Goal: Communication & Community: Answer question/provide support

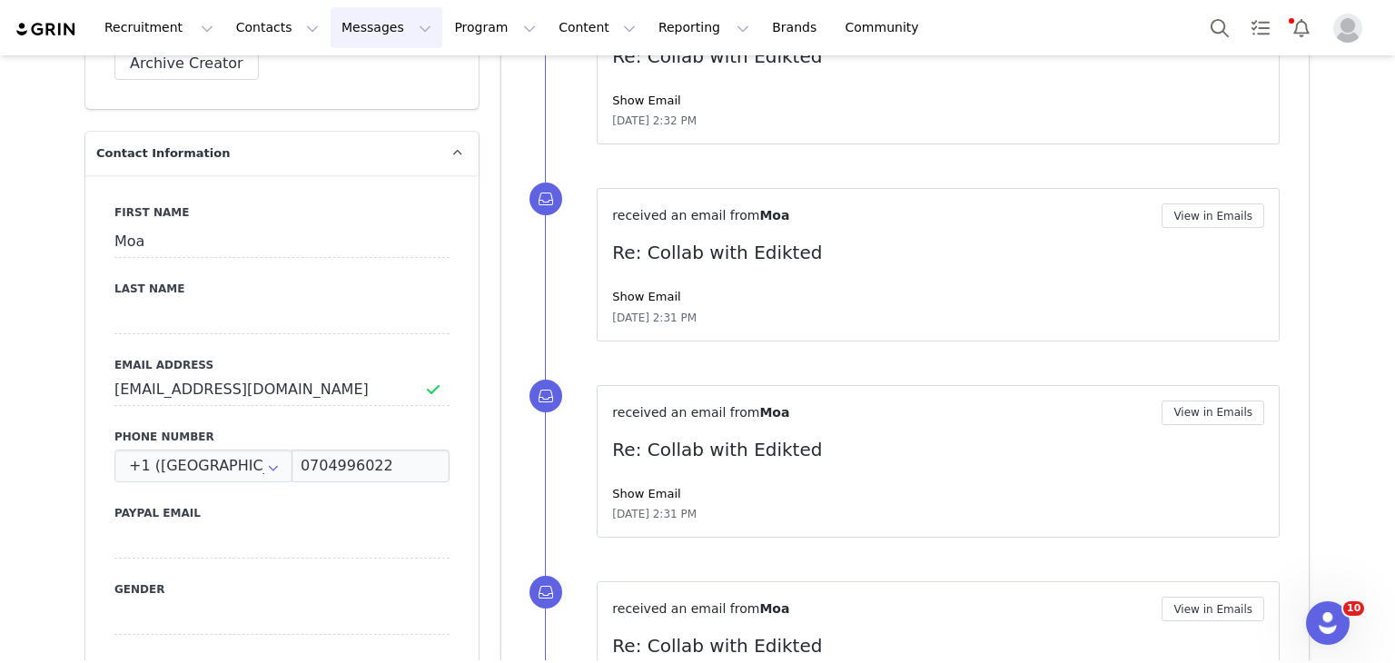
click at [331, 35] on button "Messages Messages" at bounding box center [387, 27] width 112 height 41
click at [316, 115] on p "Inbox" at bounding box center [332, 113] width 35 height 19
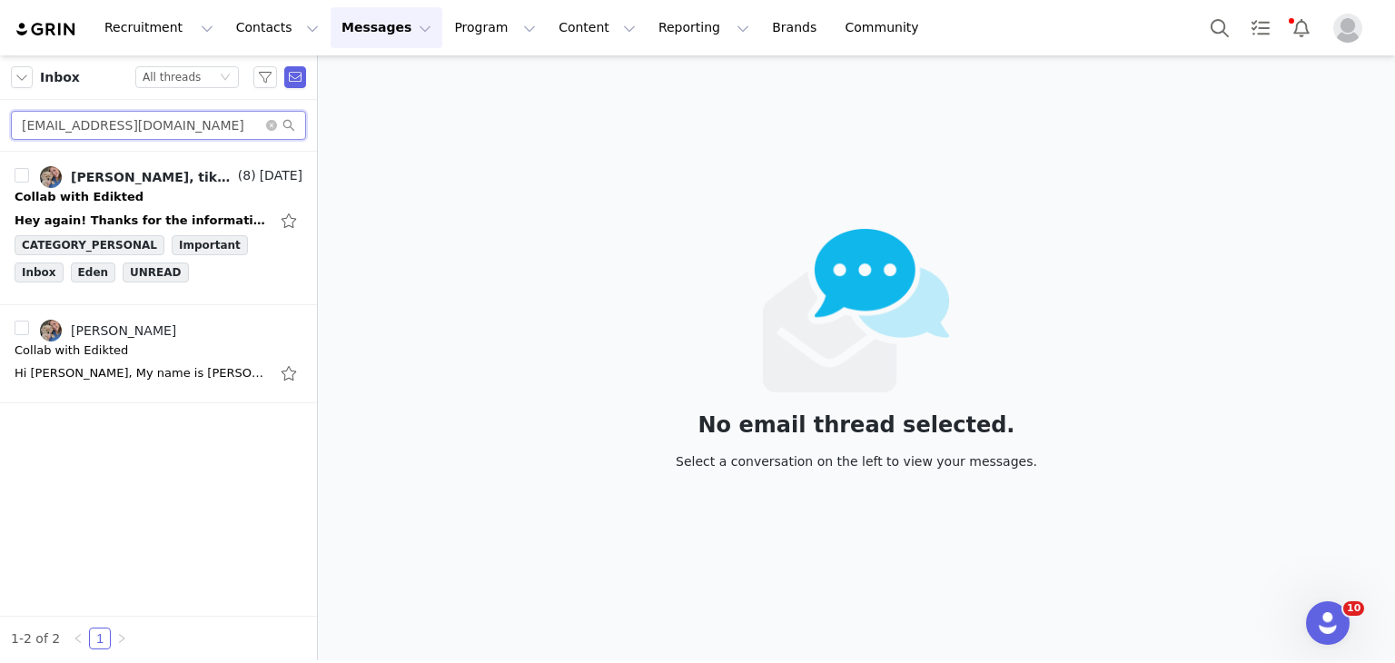
click at [201, 135] on input "kontakt@andreapettersen.no" at bounding box center [158, 125] width 295 height 29
paste input "mar.kall11t@gmail.com"
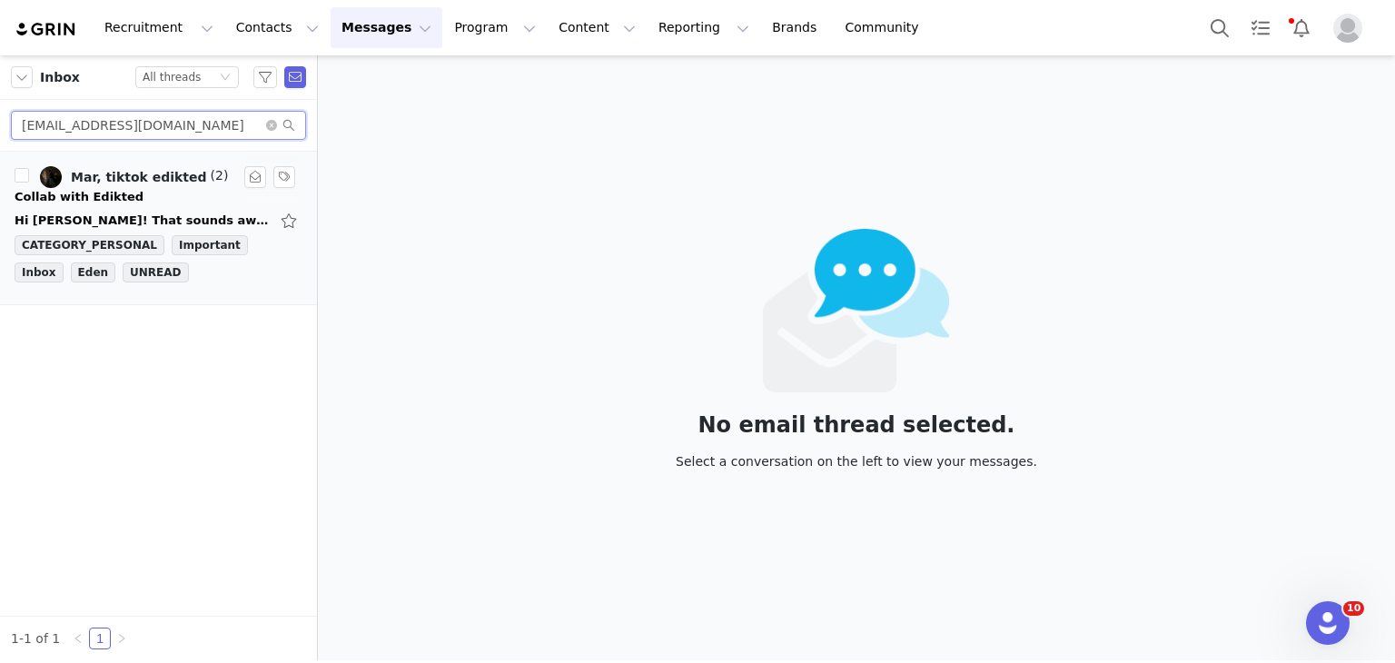
type input "mar.kall11t@gmail.com"
click at [145, 162] on li "Mar, tiktok edikted (2) Sep 1 Collab with Edikted Hi Eva! That sounds awesome. …" at bounding box center [158, 228] width 317 height 153
click at [144, 183] on div "Mar, tiktok edikted" at bounding box center [139, 177] width 136 height 15
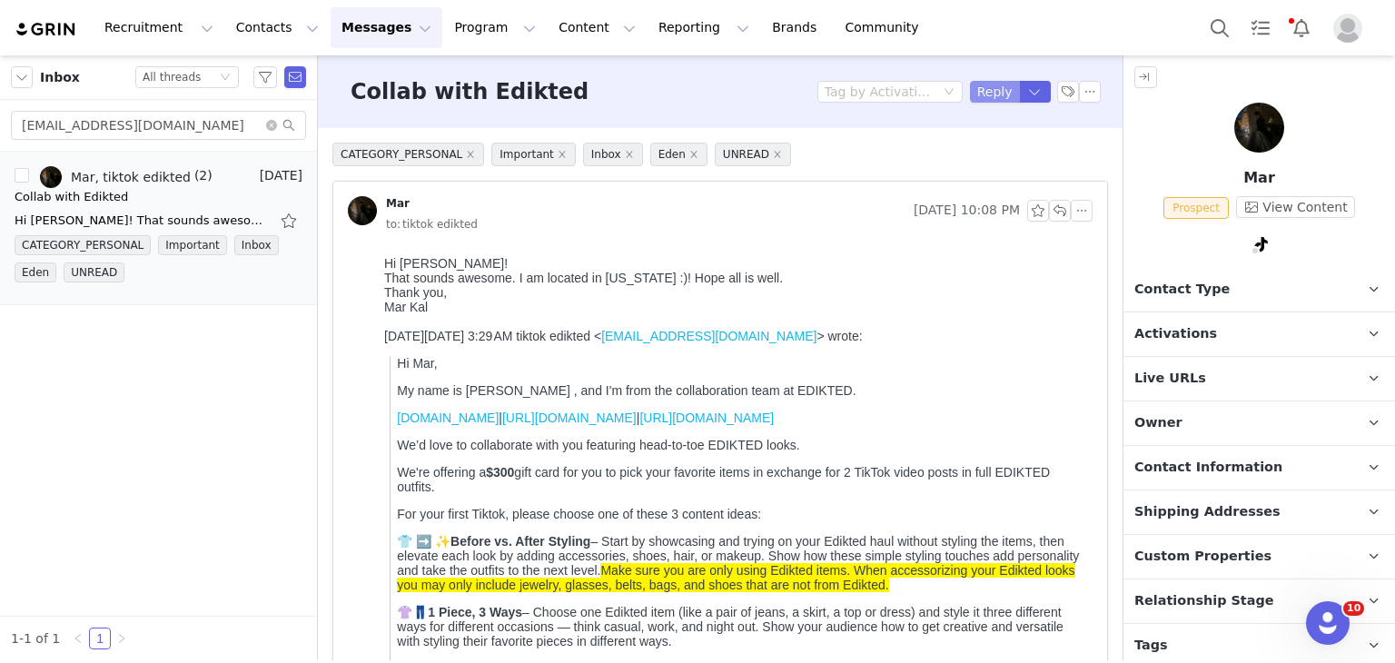
click at [974, 81] on button "Reply" at bounding box center [995, 92] width 50 height 22
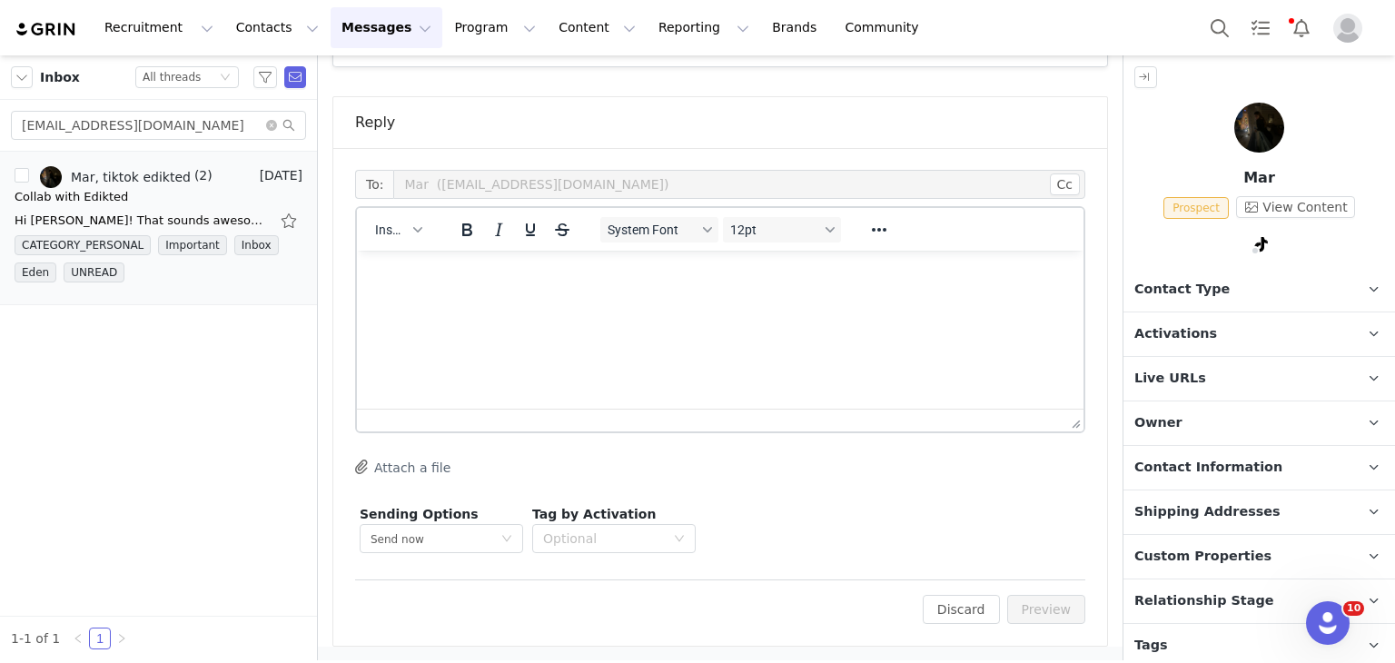
click at [1169, 416] on span "Owner" at bounding box center [1158, 423] width 48 height 20
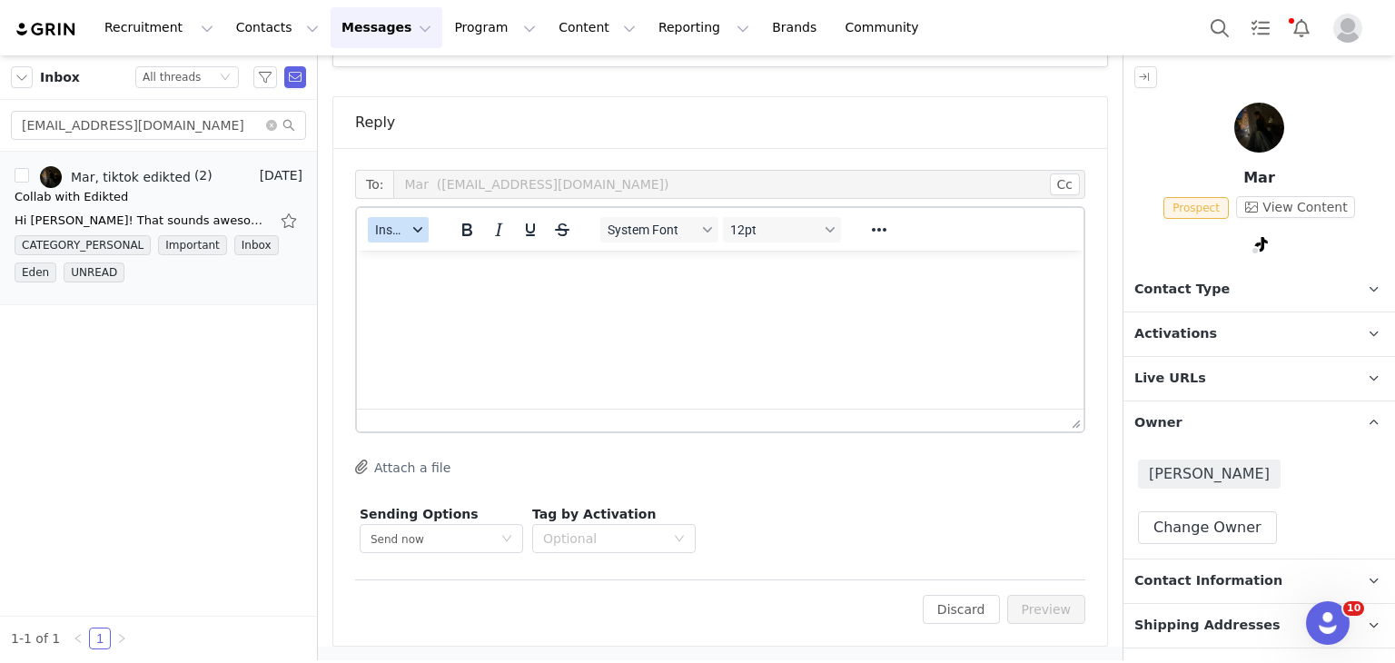
click at [369, 217] on button "Insert" at bounding box center [398, 229] width 61 height 25
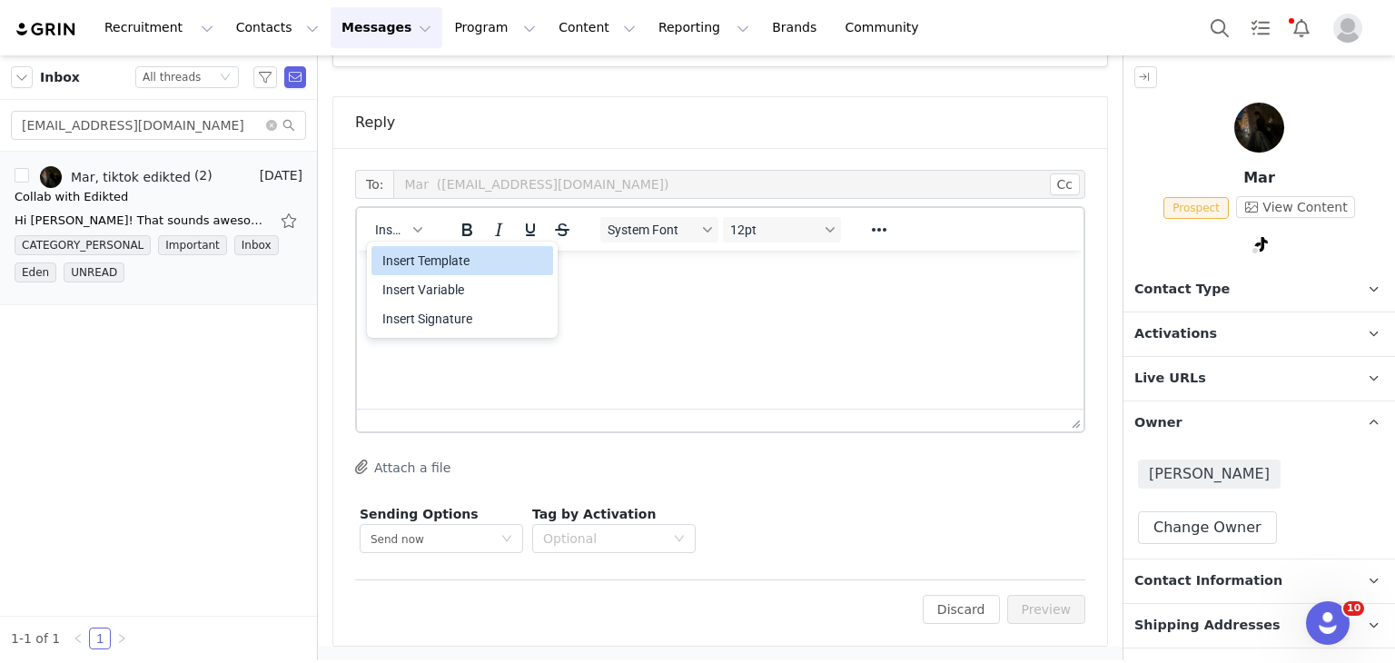
click at [384, 244] on div "Insert Template Insert Variable Insert Signature" at bounding box center [462, 289] width 182 height 94
click at [384, 252] on div "Insert Template" at bounding box center [463, 261] width 163 height 22
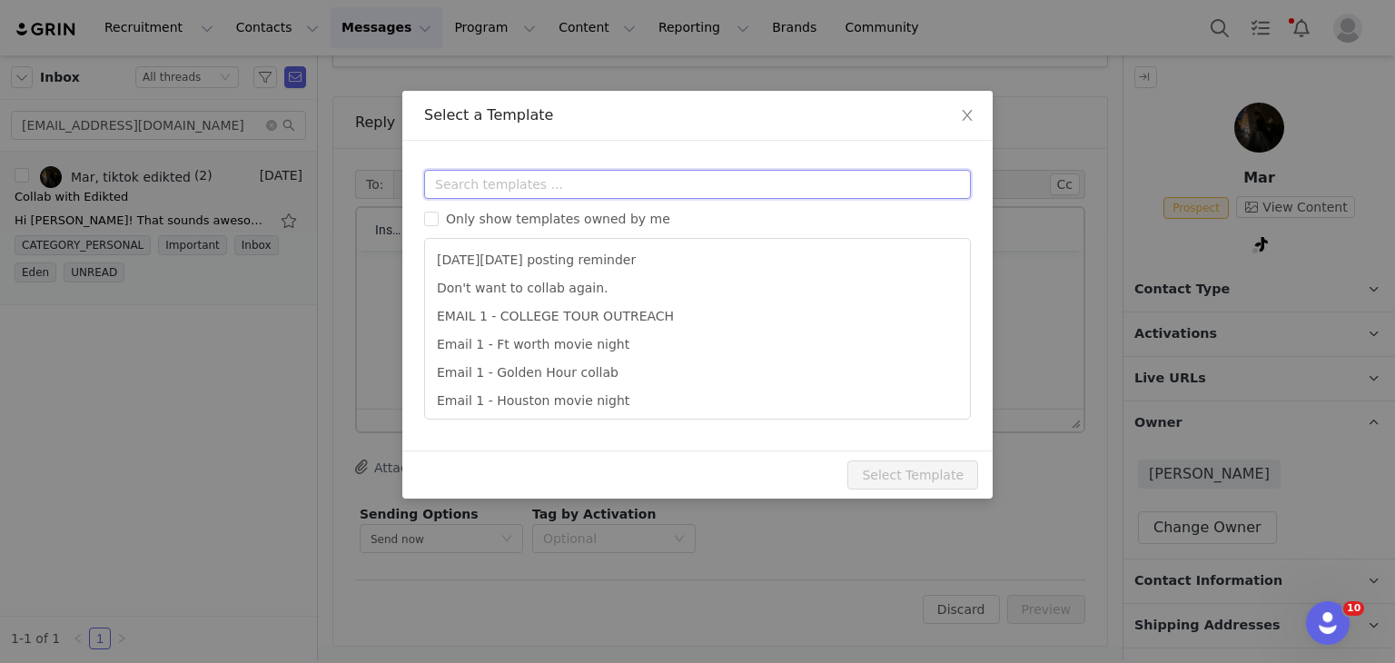
click at [458, 176] on input "text" at bounding box center [697, 184] width 547 height 29
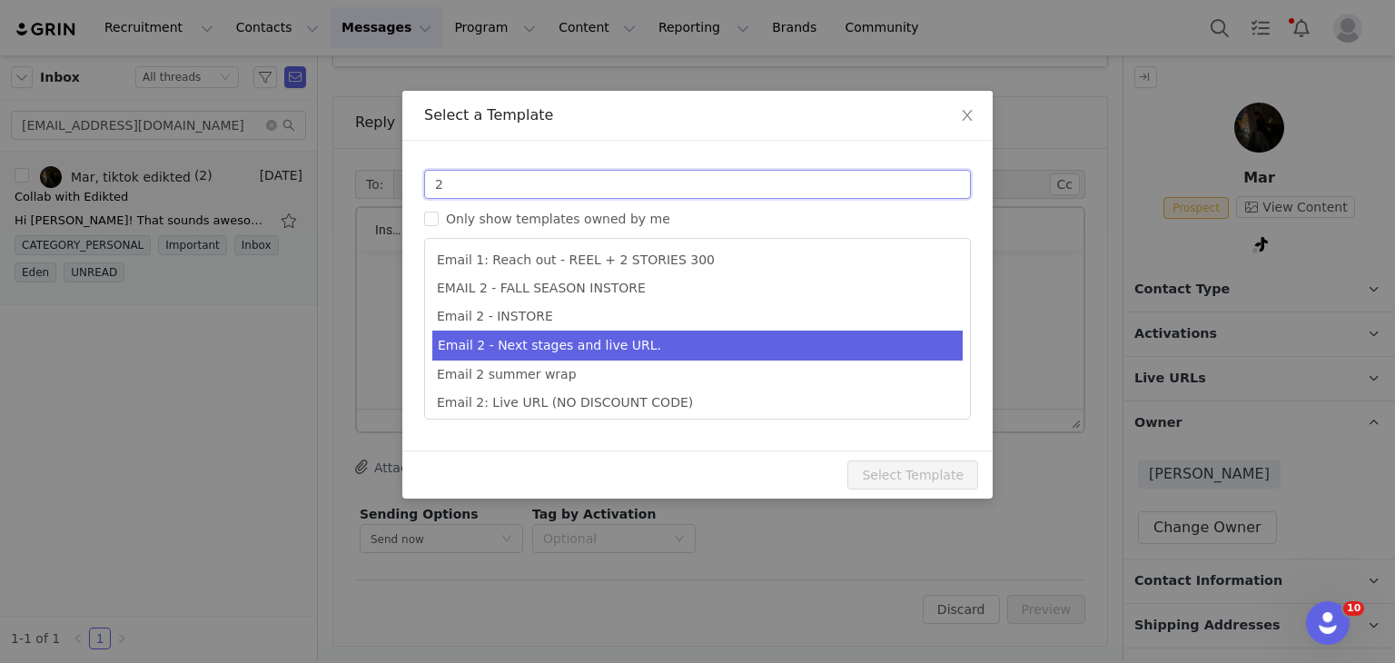
type input "2"
type input "Collab with Edikted"
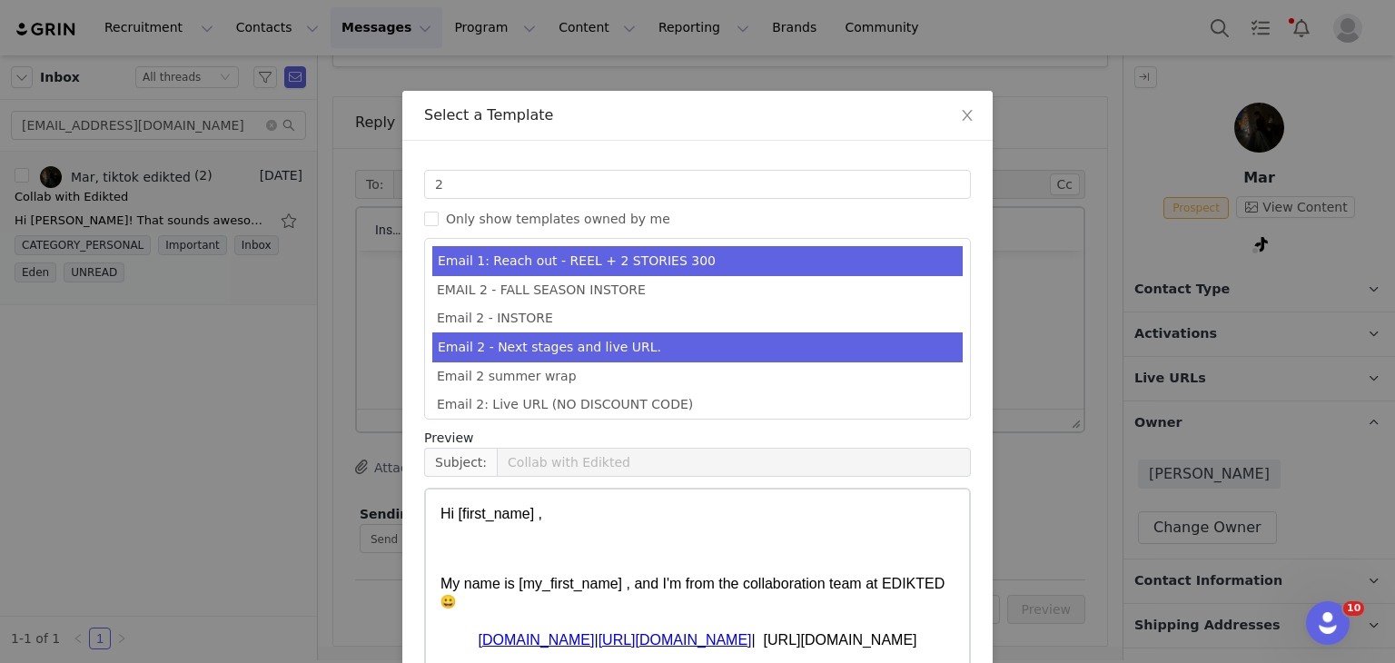
click at [566, 335] on li "Email 2 - Next stages and live URL." at bounding box center [697, 347] width 530 height 30
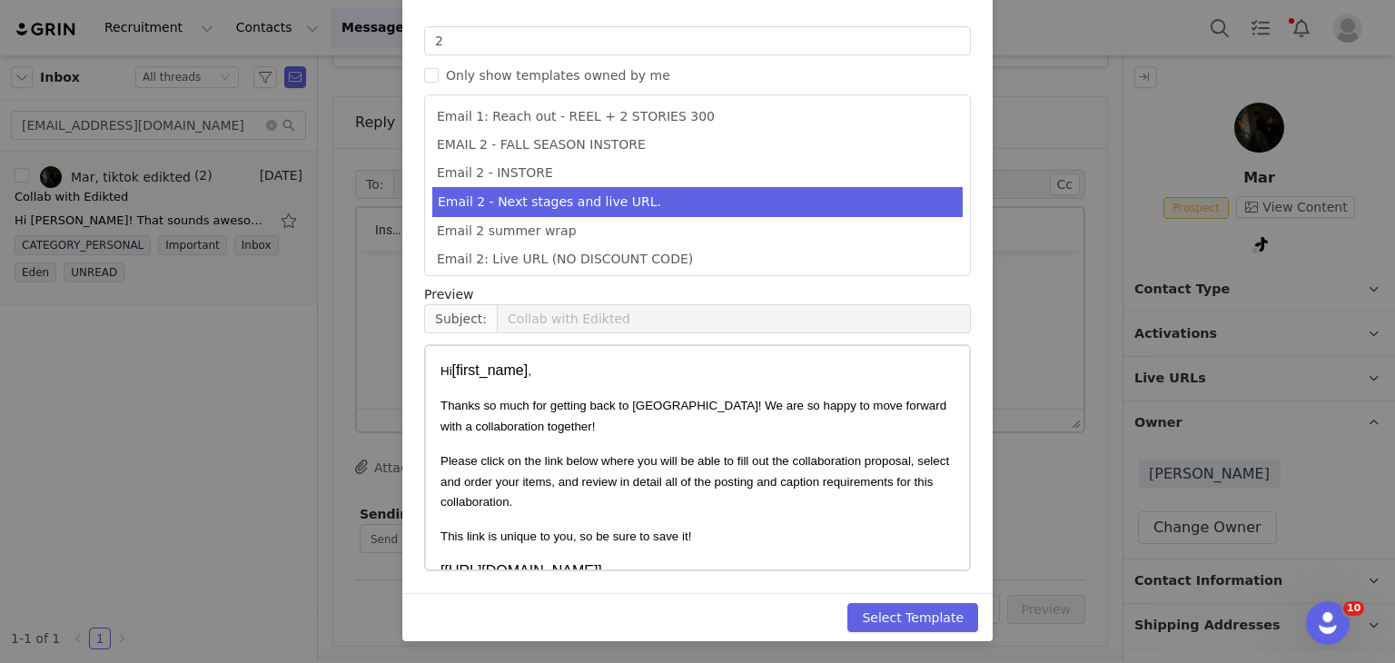
scroll to position [481, 0]
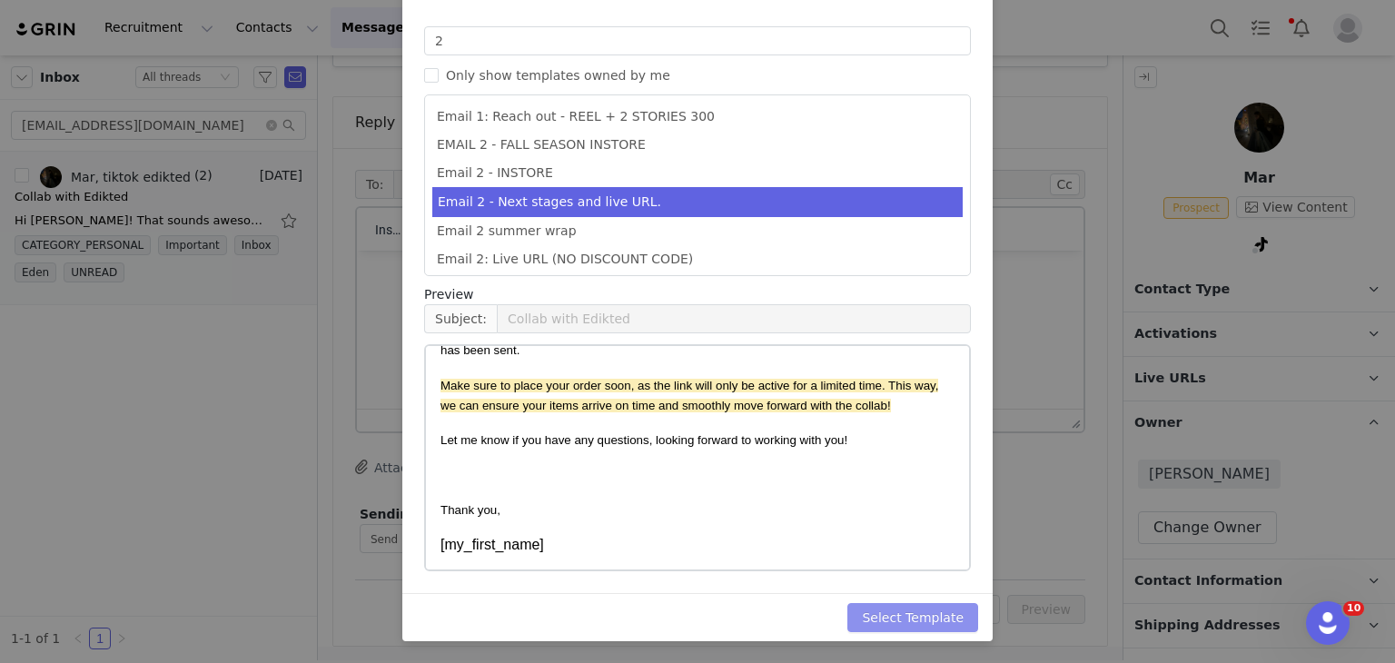
click at [872, 605] on button "Select Template" at bounding box center [912, 617] width 131 height 29
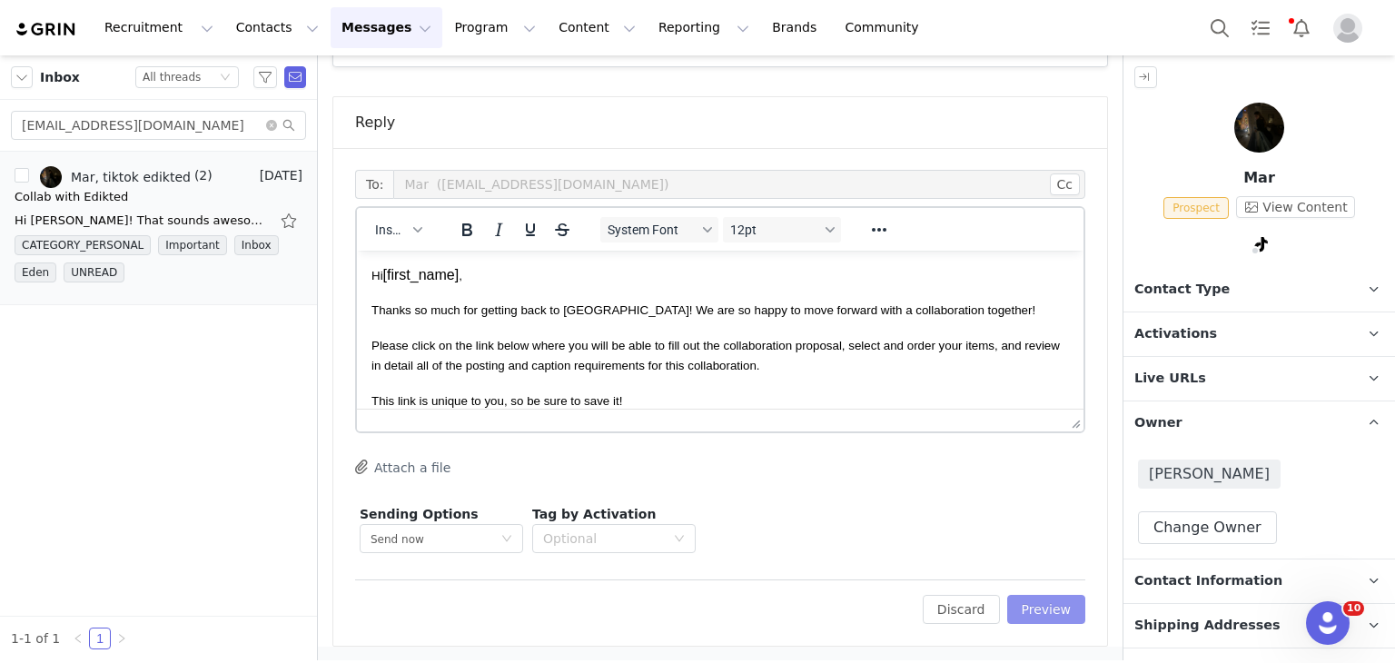
scroll to position [0, 0]
click at [1022, 611] on button "Preview" at bounding box center [1046, 609] width 79 height 29
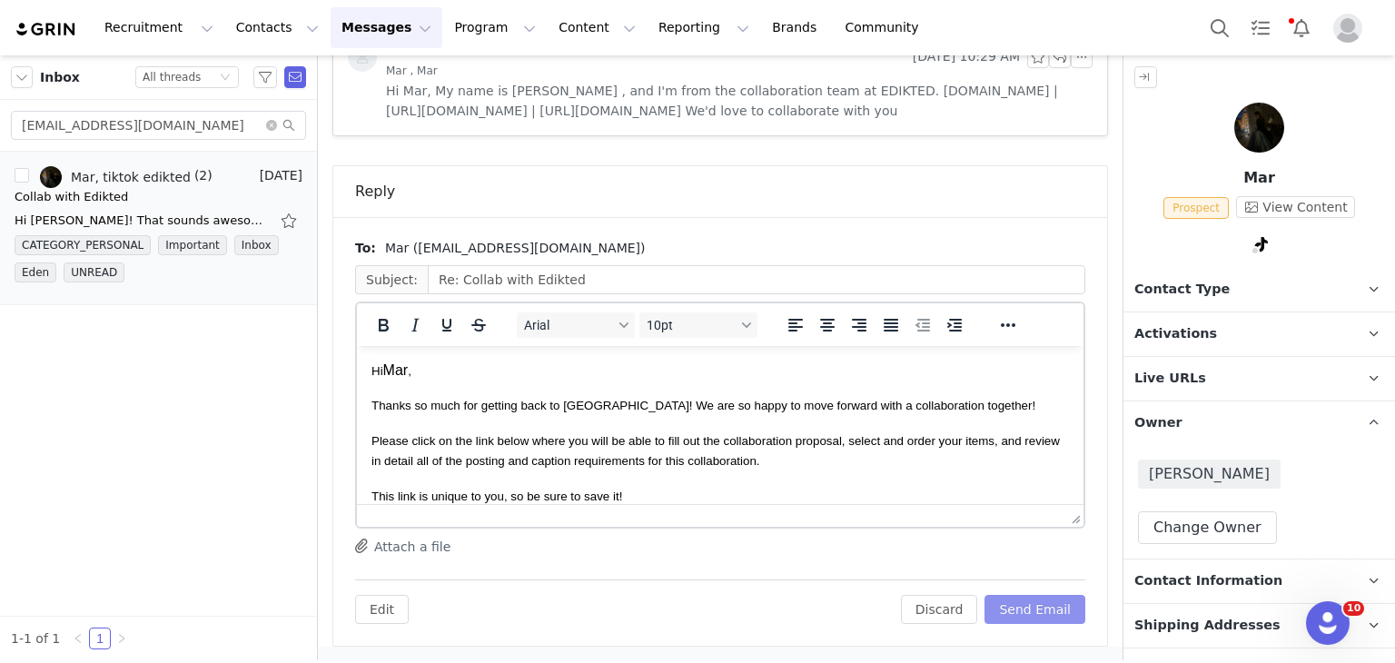
click at [1053, 595] on button "Send Email" at bounding box center [1034, 609] width 101 height 29
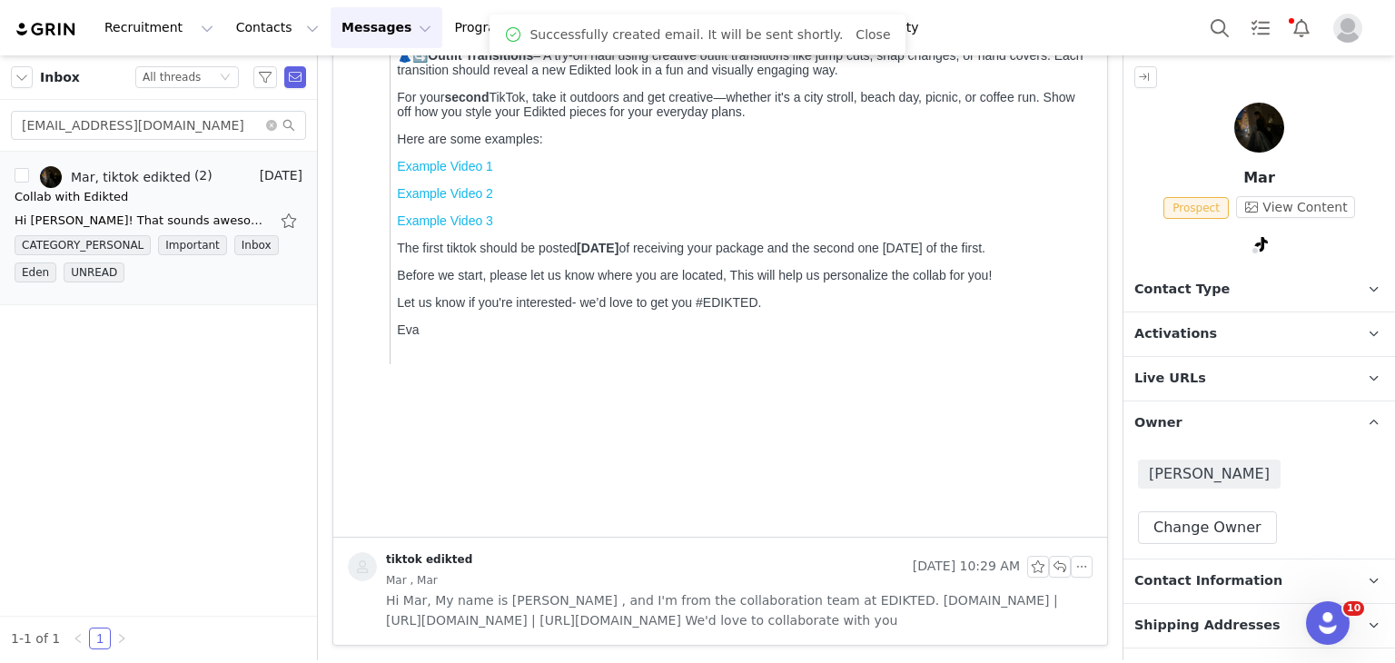
scroll to position [612, 0]
drag, startPoint x: 1190, startPoint y: 256, endPoint x: 1179, endPoint y: 297, distance: 42.5
click at [1179, 297] on div "Mar Prospect View Content Contact Type Contact type can be Creator, Prospect, A…" at bounding box center [1258, 357] width 271 height 605
click at [1179, 297] on span "Contact Type" at bounding box center [1181, 290] width 95 height 20
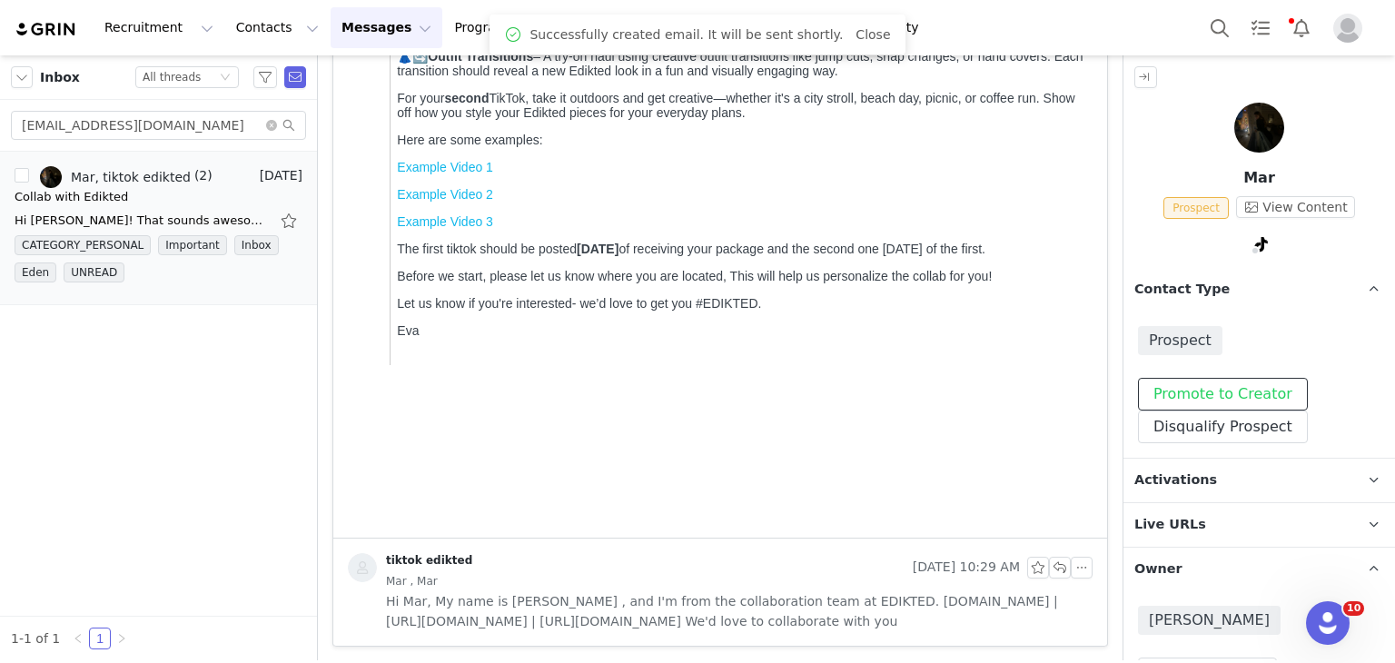
click at [1172, 391] on button "Promote to Creator" at bounding box center [1223, 394] width 170 height 33
click at [1162, 465] on p "Activations" at bounding box center [1237, 481] width 228 height 44
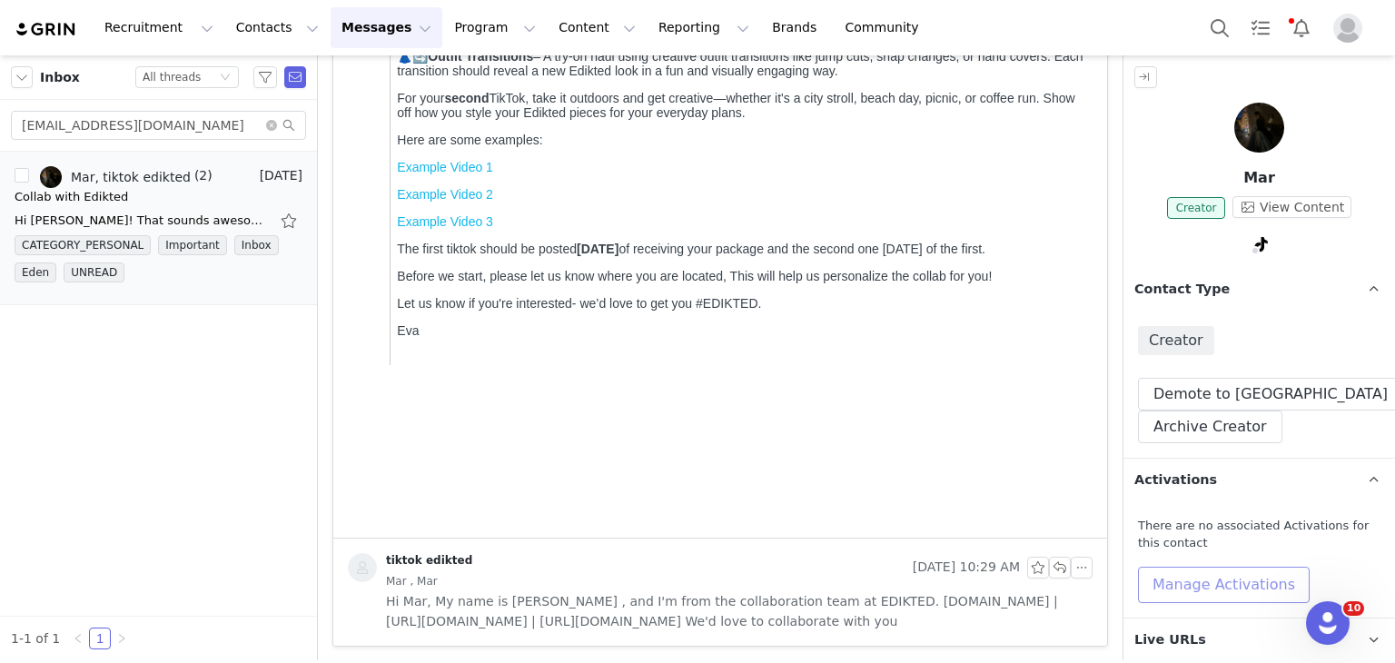
click at [1167, 567] on button "Manage Activations" at bounding box center [1224, 585] width 172 height 36
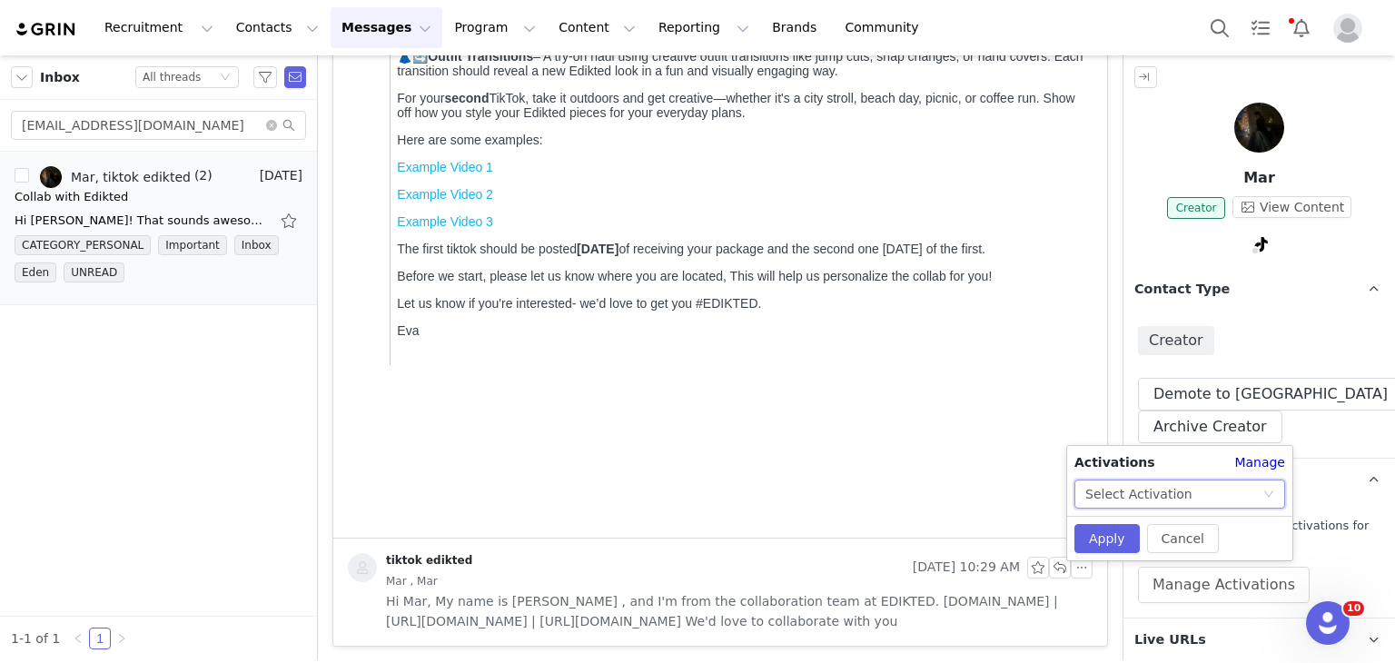
click at [1151, 498] on div "Select Activation" at bounding box center [1138, 493] width 107 height 27
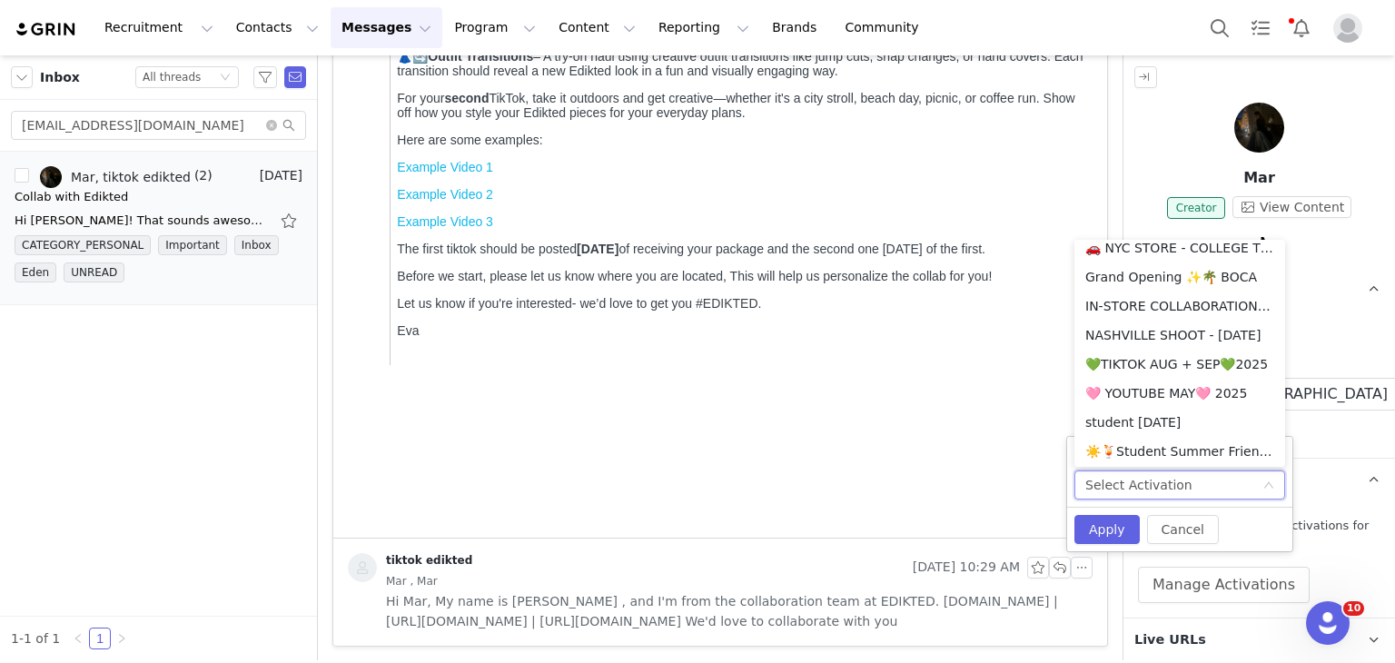
scroll to position [537, 0]
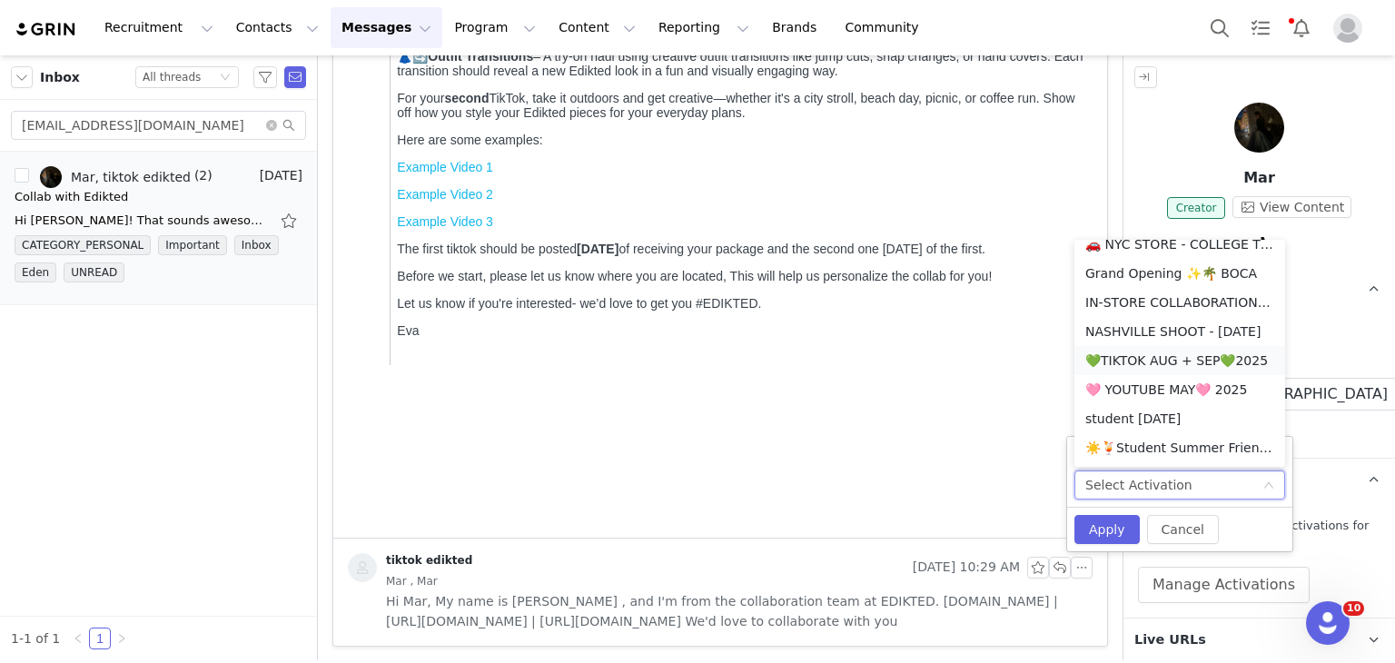
click at [1132, 354] on li "💚TIKTOK AUG + SEP💚2025" at bounding box center [1179, 360] width 211 height 29
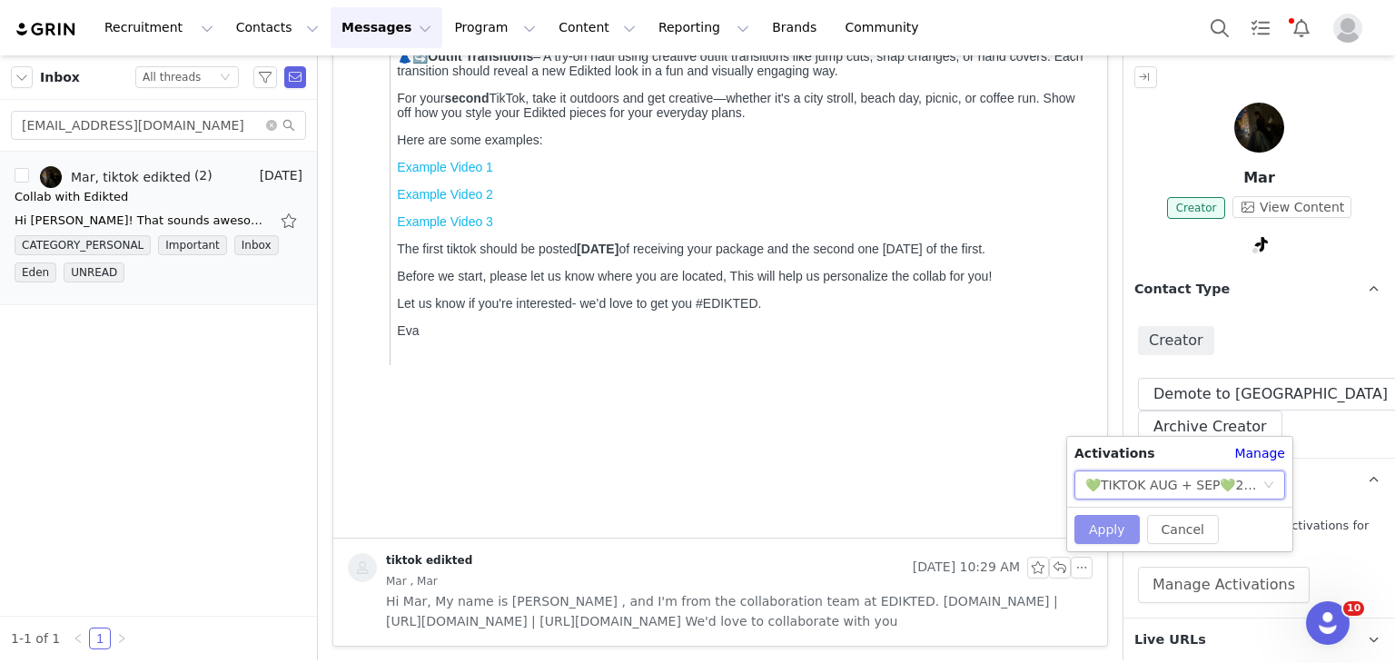
click at [1118, 531] on button "Apply" at bounding box center [1106, 529] width 65 height 29
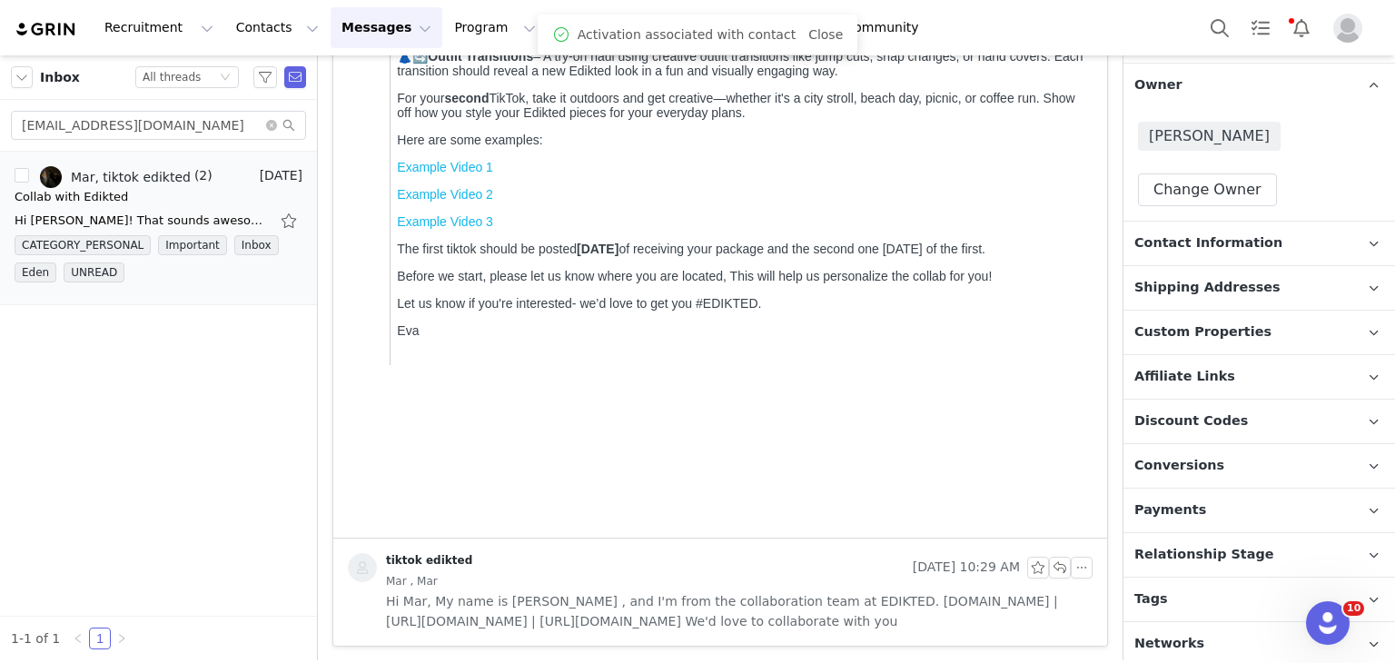
scroll to position [595, 0]
click at [1169, 583] on p "Tags Keep track of your contacts by assigning them tags. You can then filter yo…" at bounding box center [1237, 598] width 228 height 44
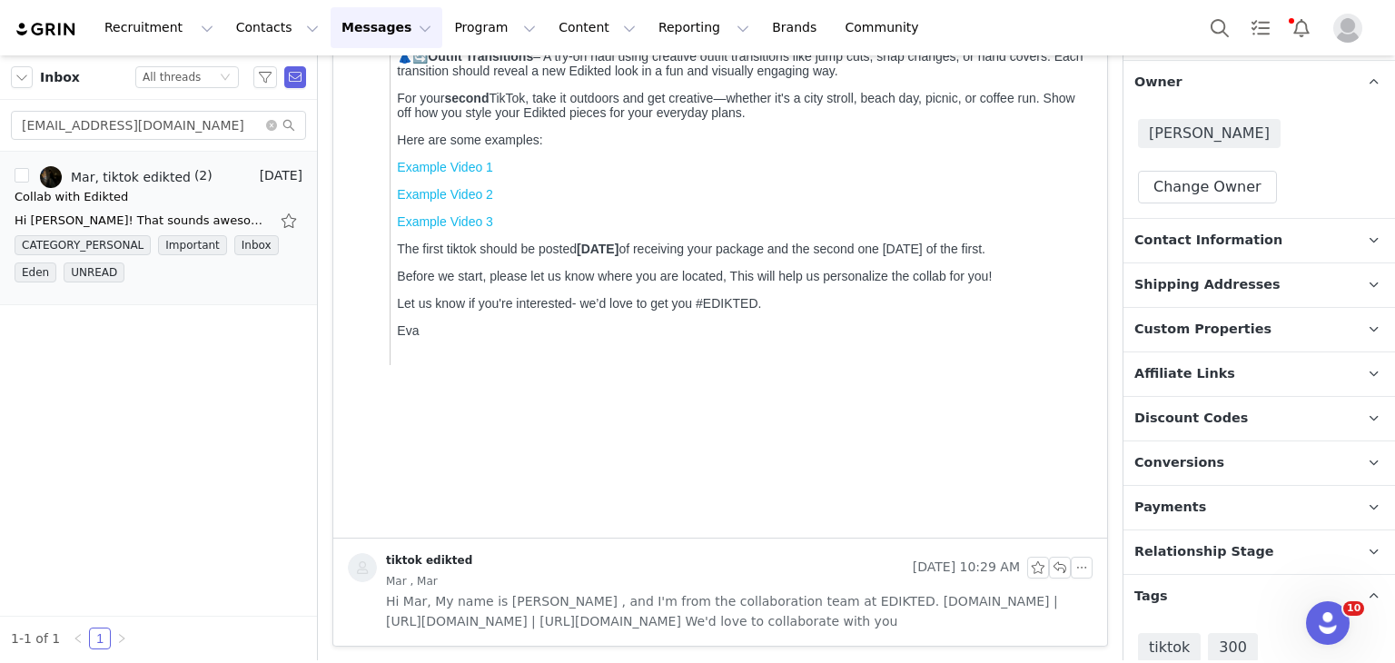
click at [1164, 552] on span "Relationship Stage" at bounding box center [1204, 552] width 140 height 20
click at [1156, 652] on button "Change Stage" at bounding box center [1204, 655] width 133 height 33
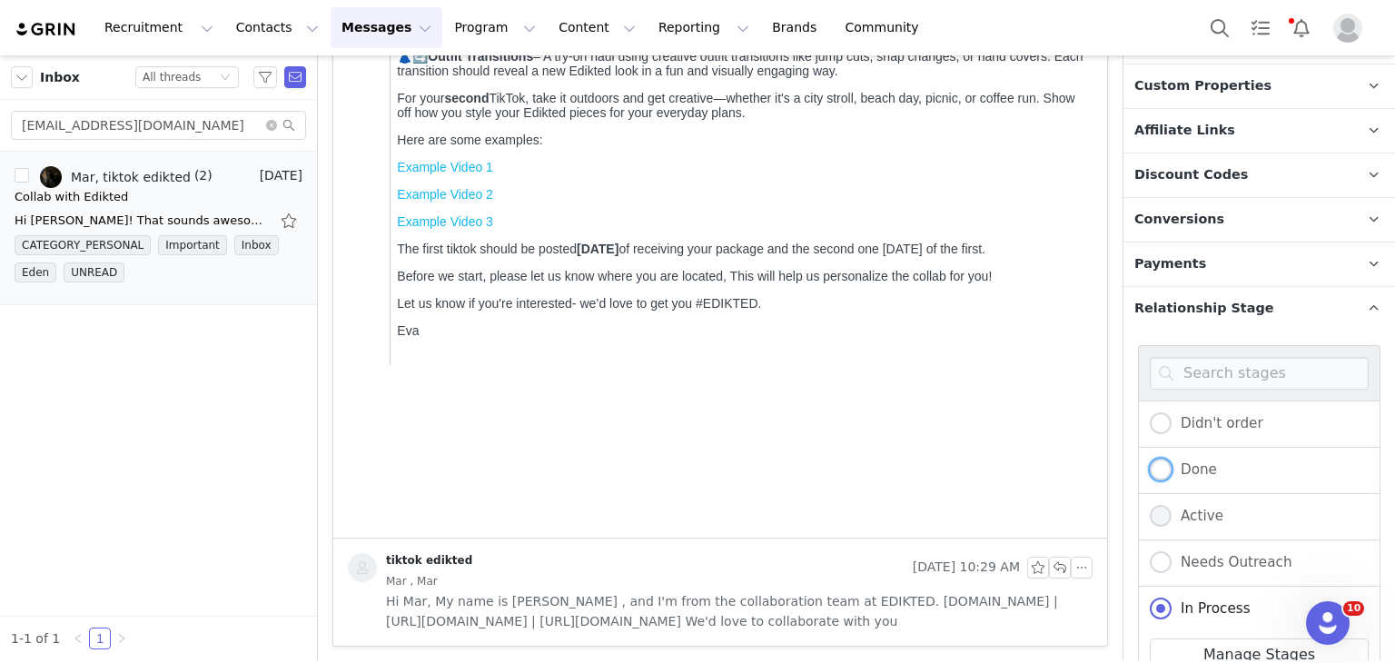
drag, startPoint x: 1186, startPoint y: 462, endPoint x: 1169, endPoint y: 517, distance: 57.1
click at [1169, 517] on div "Didn't order Done Active Needs Outreach In Process Creator Ongoing Not Relevent…" at bounding box center [1259, 609] width 242 height 418
click at [1169, 517] on span at bounding box center [1161, 517] width 22 height 24
click at [1169, 517] on input "Active" at bounding box center [1161, 517] width 22 height 24
radio input "true"
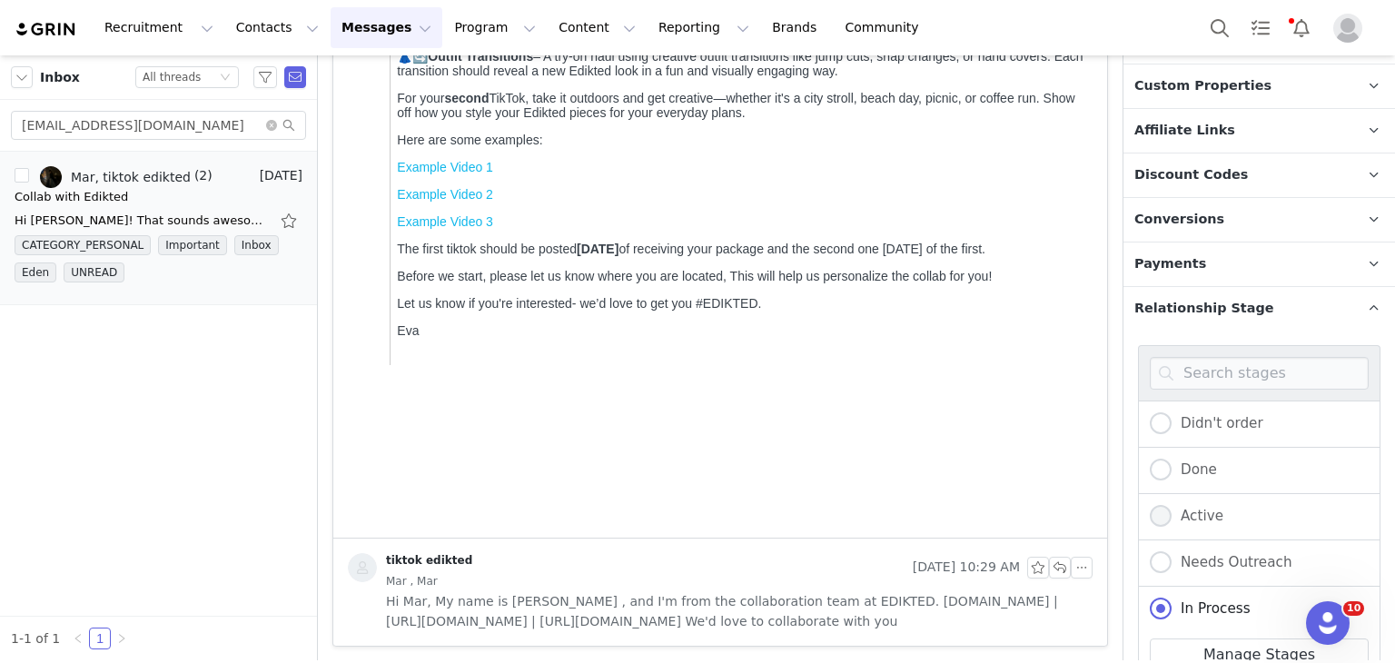
radio input "false"
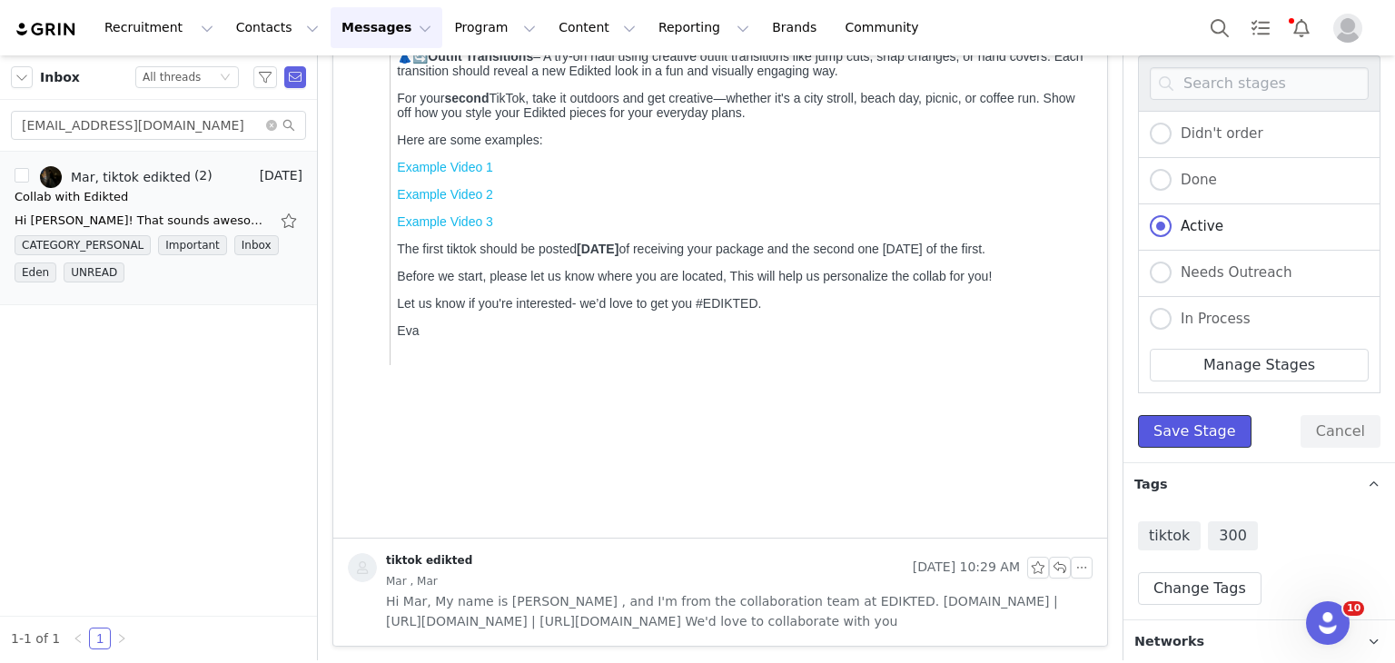
click at [1202, 433] on button "Save Stage" at bounding box center [1194, 431] width 113 height 33
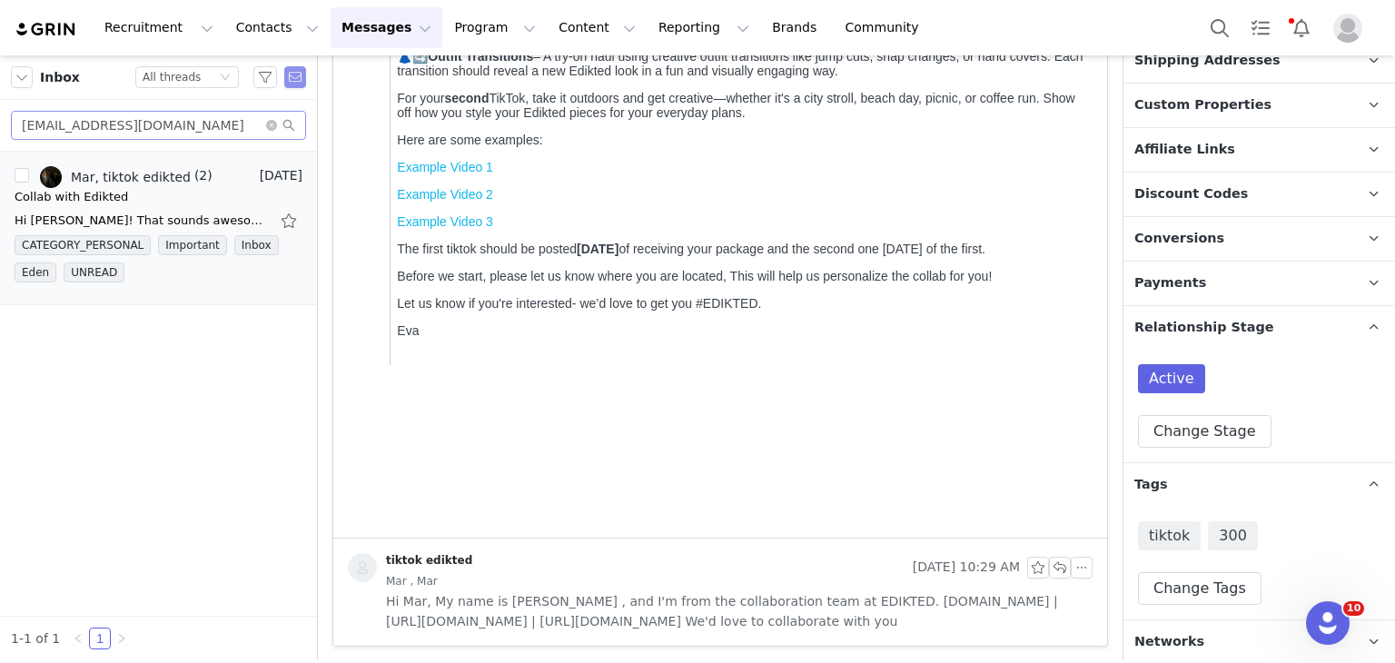
drag, startPoint x: 285, startPoint y: 78, endPoint x: 250, endPoint y: 114, distance: 50.7
click at [250, 114] on div "Inbox Status All threads mar.kall11t@gmail.com" at bounding box center [158, 103] width 317 height 96
click at [279, 124] on span at bounding box center [280, 125] width 29 height 13
click at [276, 124] on icon "icon: close-circle" at bounding box center [271, 125] width 11 height 11
click at [240, 127] on input "text" at bounding box center [158, 125] width 295 height 29
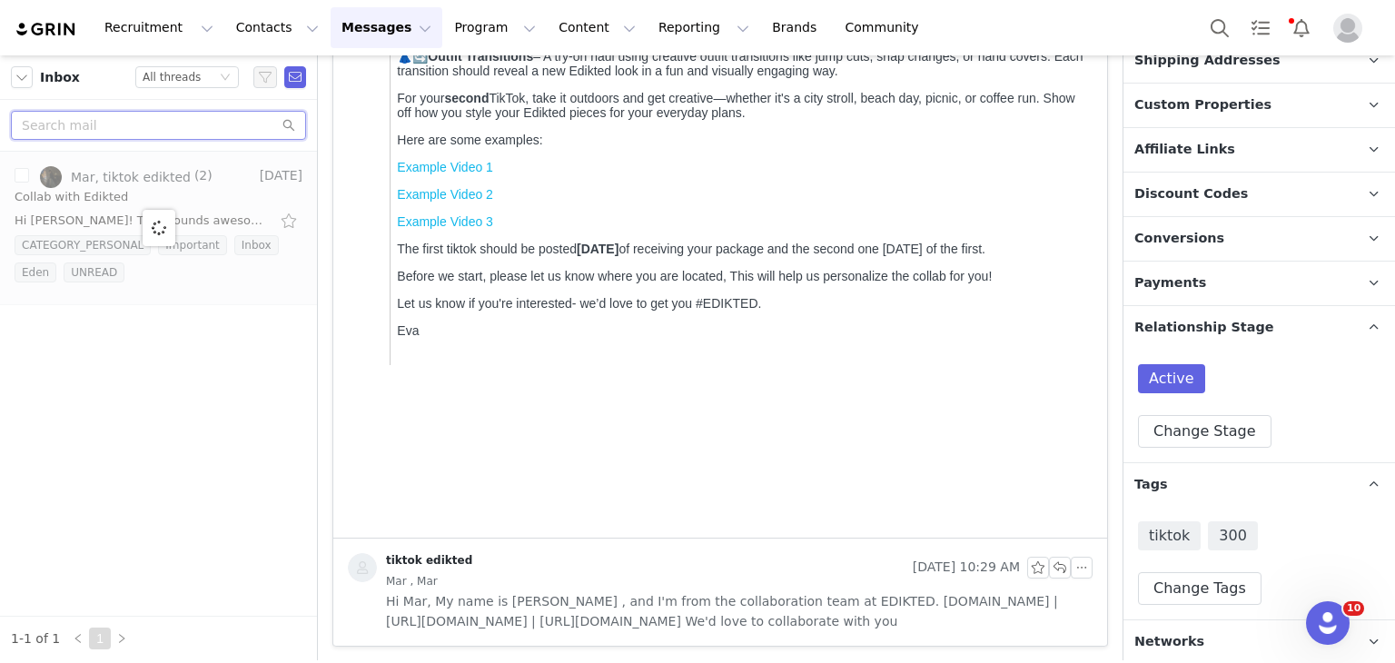
paste input "alyssanorman38@gmail.com"
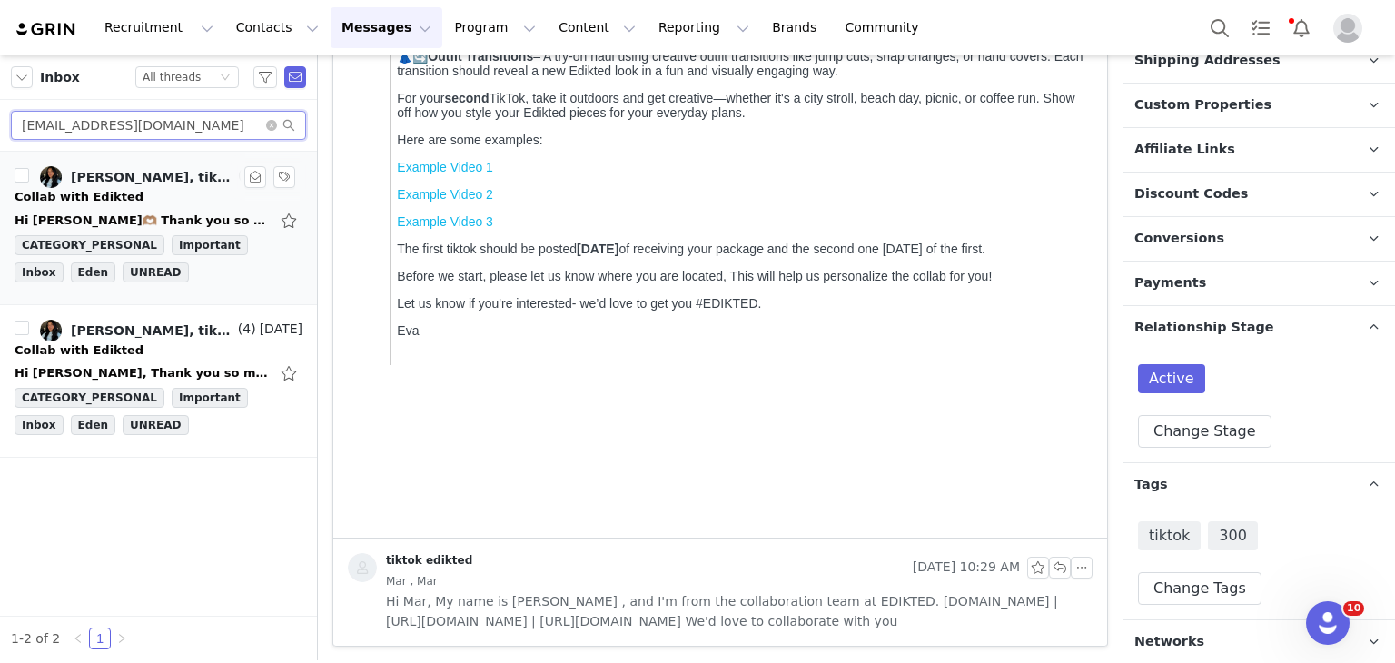
type input "alyssanorman38@gmail.com"
click at [174, 226] on div "Hi Galya🫶🏽 Thank you so much for reaching out! I'd love to collaborate with Edi…" at bounding box center [142, 221] width 254 height 18
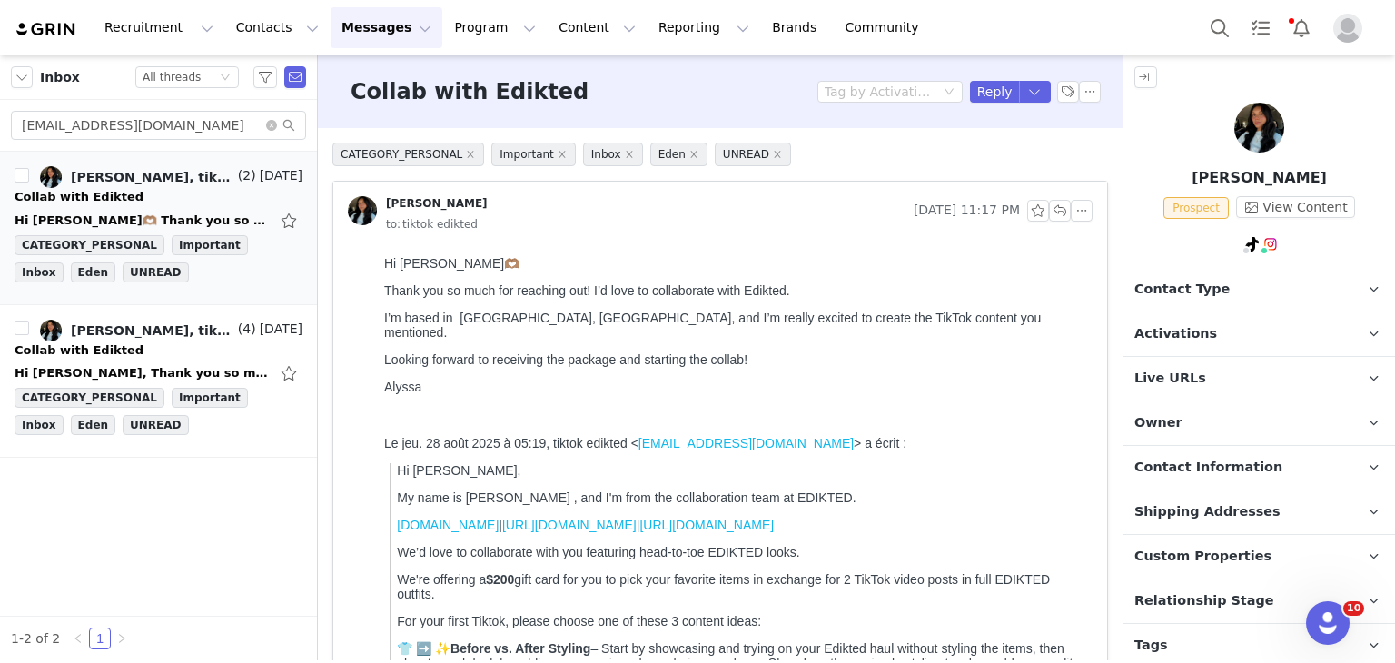
scroll to position [0, 0]
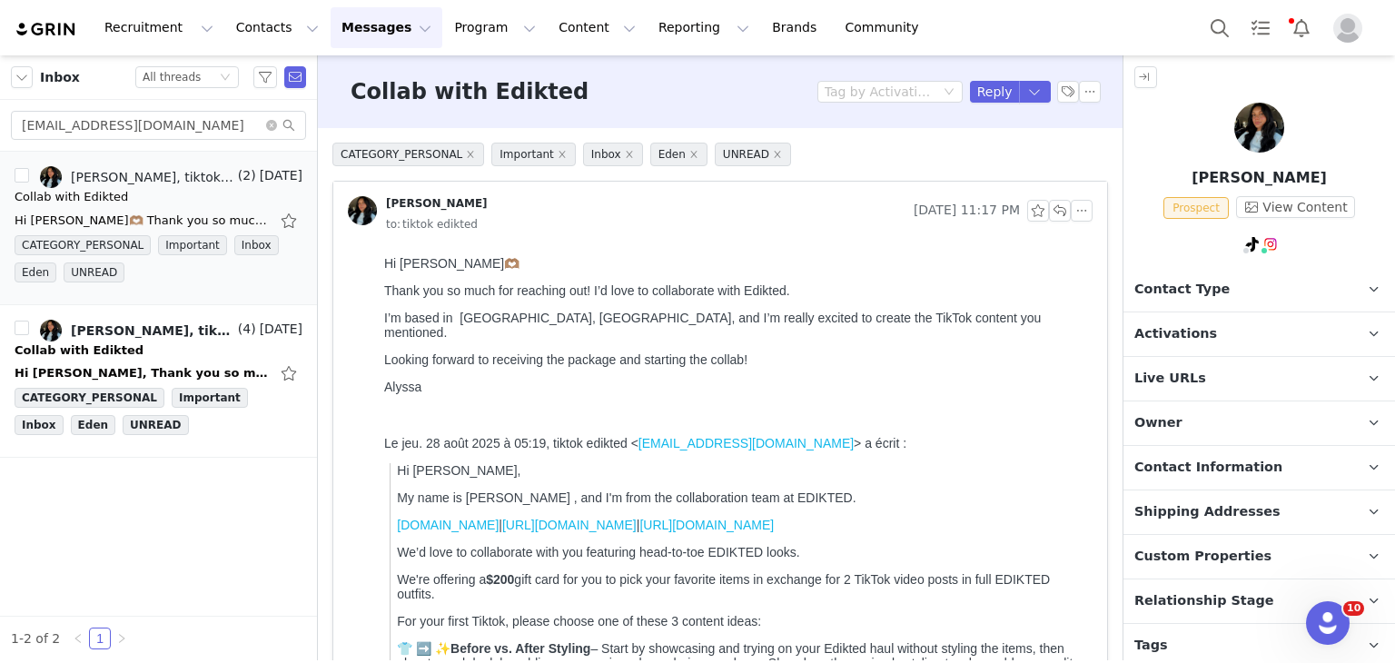
click at [1176, 295] on span "Contact Type" at bounding box center [1181, 290] width 95 height 20
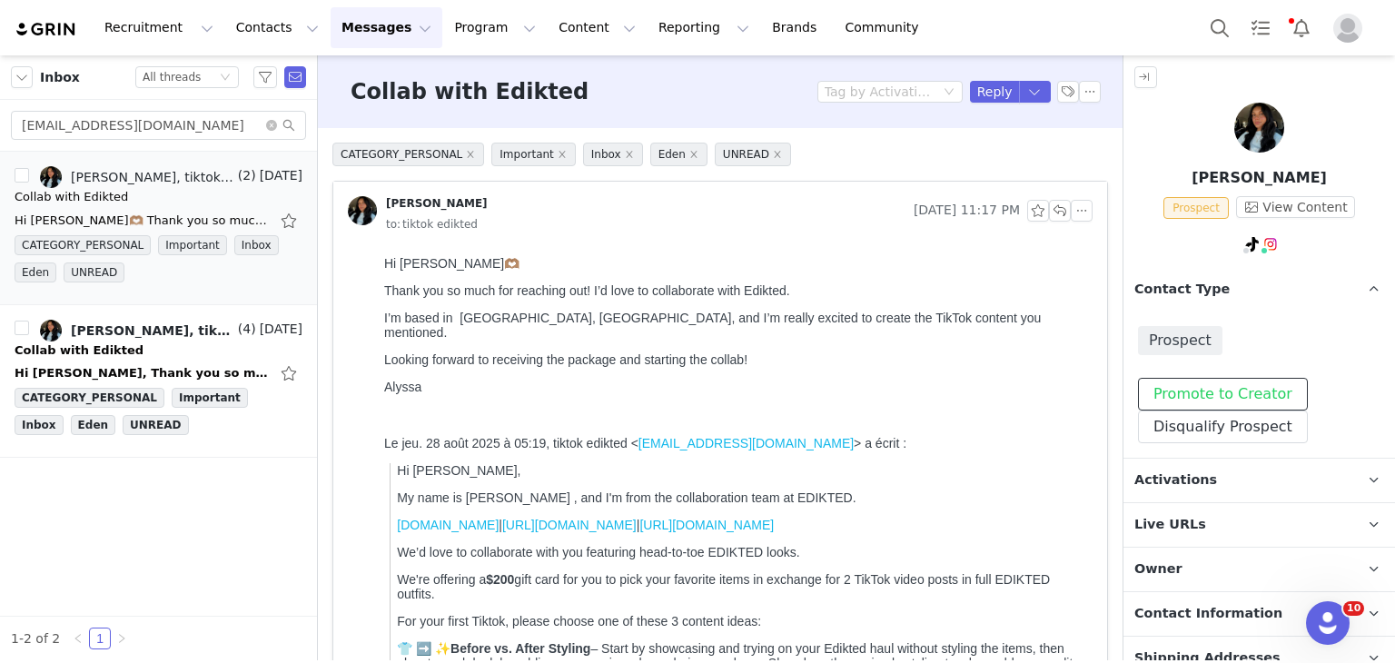
click at [1169, 397] on button "Promote to Creator" at bounding box center [1223, 394] width 170 height 33
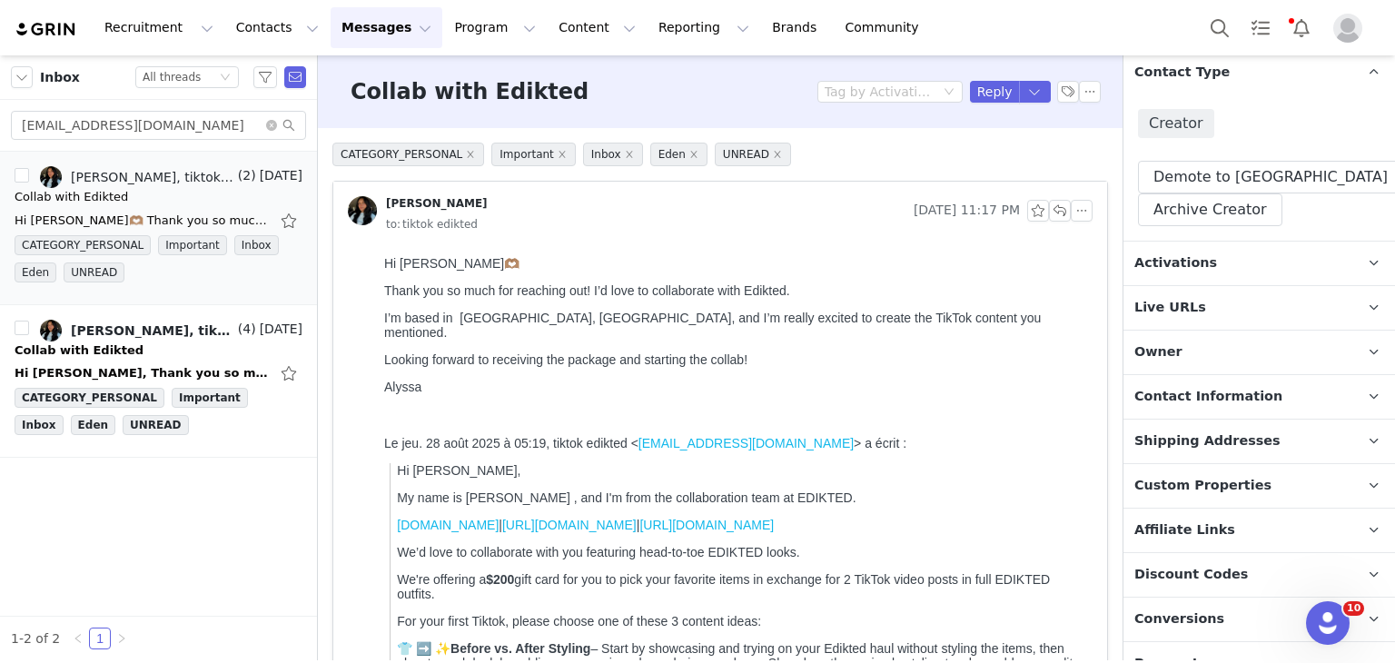
scroll to position [218, 0]
click at [1140, 252] on span "Activations" at bounding box center [1175, 262] width 83 height 20
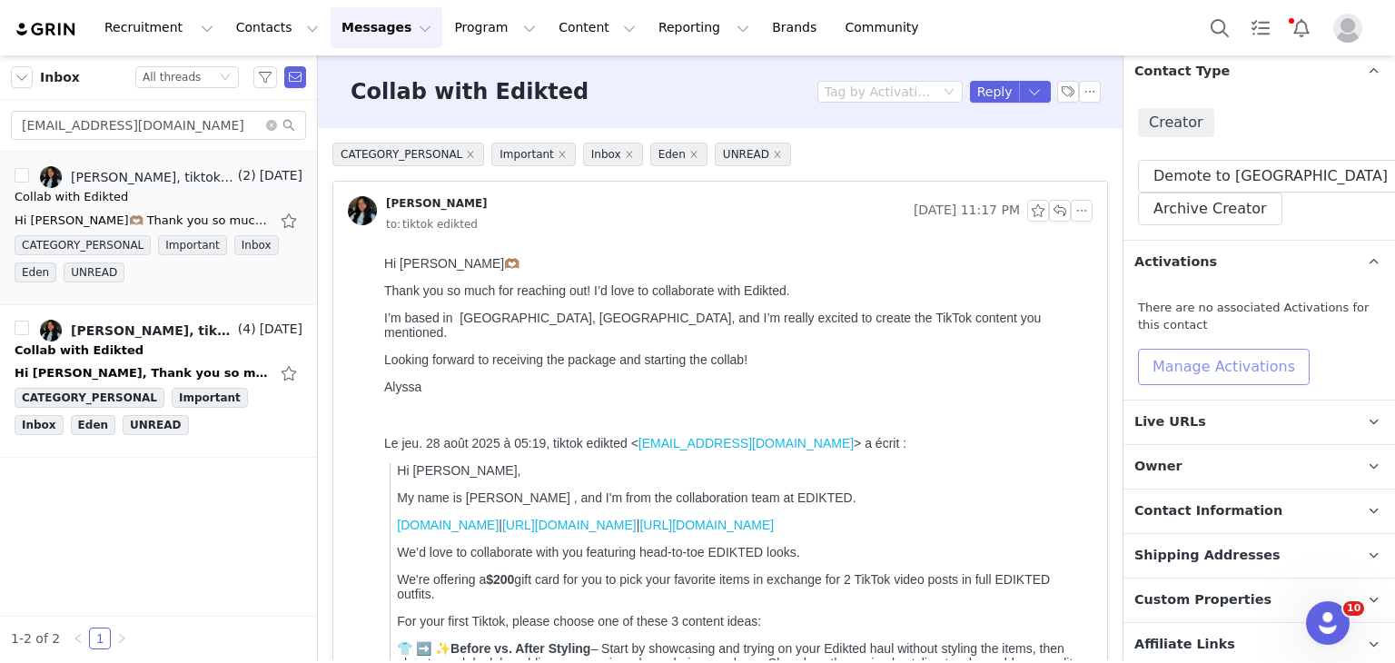
click at [1150, 353] on button "Manage Activations" at bounding box center [1224, 367] width 172 height 36
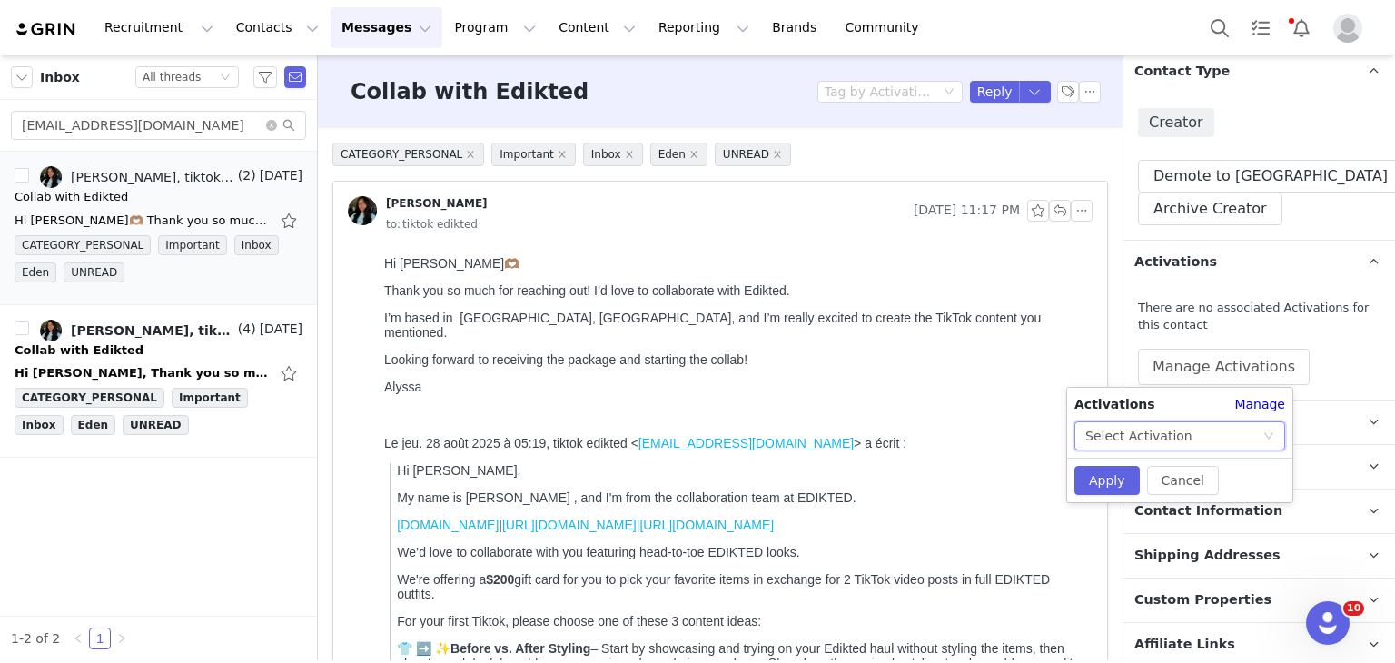
click at [1176, 448] on div "Select Activation" at bounding box center [1138, 435] width 107 height 27
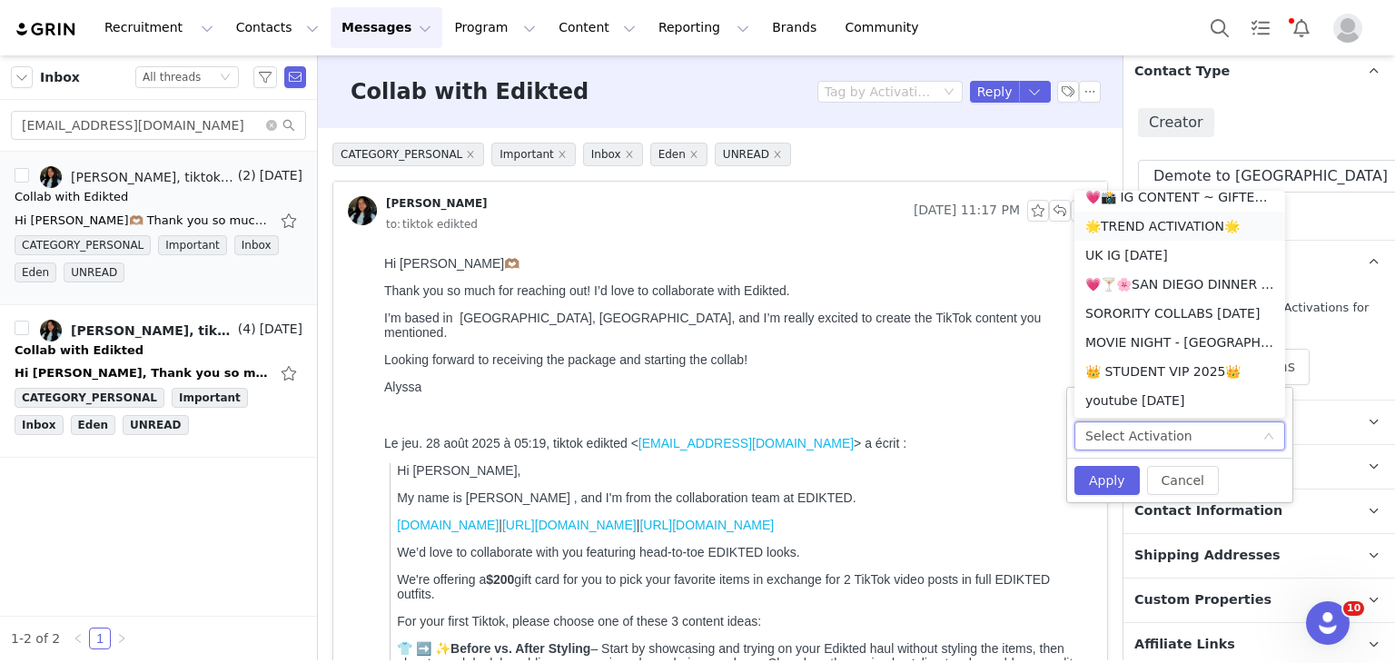
scroll to position [160, 0]
click at [1169, 370] on li "👑 STUDENT VIP 2025👑" at bounding box center [1179, 368] width 211 height 29
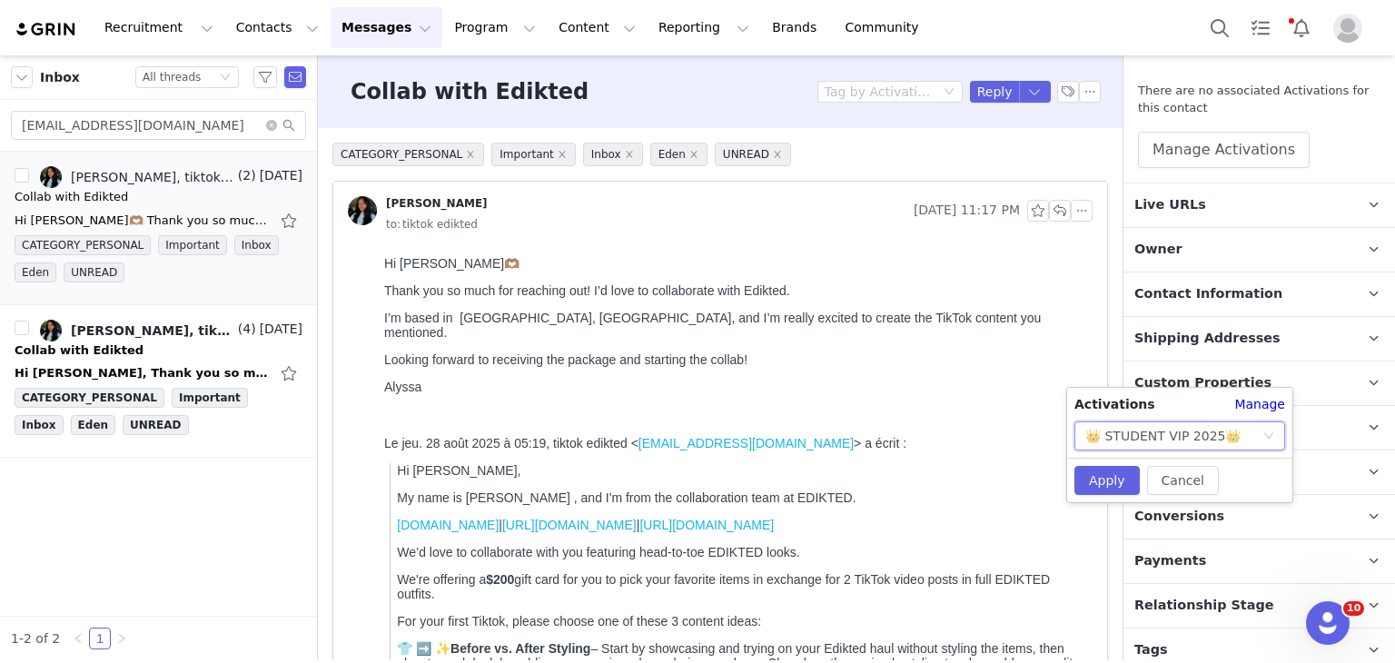
scroll to position [436, 0]
click at [1157, 433] on div "👑 STUDENT VIP 2025👑" at bounding box center [1162, 435] width 155 height 27
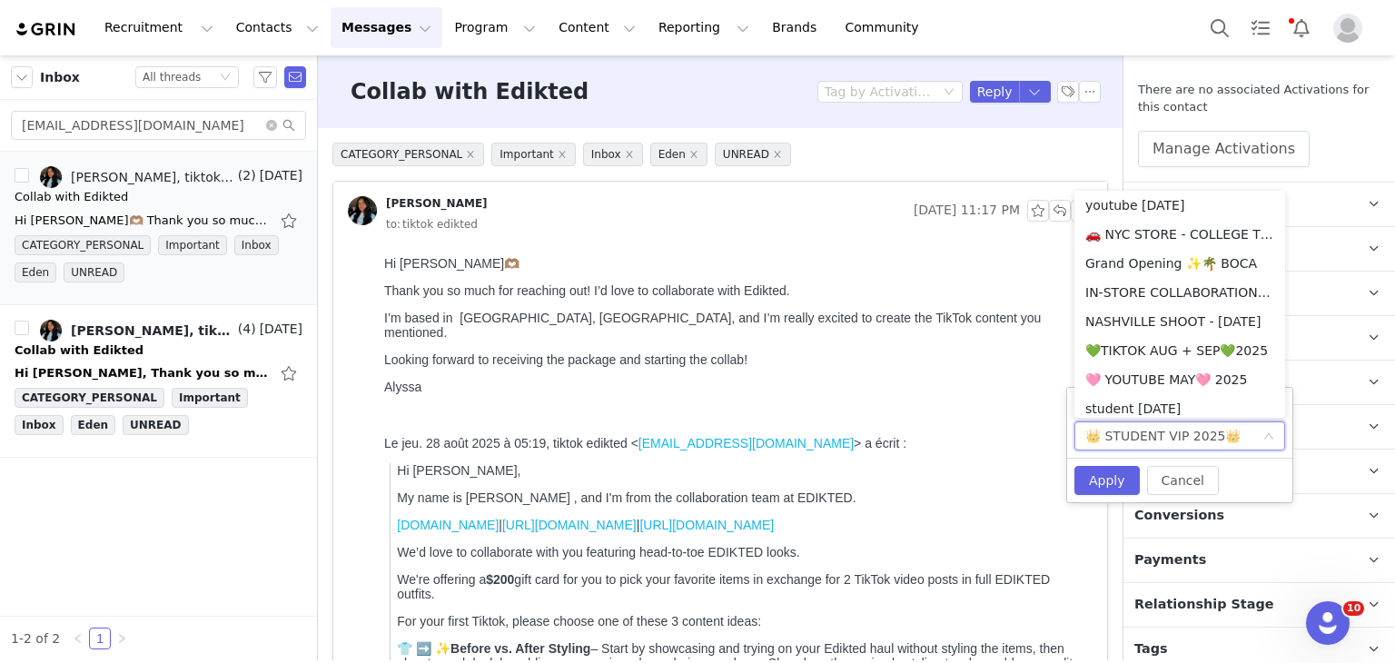
scroll to position [505, 0]
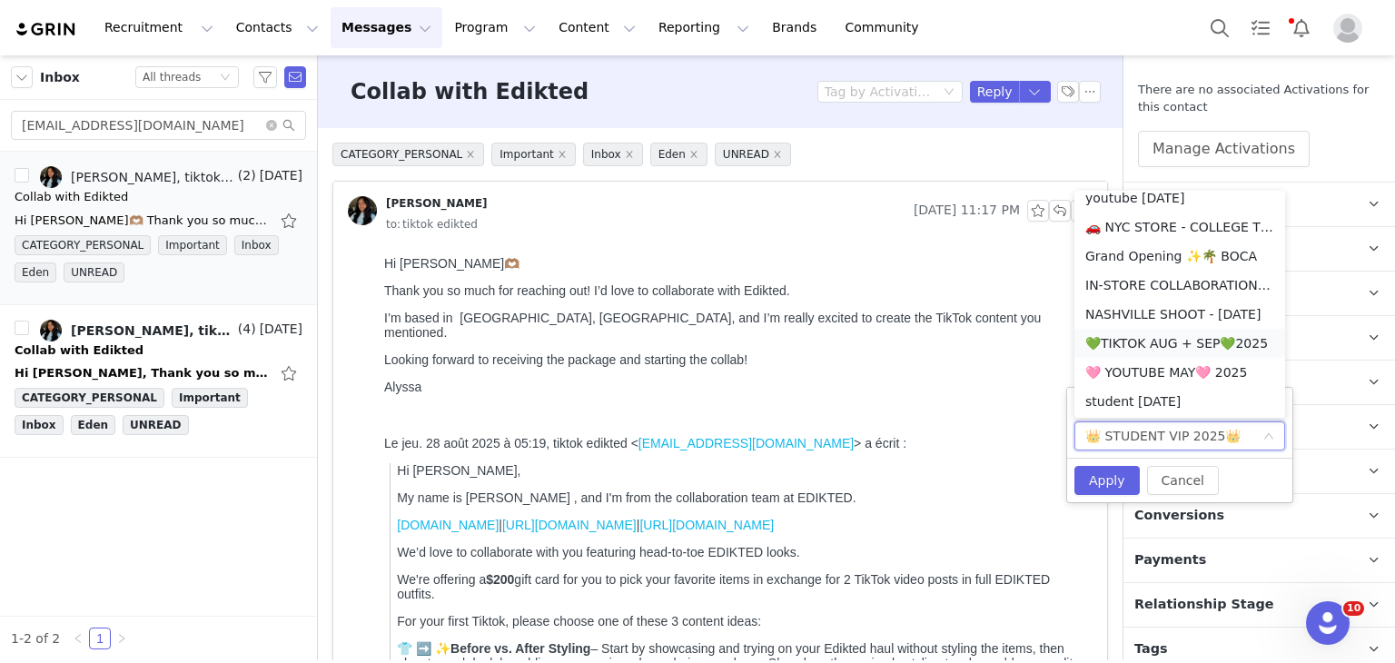
click at [1166, 350] on li "💚TIKTOK AUG + SEP💚2025" at bounding box center [1179, 343] width 211 height 29
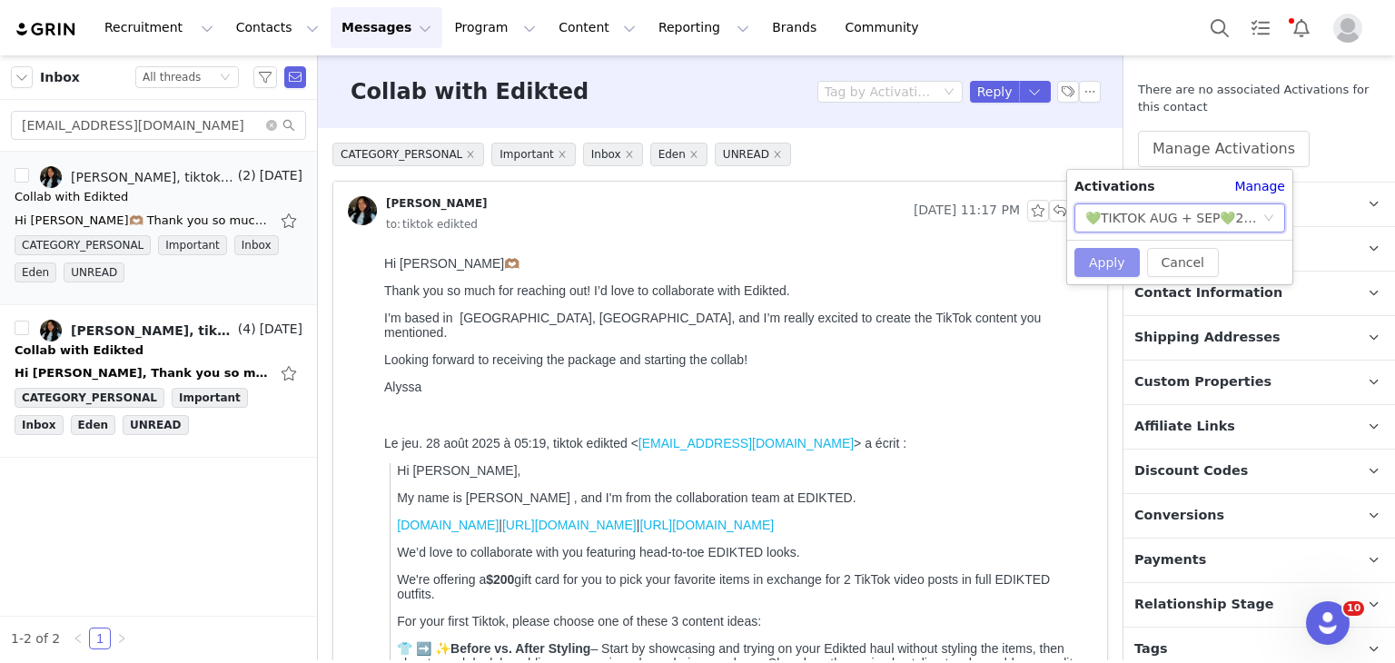
click at [1099, 267] on button "Apply" at bounding box center [1106, 262] width 65 height 29
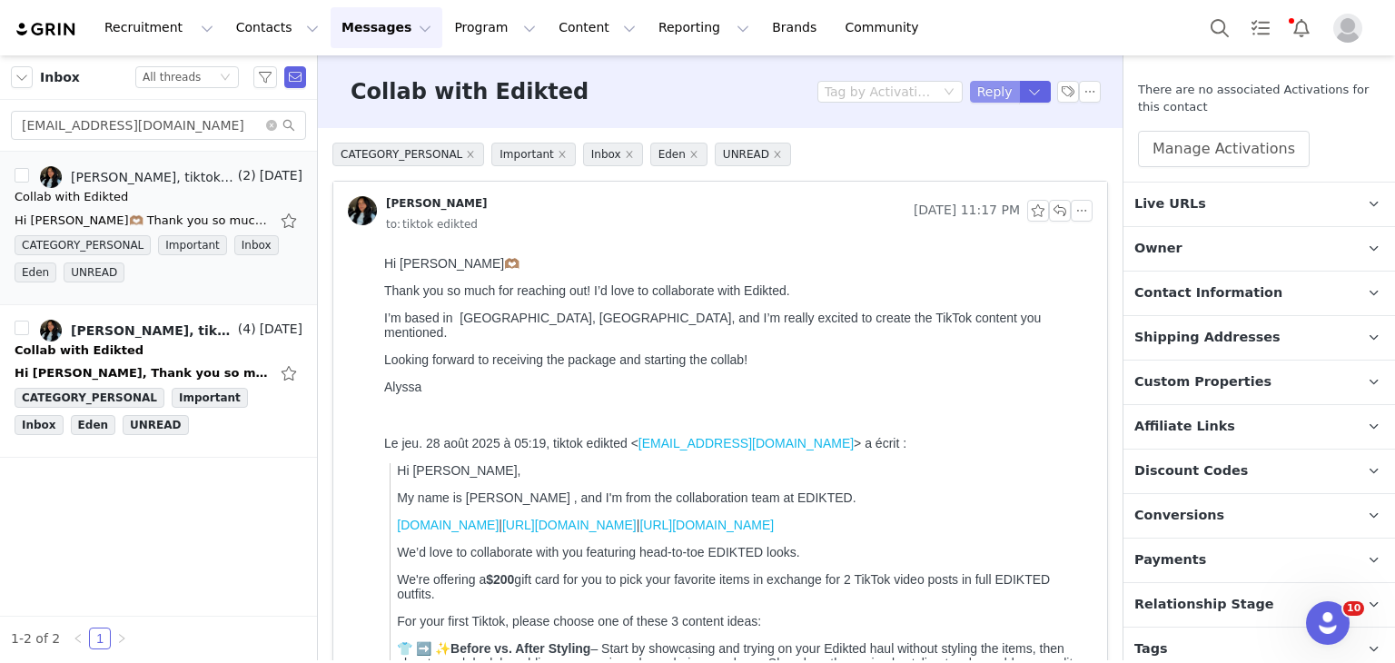
click at [986, 101] on button "Reply" at bounding box center [995, 92] width 50 height 22
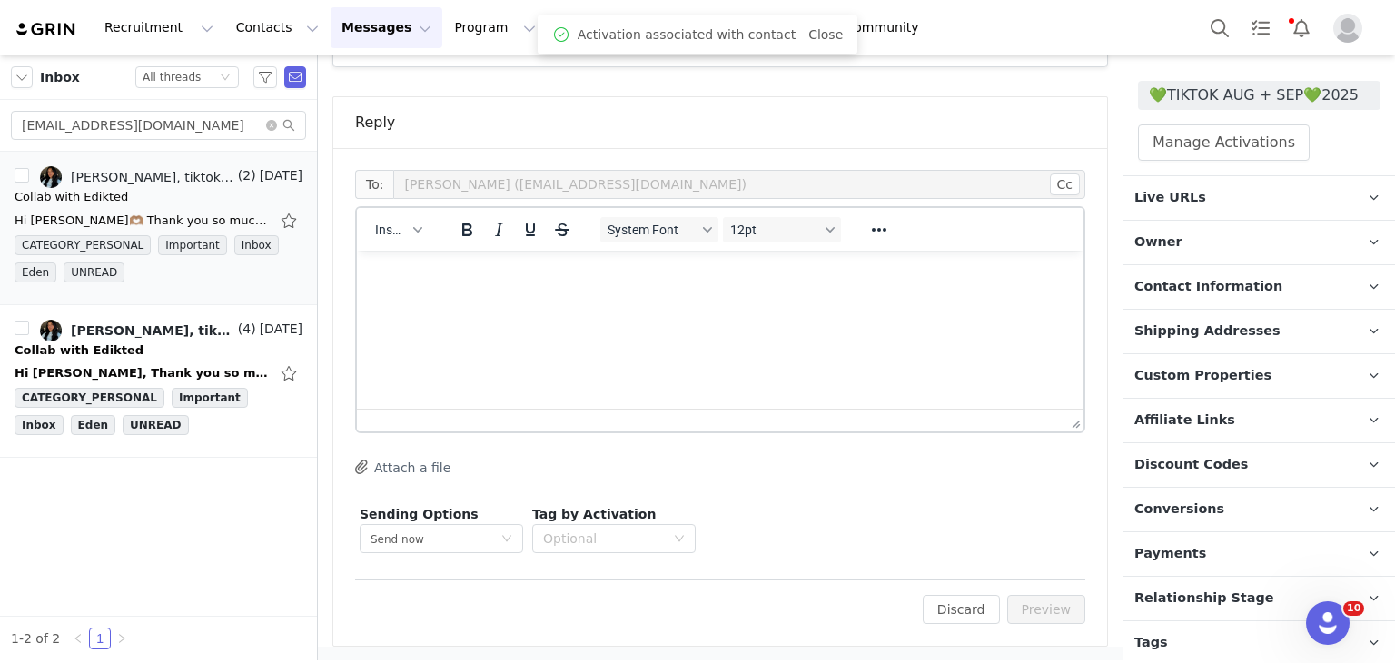
scroll to position [0, 0]
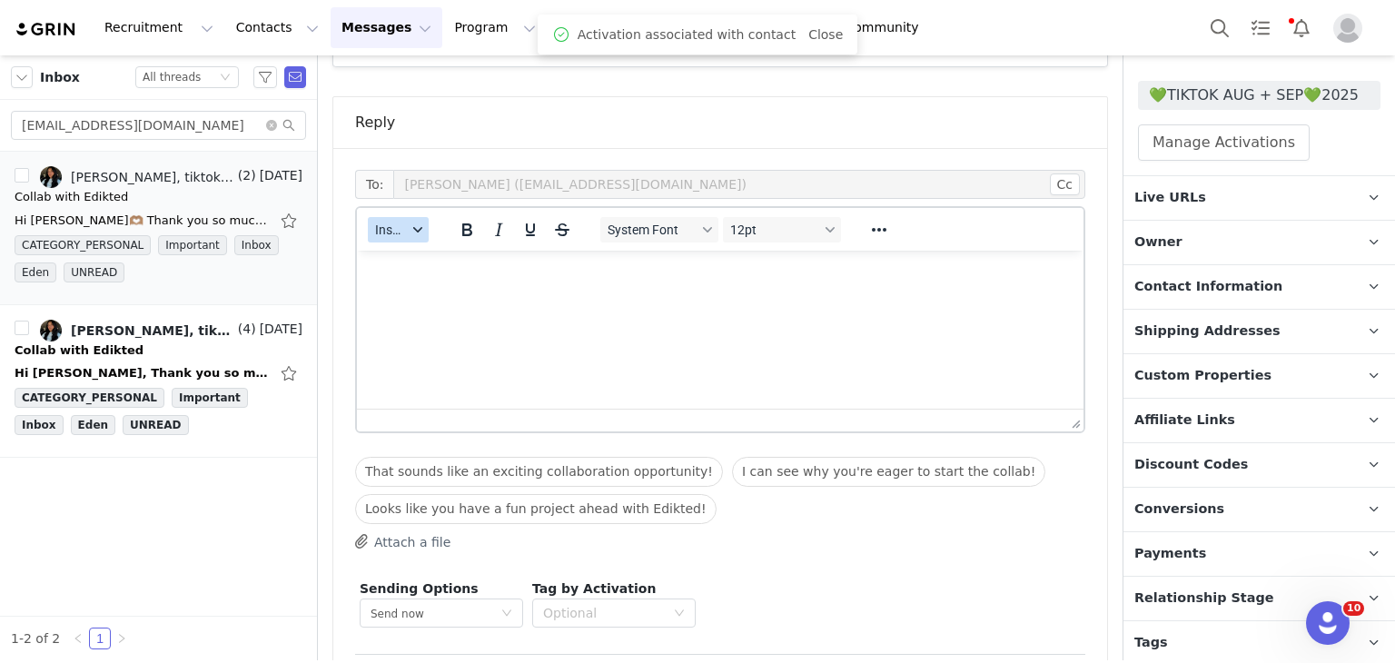
click at [395, 233] on span "Insert" at bounding box center [391, 229] width 32 height 15
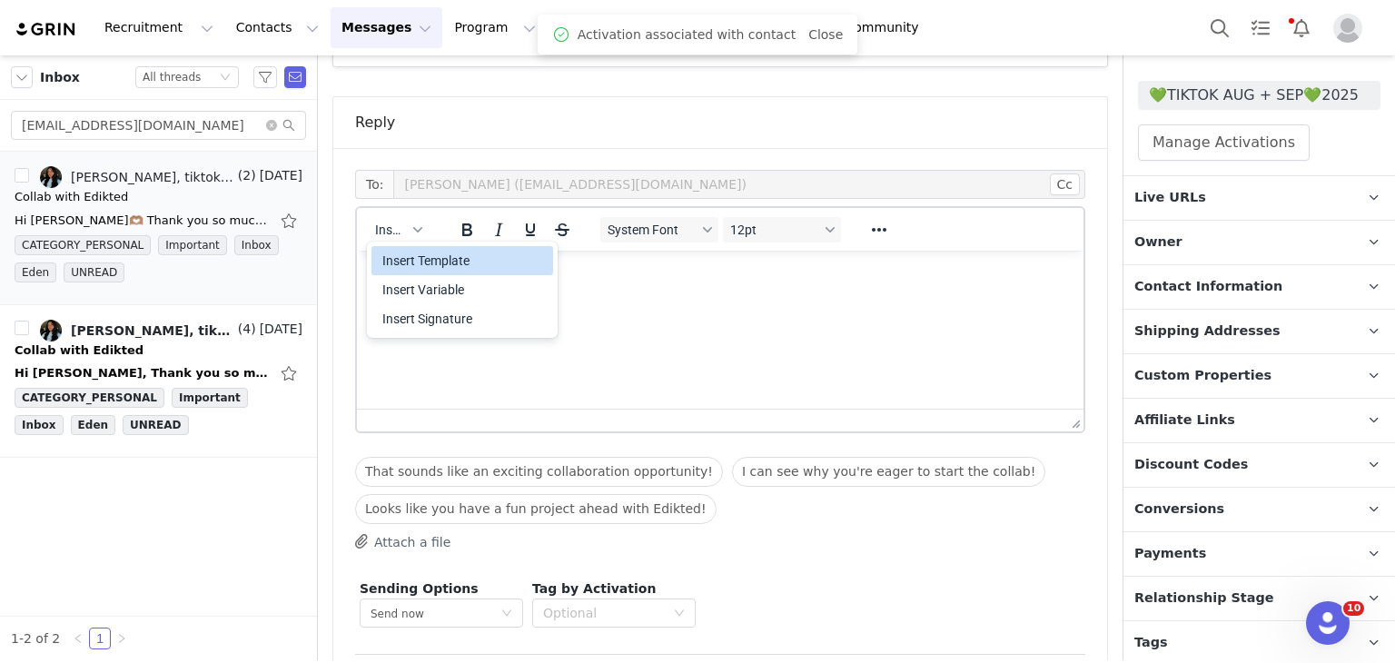
click at [395, 270] on div "Insert Template" at bounding box center [463, 261] width 163 height 22
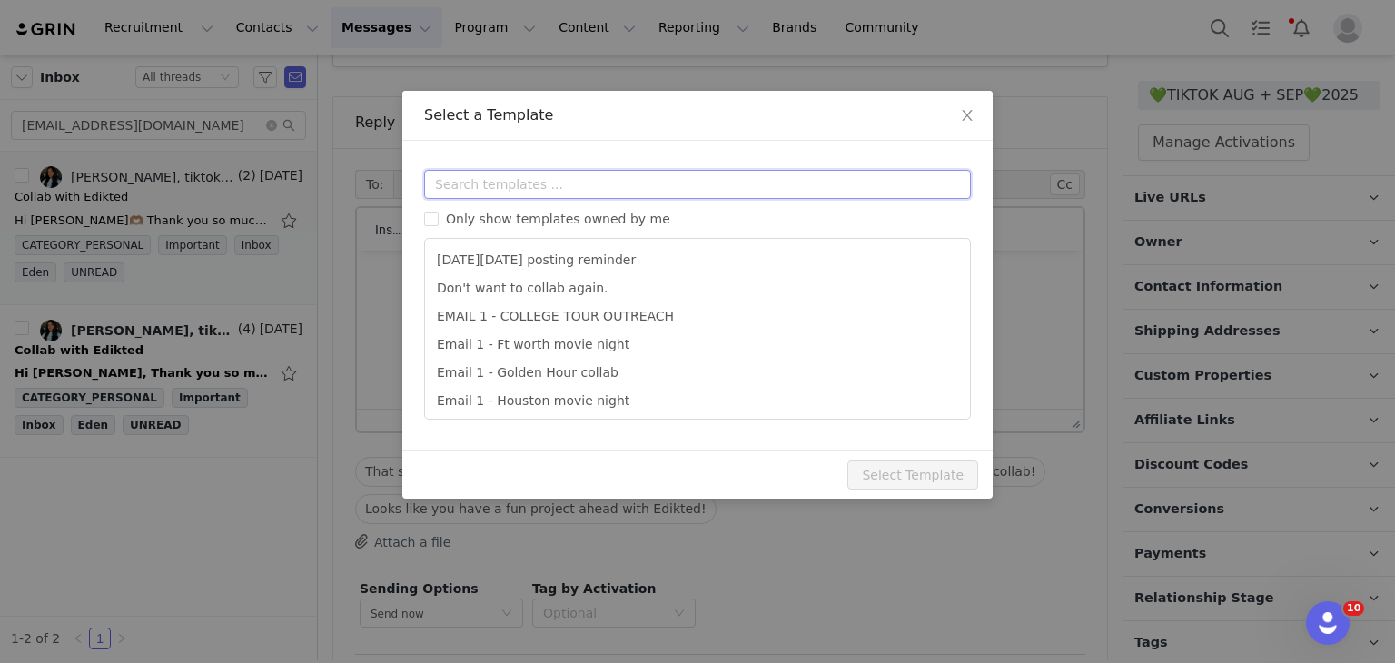
click at [489, 190] on input "text" at bounding box center [697, 184] width 547 height 29
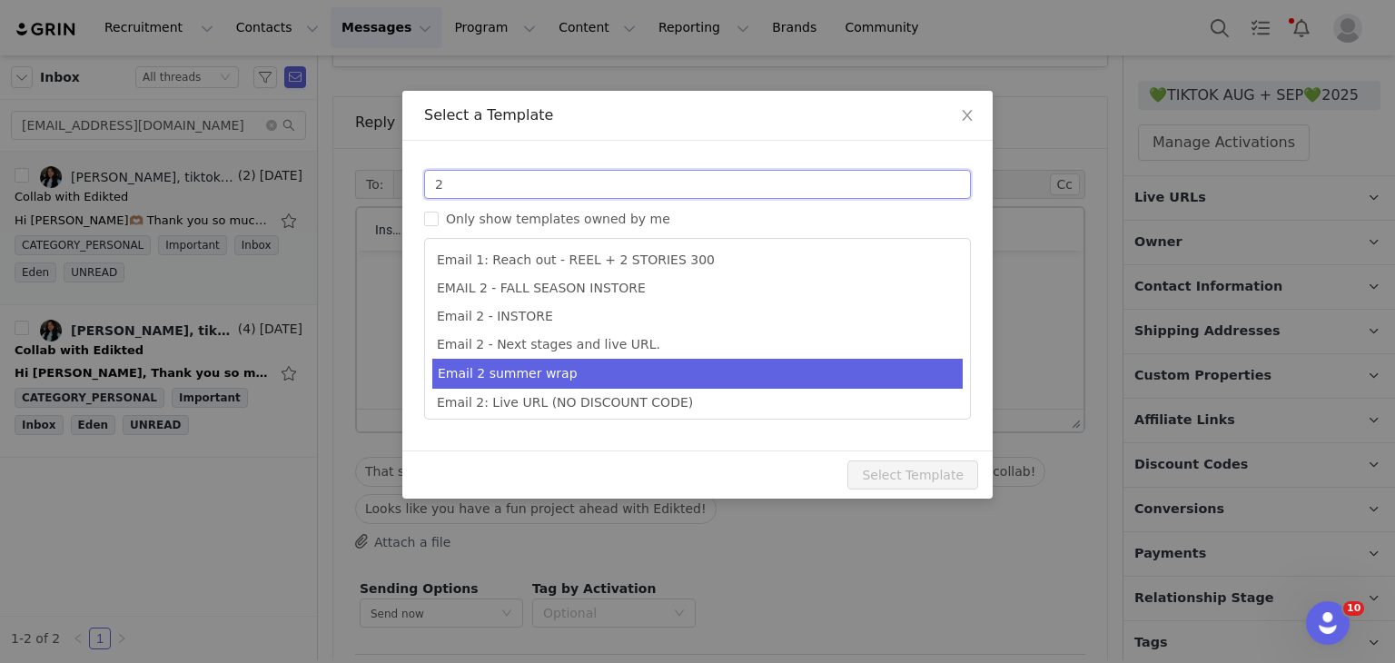
type input "2"
type input "Collab with Edikted"
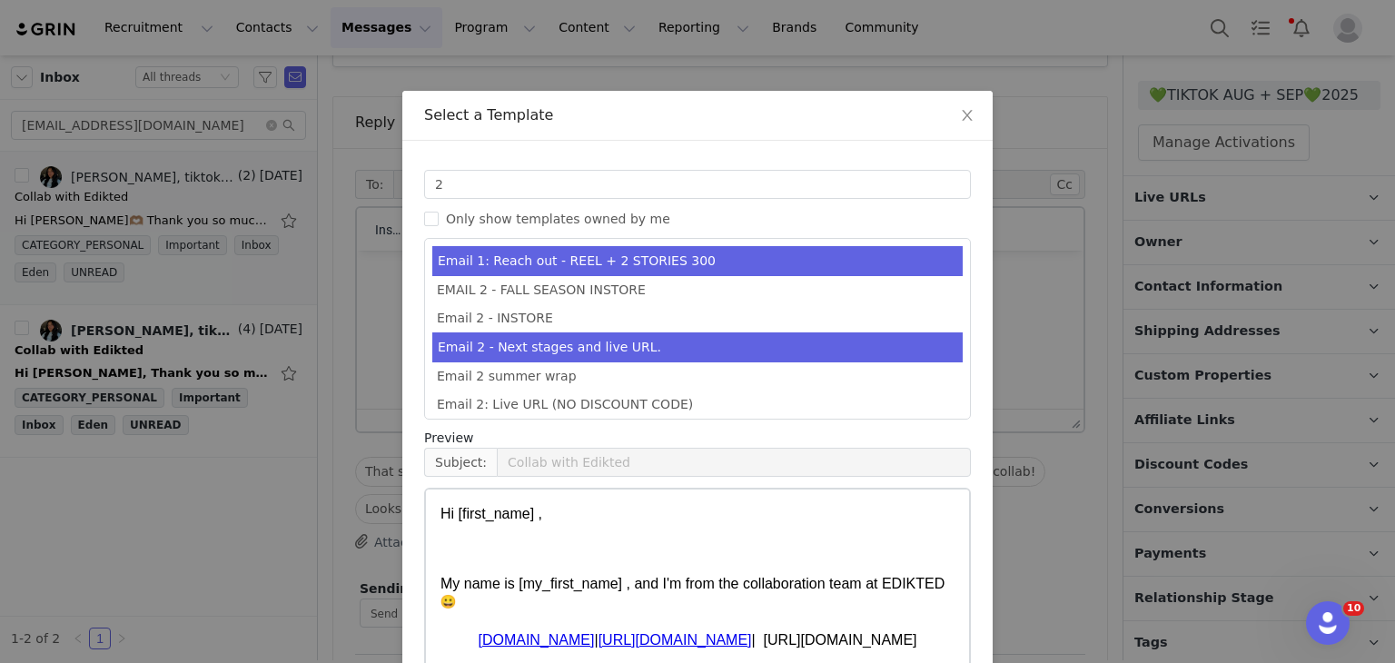
click at [669, 351] on ul "Email 1: Reach out - REEL + 2 STORIES 300 EMAIL 2 - FALL SEASON INSTORE Email 2…" at bounding box center [697, 329] width 547 height 182
click at [669, 351] on li "Email 2 - Next stages and live URL." at bounding box center [697, 347] width 530 height 30
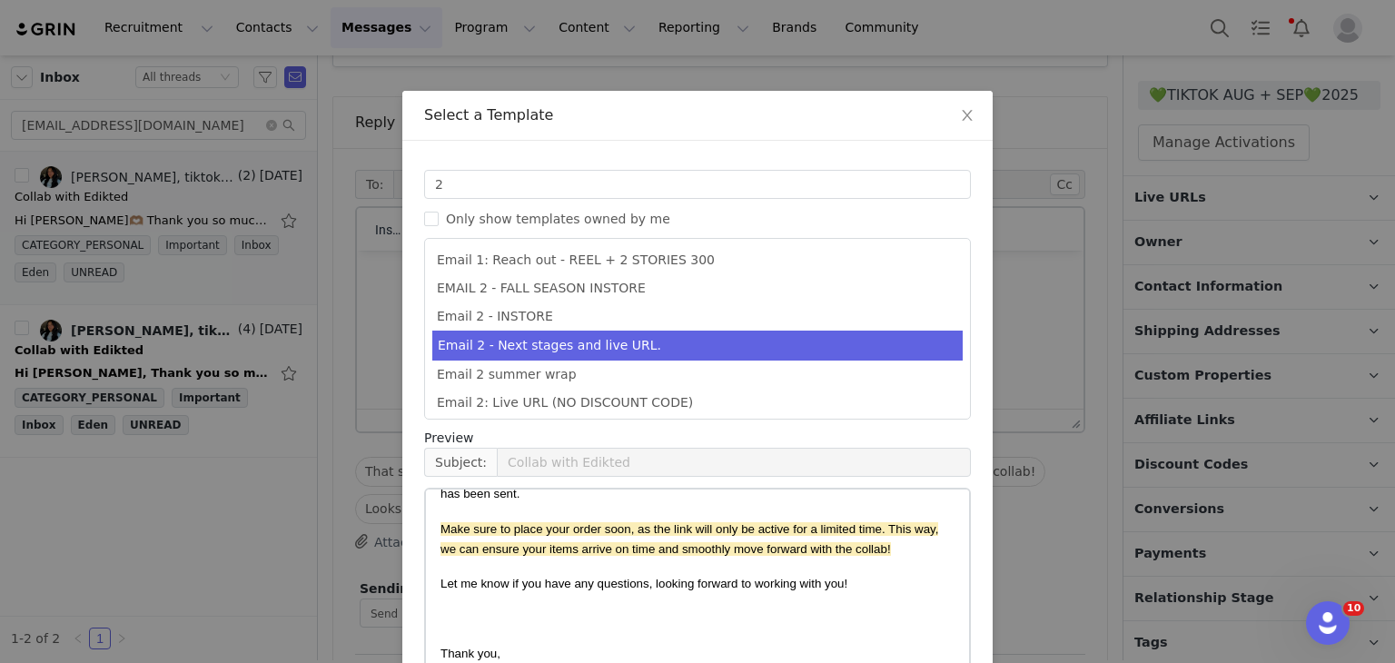
scroll to position [143, 0]
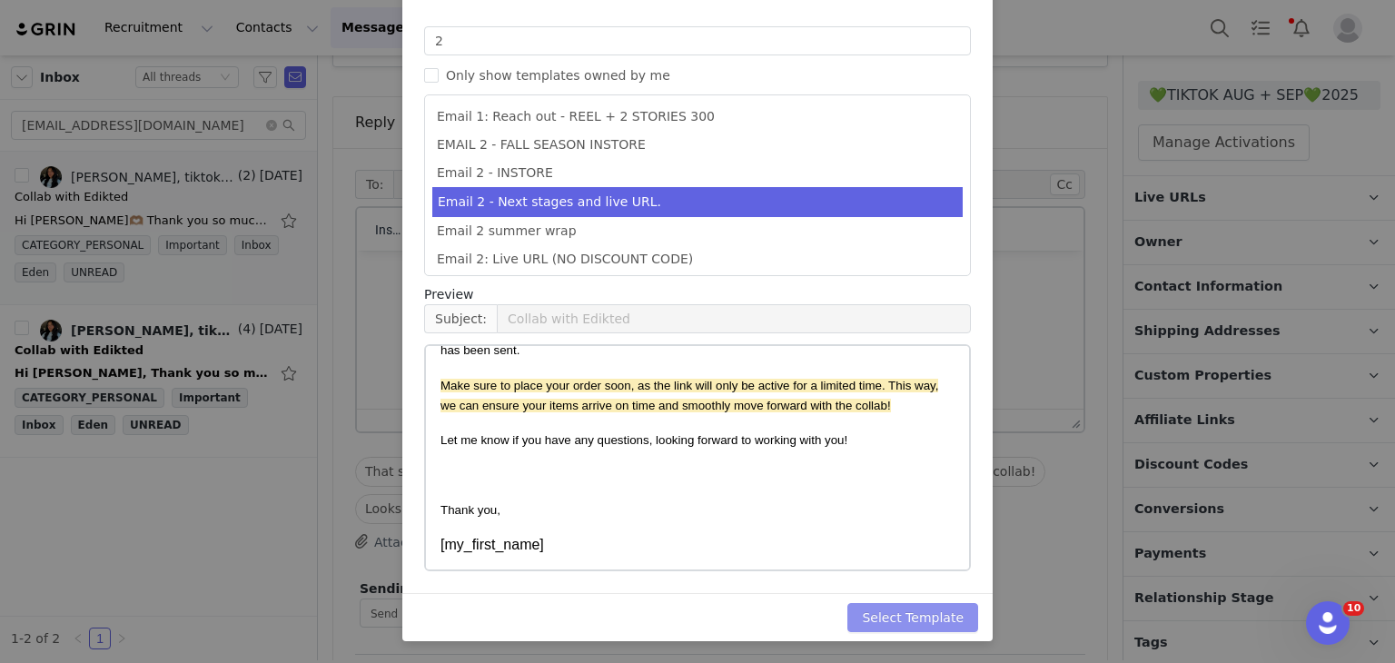
click at [893, 627] on button "Select Template" at bounding box center [912, 617] width 131 height 29
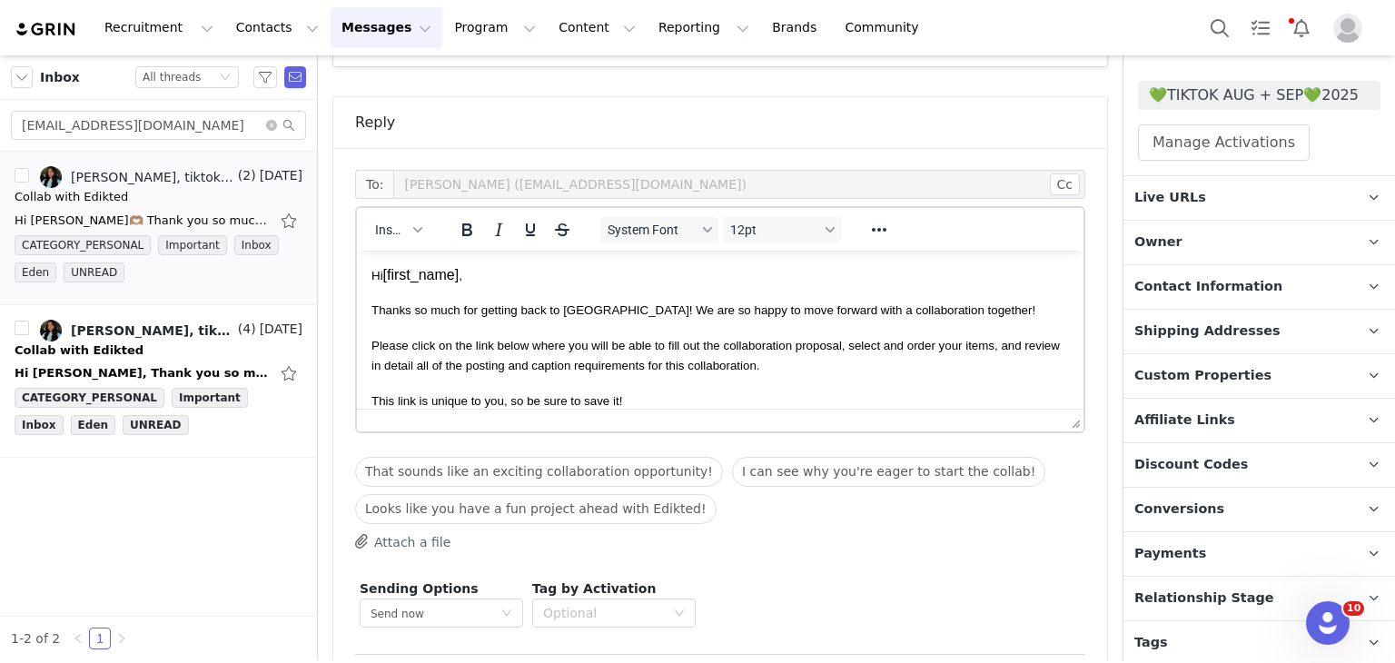
scroll to position [1374, 0]
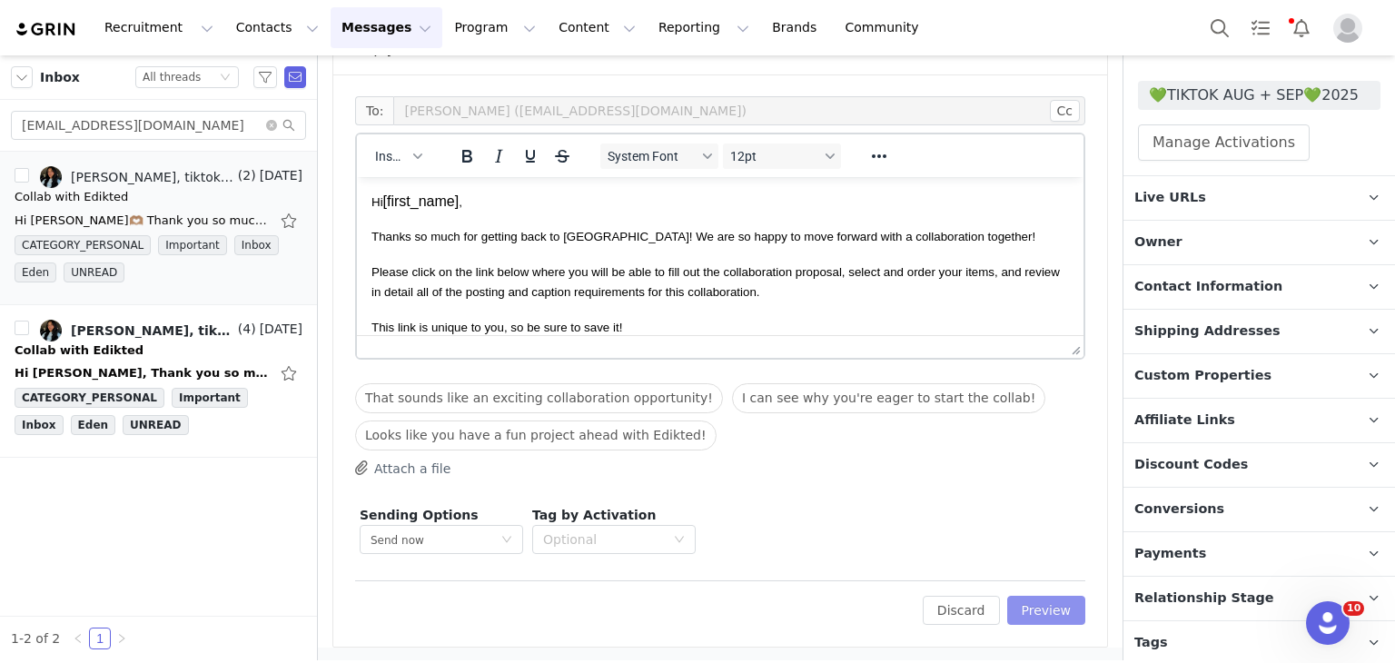
click at [1015, 618] on button "Preview" at bounding box center [1046, 610] width 79 height 29
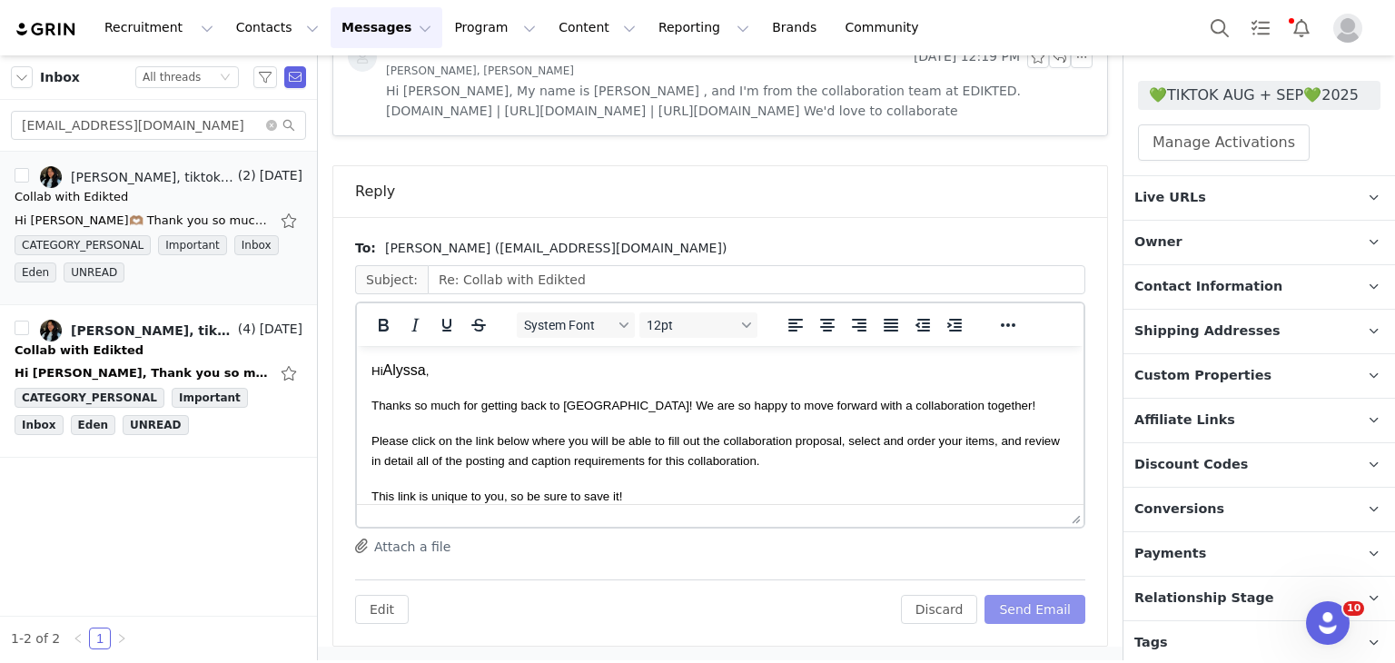
scroll to position [0, 0]
click at [1015, 618] on button "Send Email" at bounding box center [1034, 609] width 101 height 29
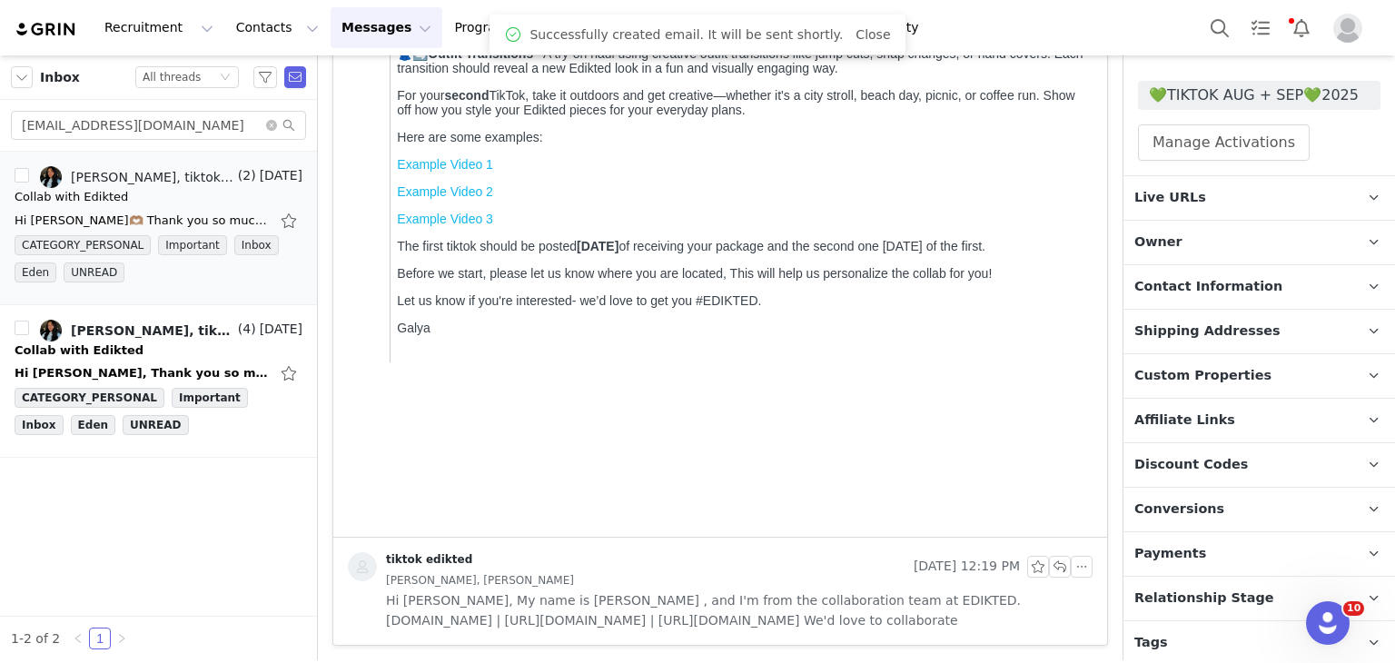
scroll to position [721, 0]
drag, startPoint x: 1150, startPoint y: 213, endPoint x: 1151, endPoint y: 231, distance: 17.3
click at [1151, 231] on div "Contact Type Contact type can be Creator, Prospect, Application, or Manager. Cr…" at bounding box center [1258, 271] width 271 height 878
click at [1151, 232] on span "Owner" at bounding box center [1158, 242] width 48 height 20
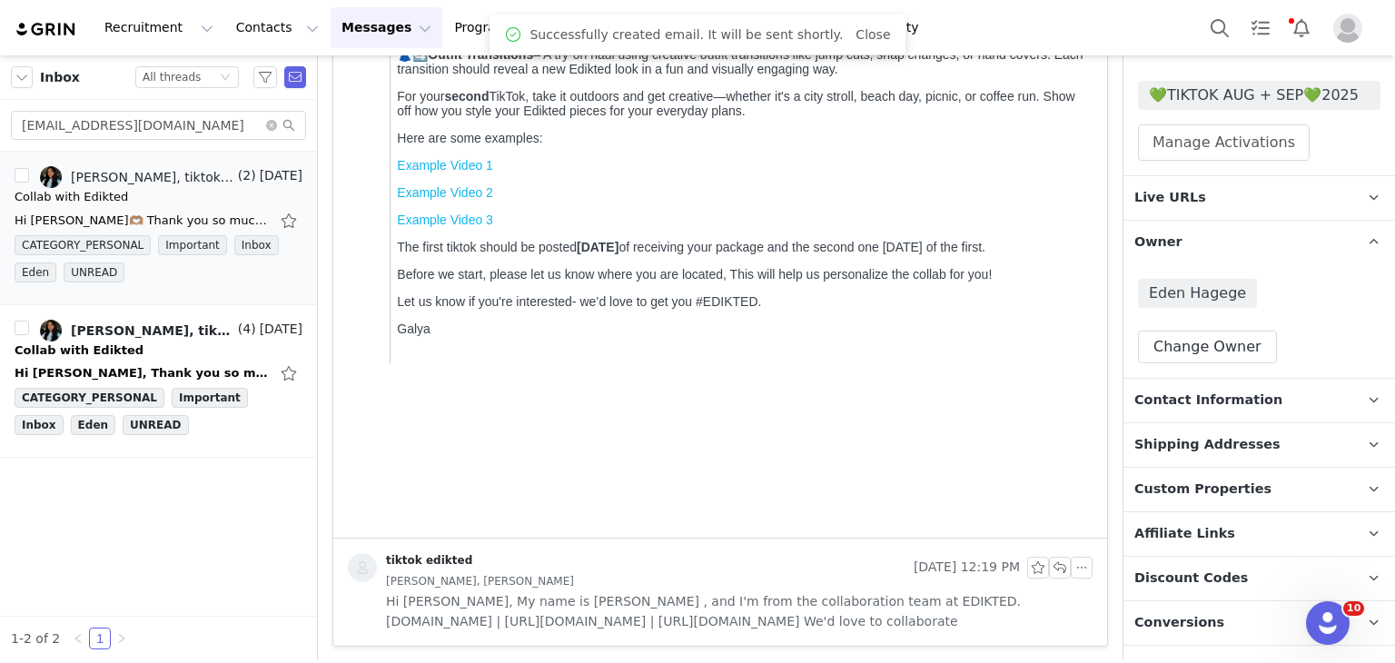
scroll to position [595, 0]
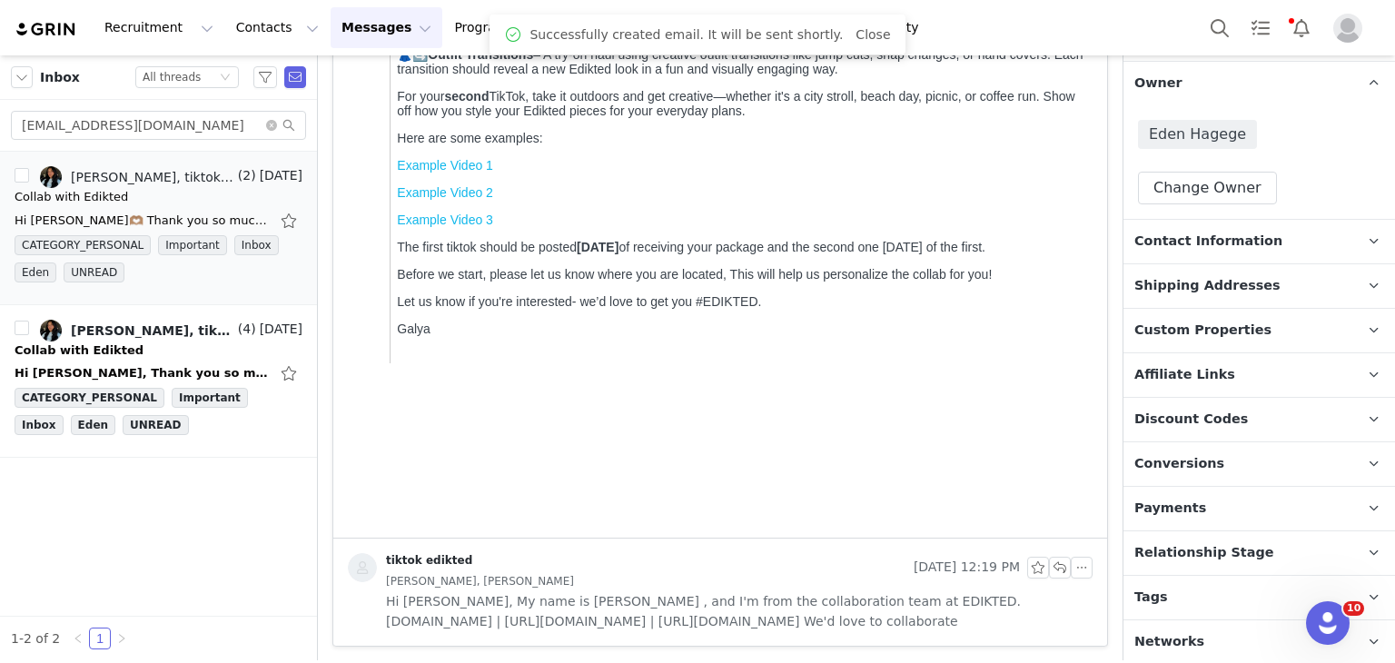
click at [1194, 565] on p "Relationship Stage Use relationship stages to move contacts through a logical s…" at bounding box center [1237, 553] width 228 height 44
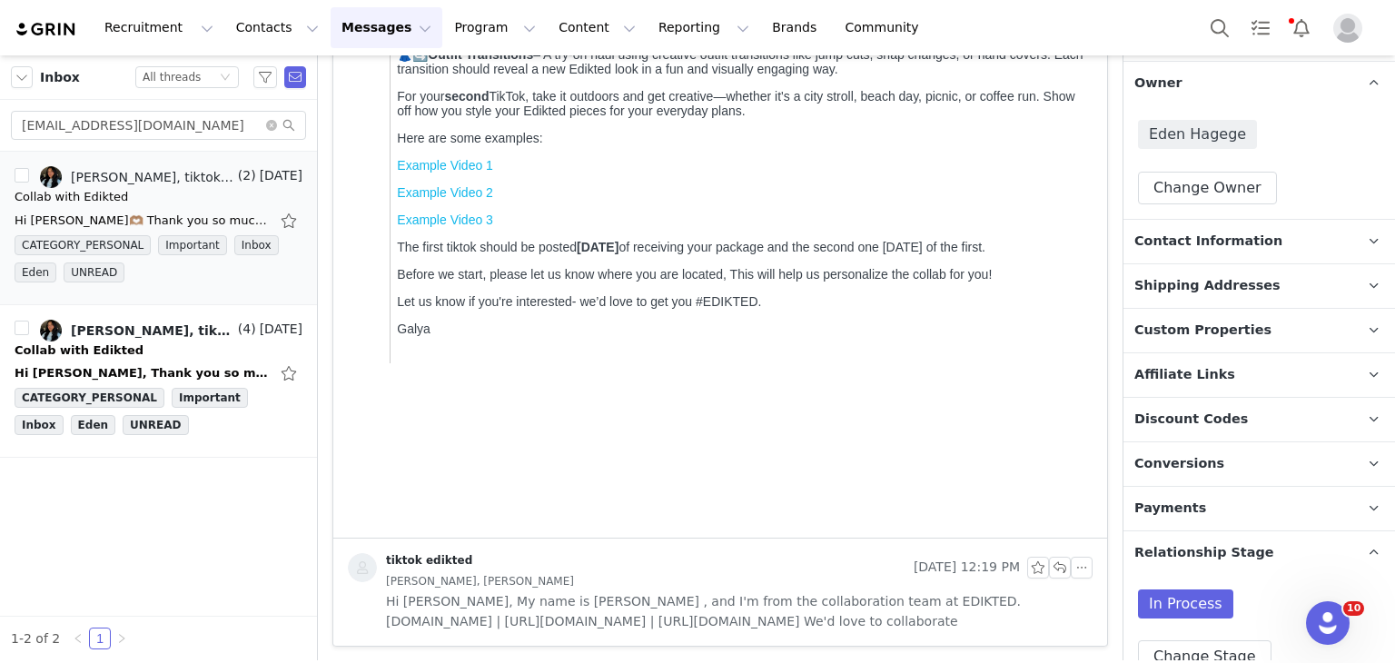
scroll to position [707, 0]
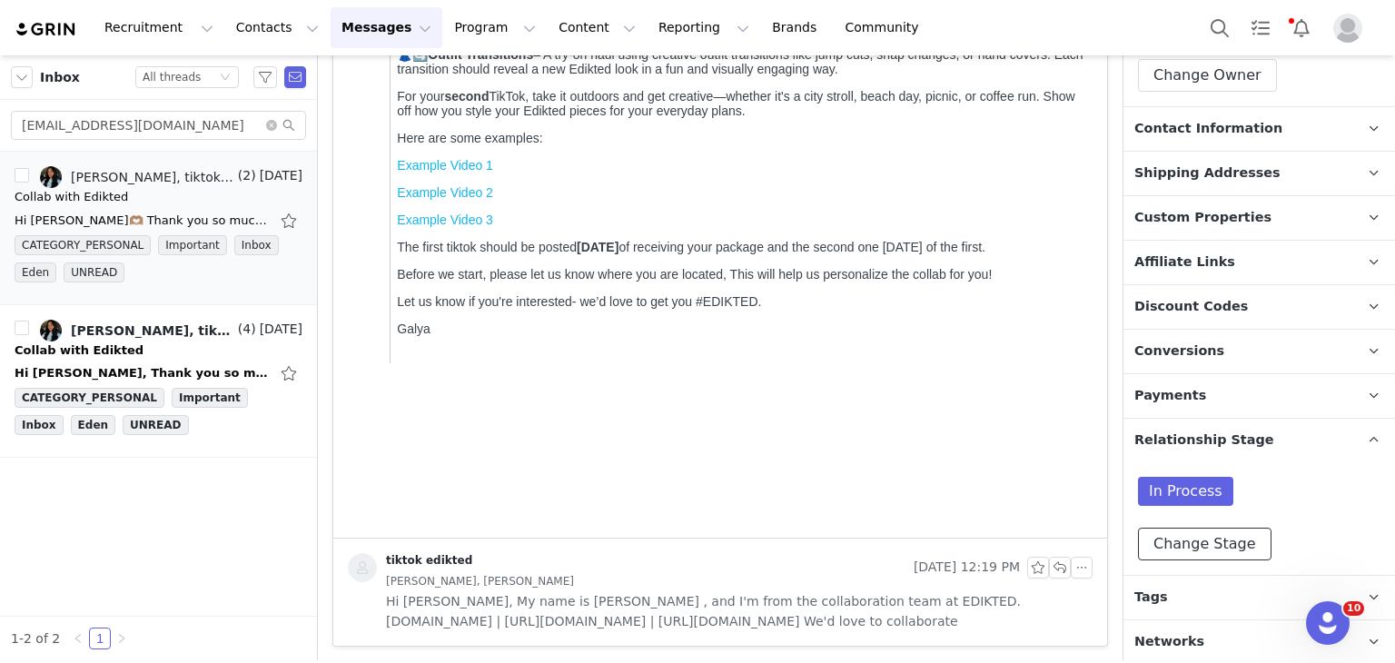
click at [1189, 535] on button "Change Stage" at bounding box center [1204, 544] width 133 height 33
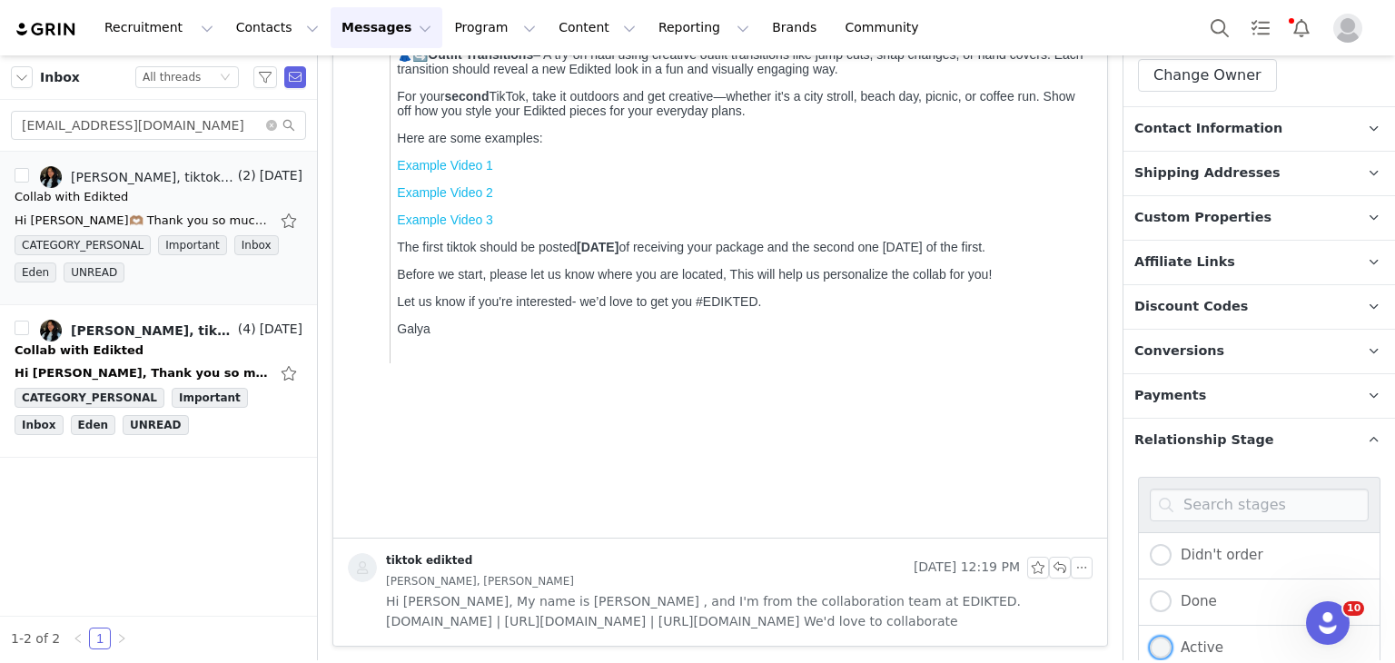
click at [1162, 646] on span at bounding box center [1161, 647] width 22 height 22
click at [1162, 646] on input "Active" at bounding box center [1161, 648] width 22 height 24
radio input "true"
radio input "false"
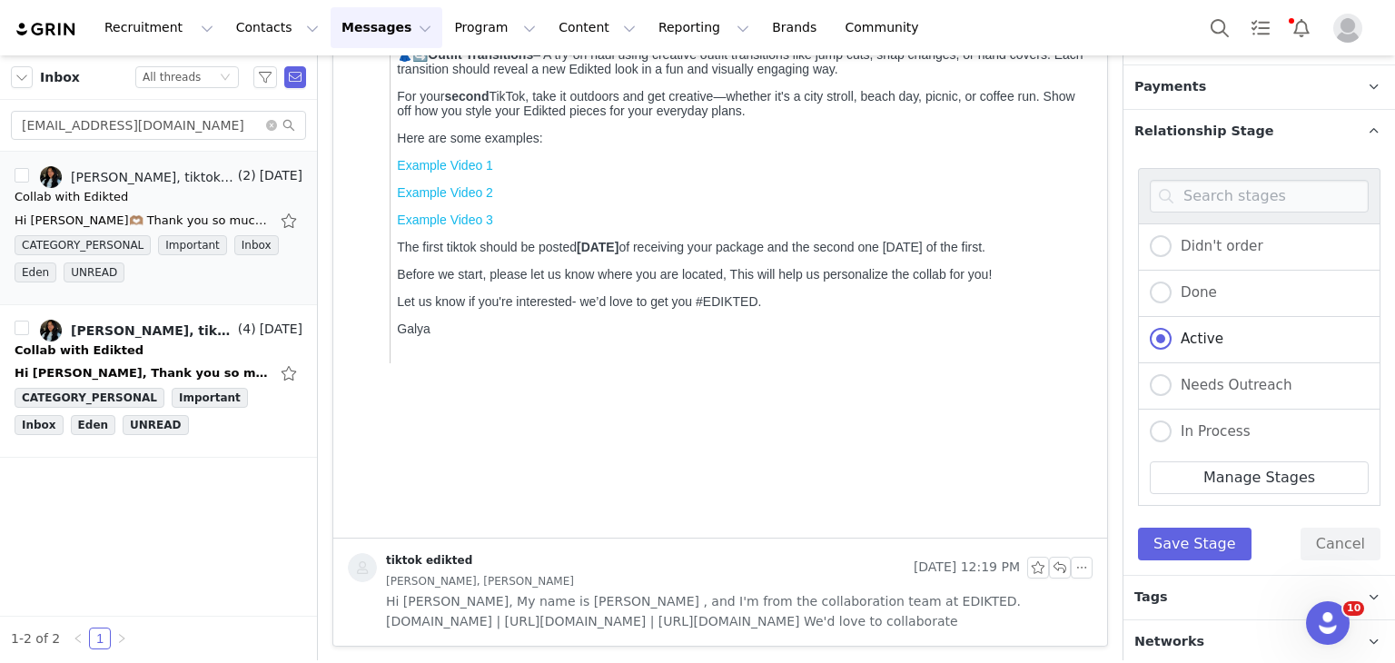
drag, startPoint x: 1177, startPoint y: 518, endPoint x: 1171, endPoint y: 558, distance: 40.3
click at [1171, 558] on div "Didn't order Done Active Needs Outreach In Process Creator Ongoing Not Relevent…" at bounding box center [1258, 363] width 271 height 421
drag, startPoint x: 1171, startPoint y: 558, endPoint x: 1180, endPoint y: 528, distance: 30.4
click at [1180, 528] on div "Didn't order Done Active Needs Outreach In Process Creator Ongoing Not Relevent…" at bounding box center [1258, 363] width 271 height 421
click at [1180, 528] on button "Save Stage" at bounding box center [1194, 544] width 113 height 33
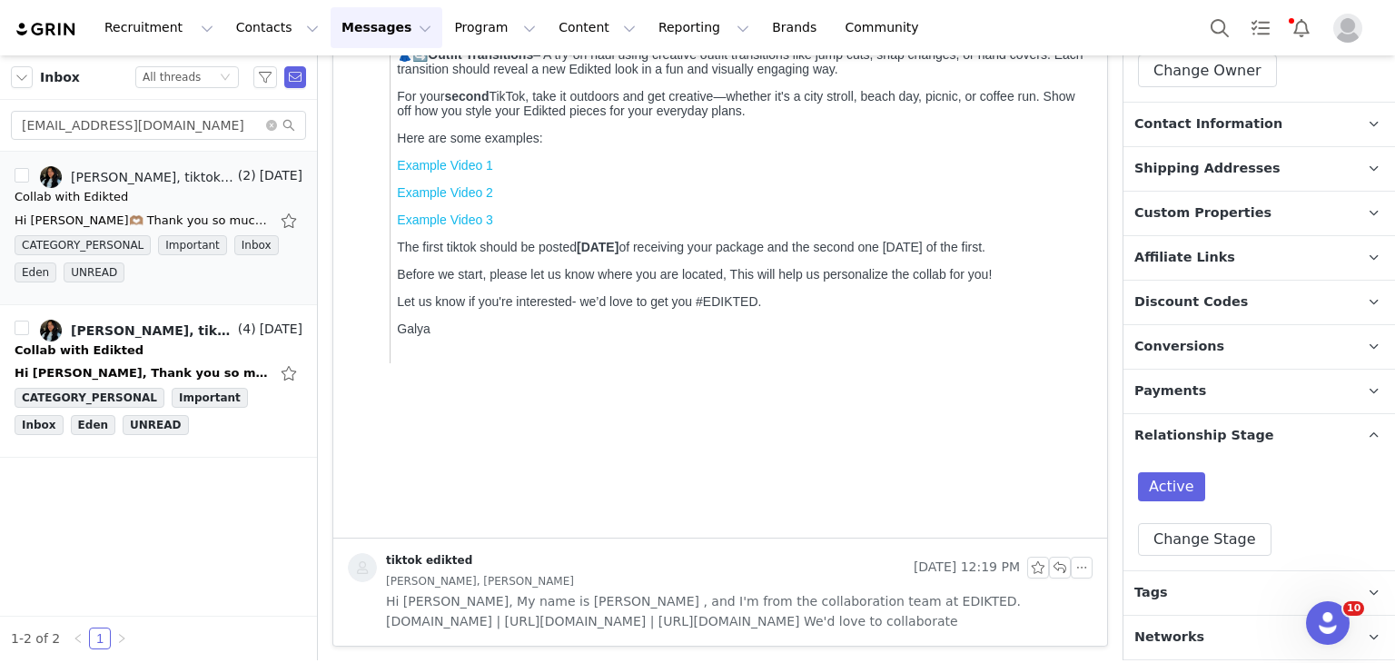
scroll to position [707, 0]
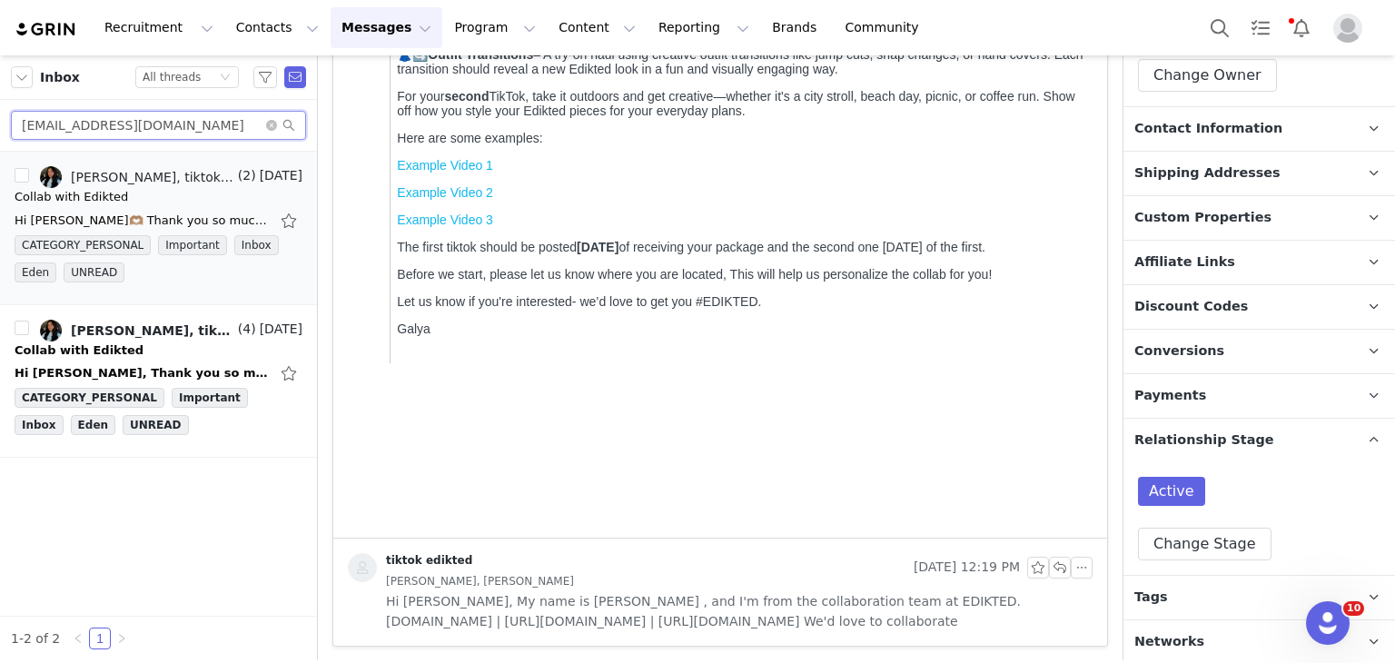
click at [145, 133] on input "alyssanorman38@gmail.com" at bounding box center [158, 125] width 295 height 29
paste input "germannn"
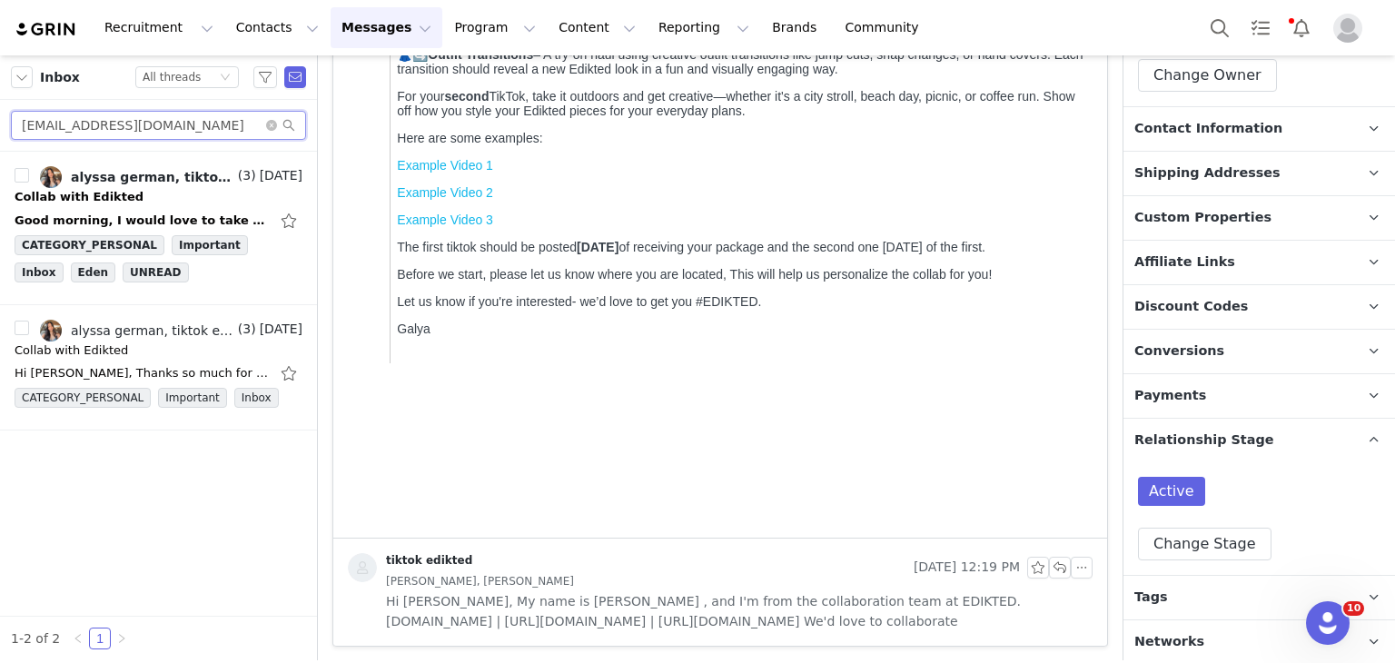
scroll to position [555, 0]
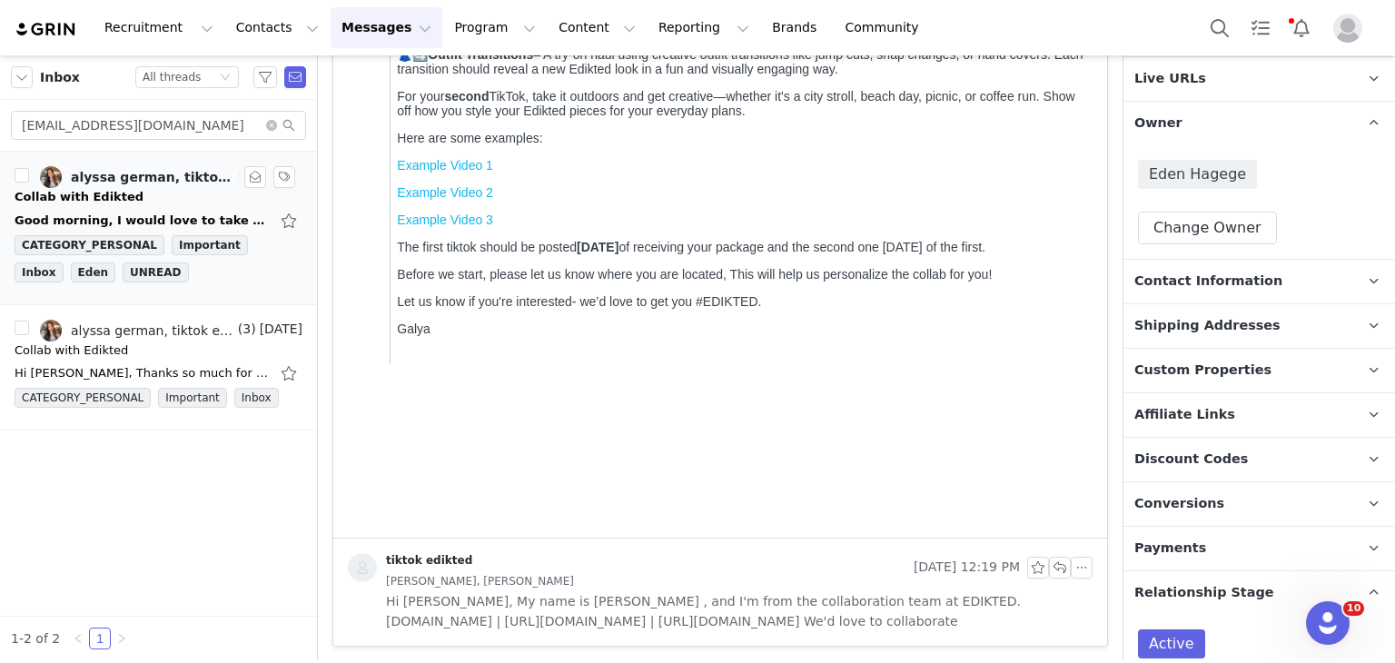
click at [173, 179] on div "alyssa german, tiktok edikted" at bounding box center [152, 177] width 163 height 15
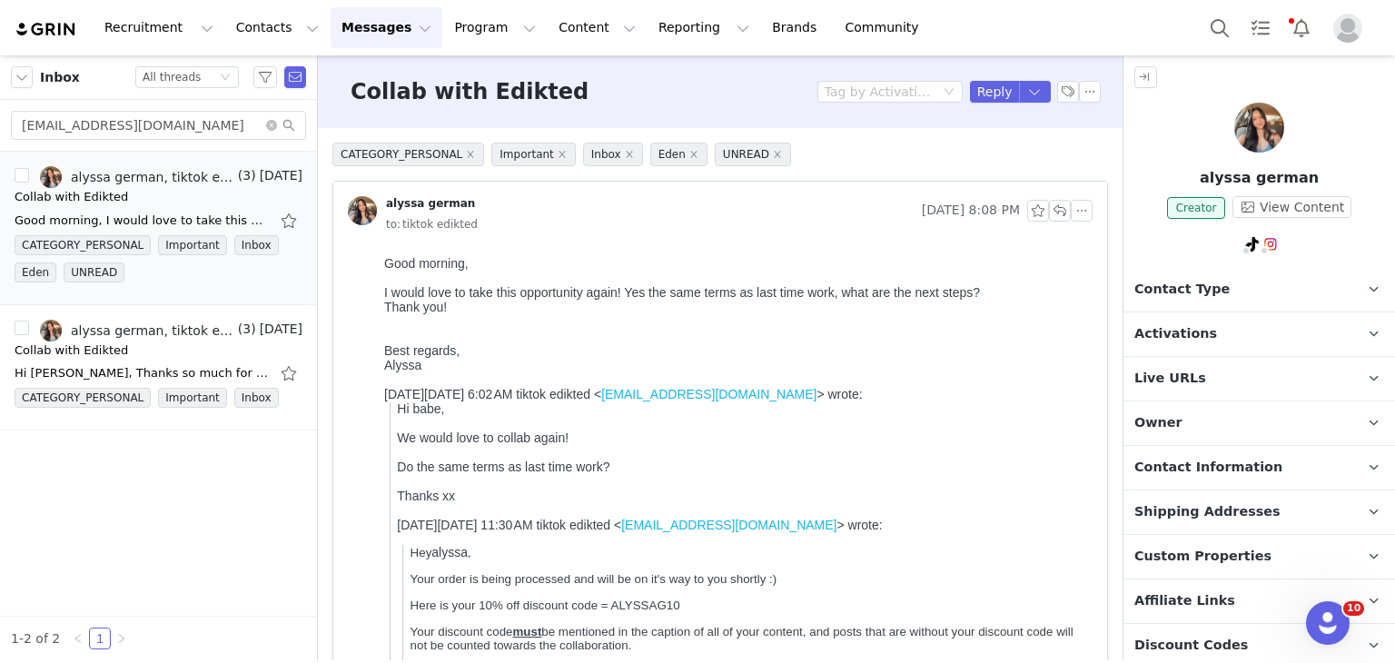
scroll to position [0, 0]
click at [1175, 419] on p "Owner The account user who owns the contact" at bounding box center [1237, 423] width 228 height 44
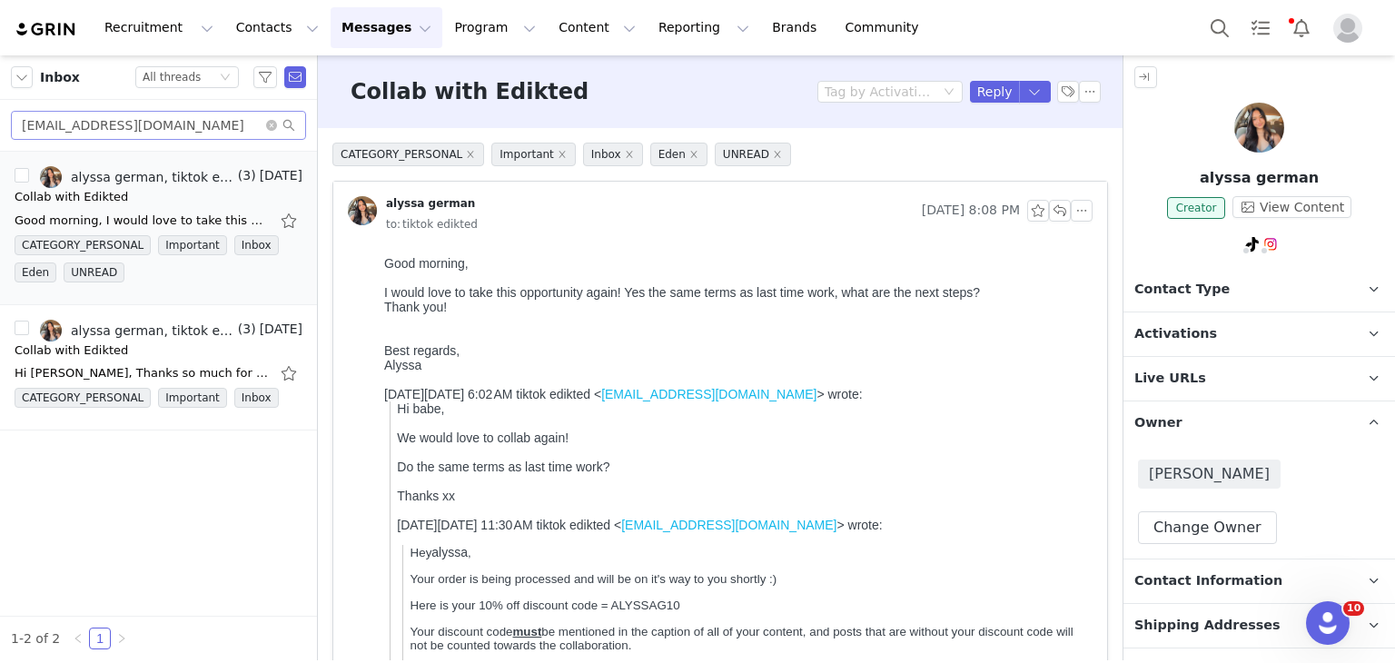
drag, startPoint x: 133, startPoint y: 145, endPoint x: 159, endPoint y: 118, distance: 37.9
click at [159, 118] on div "alyssagermannn@gmail.com" at bounding box center [158, 126] width 317 height 52
click at [159, 118] on input "alyssagermannn@gmail.com" at bounding box center [158, 125] width 295 height 29
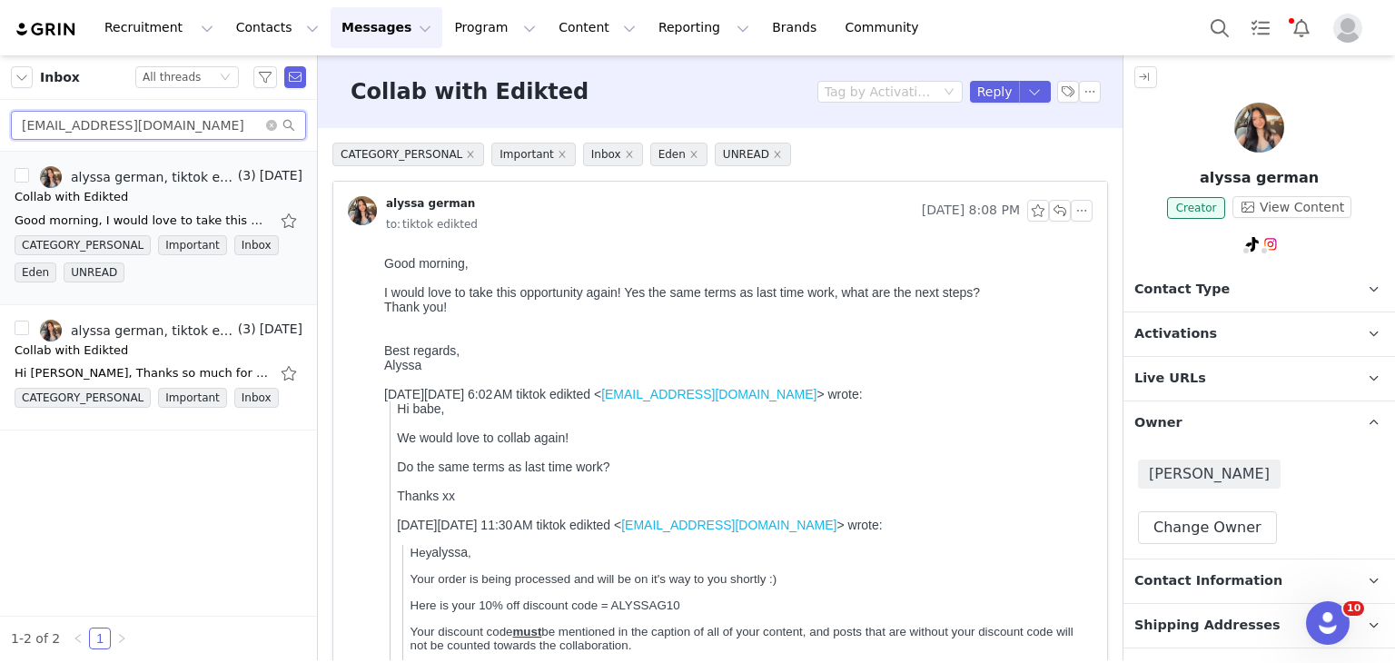
click at [159, 118] on input "alyssagermannn@gmail.com" at bounding box center [158, 125] width 295 height 29
paste input "prmylacayab"
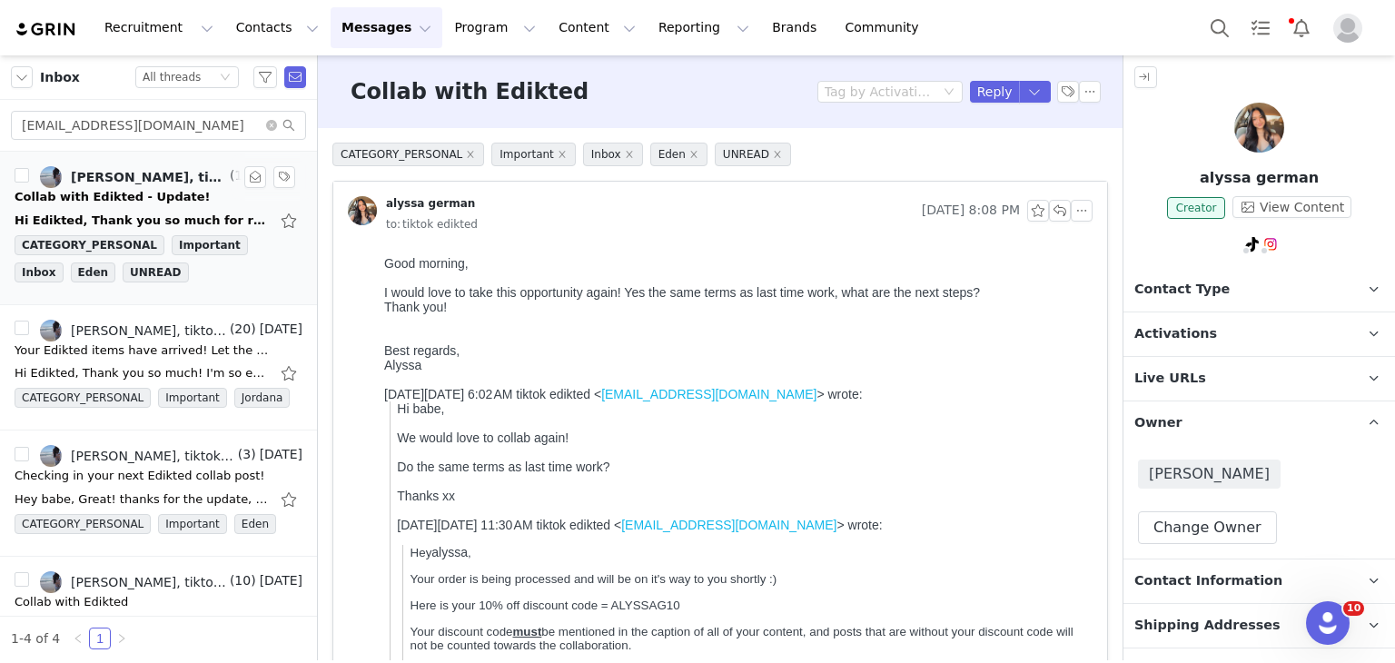
click at [166, 212] on div "Hi Edikted, Thank you so much for reaching out. I would love to collab again! L…" at bounding box center [142, 221] width 254 height 18
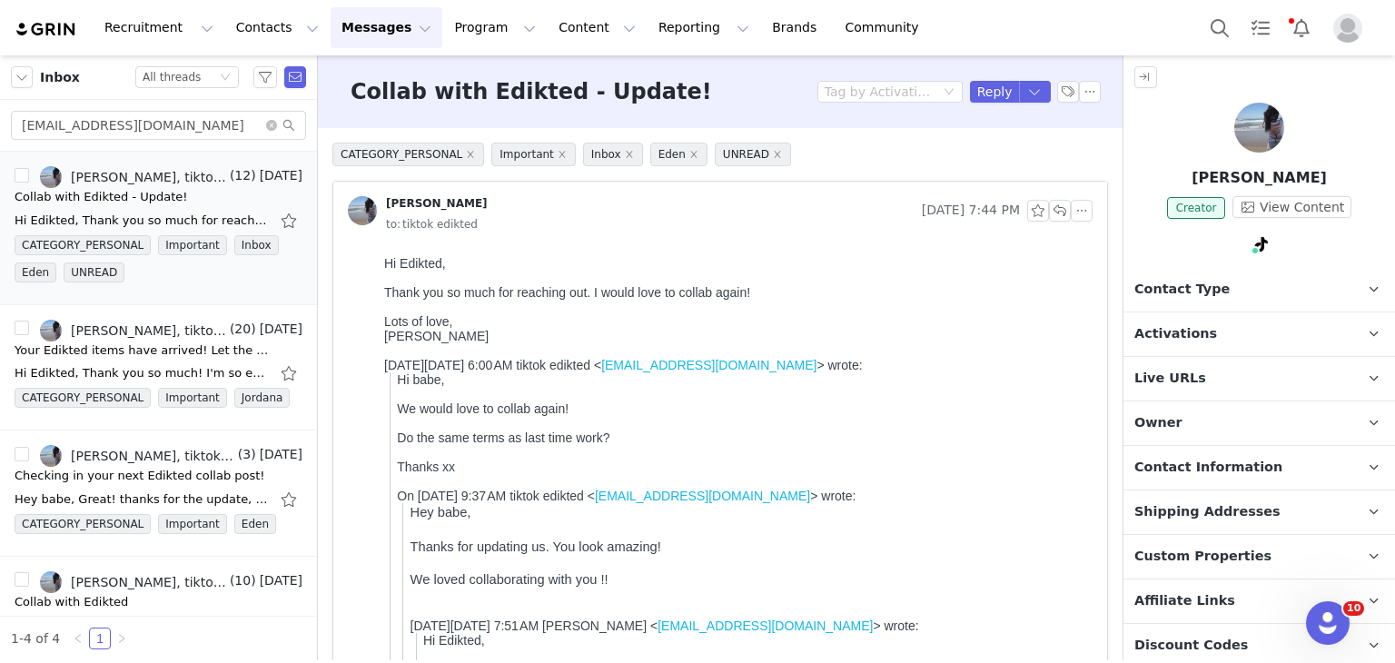
click at [1169, 436] on p "Owner The account user who owns the contact" at bounding box center [1237, 423] width 228 height 44
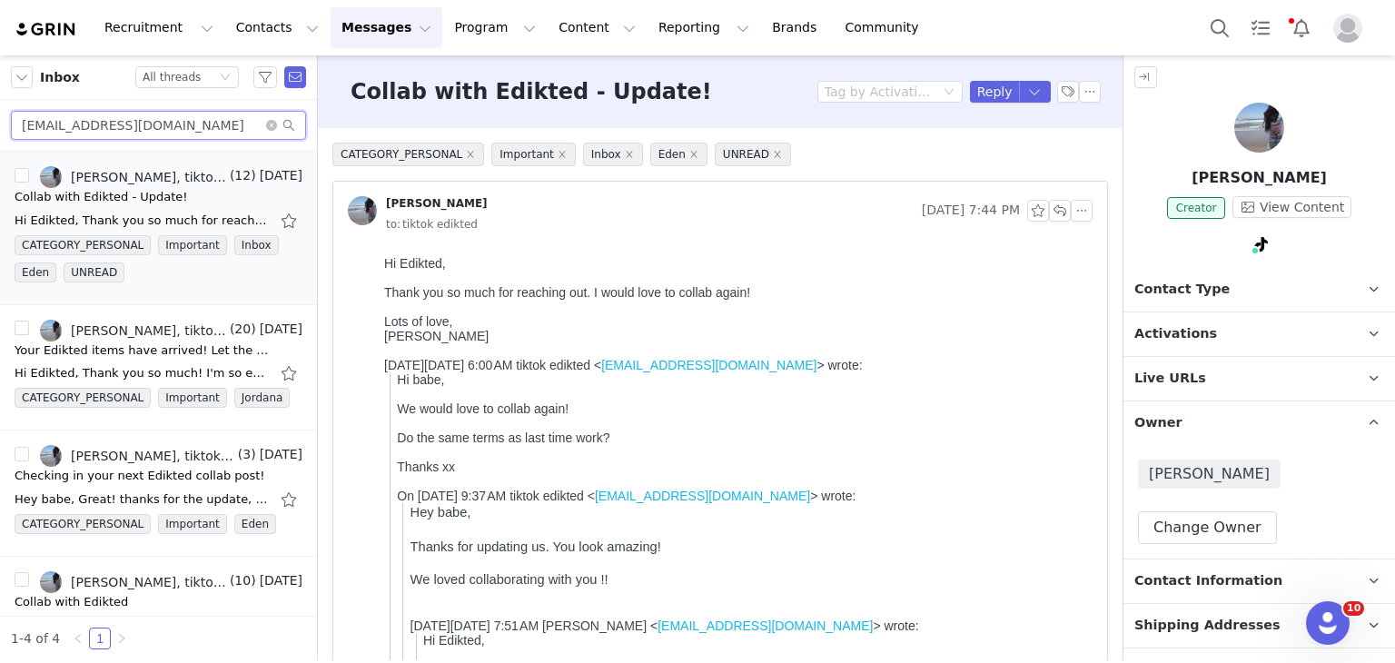
click at [192, 127] on input "prmylacayab@gmail.com" at bounding box center [158, 125] width 295 height 29
paste input "avagallo78"
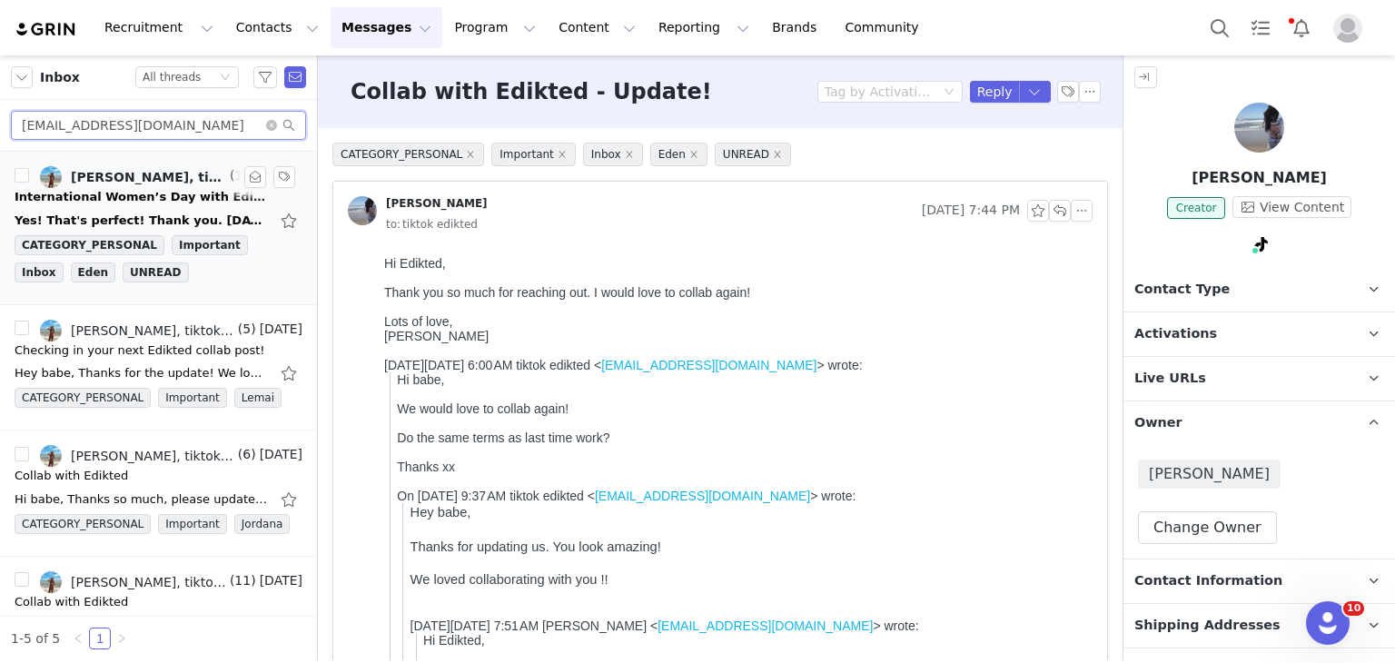
type input "avagallo78@gmail.com"
click at [163, 218] on div "Yes! That's perfect! Thank you. On Monday, September 1, 2025, tiktok edikted <t…" at bounding box center [142, 221] width 254 height 18
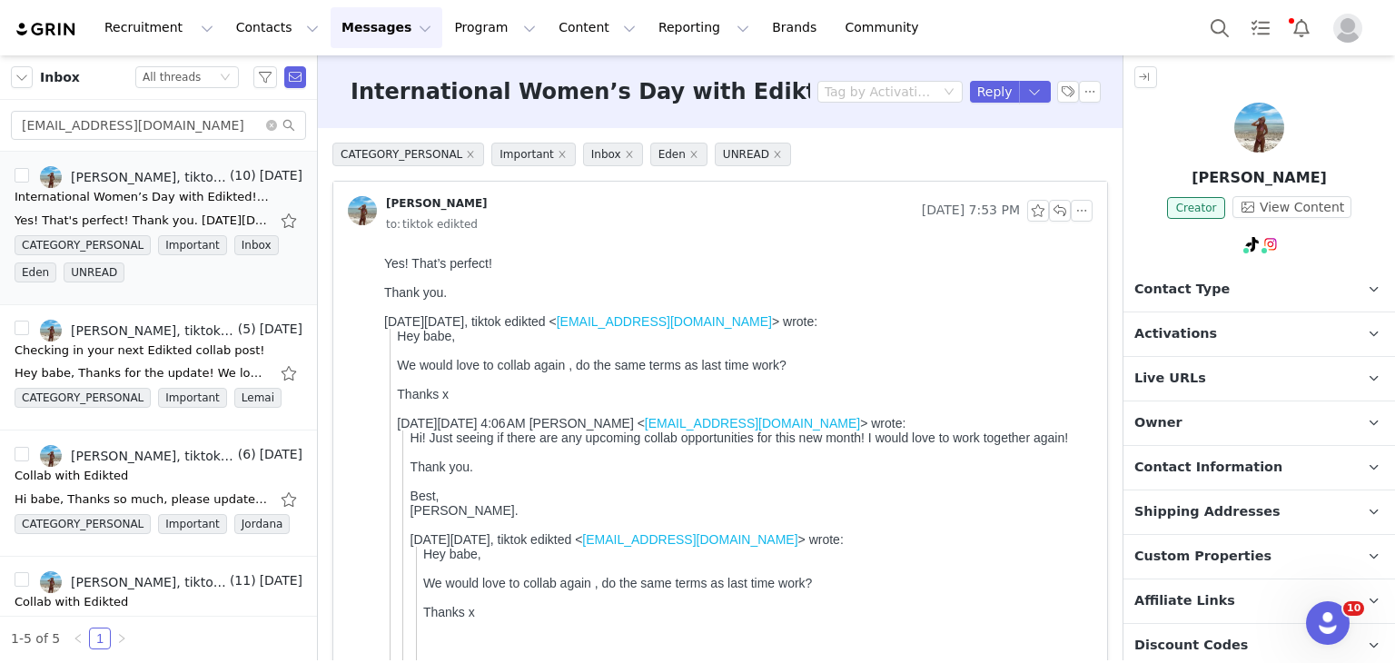
click at [1206, 431] on p "Owner The account user who owns the contact" at bounding box center [1237, 423] width 228 height 44
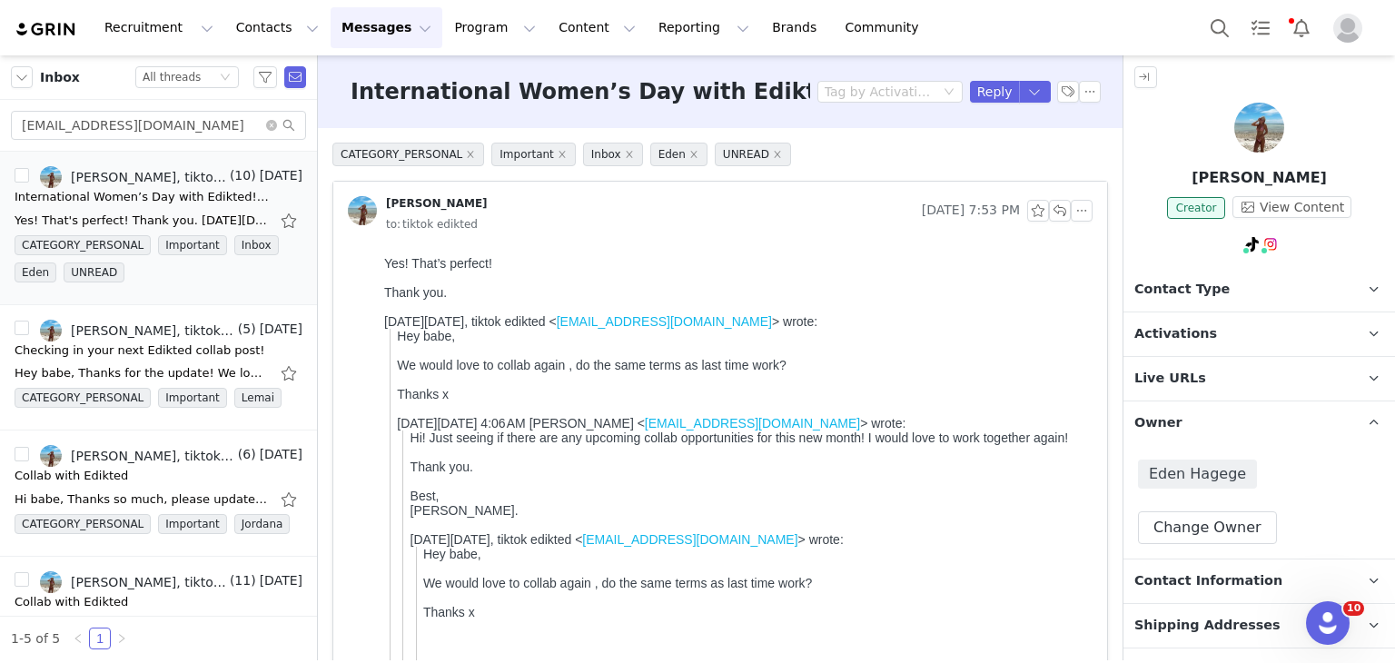
click at [1254, 174] on p "Ava Gallo" at bounding box center [1258, 178] width 271 height 22
click at [1253, 111] on img at bounding box center [1259, 128] width 50 height 50
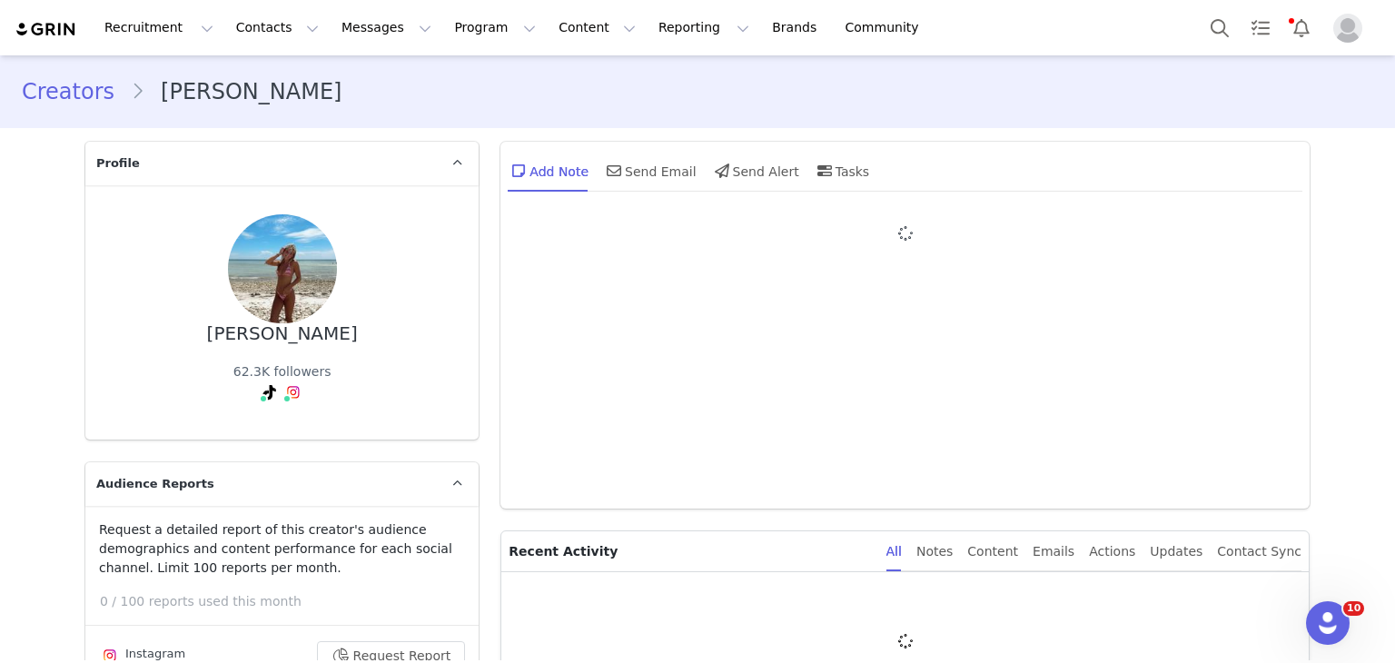
type input "+1 ([GEOGRAPHIC_DATA])"
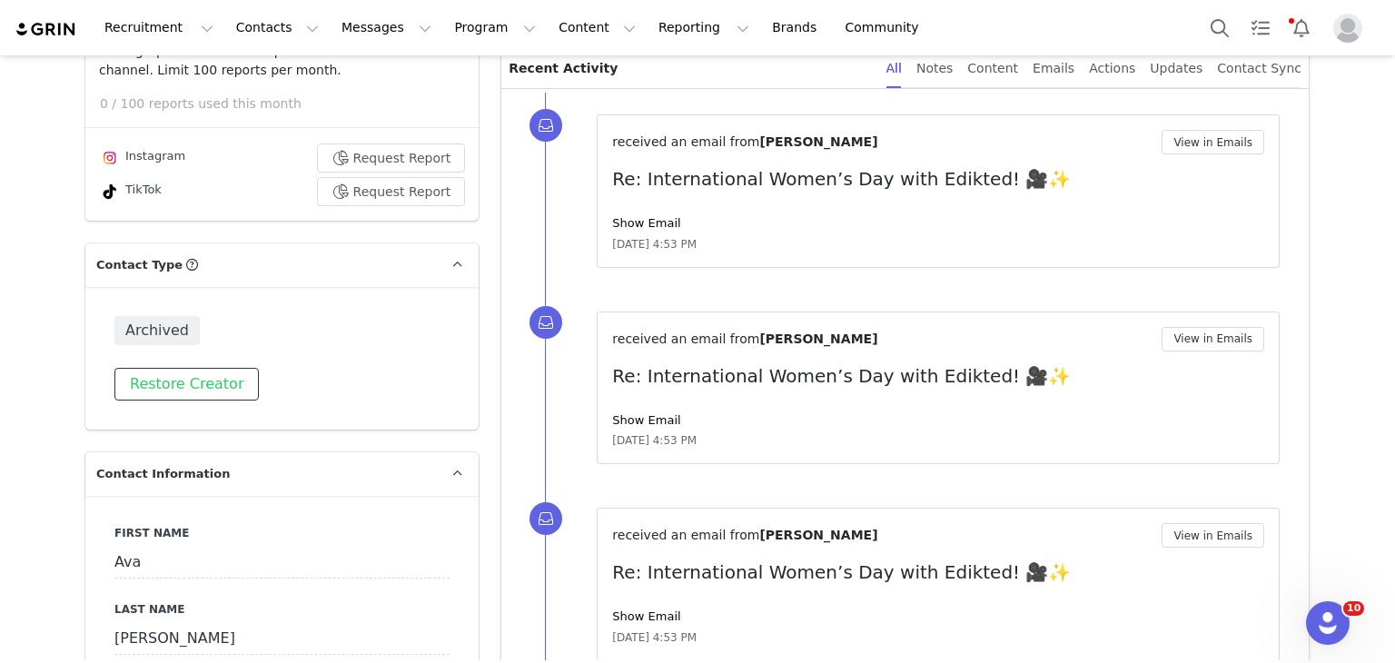
click at [187, 368] on button "Restore Creator" at bounding box center [186, 384] width 144 height 33
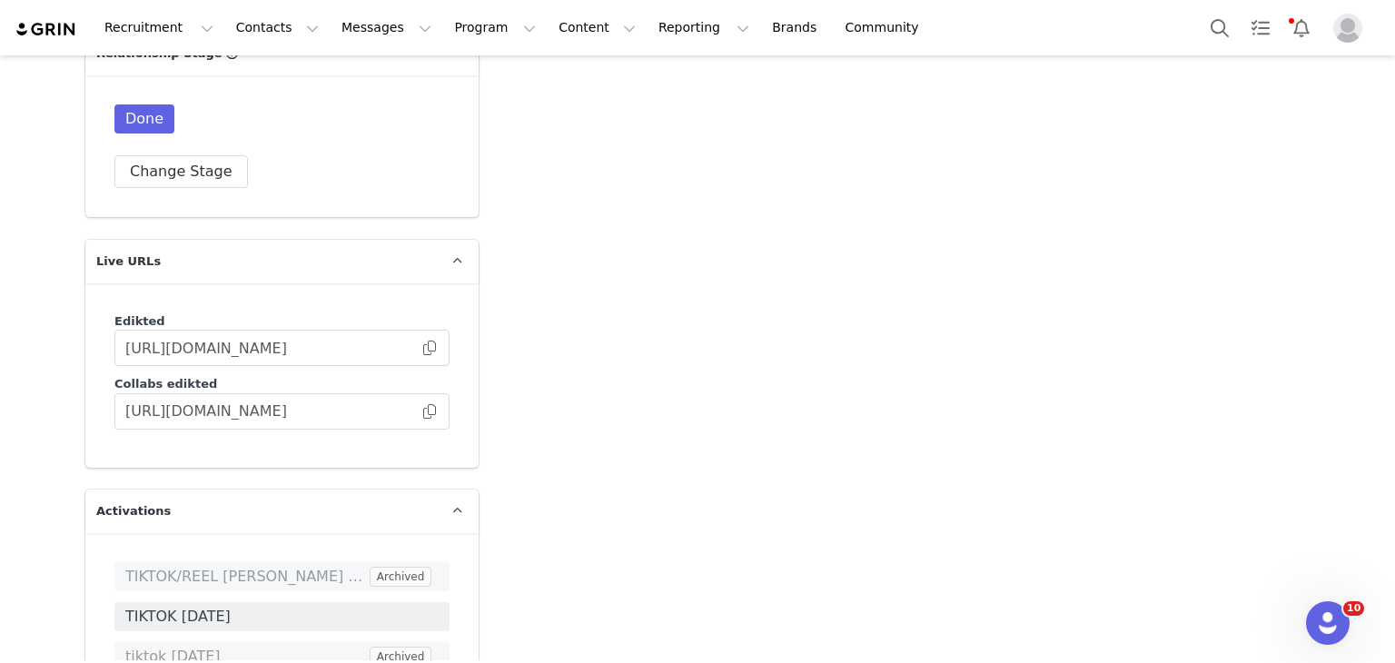
scroll to position [4387, 0]
click at [151, 155] on button "Change Stage" at bounding box center [180, 171] width 133 height 33
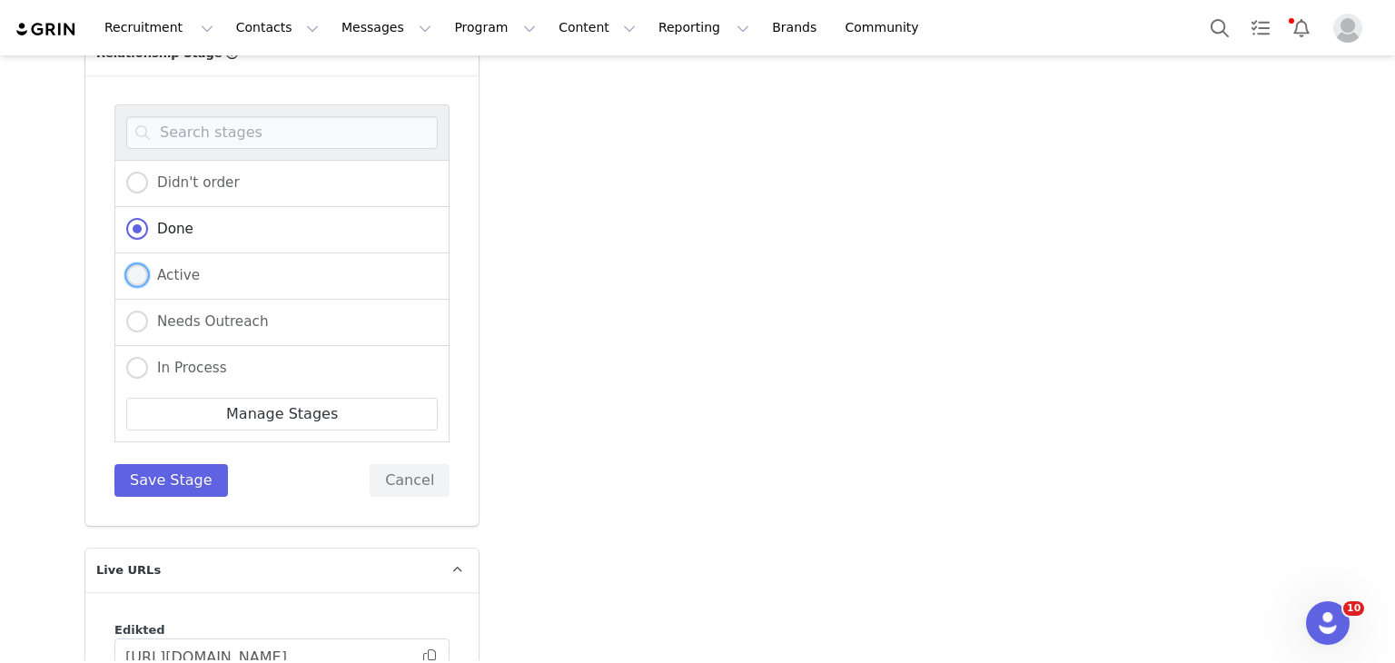
click at [138, 264] on span at bounding box center [137, 275] width 22 height 22
click at [138, 264] on input "Active" at bounding box center [137, 276] width 22 height 24
radio input "true"
radio input "false"
radio input "true"
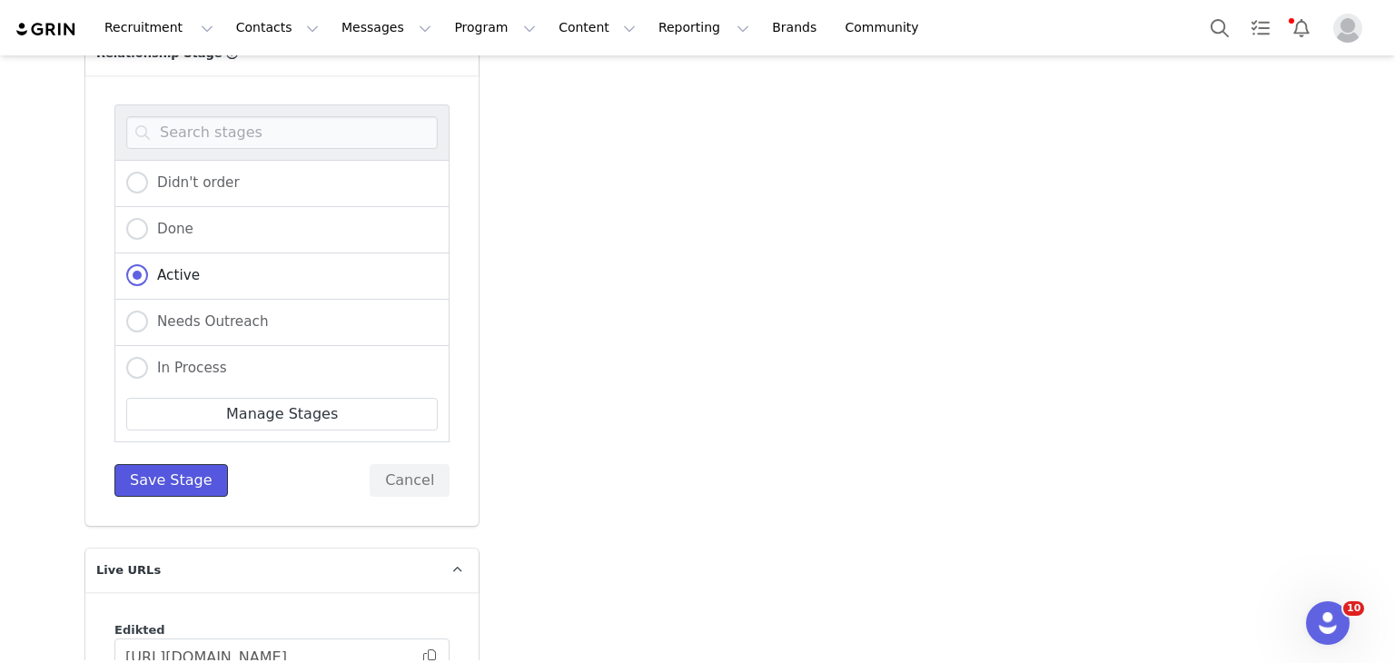
click at [179, 464] on button "Save Stage" at bounding box center [170, 480] width 113 height 33
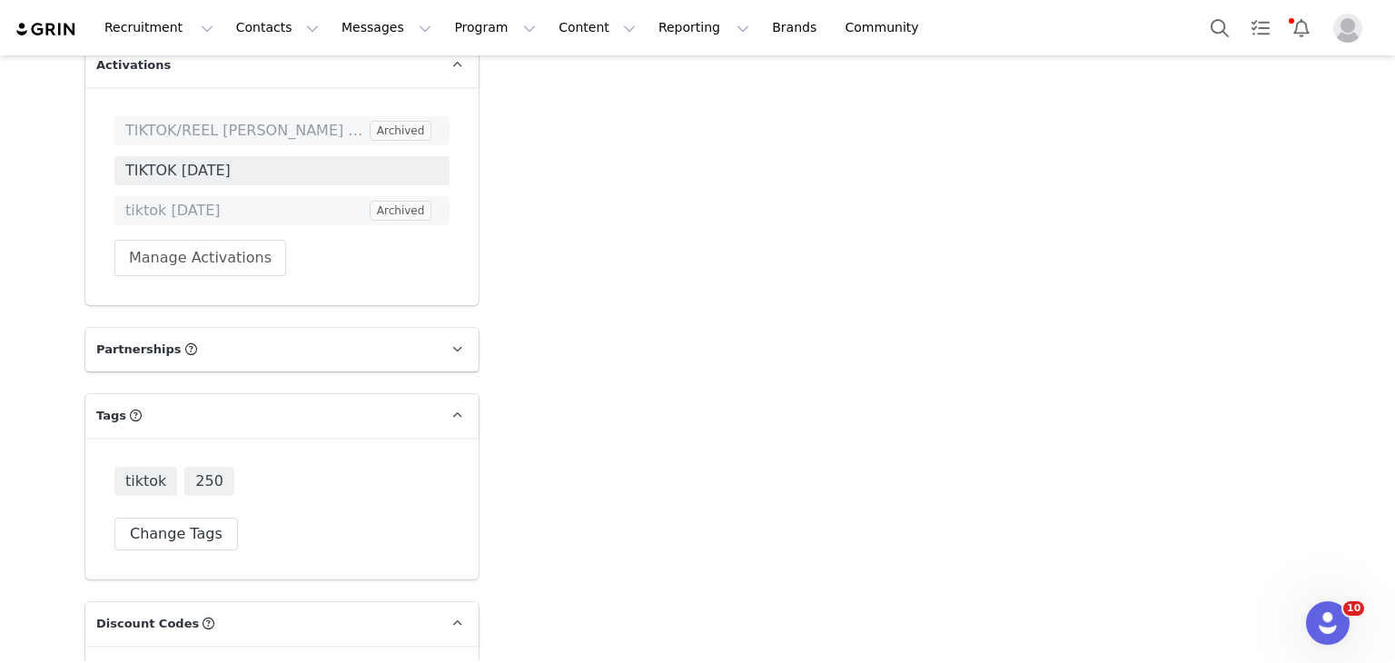
scroll to position [4845, 0]
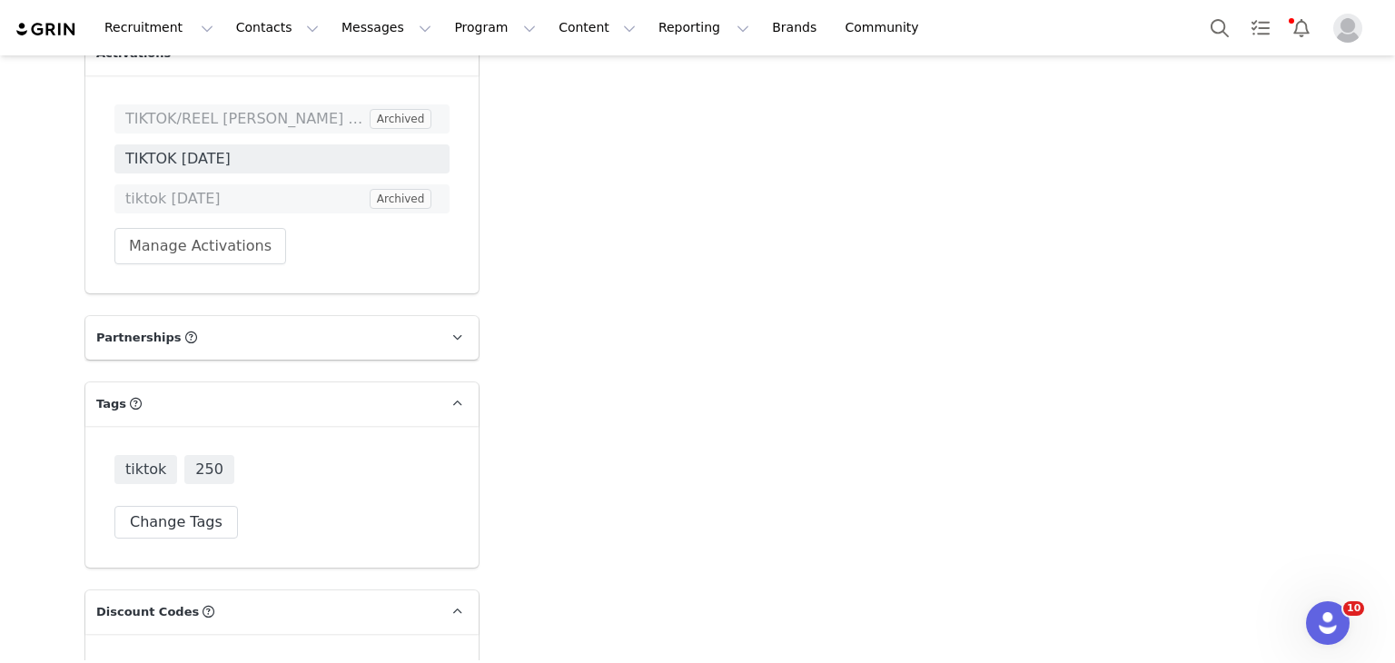
click at [194, 197] on div "TIKTOK/REEL NYE COLLAB Archived TIKTOK MAY2025 tiktok february 2025 Archived Ma…" at bounding box center [281, 184] width 393 height 218
click at [222, 228] on button "Manage Activations" at bounding box center [200, 246] width 172 height 36
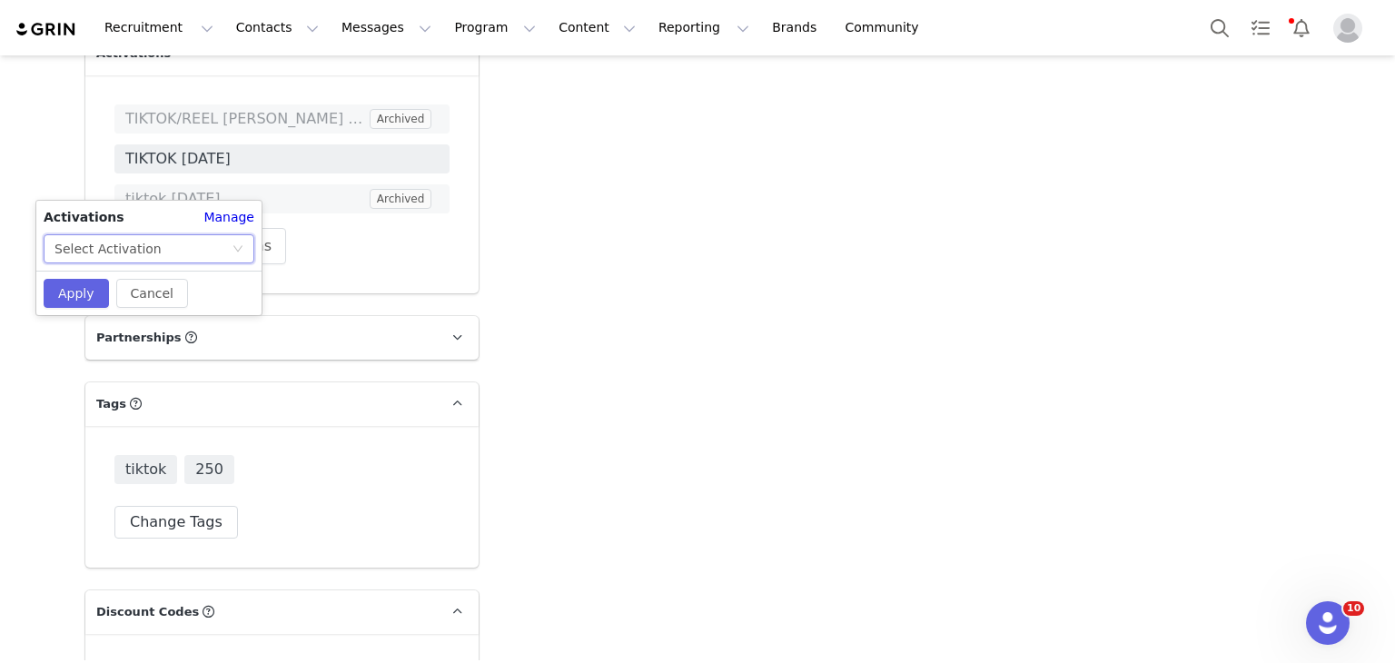
click at [186, 253] on div "Select Activation" at bounding box center [142, 248] width 177 height 27
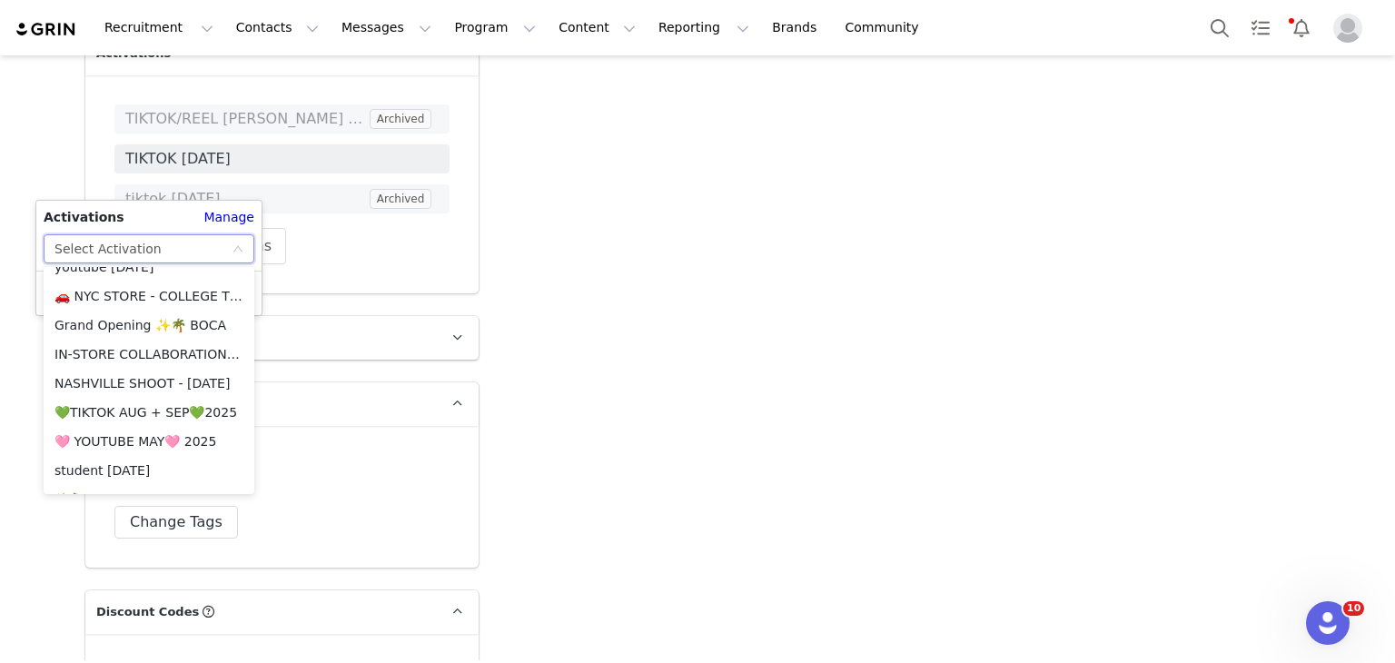
scroll to position [512, 0]
click at [134, 418] on li "💚TIKTOK AUG + SEP💚2025" at bounding box center [149, 412] width 211 height 29
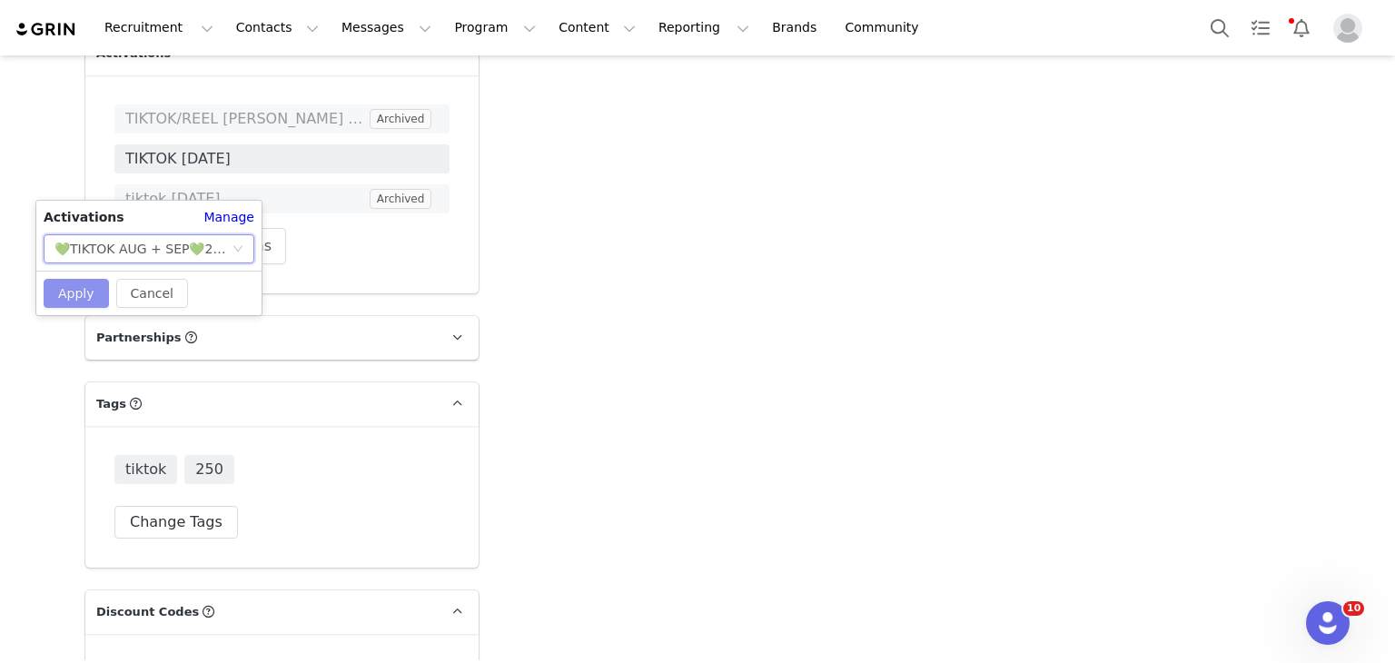
click at [87, 280] on button "Apply" at bounding box center [76, 293] width 65 height 29
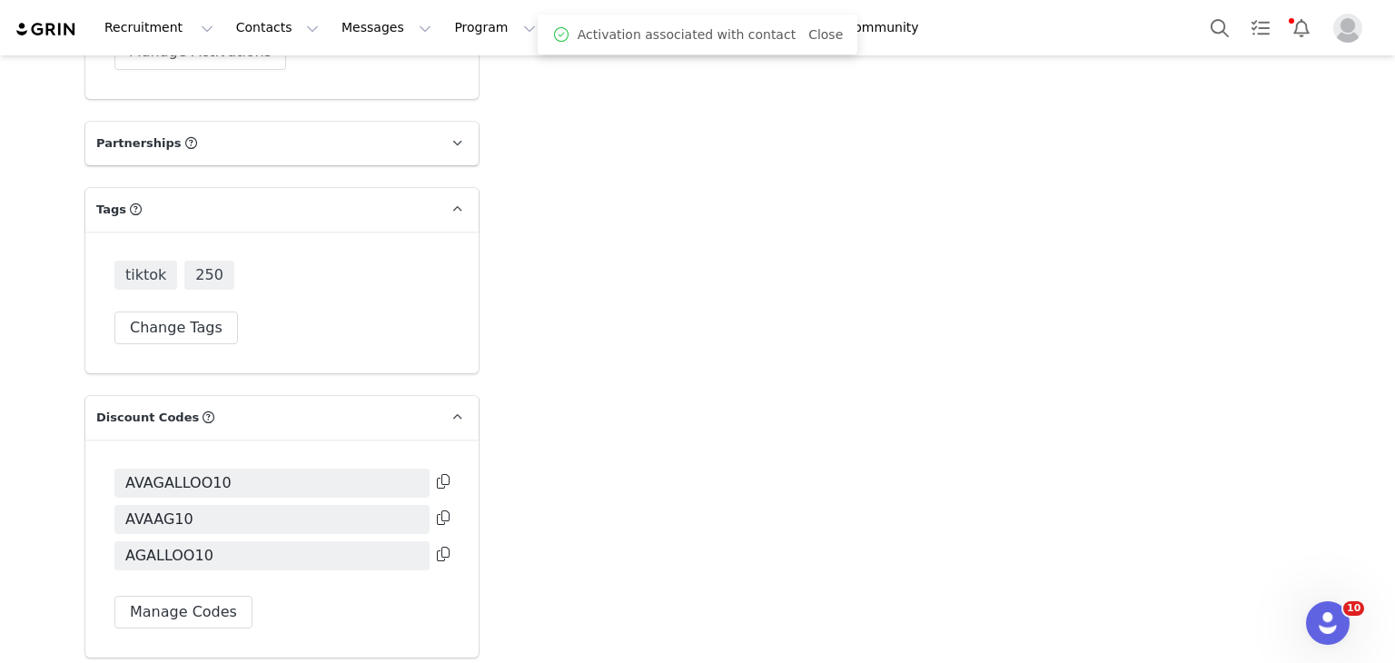
scroll to position [5206, 0]
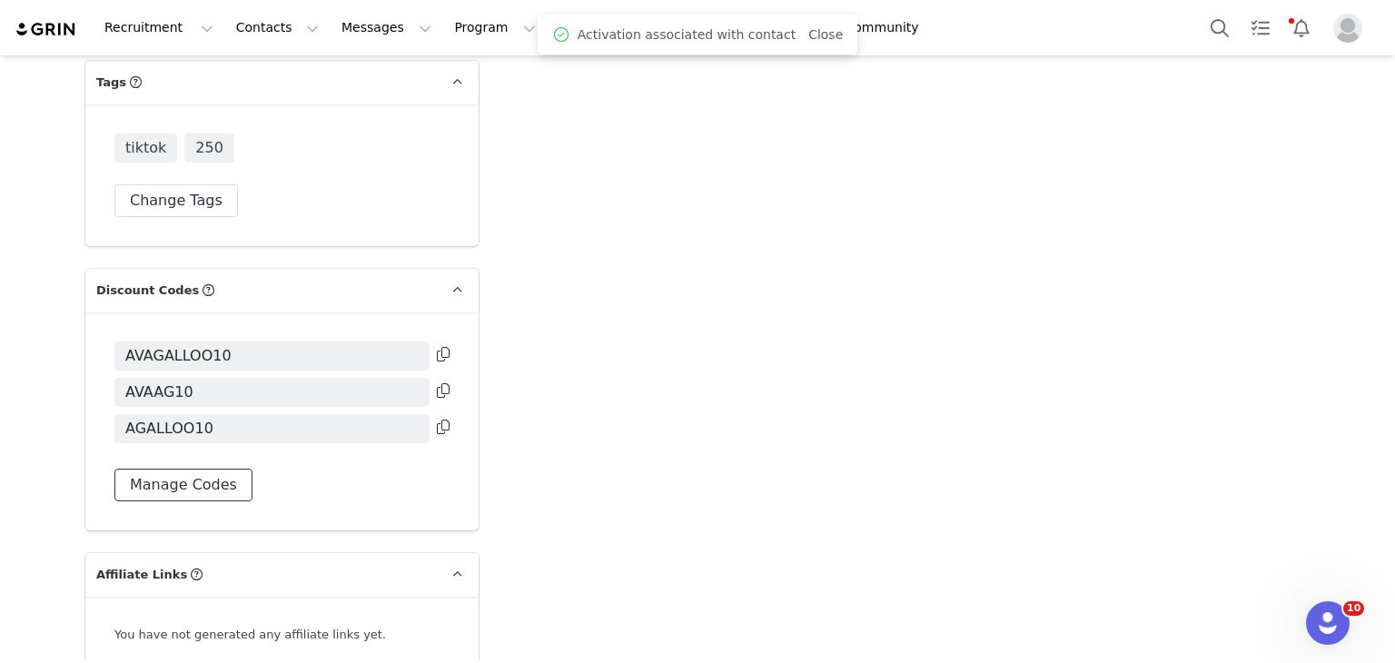
click at [186, 469] on button "Manage Codes" at bounding box center [183, 485] width 138 height 33
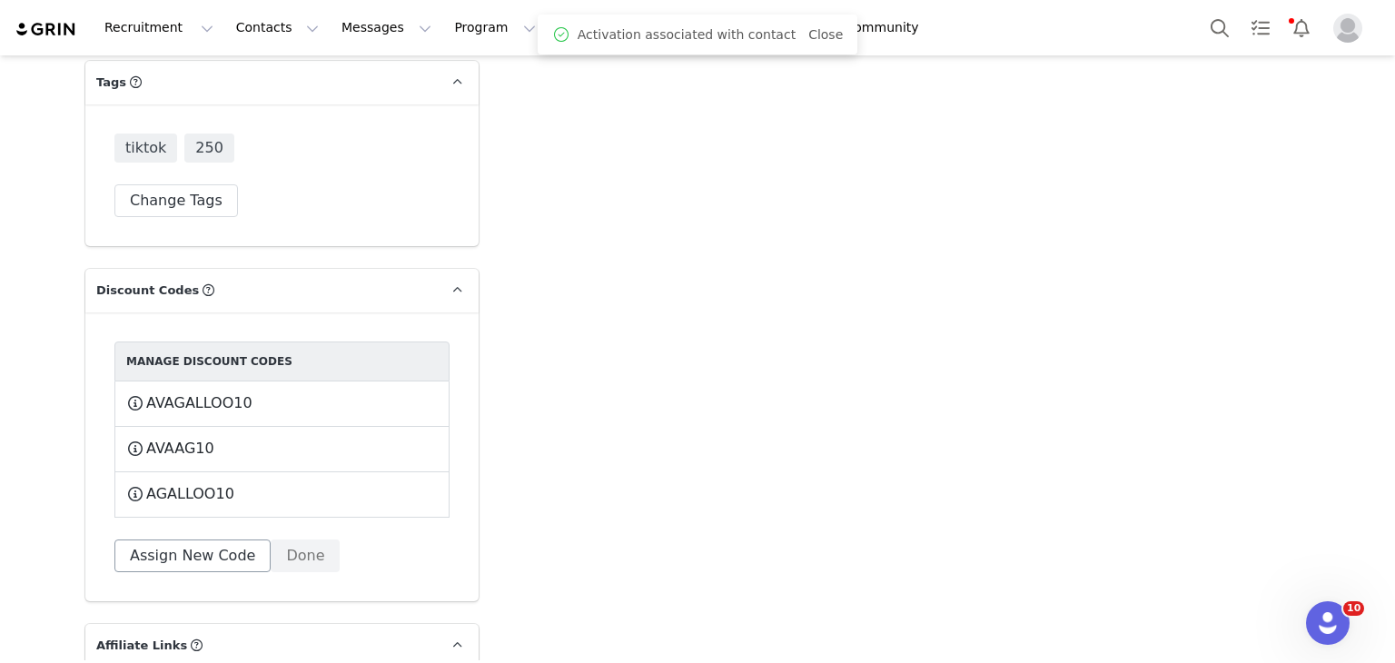
drag, startPoint x: 174, startPoint y: 505, endPoint x: 178, endPoint y: 492, distance: 13.2
click at [178, 492] on div "Manage Discount Codes AVAGALLOO10 This code will no longer be usable and any re…" at bounding box center [281, 456] width 393 height 289
click at [178, 539] on button "Assign New Code" at bounding box center [192, 555] width 156 height 33
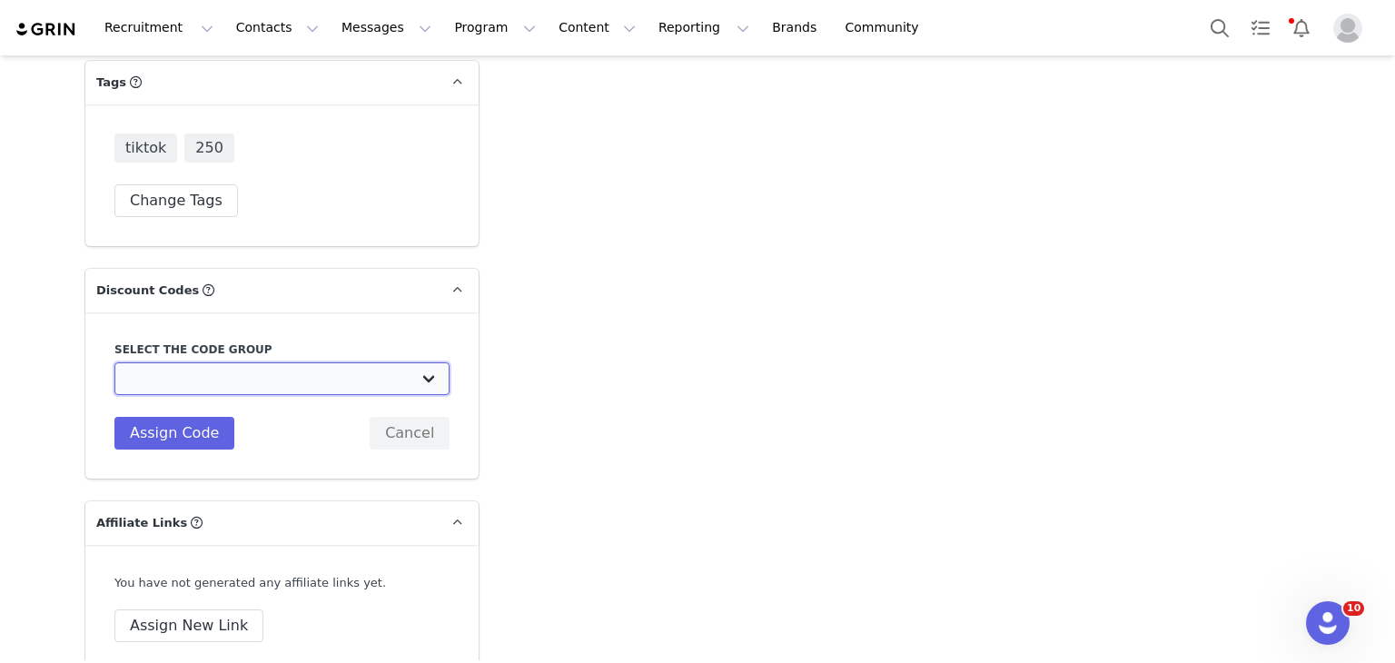
click at [276, 362] on select "Edikted UK: NEW TIKTOK ❤️ Edikted UK: NEW IG ❤️ Edikted: Students + IG Edikted:…" at bounding box center [281, 378] width 335 height 33
select select "10009859"
click at [114, 362] on select "Edikted UK: NEW TIKTOK ❤️ Edikted UK: NEW IG ❤️ Edikted: Students + IG Edikted:…" at bounding box center [281, 378] width 335 height 33
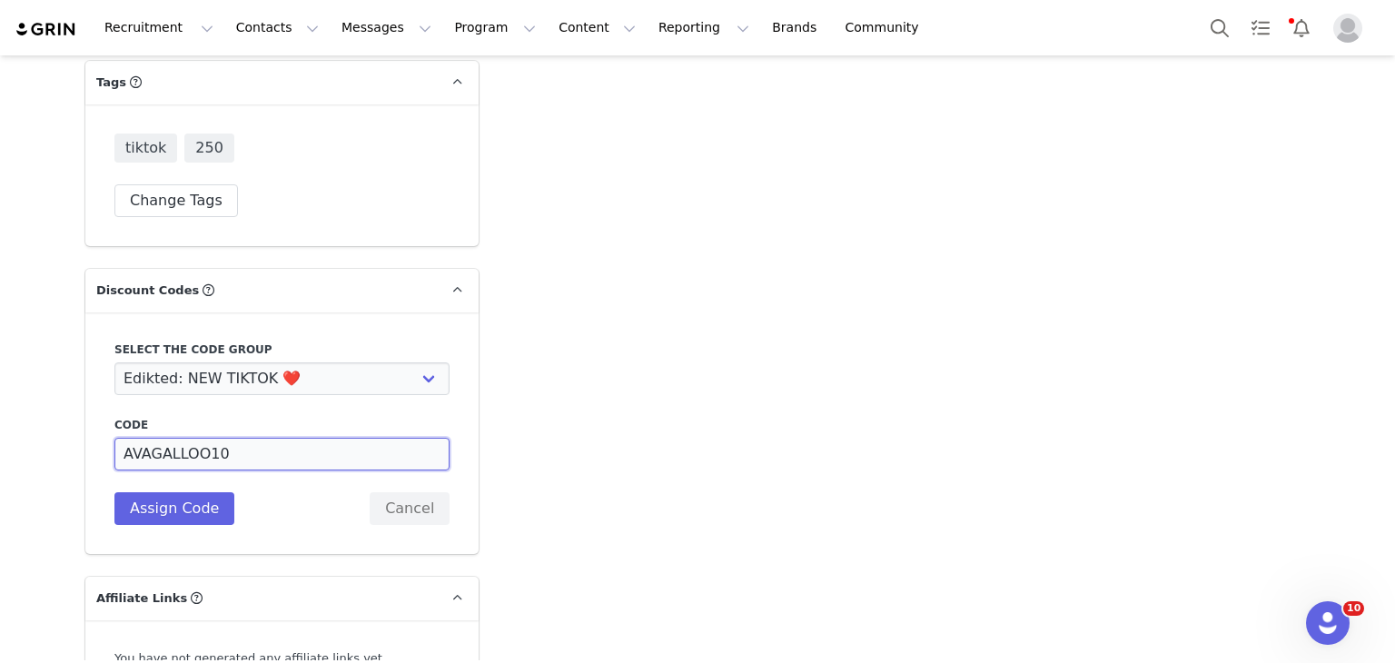
click at [189, 438] on input "AVAGALLOO10" at bounding box center [281, 454] width 335 height 33
click at [178, 438] on input "AVAGALO10" at bounding box center [281, 454] width 335 height 33
type input "AVAGAL10"
click at [175, 492] on button "Assign Code" at bounding box center [174, 508] width 120 height 33
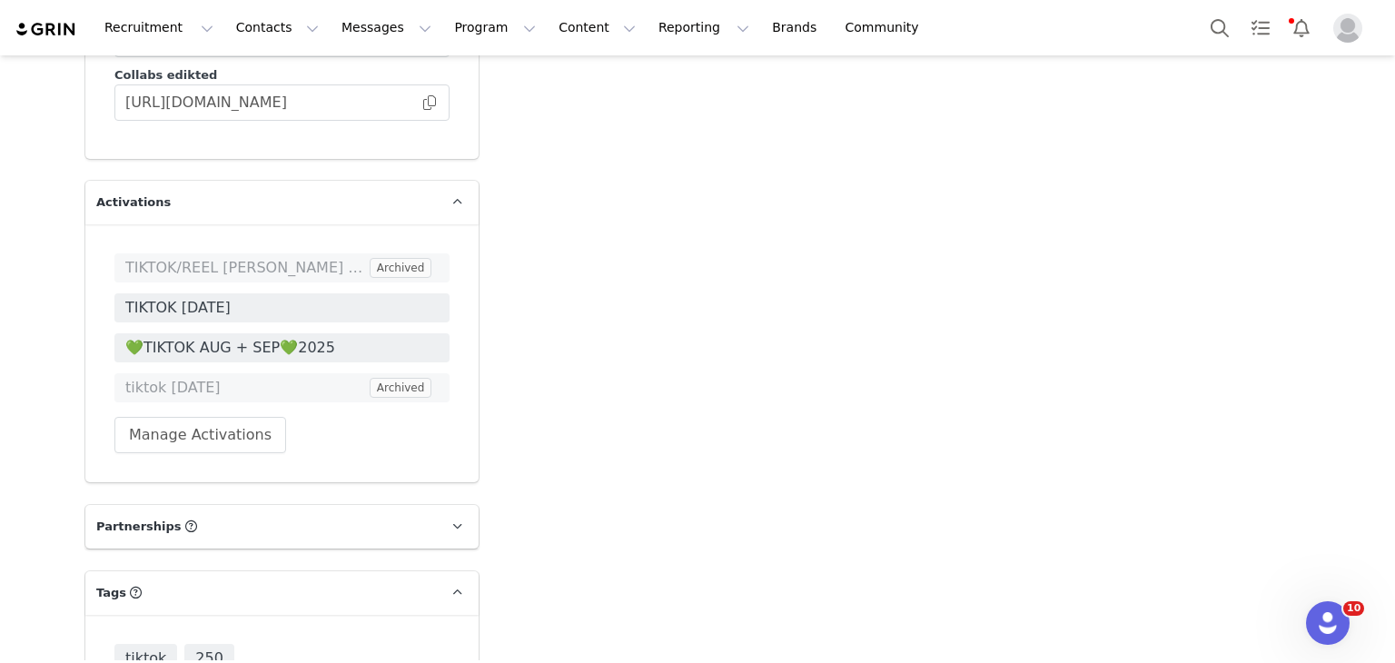
scroll to position [4529, 0]
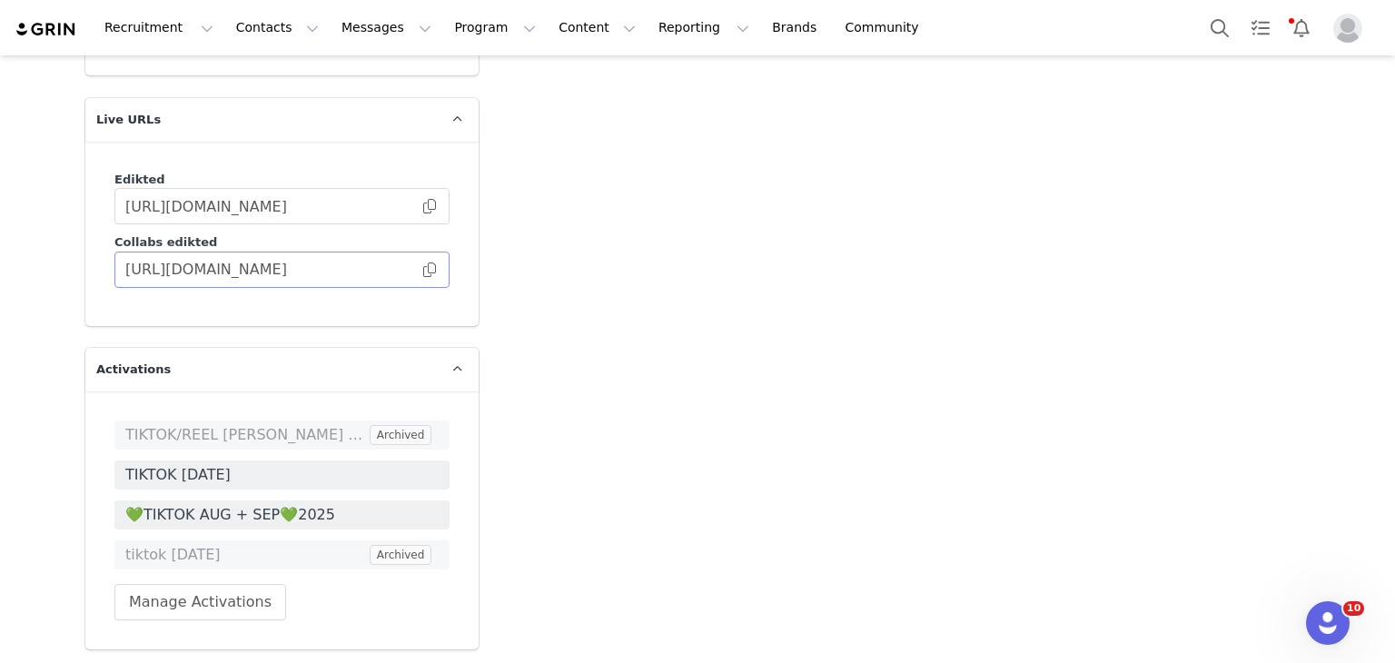
click at [425, 270] on span at bounding box center [429, 270] width 18 height 0
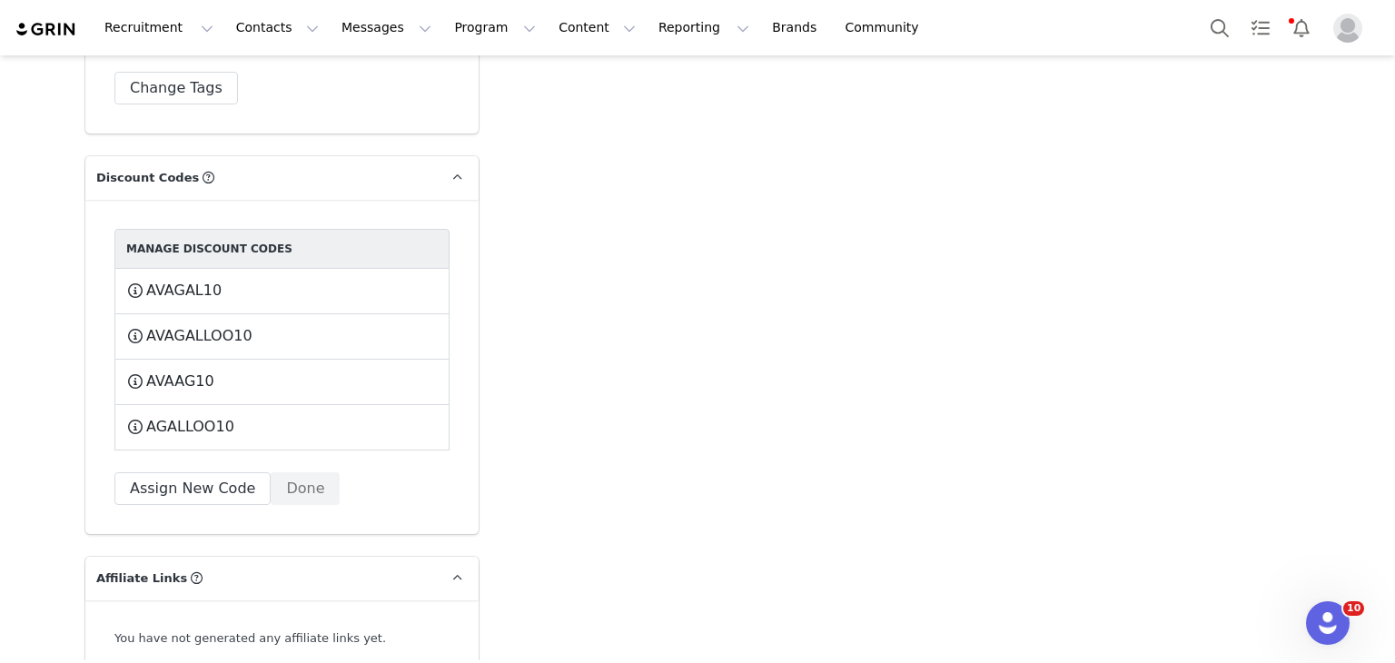
scroll to position [5349, 0]
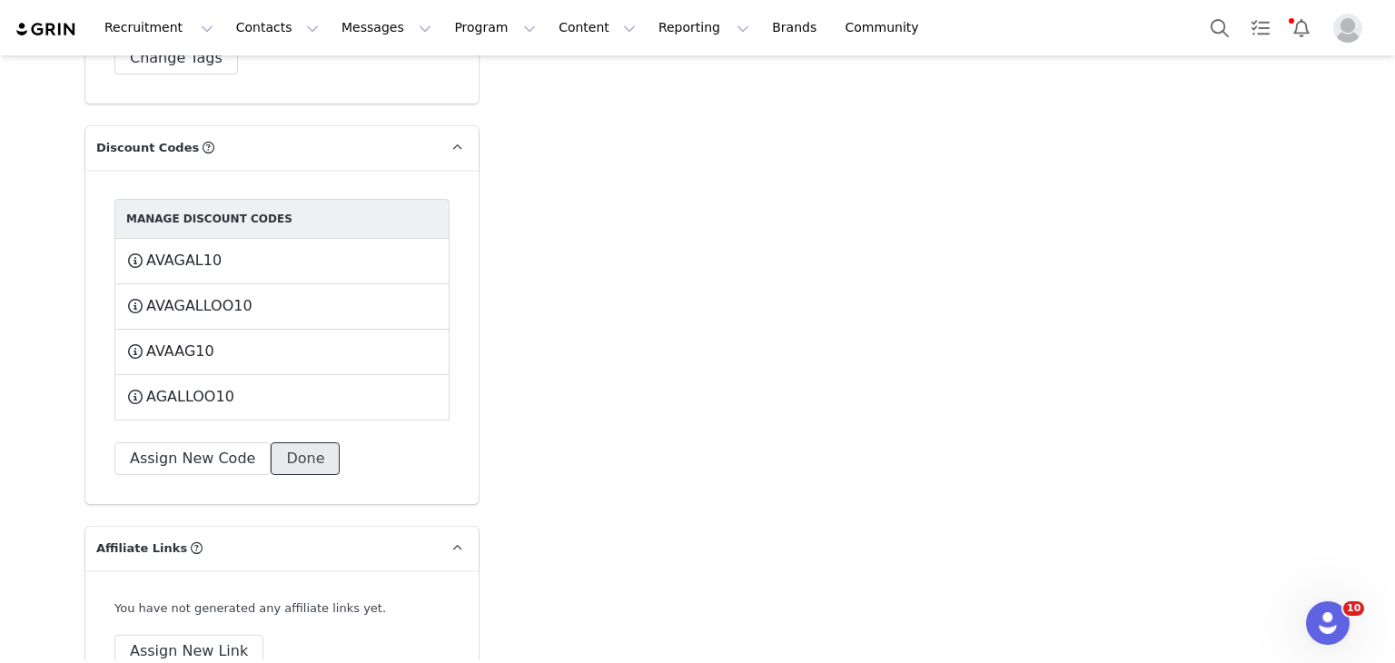
click at [298, 442] on button "Done" at bounding box center [305, 458] width 69 height 33
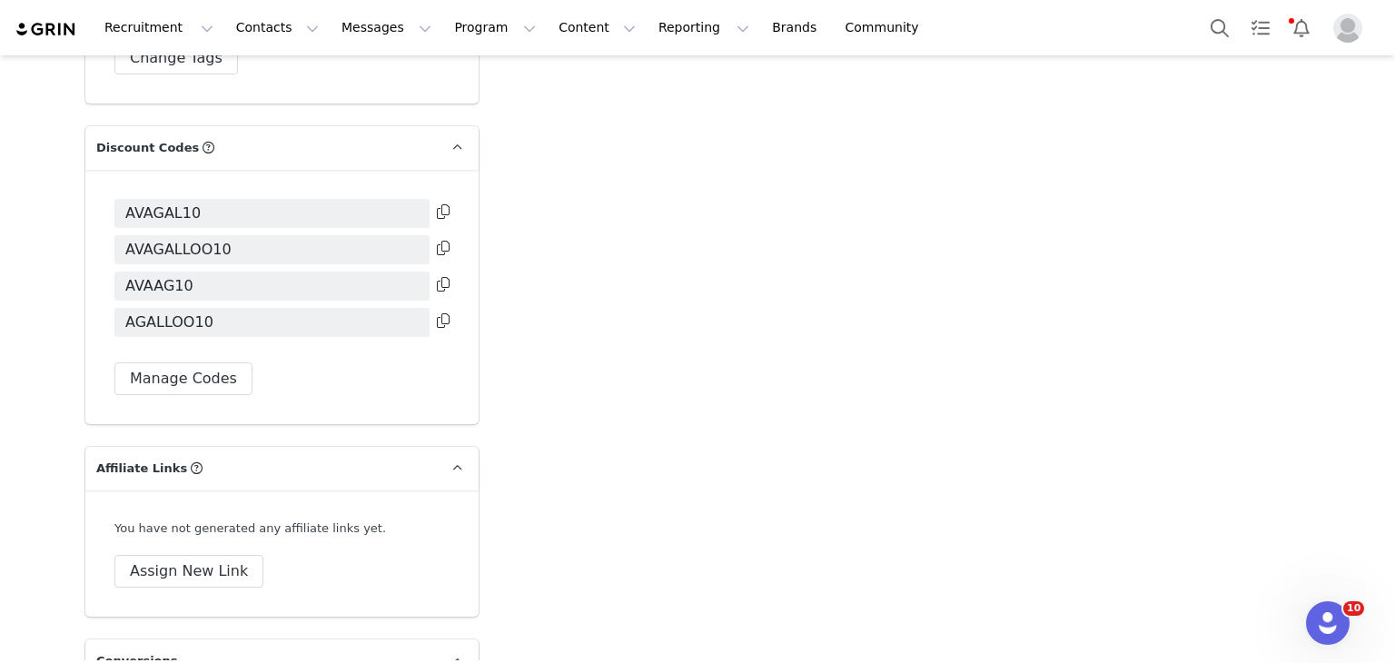
click at [439, 204] on icon at bounding box center [443, 211] width 13 height 15
click at [1204, 34] on button "Search" at bounding box center [1219, 27] width 40 height 41
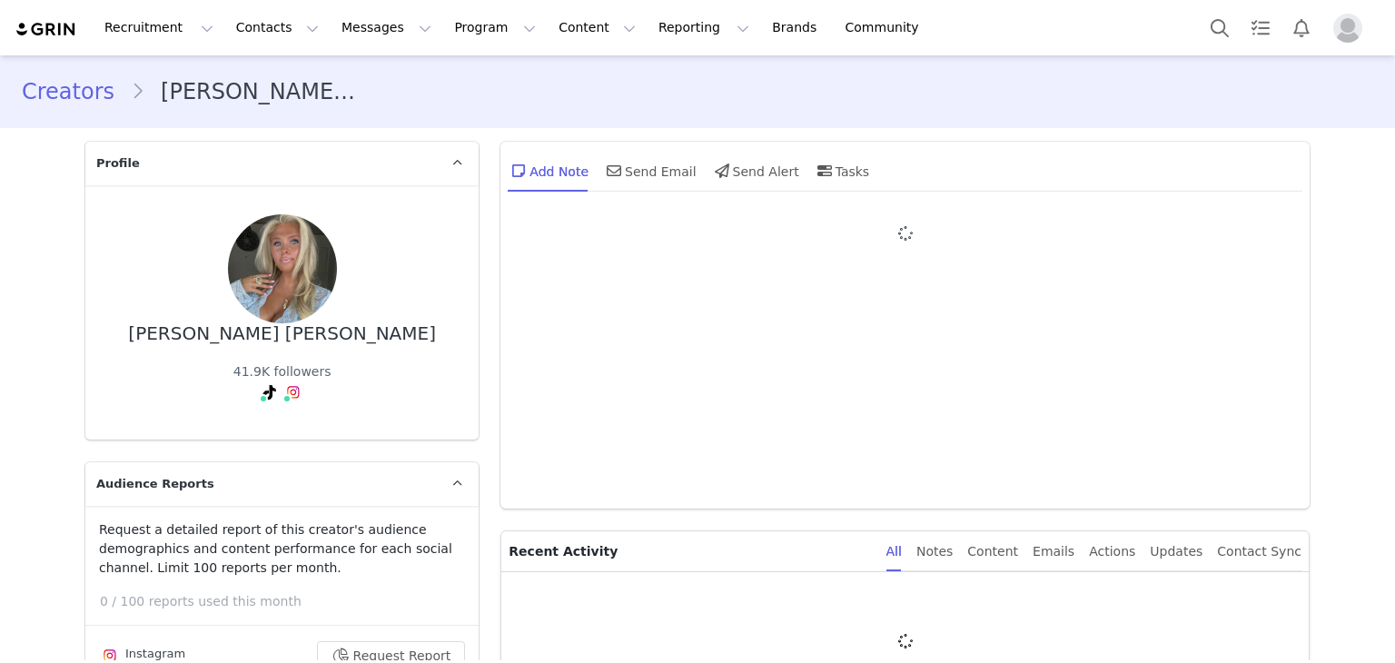
type input "+1 ([GEOGRAPHIC_DATA])"
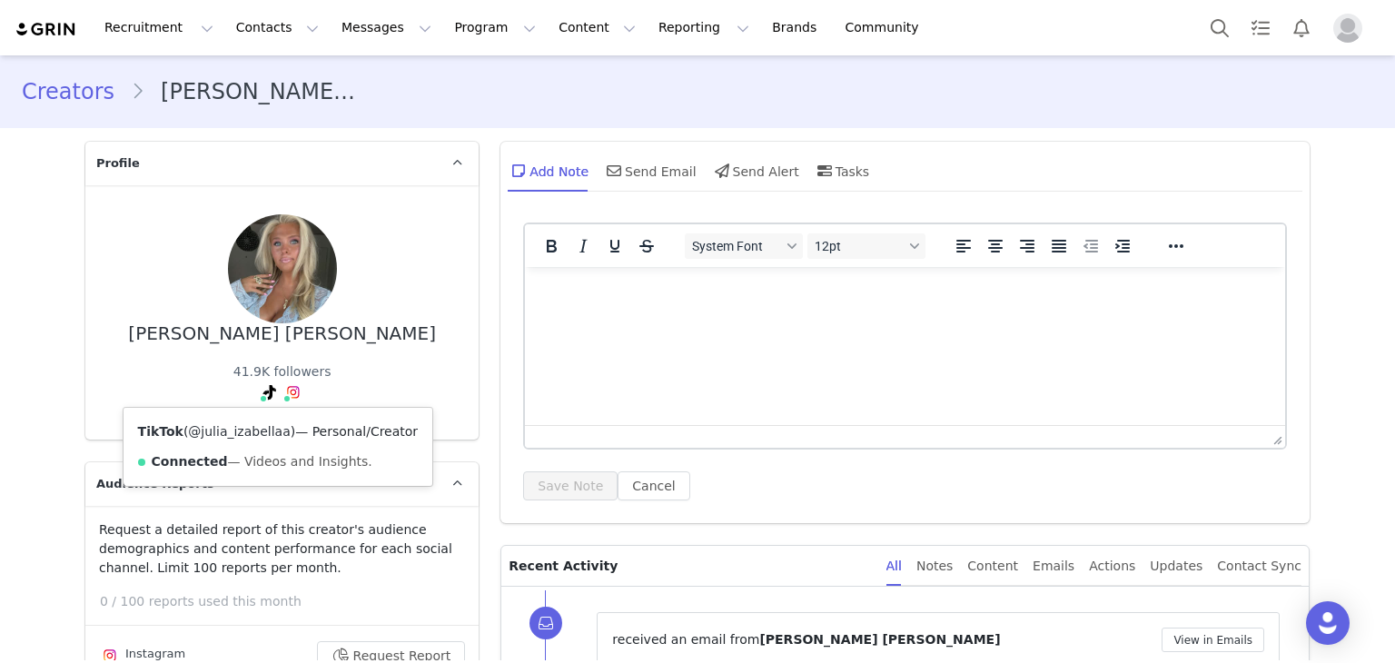
click at [254, 426] on link "@julia_izabellaa" at bounding box center [239, 431] width 102 height 15
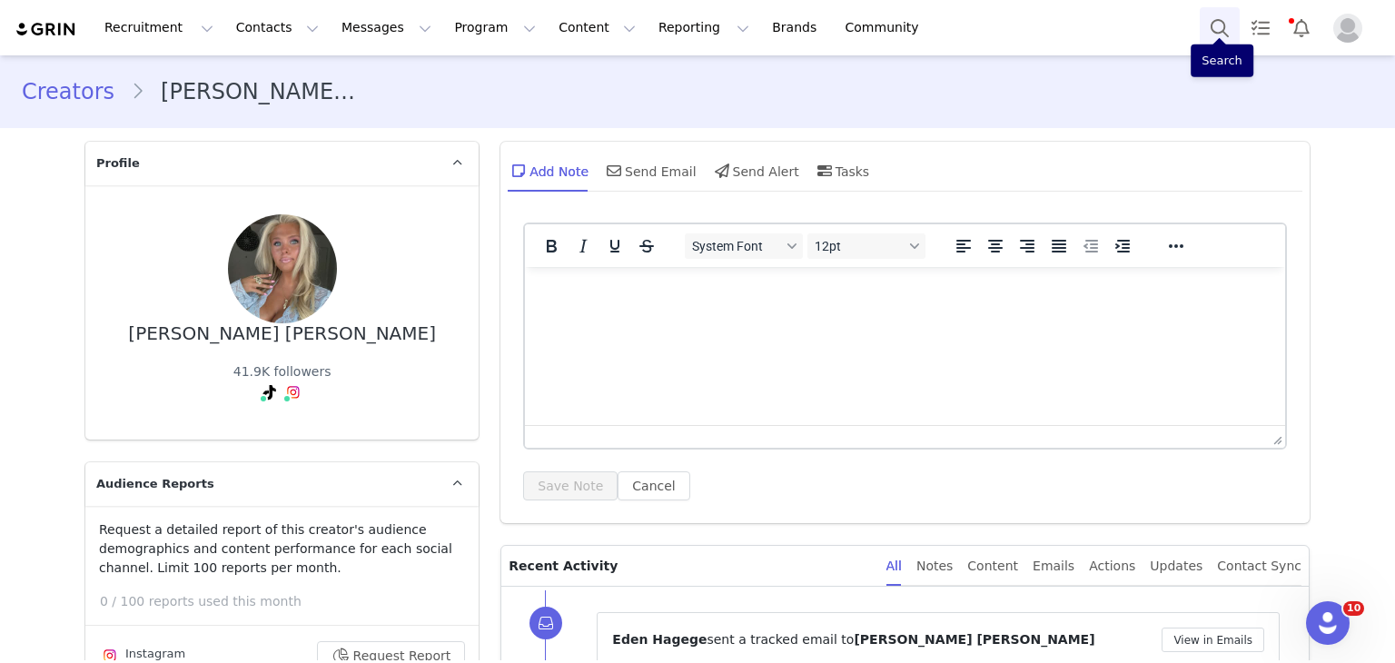
click at [1206, 36] on button "Search" at bounding box center [1219, 27] width 40 height 41
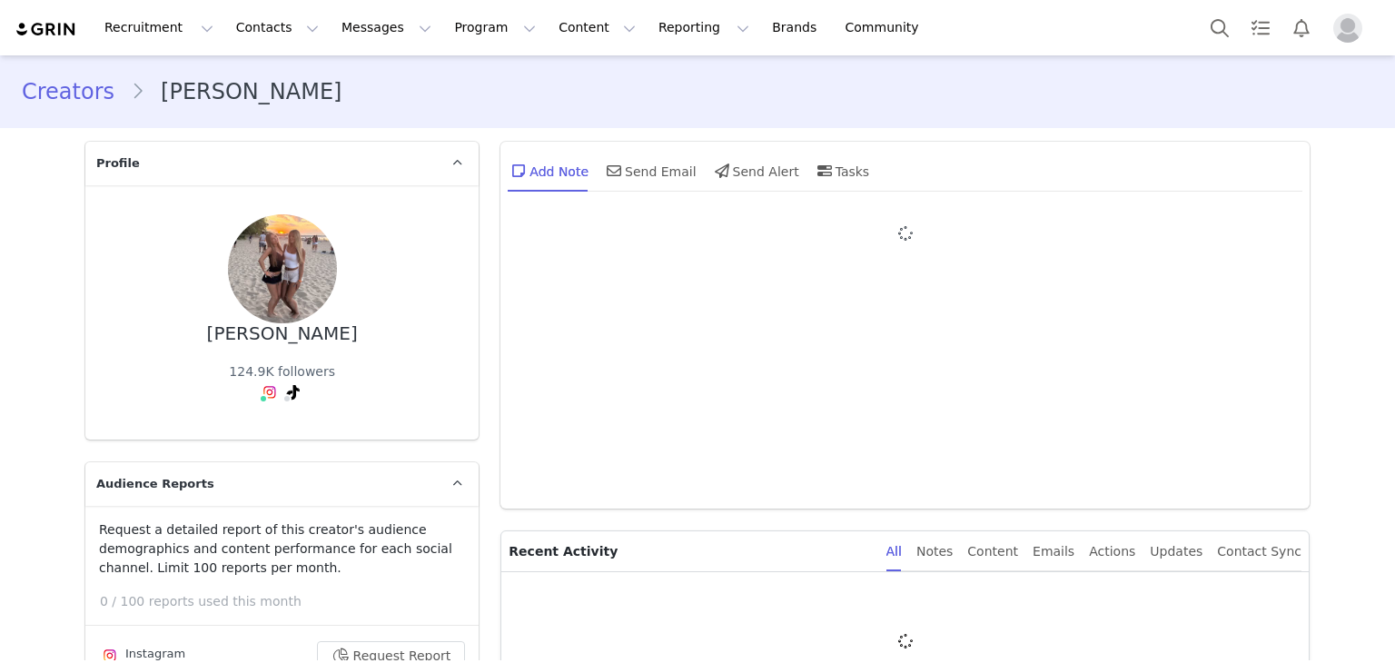
type input "+1 ([GEOGRAPHIC_DATA])"
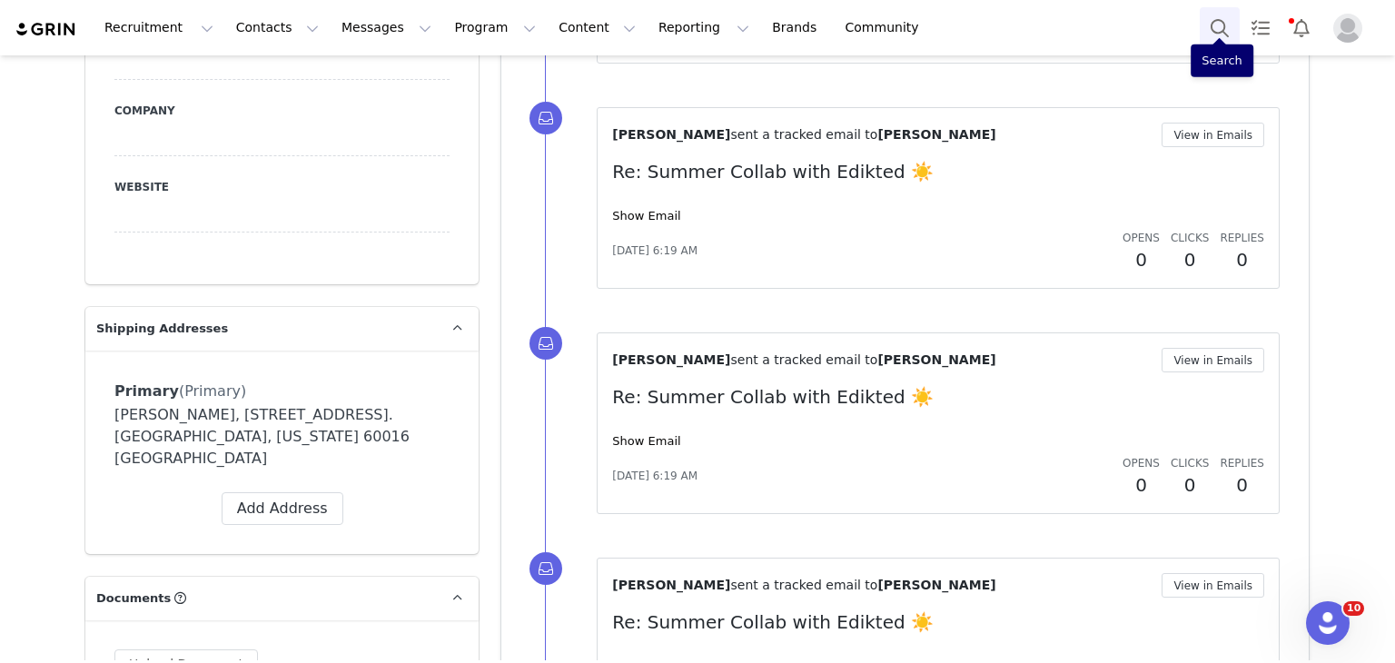
click at [1217, 35] on button "Search" at bounding box center [1219, 27] width 40 height 41
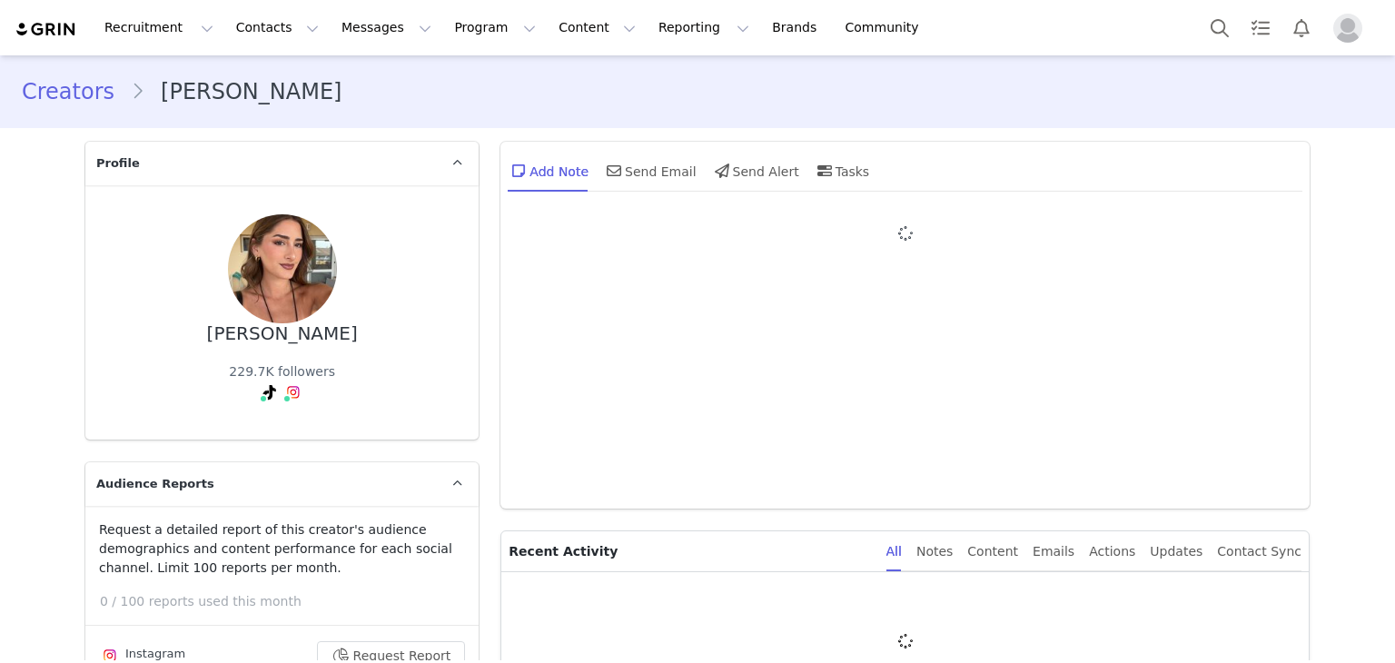
type input "+1 ([GEOGRAPHIC_DATA])"
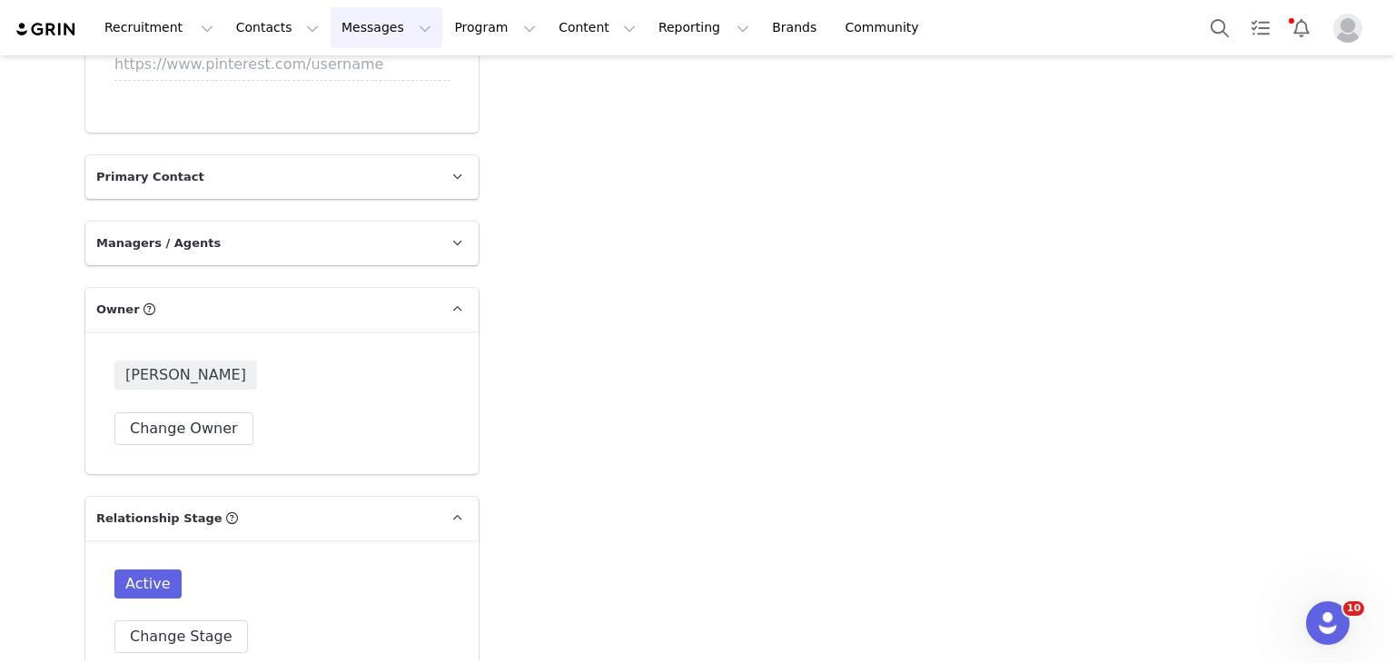
drag, startPoint x: 331, startPoint y: 20, endPoint x: 317, endPoint y: 92, distance: 73.0
click at [317, 92] on div "Recruitment Recruitment Creator Search Curated Lists Landing Pages Web Extensio…" at bounding box center [697, 331] width 1395 height 663
click at [320, 48] on div "Recruitment Recruitment Creator Search Curated Lists Landing Pages Web Extensio…" at bounding box center [697, 331] width 1395 height 663
click at [320, 48] on div "Recruitment Recruitment Creator Search Curated Lists Landing Pages Web Extensio…" at bounding box center [697, 27] width 1395 height 55
click at [324, 42] on div "Recruitment Recruitment Creator Search Curated Lists Landing Pages Web Extensio…" at bounding box center [697, 27] width 1395 height 55
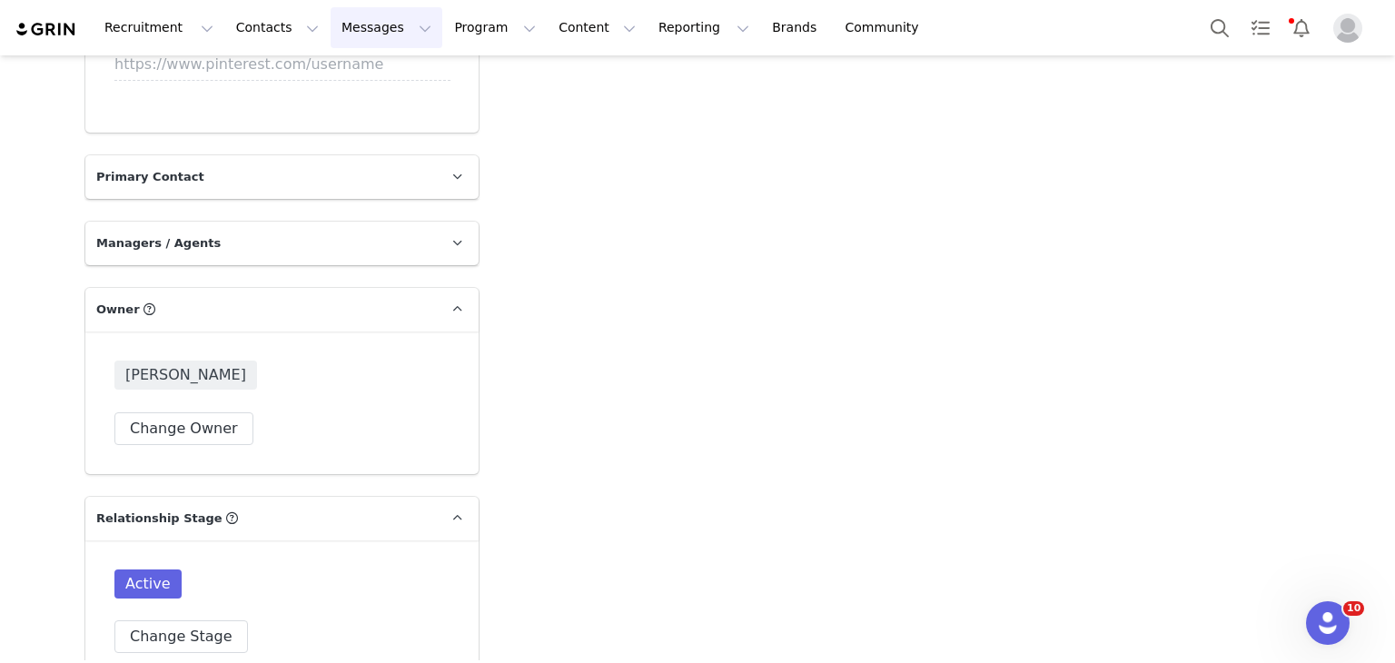
click at [331, 42] on button "Messages Messages" at bounding box center [387, 27] width 112 height 41
click at [328, 97] on link "Inbox" at bounding box center [372, 114] width 143 height 34
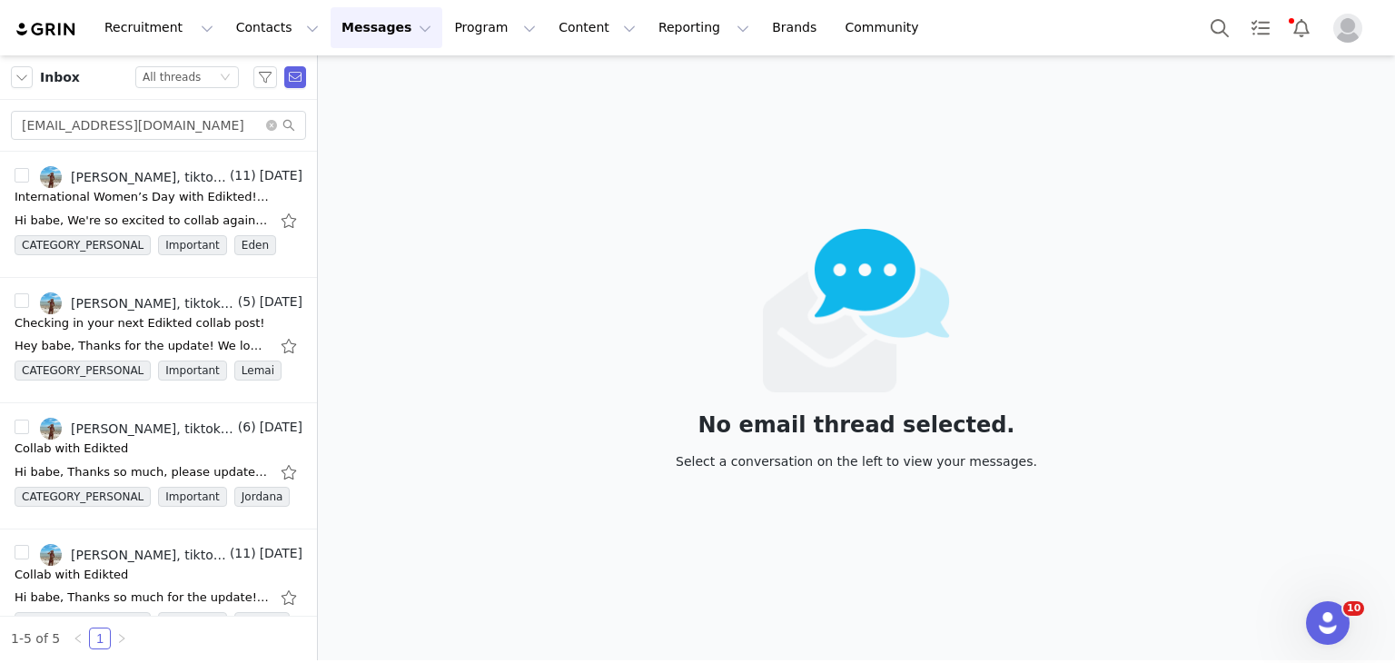
click at [222, 139] on div "avagallo78@gmail.com" at bounding box center [158, 126] width 317 height 52
click at [266, 122] on icon "icon: close-circle" at bounding box center [271, 125] width 11 height 11
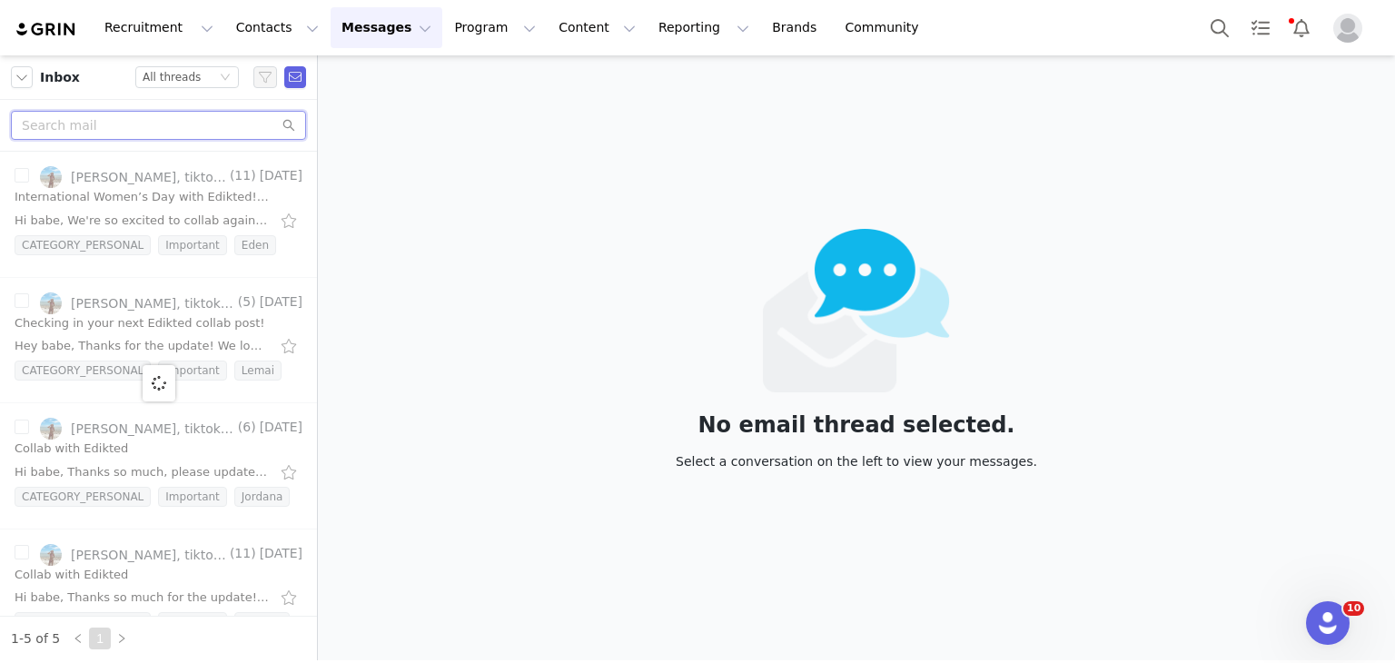
click at [227, 136] on input "text" at bounding box center [158, 125] width 295 height 29
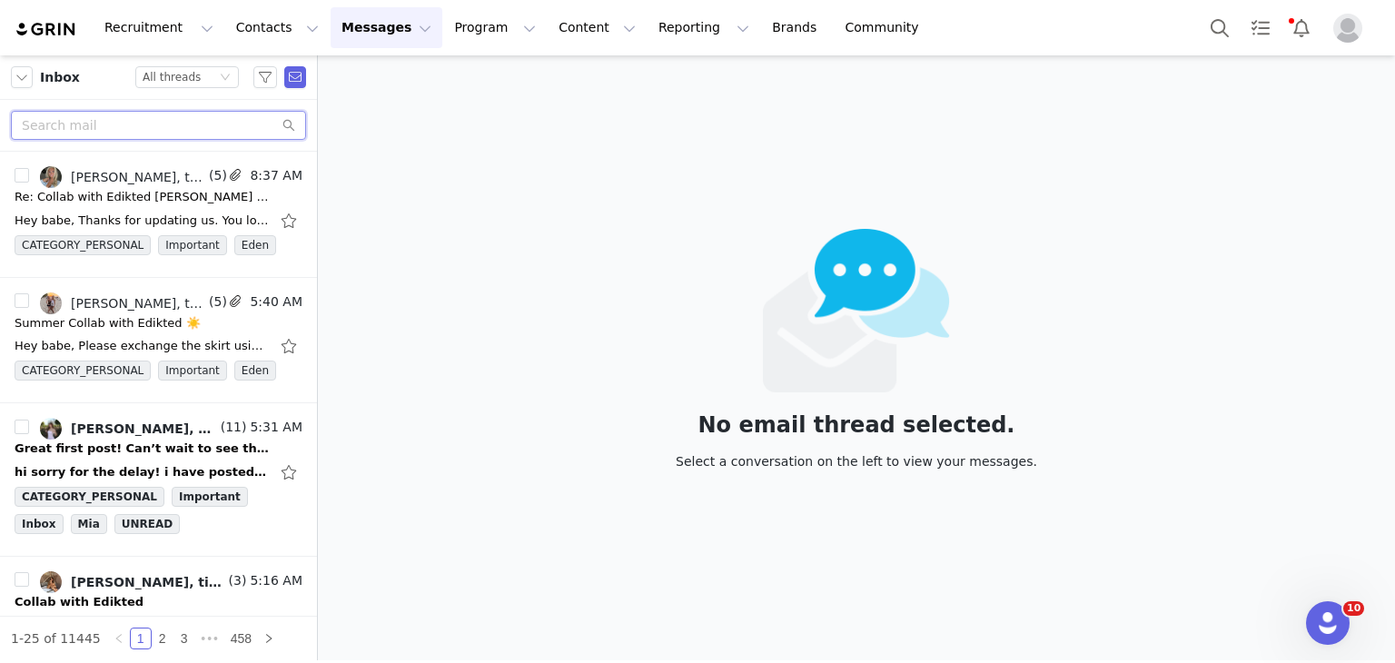
paste input "cambreigh.dykman@gmail.com"
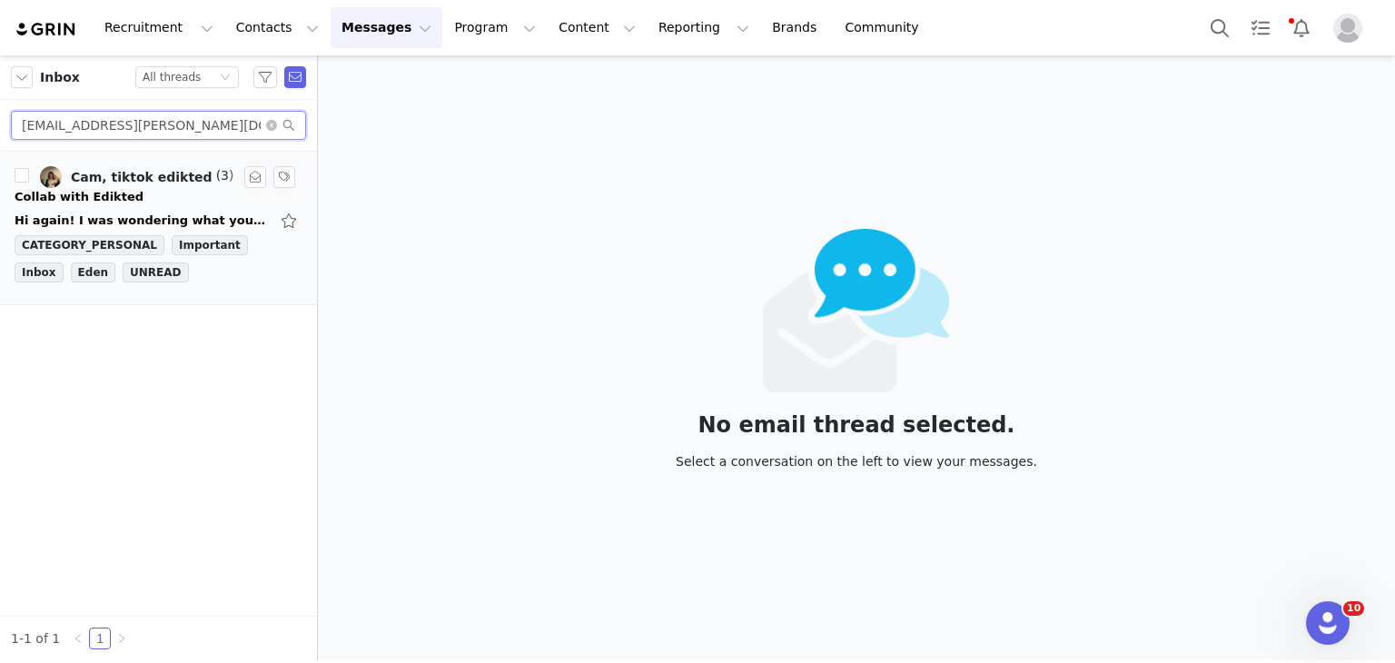
type input "cambreigh.dykman@gmail.com"
click at [189, 223] on div "Hi again! I was wondering what your guys' rules on hats that aren't from Edikte…" at bounding box center [142, 221] width 254 height 18
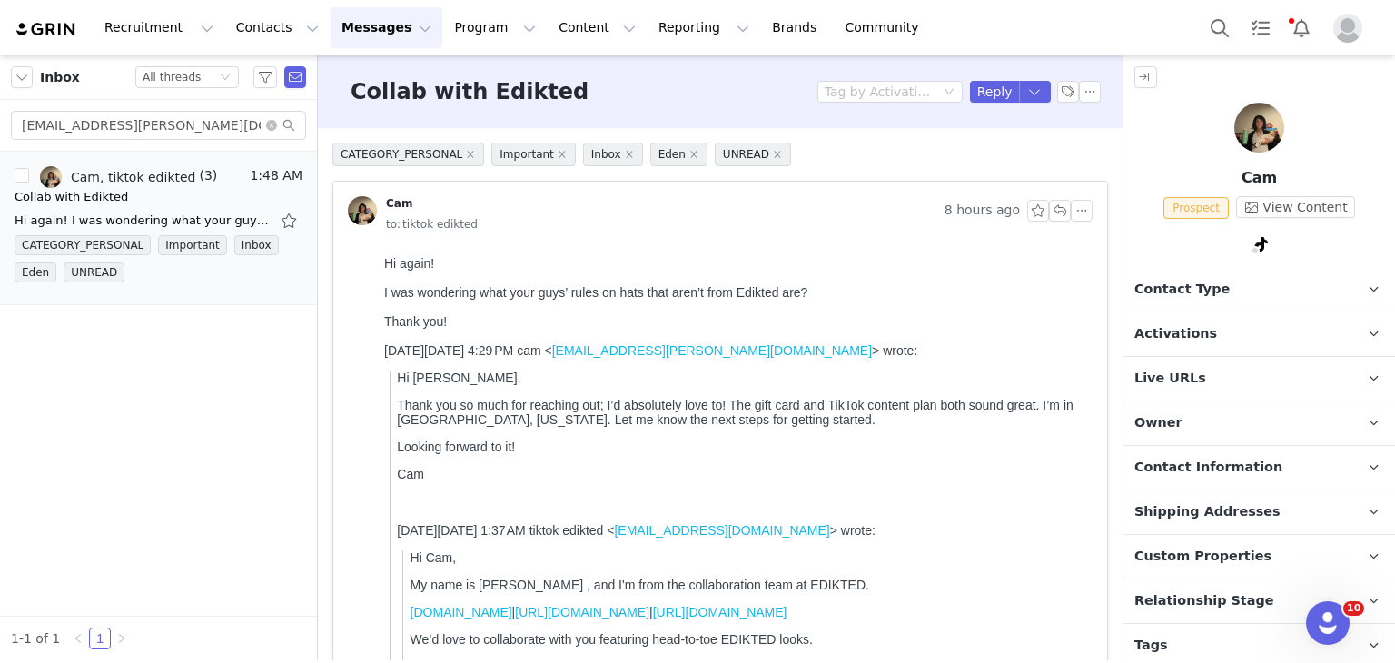
click at [1197, 280] on span "Contact Type" at bounding box center [1181, 290] width 95 height 20
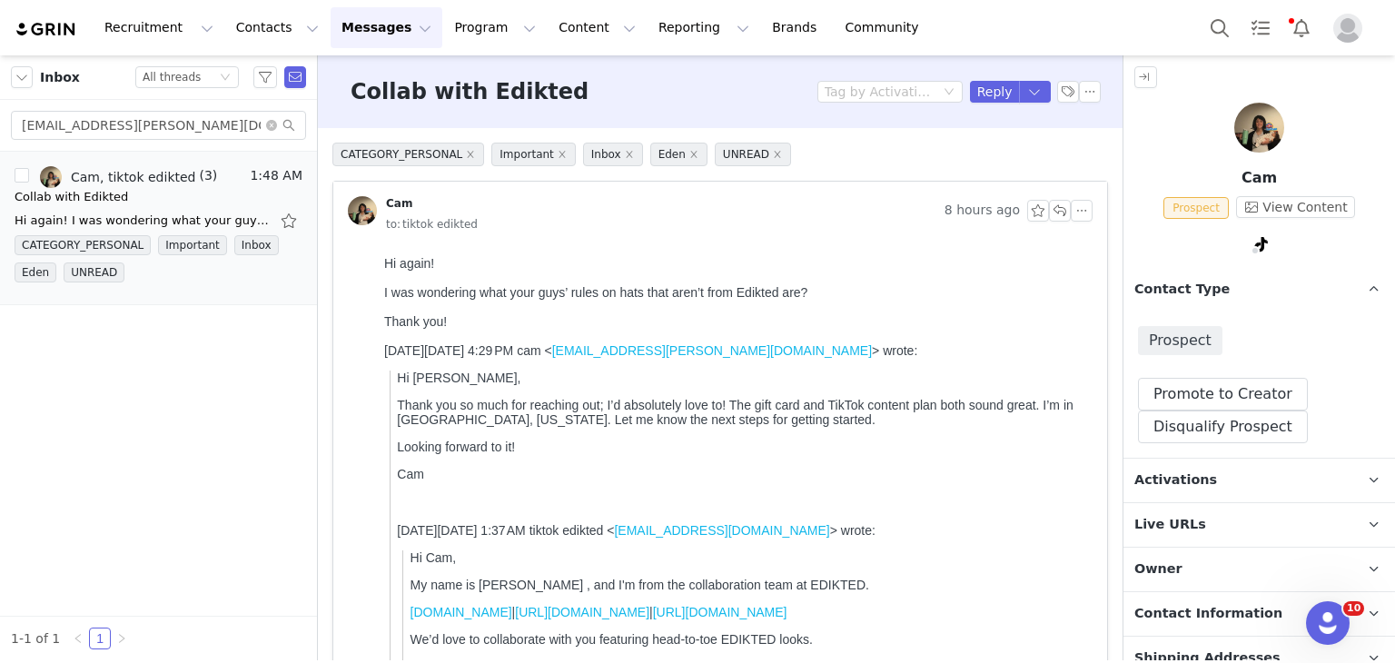
scroll to position [195, 0]
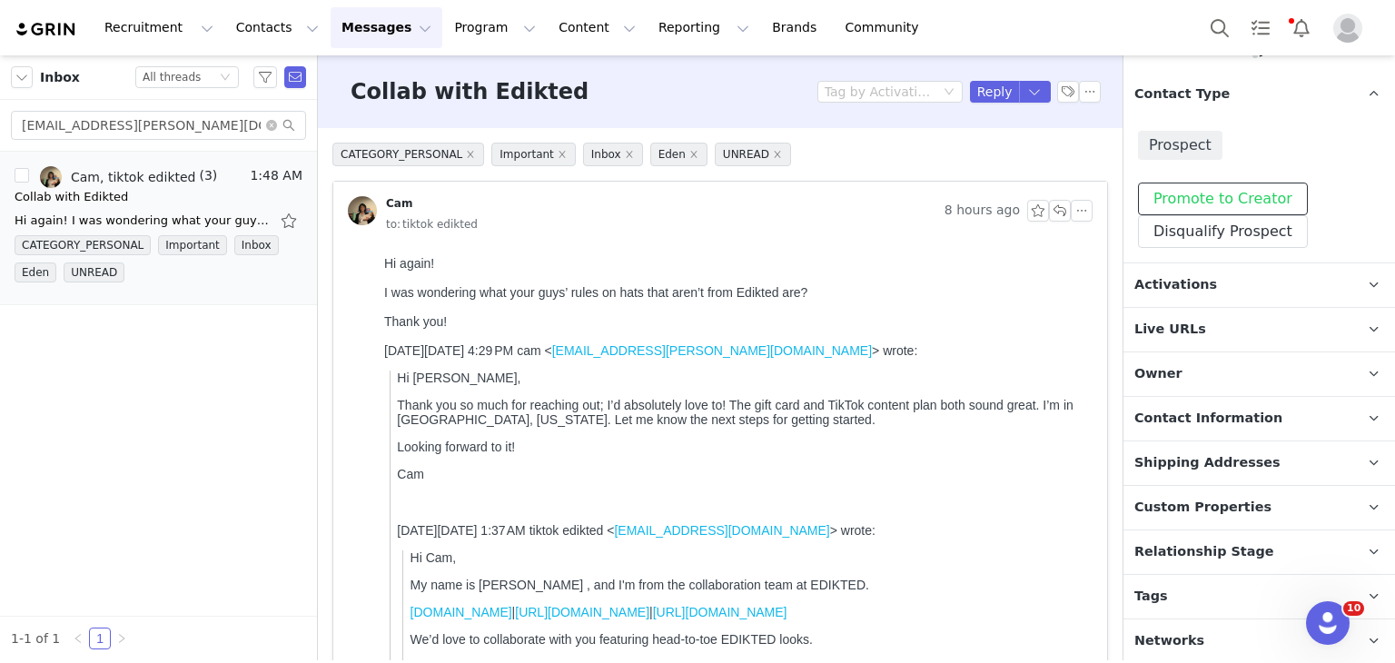
click at [1199, 204] on button "Promote to Creator" at bounding box center [1223, 199] width 170 height 33
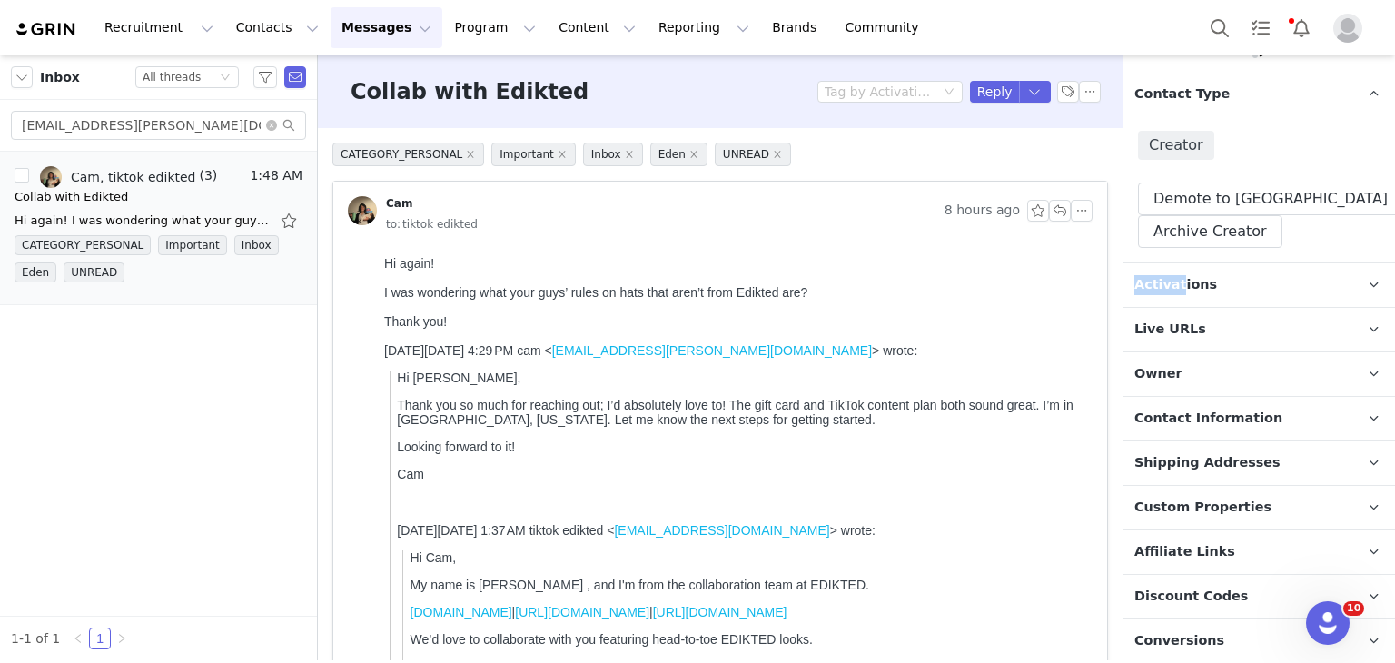
drag, startPoint x: 1189, startPoint y: 248, endPoint x: 1177, endPoint y: 287, distance: 40.8
click at [1177, 287] on div "Contact Type Contact type can be Creator, Prospect, Application, or Manager. Cr…" at bounding box center [1258, 457] width 271 height 769
click at [1177, 287] on span "Activations" at bounding box center [1175, 285] width 83 height 20
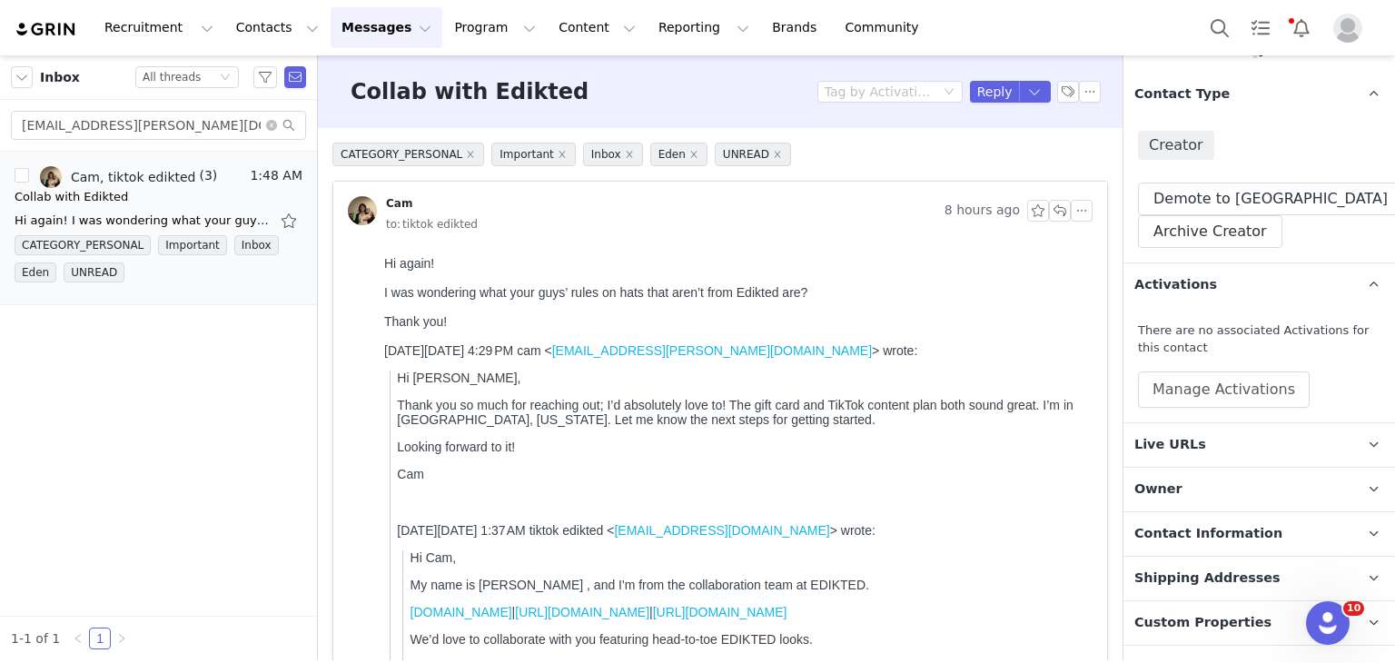
scroll to position [308, 0]
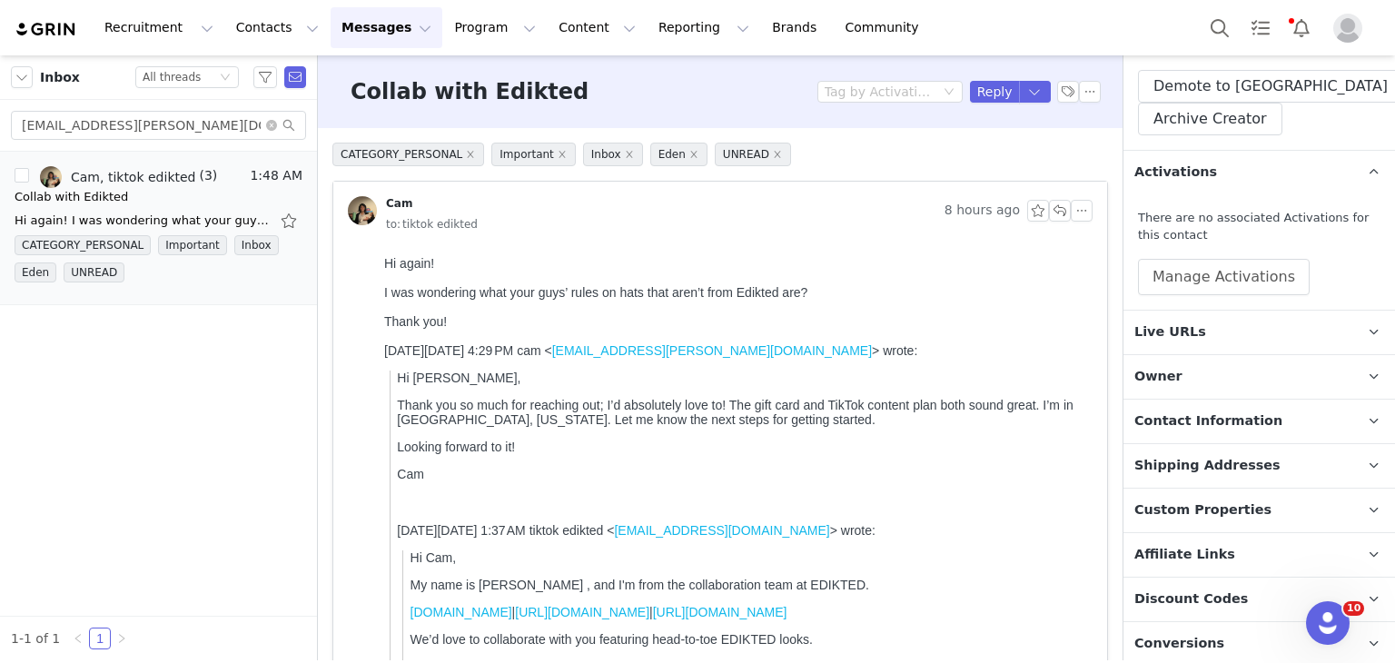
click at [1172, 367] on span "Owner" at bounding box center [1158, 377] width 48 height 20
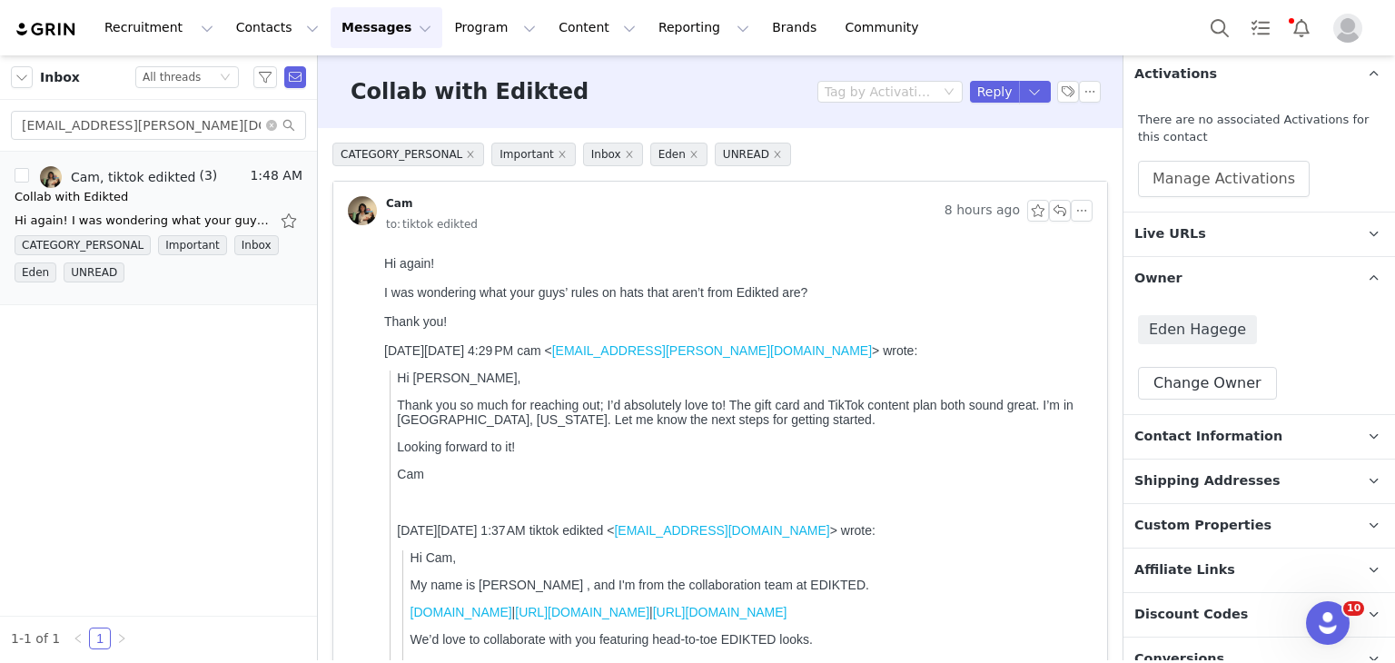
scroll to position [450, 0]
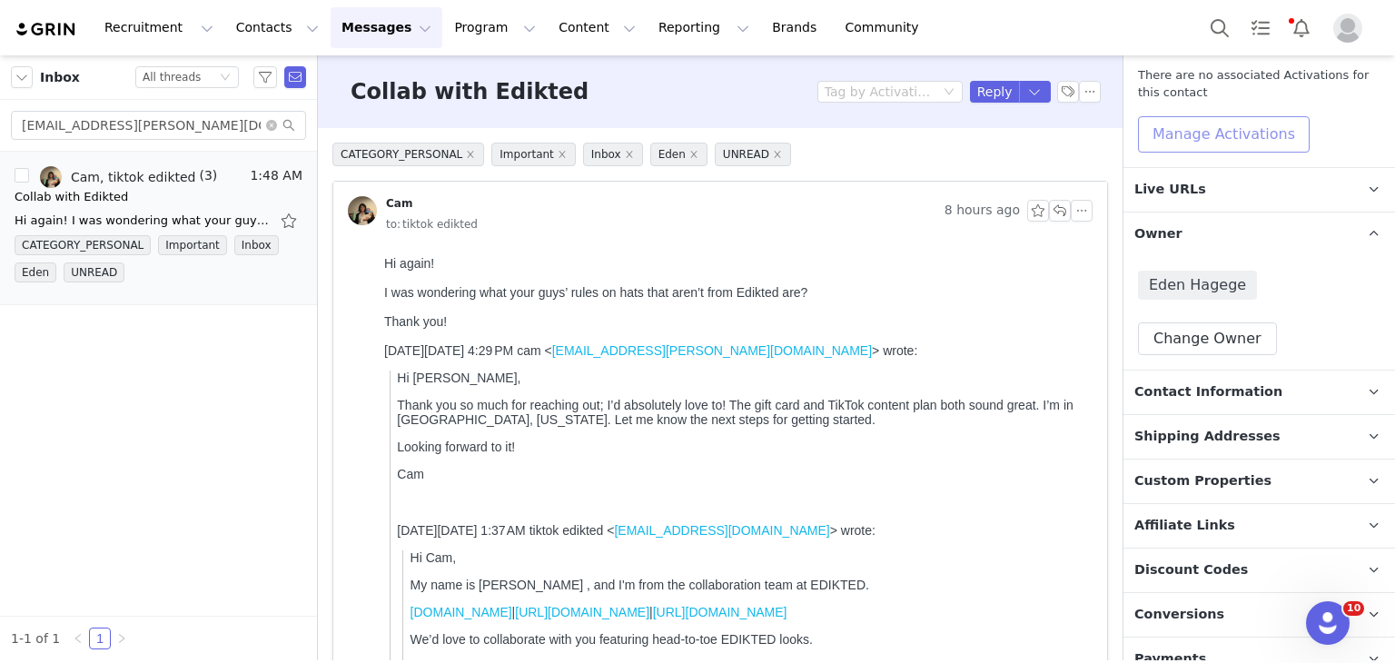
click at [1176, 143] on button "Manage Activations" at bounding box center [1224, 134] width 172 height 36
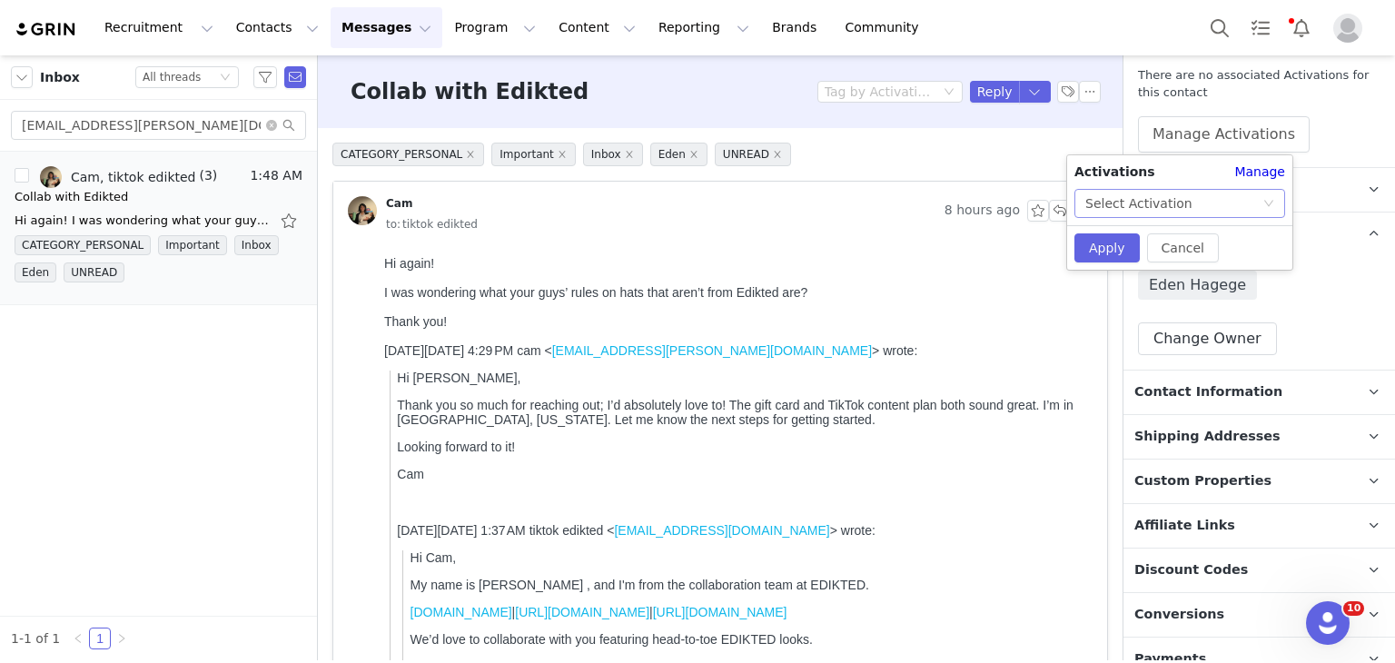
drag, startPoint x: 1148, startPoint y: 223, endPoint x: 1160, endPoint y: 205, distance: 21.7
click at [1160, 205] on div "Activations Manage Select Activation Cancel Apply" at bounding box center [1179, 212] width 225 height 114
click at [1160, 205] on div "Select Activation" at bounding box center [1138, 203] width 107 height 27
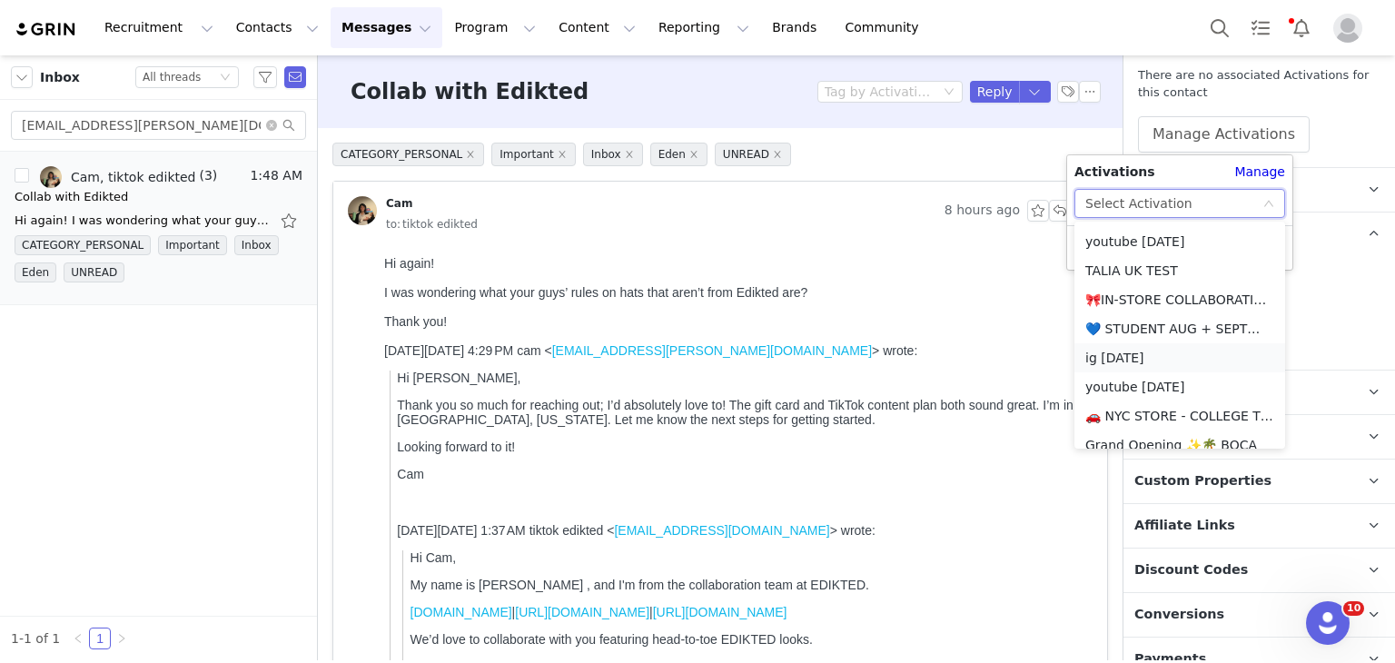
scroll to position [479, 0]
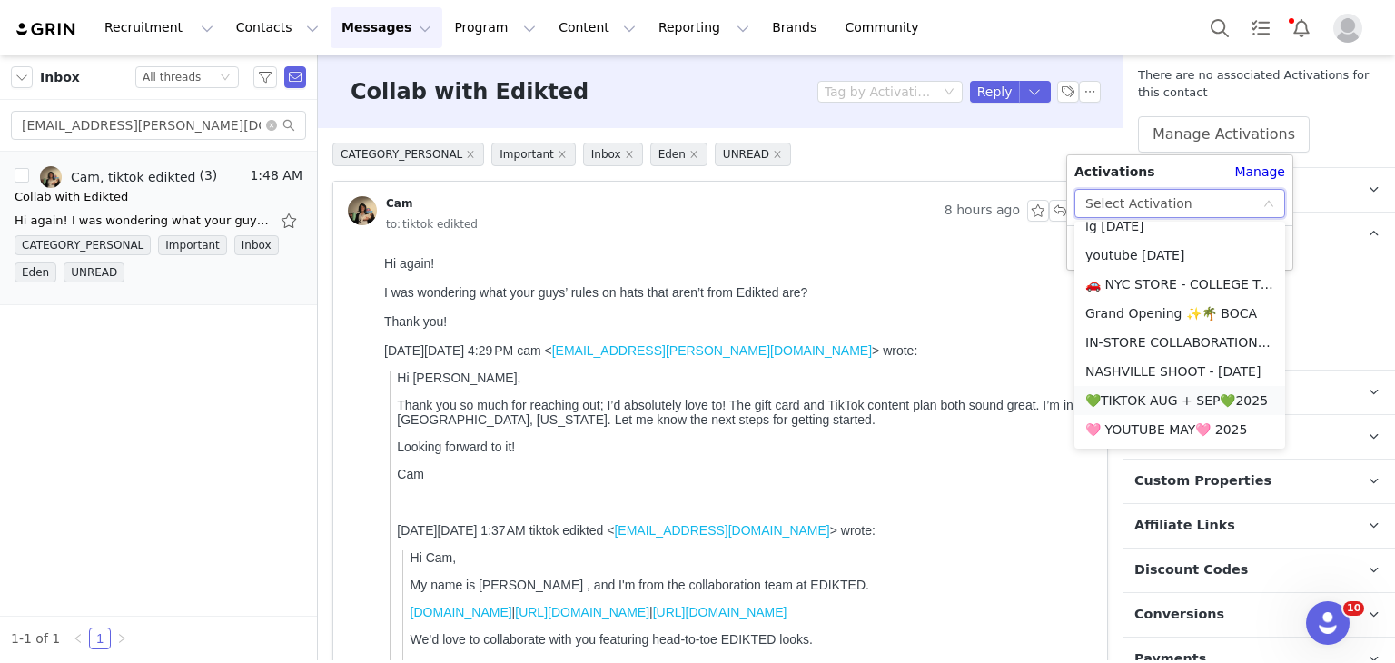
click at [1126, 391] on li "💚TIKTOK AUG + SEP💚2025" at bounding box center [1179, 400] width 211 height 29
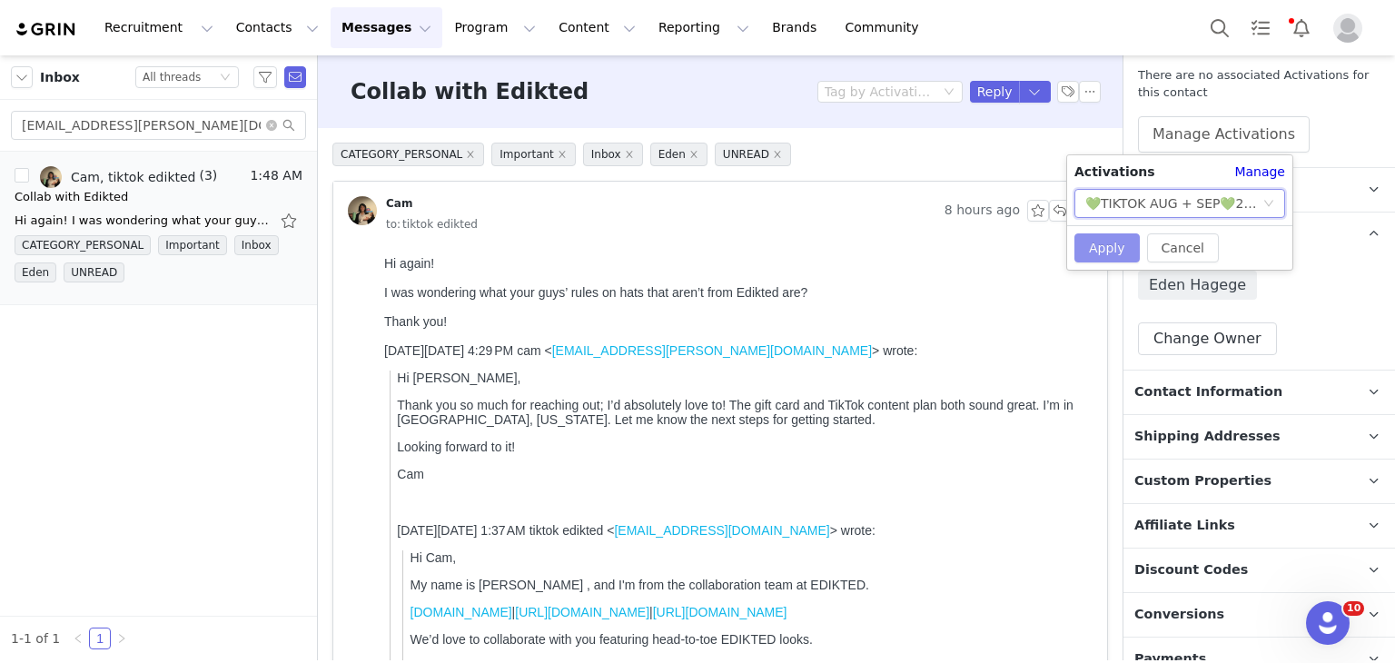
click at [1105, 249] on button "Apply" at bounding box center [1106, 247] width 65 height 29
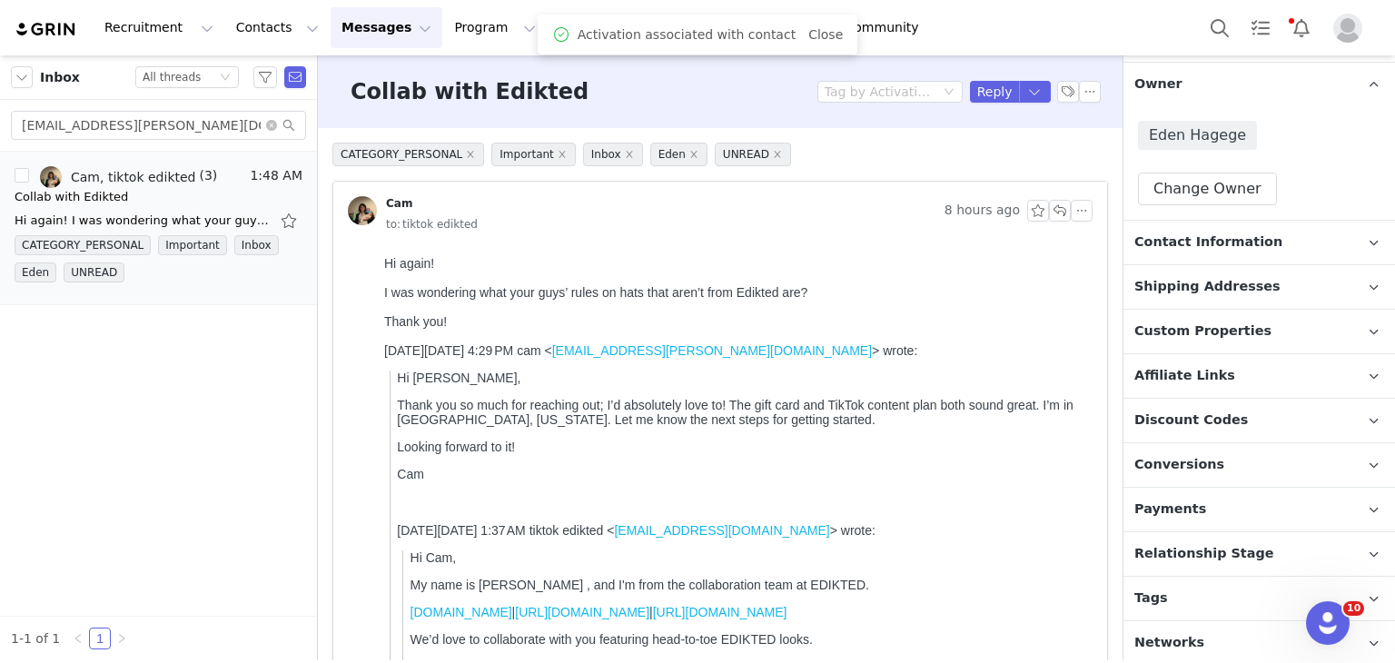
click at [1191, 544] on span "Relationship Stage" at bounding box center [1204, 554] width 140 height 20
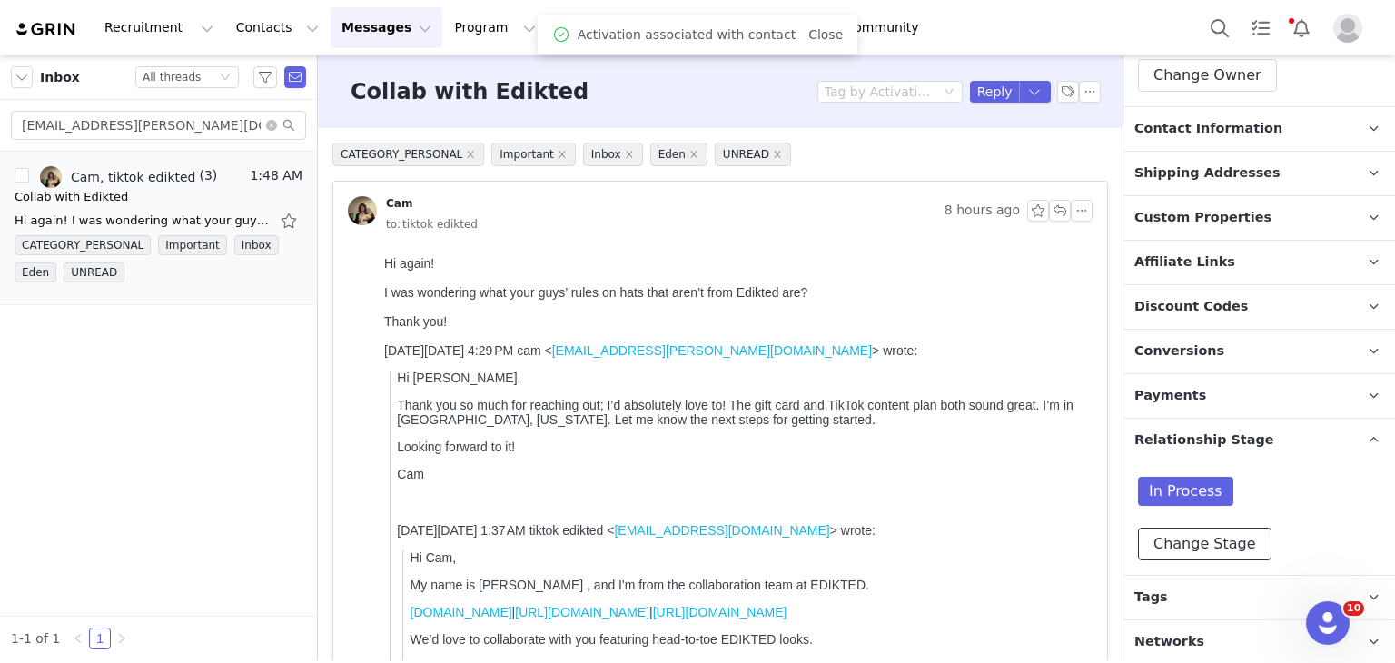
click at [1191, 542] on button "Change Stage" at bounding box center [1204, 544] width 133 height 33
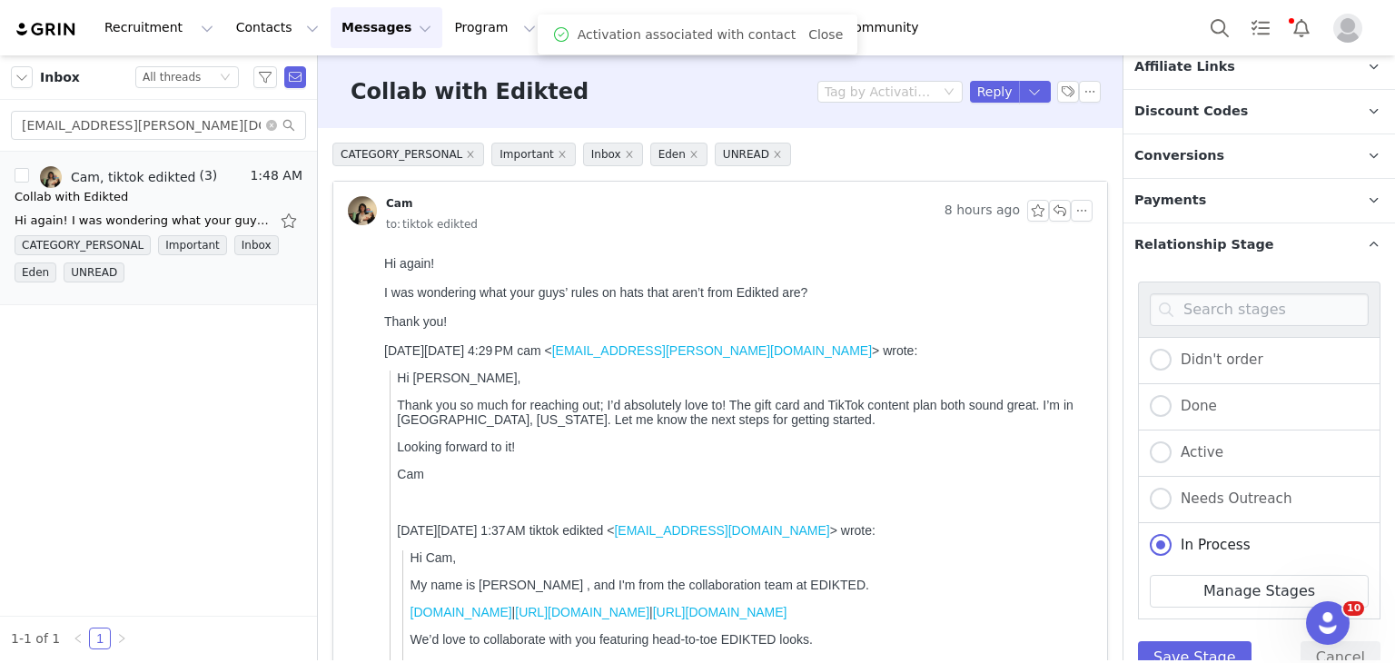
scroll to position [906, 0]
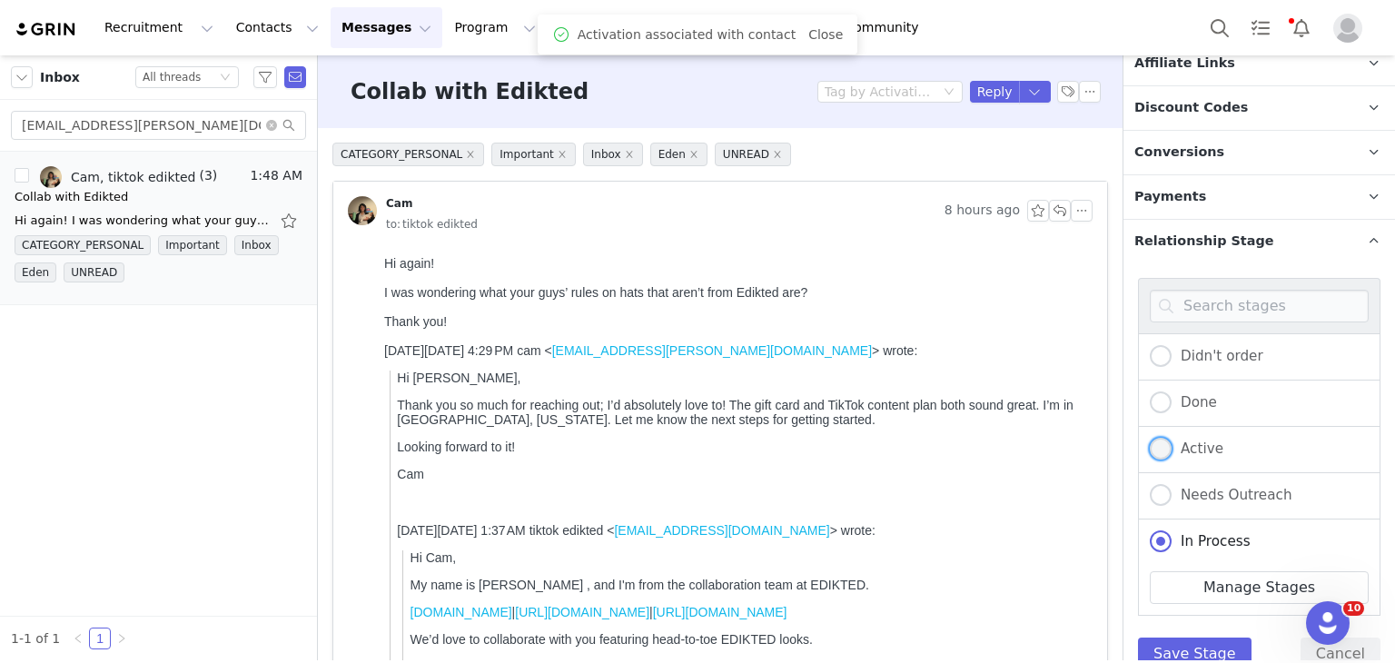
click at [1180, 448] on span "Active" at bounding box center [1197, 448] width 52 height 16
click at [1171, 448] on input "Active" at bounding box center [1161, 450] width 22 height 24
radio input "true"
radio input "false"
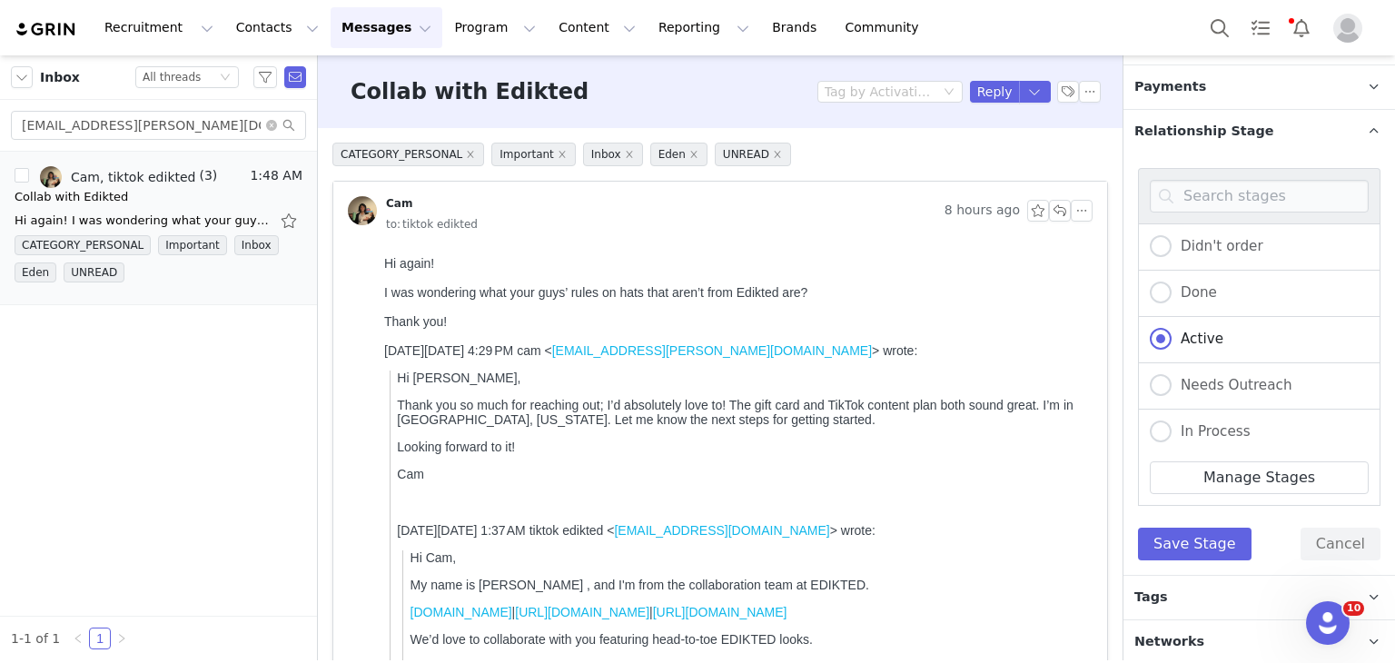
scroll to position [1015, 0]
click at [1180, 533] on button "Save Stage" at bounding box center [1194, 544] width 113 height 33
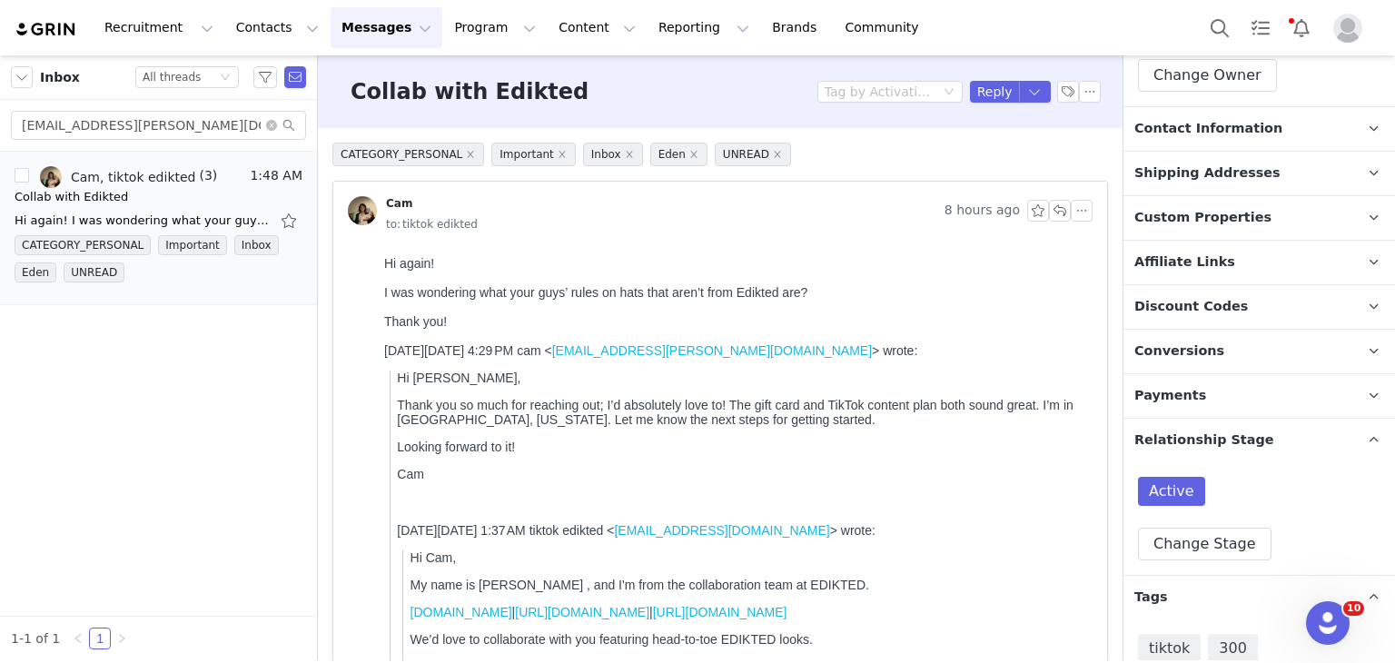
scroll to position [820, 0]
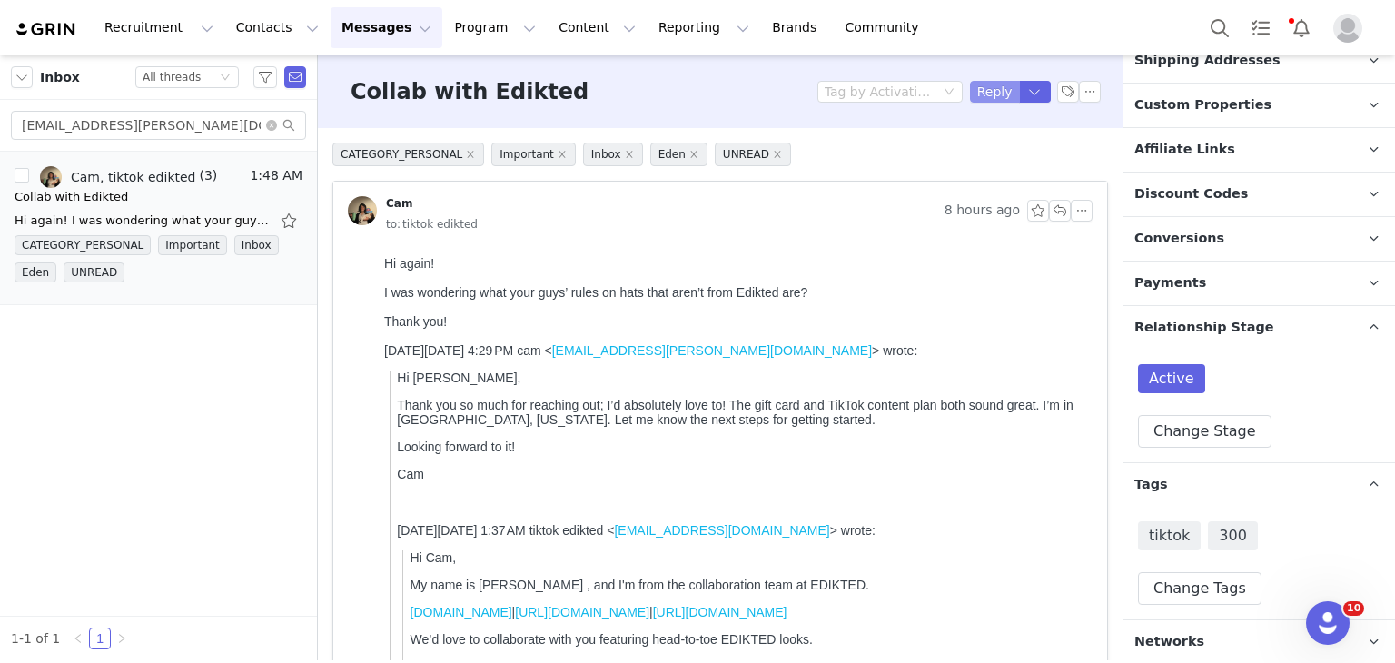
click at [971, 83] on button "Reply" at bounding box center [995, 92] width 50 height 22
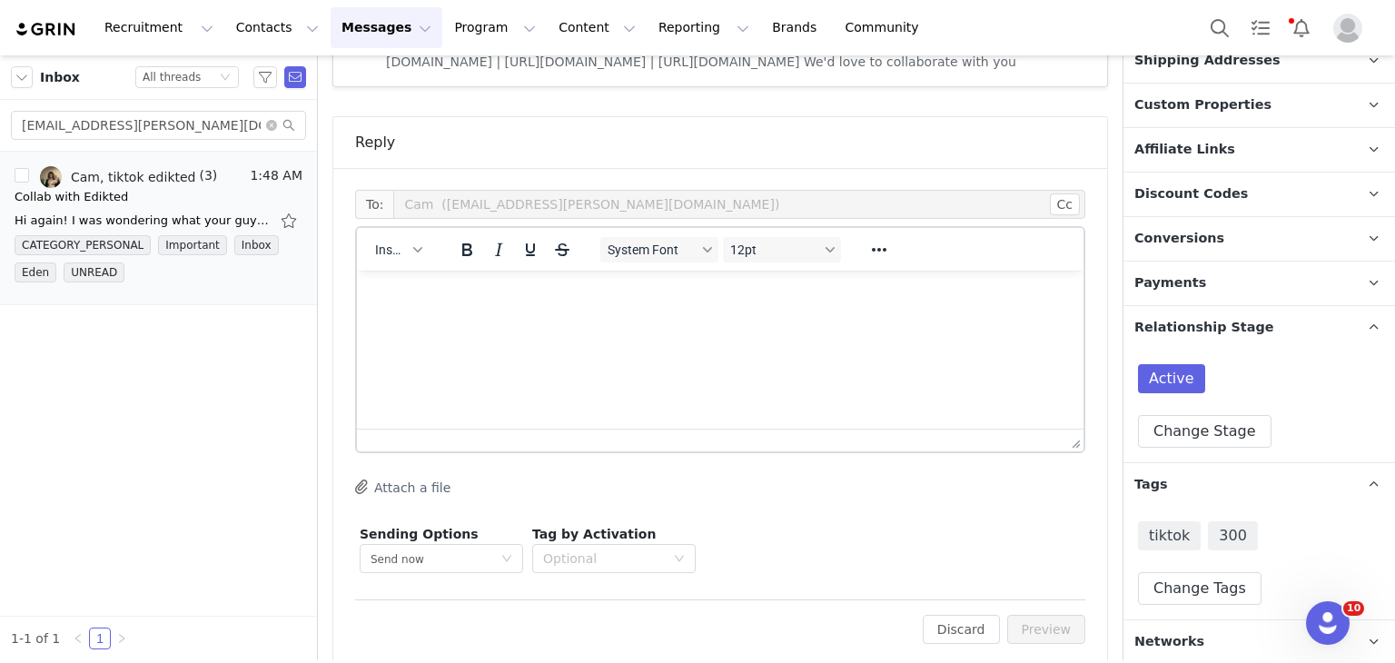
scroll to position [0, 0]
click at [418, 237] on button "Insert" at bounding box center [398, 249] width 61 height 25
click at [419, 261] on div "Insert Template" at bounding box center [463, 260] width 163 height 22
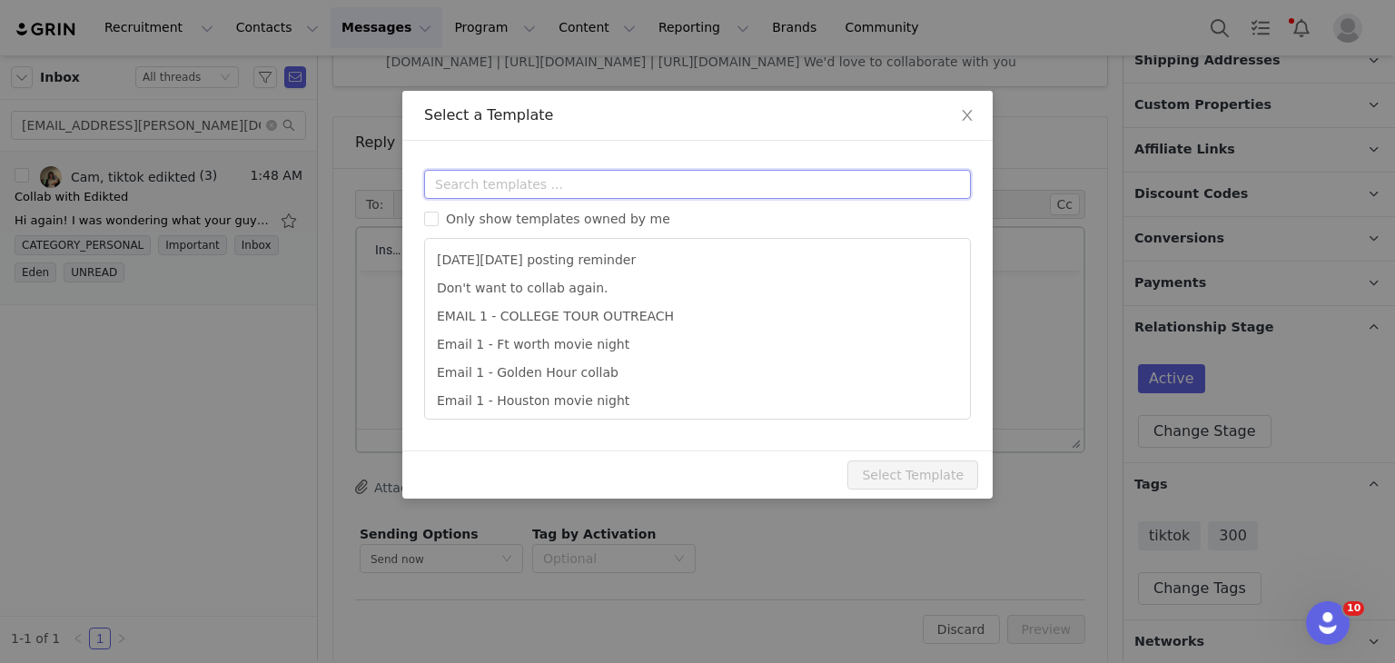
click at [473, 188] on input "text" at bounding box center [697, 184] width 547 height 29
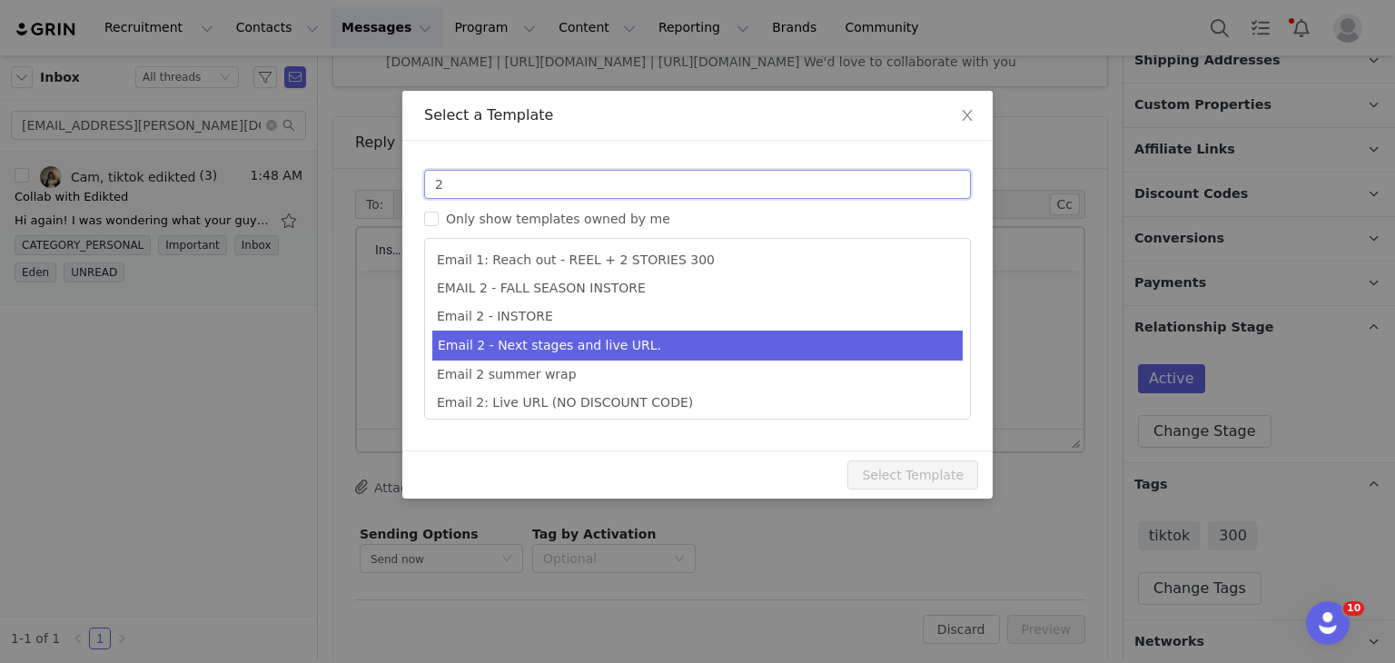
type input "2"
type input "Collab with Edikted"
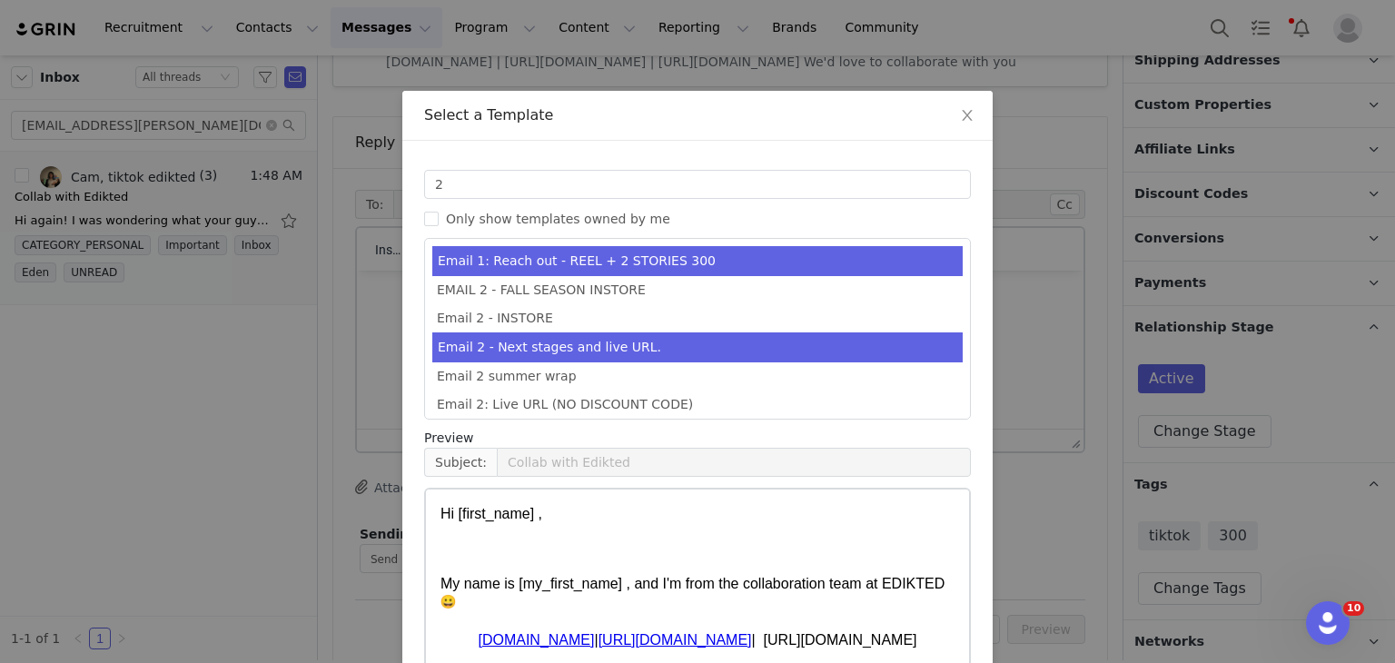
click at [498, 339] on li "Email 2 - Next stages and live URL." at bounding box center [697, 347] width 530 height 30
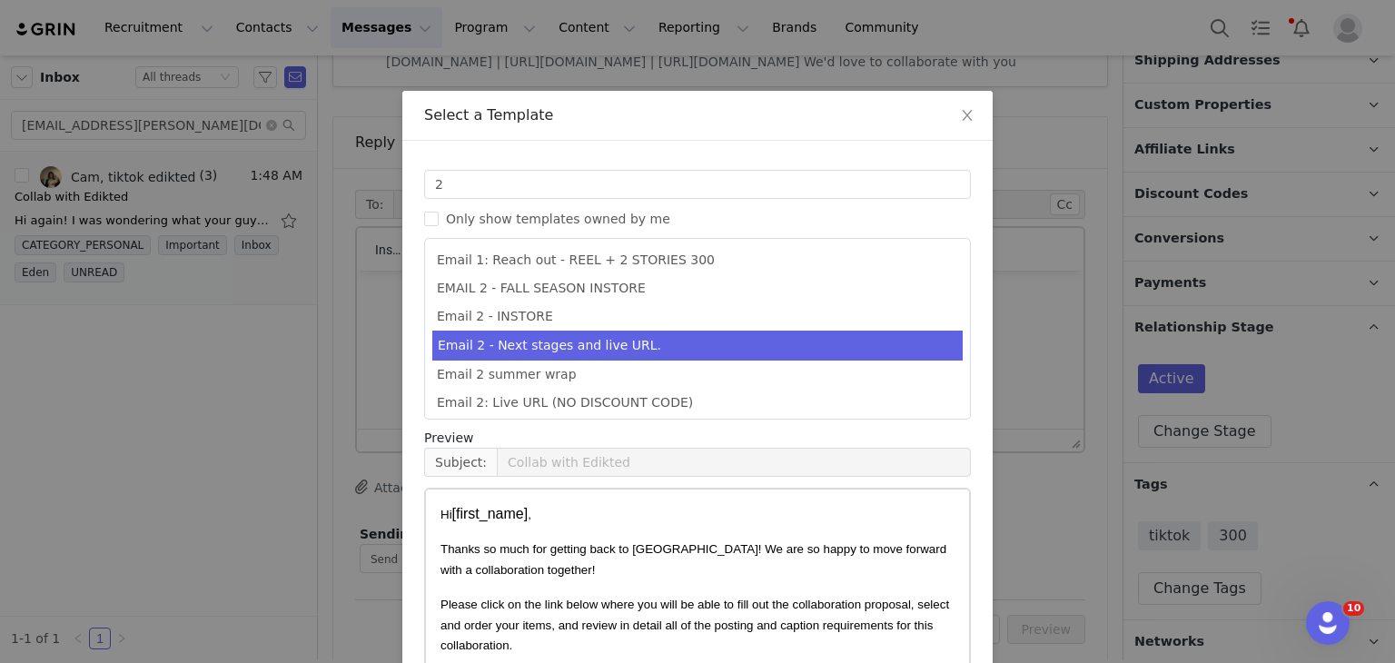
click at [799, 555] on span "Thanks so much for getting back to us! We are so happy to move forward with a c…" at bounding box center [693, 559] width 506 height 34
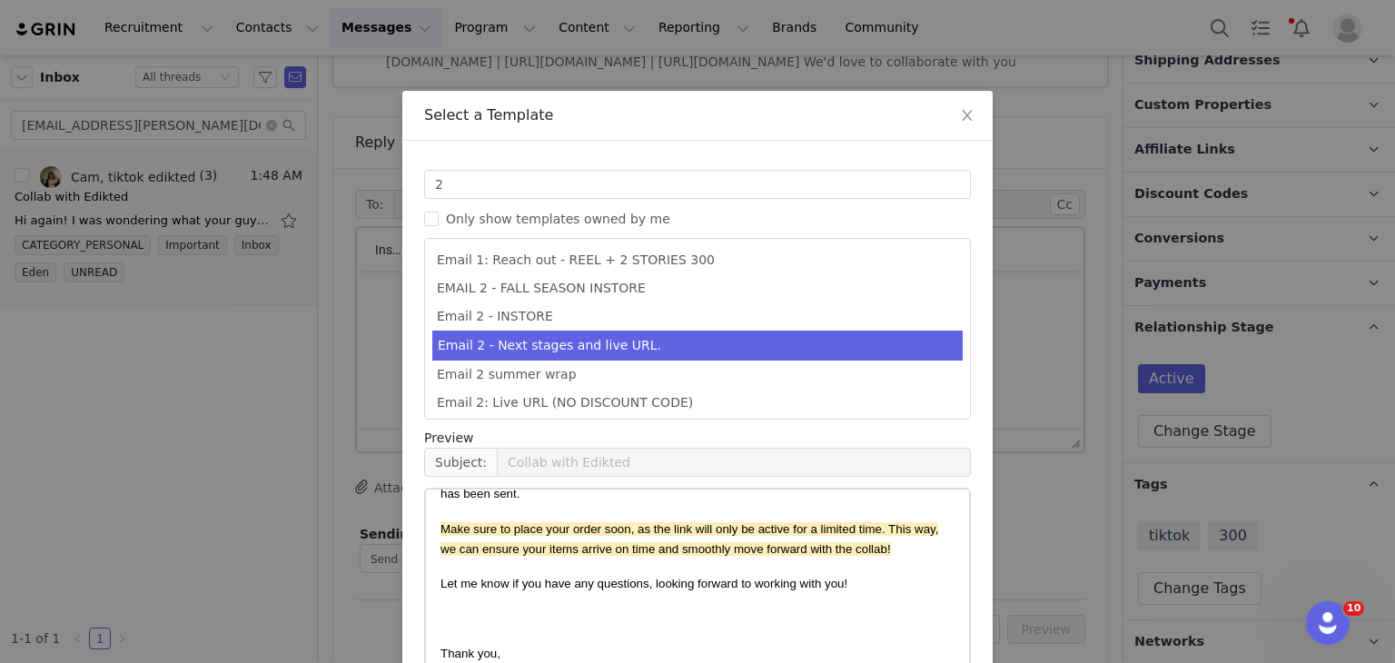
scroll to position [143, 0]
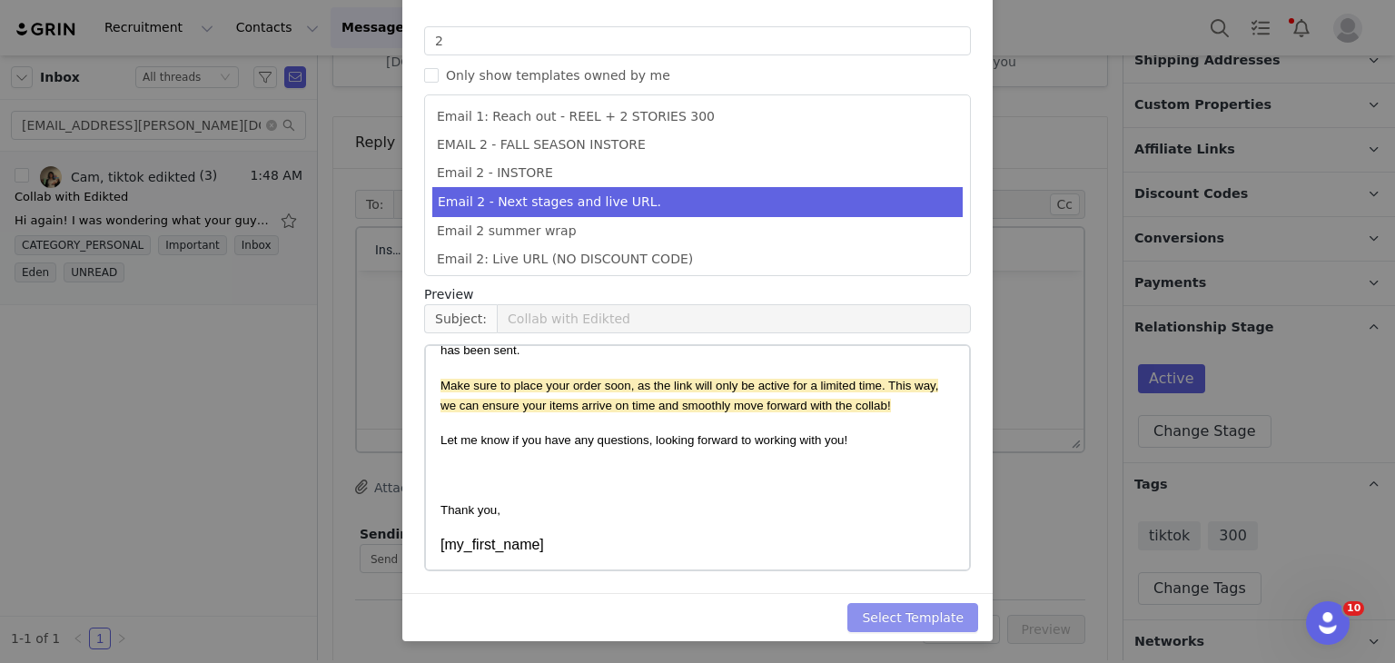
click at [875, 610] on button "Select Template" at bounding box center [912, 617] width 131 height 29
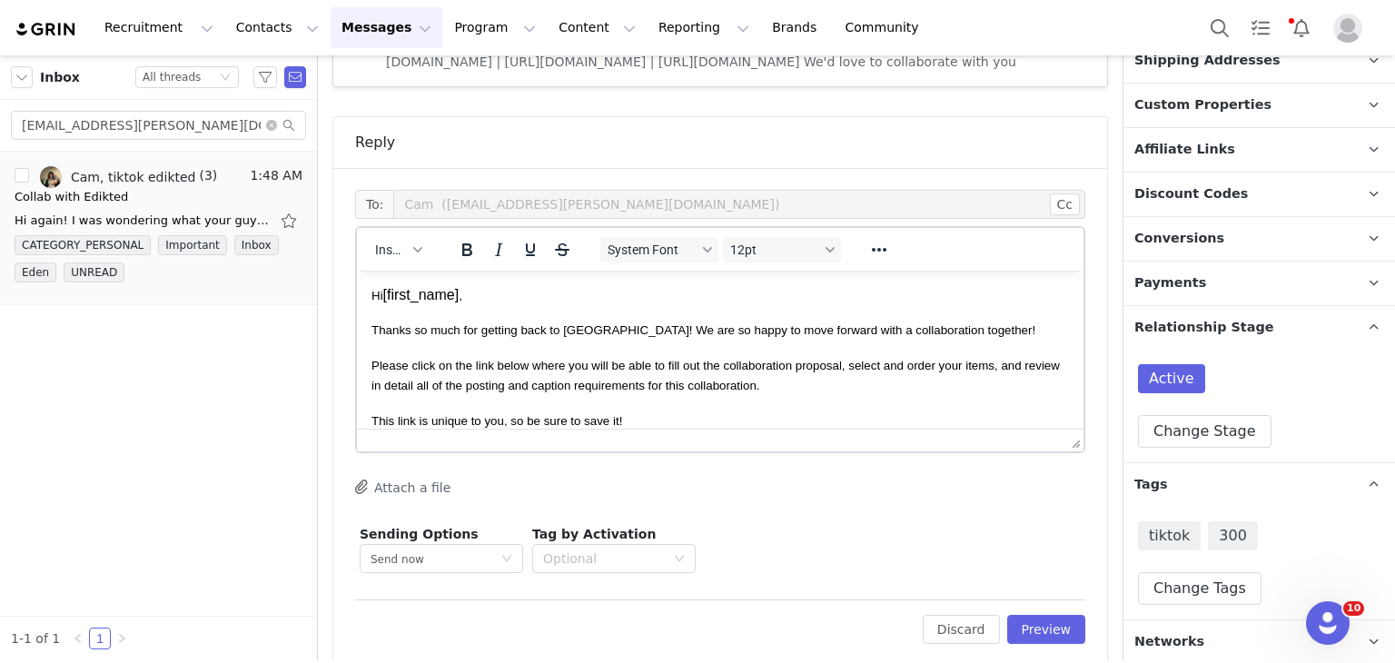
scroll to position [0, 0]
click at [1031, 615] on button "Preview" at bounding box center [1046, 629] width 79 height 29
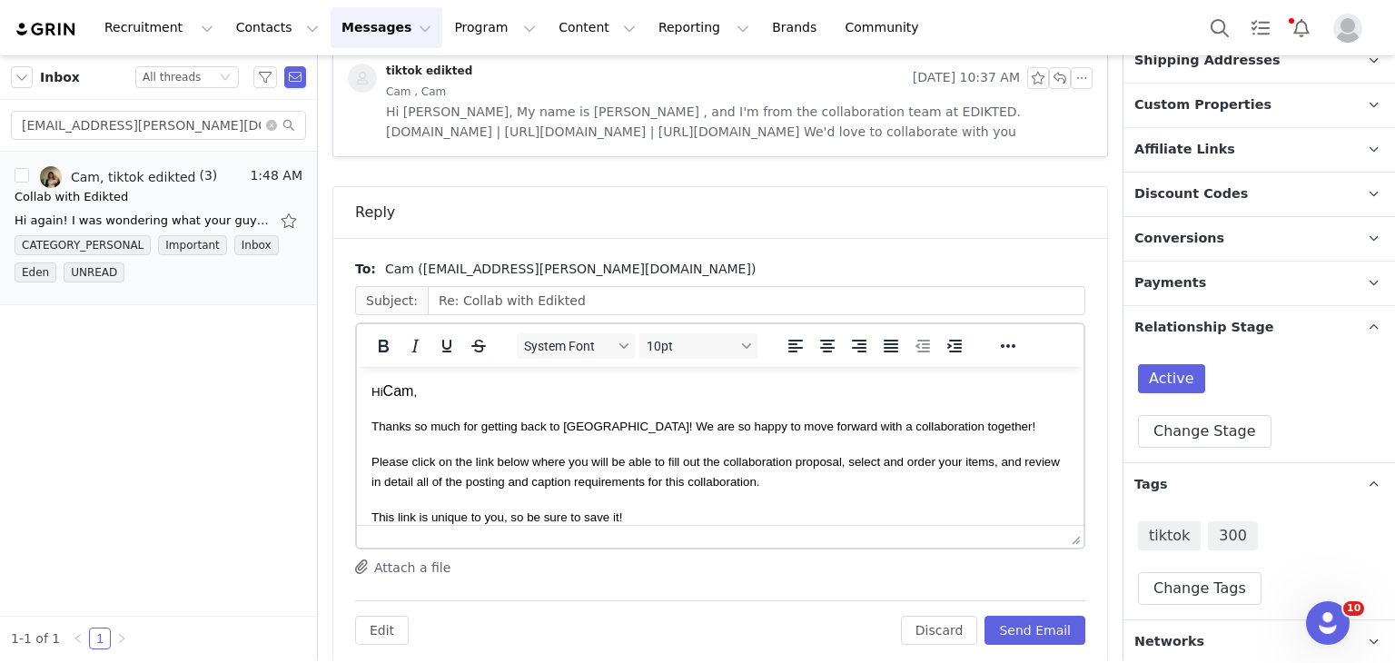
click at [953, 438] on body "Hi Cam , Thanks so much for getting back to us! We are so happy to move forward…" at bounding box center [719, 658] width 697 height 555
click at [953, 435] on p "Thanks so much for getting back to us! We are so happy to move forward with a c…" at bounding box center [719, 426] width 697 height 20
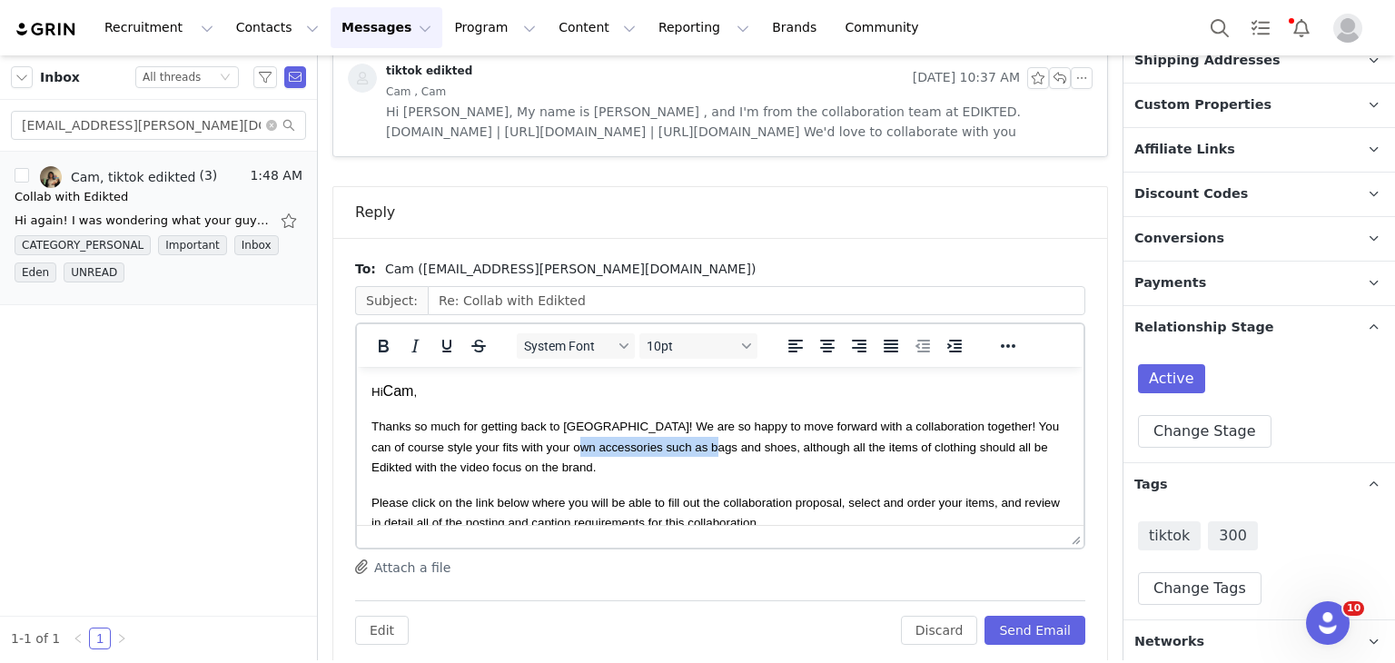
drag, startPoint x: 587, startPoint y: 452, endPoint x: 721, endPoint y: 455, distance: 133.5
click at [721, 455] on span "Thanks so much for getting back to us! We are so happy to move forward with a c…" at bounding box center [714, 446] width 687 height 54
click at [986, 616] on button "Send Email" at bounding box center [1034, 630] width 101 height 29
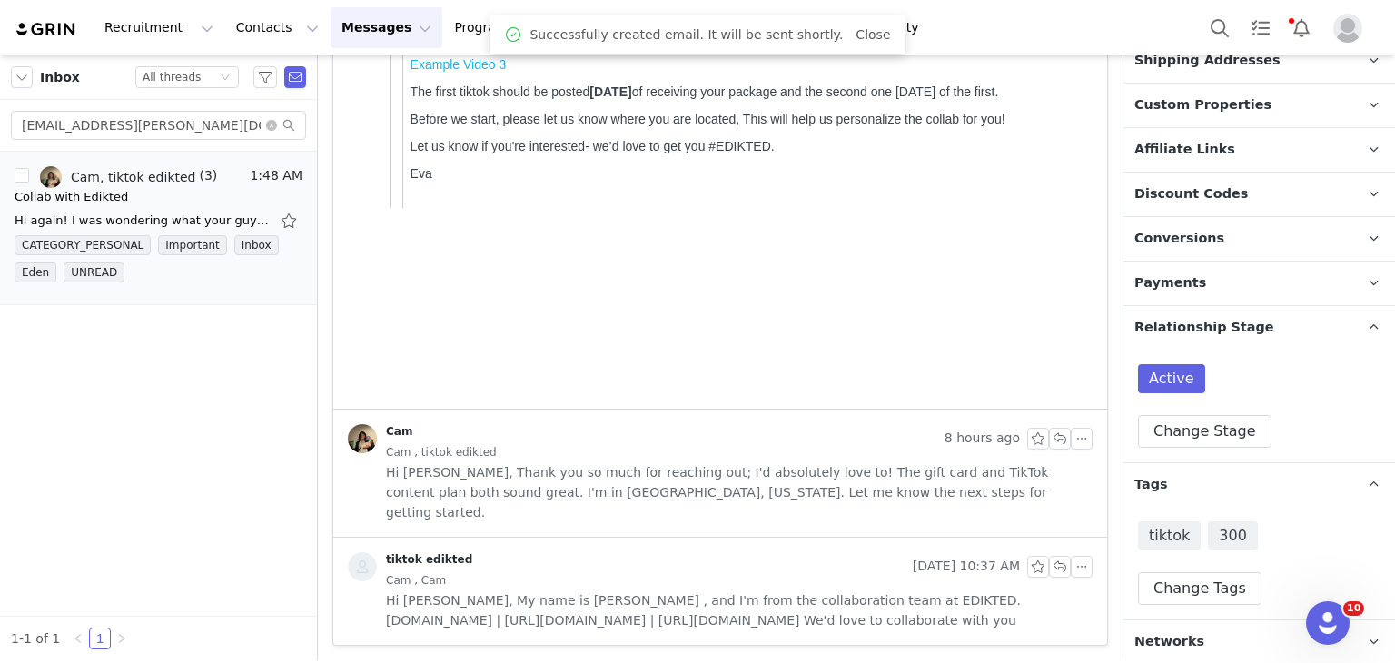
scroll to position [942, 0]
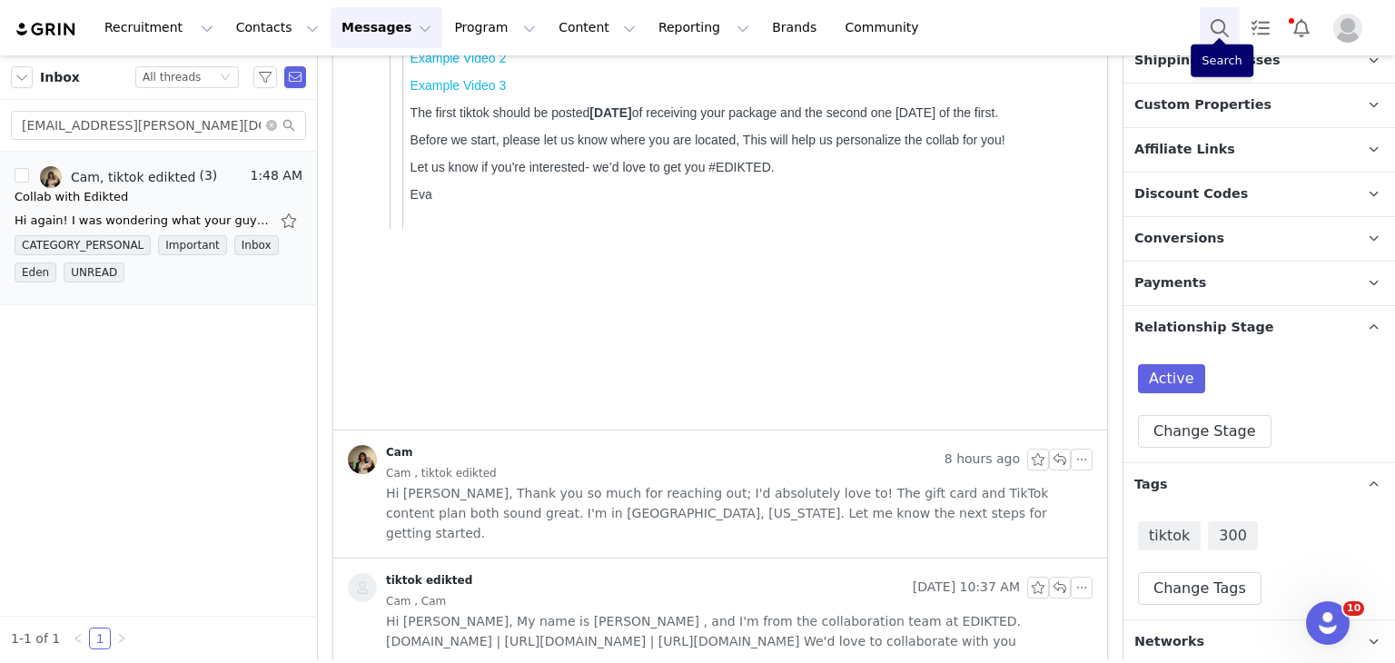
click at [1204, 17] on button "Search" at bounding box center [1219, 27] width 40 height 41
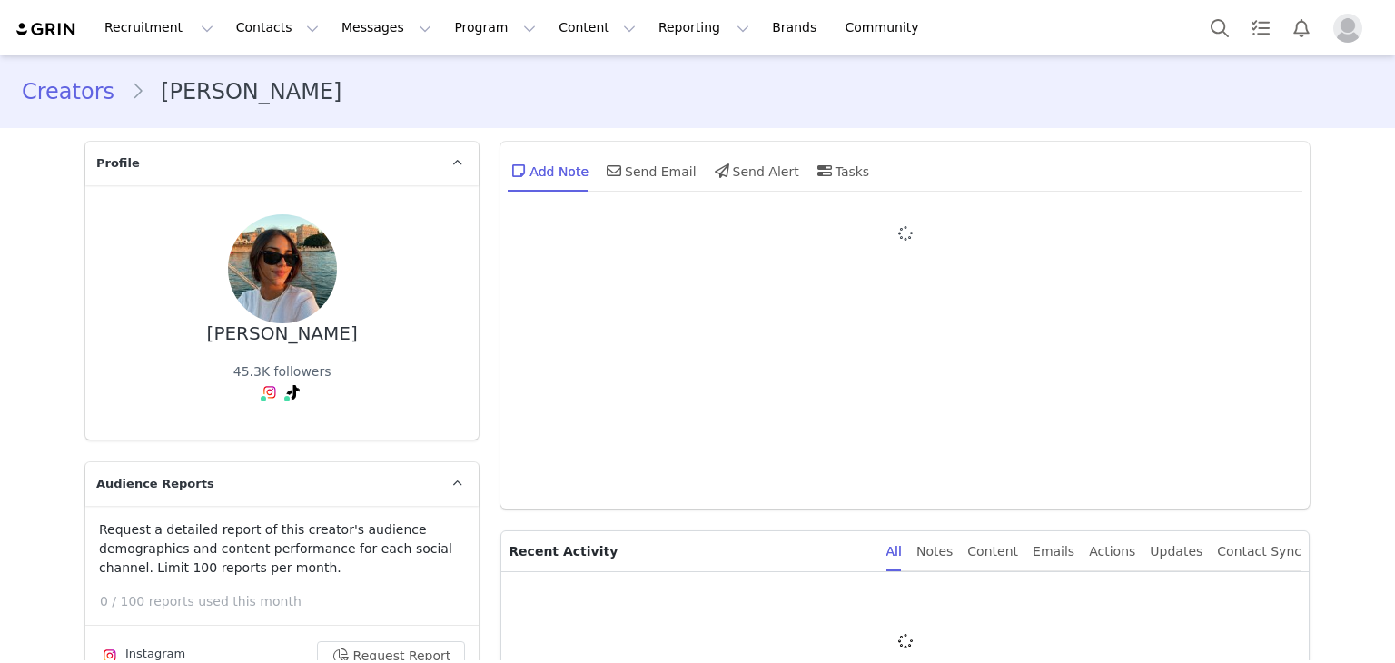
type input "+1 ([GEOGRAPHIC_DATA])"
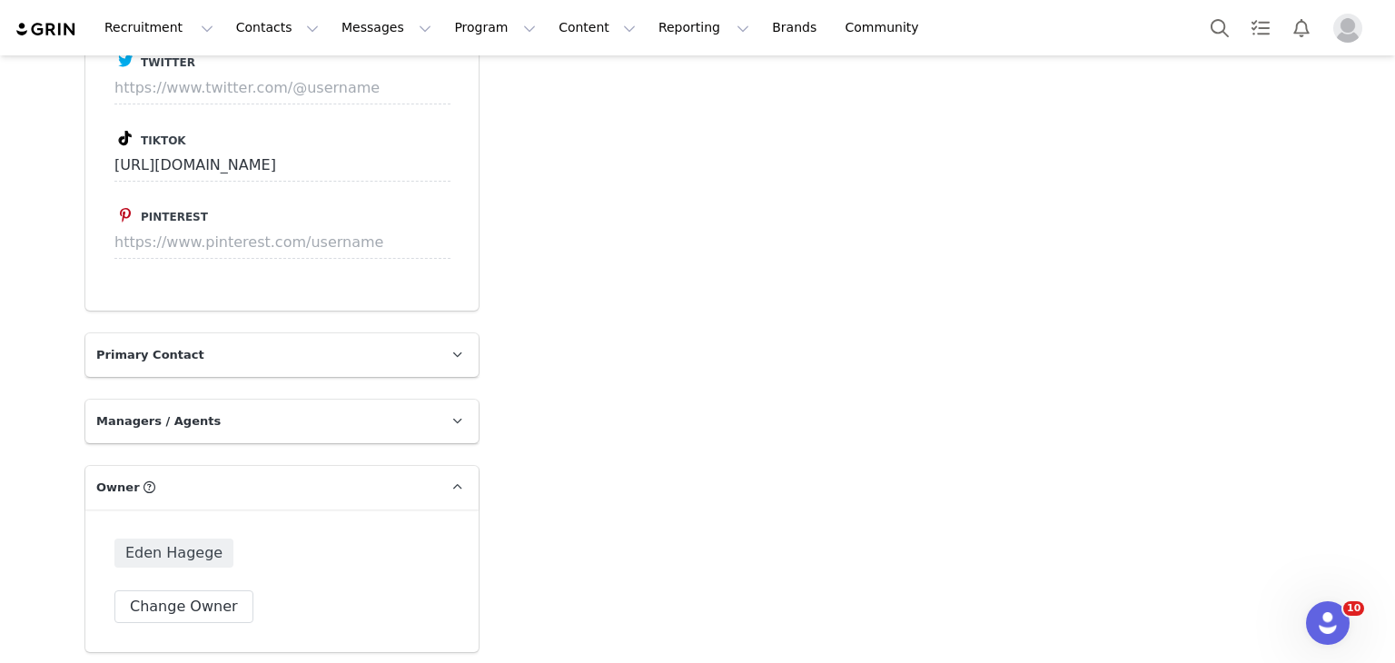
scroll to position [3567, 0]
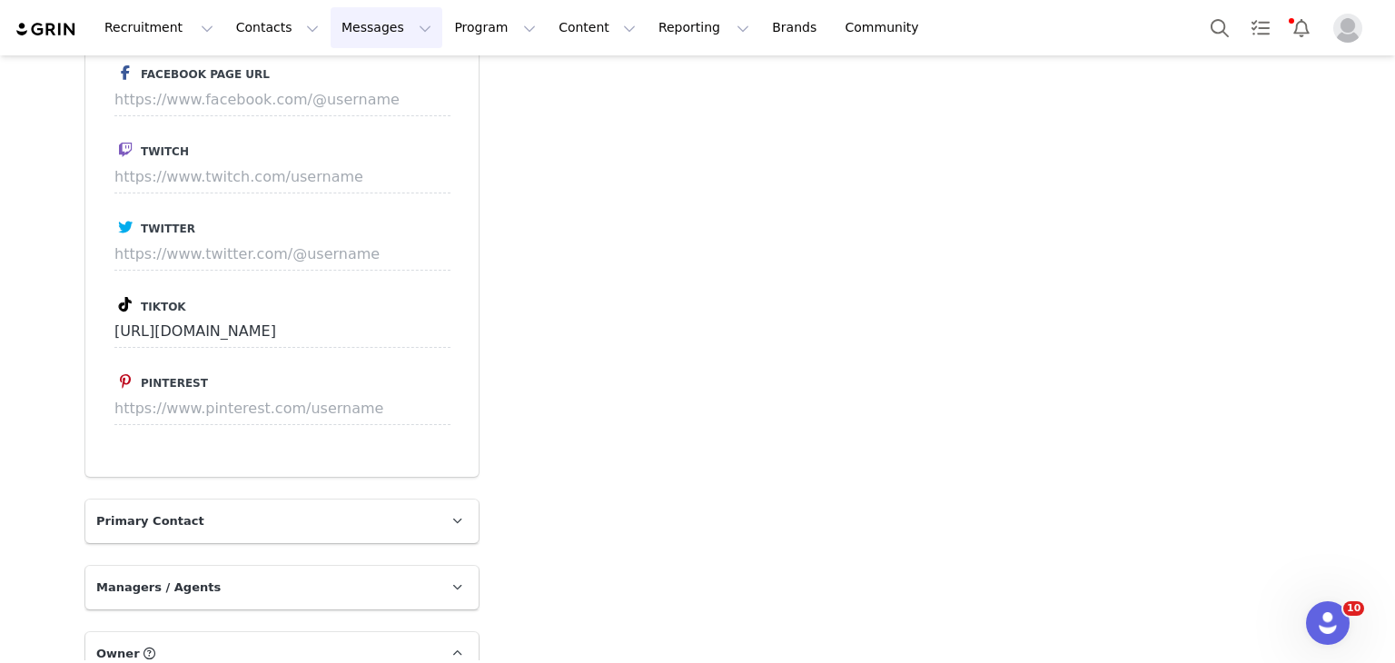
click at [331, 19] on button "Messages Messages" at bounding box center [387, 27] width 112 height 41
click at [255, 23] on button "Contacts Contacts" at bounding box center [277, 27] width 104 height 41
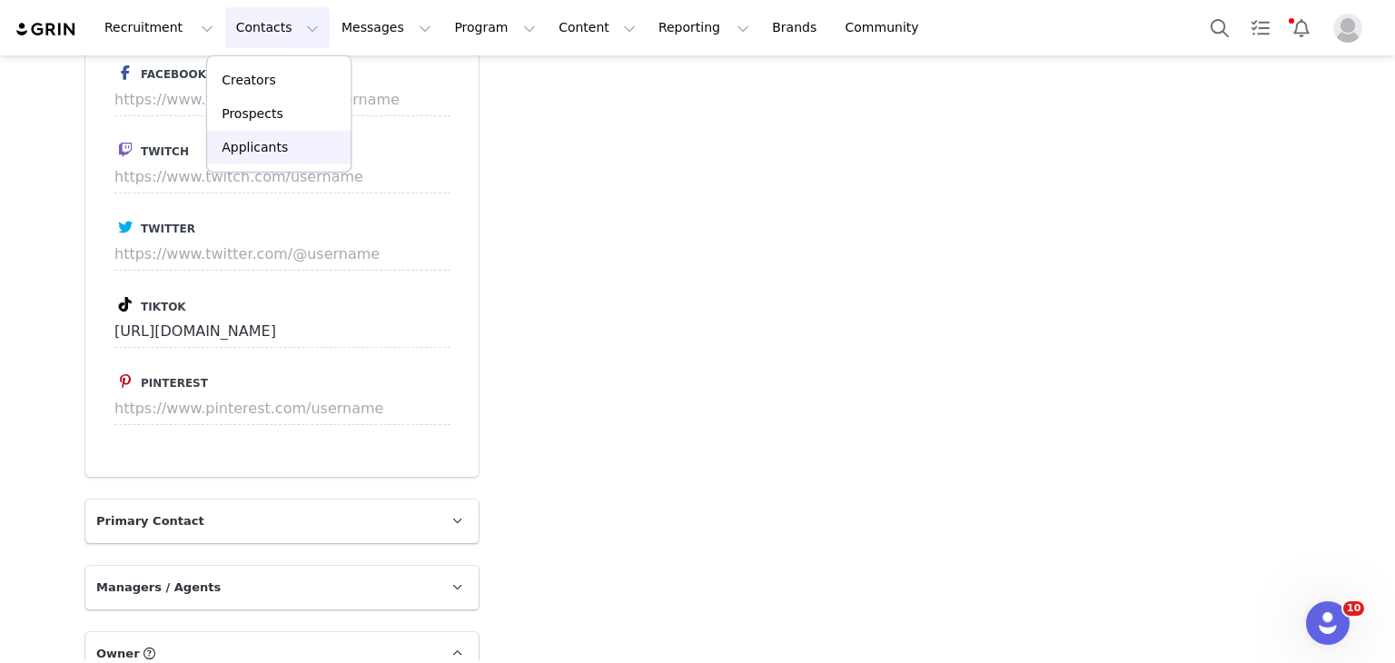
click at [271, 148] on p "Applicants" at bounding box center [255, 147] width 66 height 19
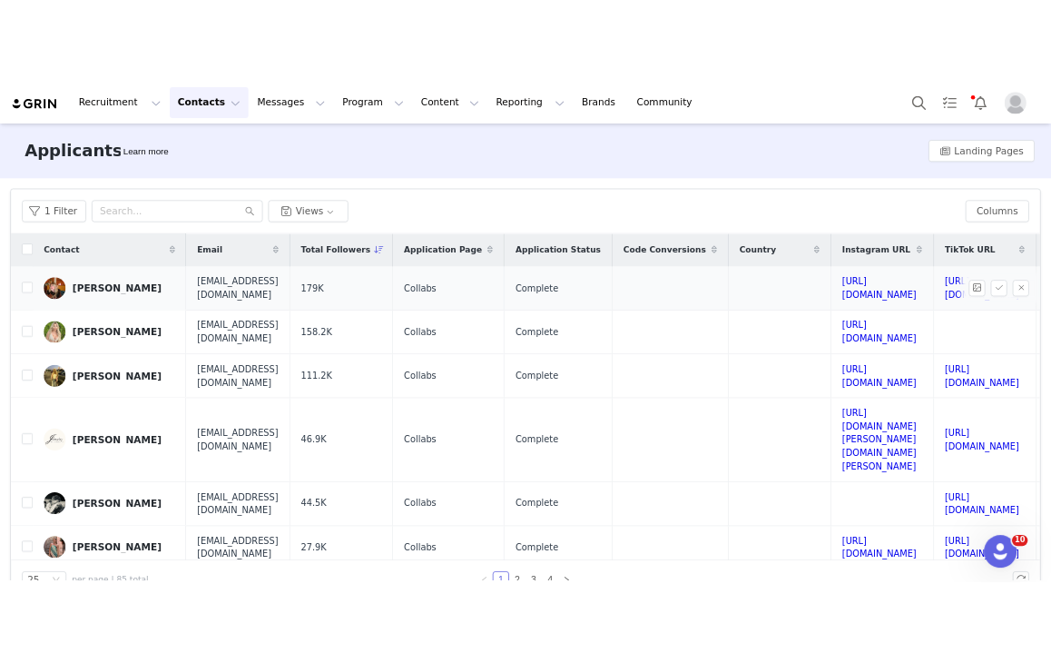
scroll to position [0, 449]
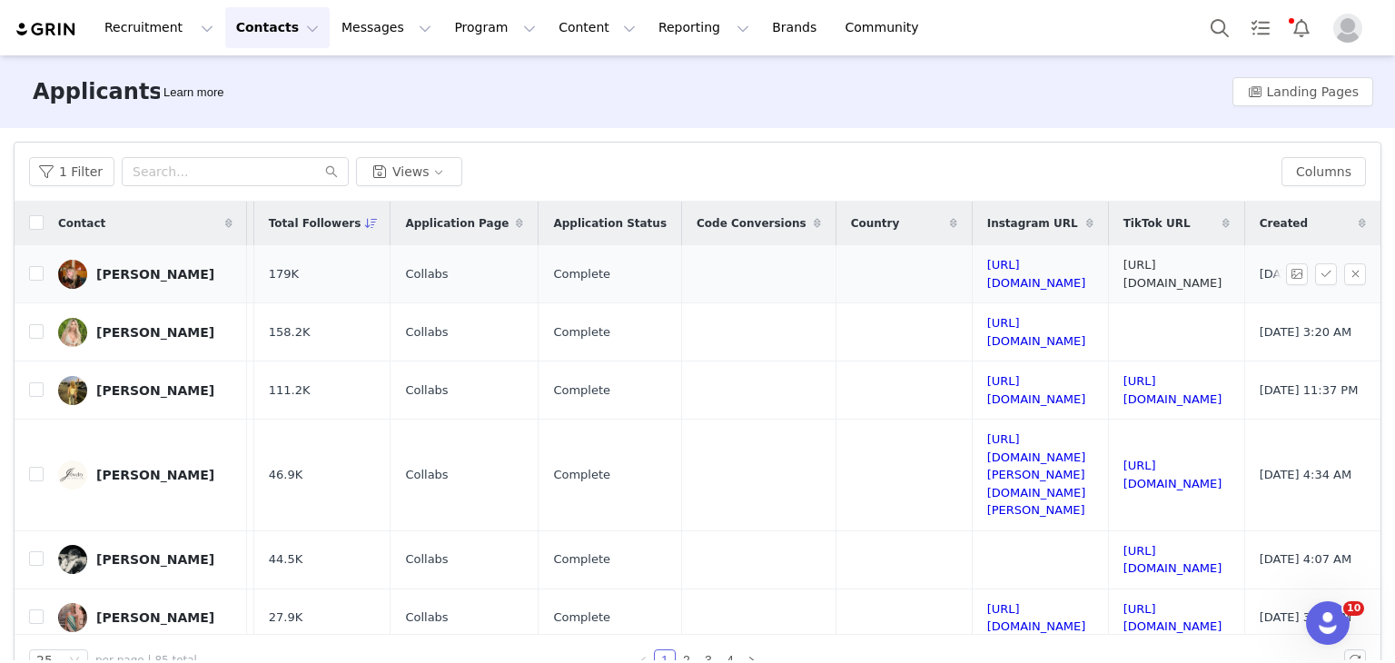
click at [1123, 266] on link "https://www.tiktok.com/@catieengel" at bounding box center [1172, 274] width 99 height 32
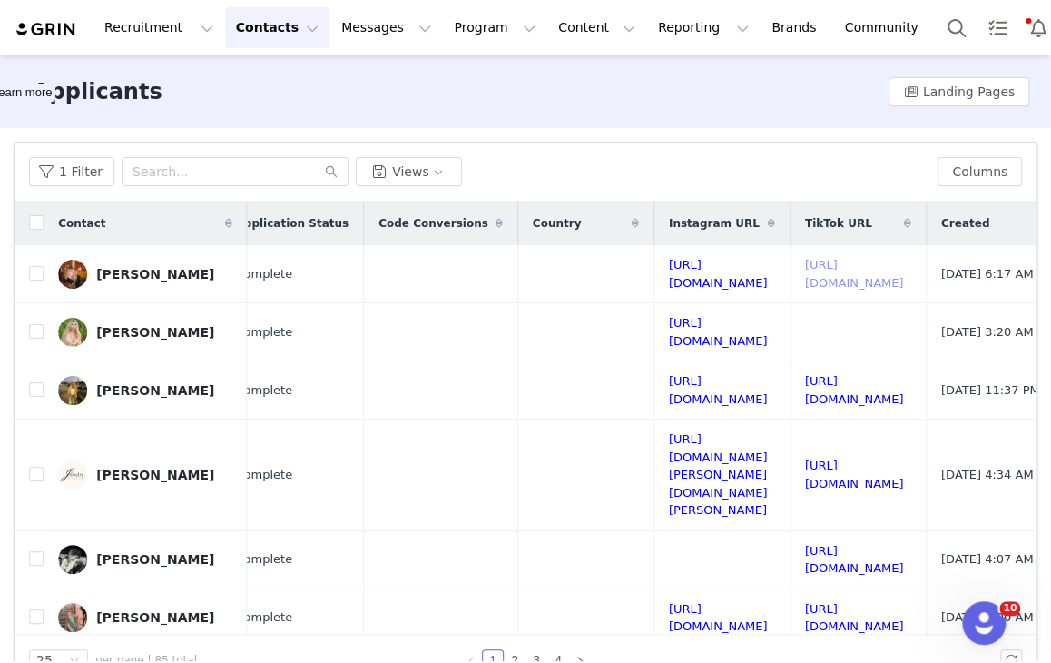
scroll to position [0, 792]
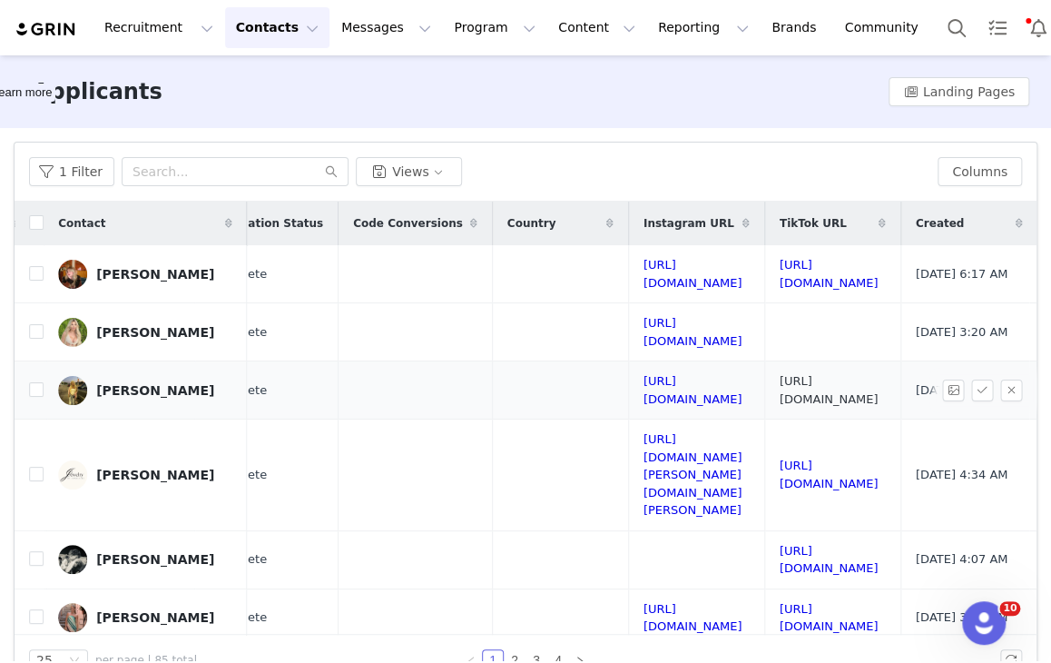
click at [788, 393] on link "https://www.tiktok.com/@lexilawson2" at bounding box center [829, 390] width 99 height 32
click at [785, 459] on link "https://www.tiktok.com/@jewelrybyanneliese" at bounding box center [829, 475] width 99 height 32
click at [815, 544] on link "https://www.tiktok.com/@kaykayloopsyywjskwk" at bounding box center [829, 560] width 99 height 32
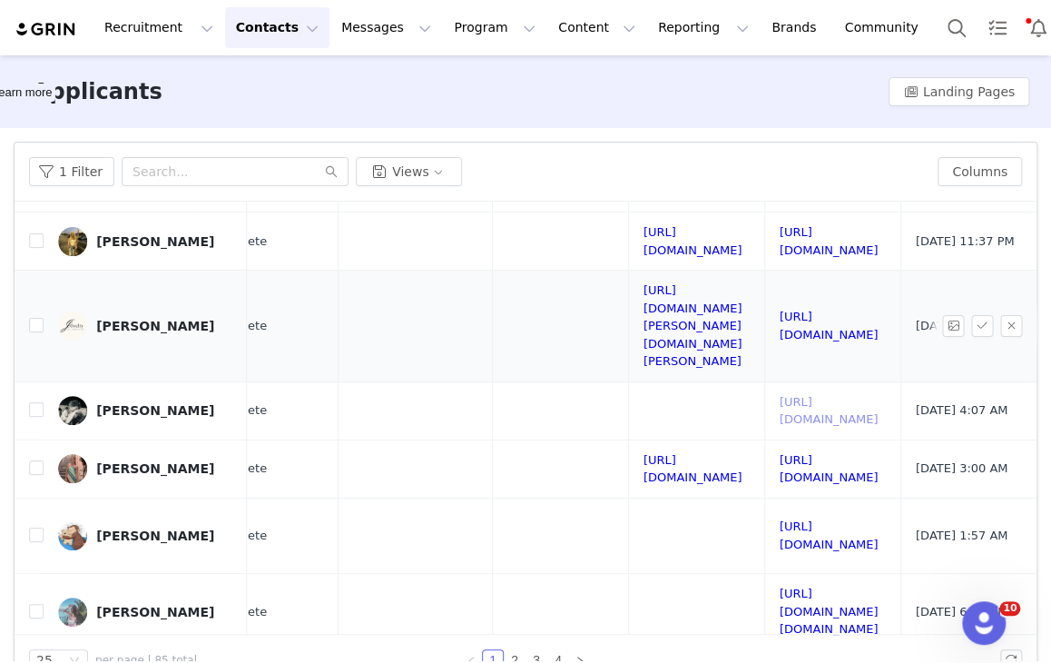
scroll to position [151, 792]
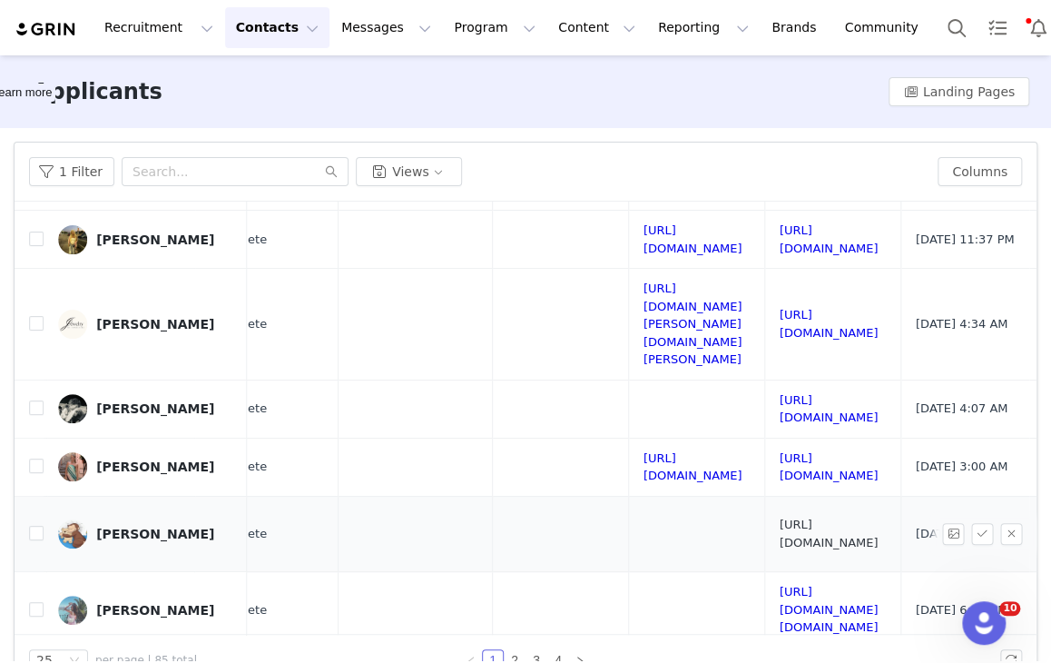
click at [792, 518] on link "https://www.tiktok.com/@aeiezo.pdf" at bounding box center [829, 534] width 99 height 32
click at [782, 572] on td "https://www.tiktok.com/@abs.ijmx" at bounding box center [833, 610] width 136 height 76
click at [780, 585] on link "https://www.tiktok.com/@abs.ijmx" at bounding box center [829, 609] width 99 height 49
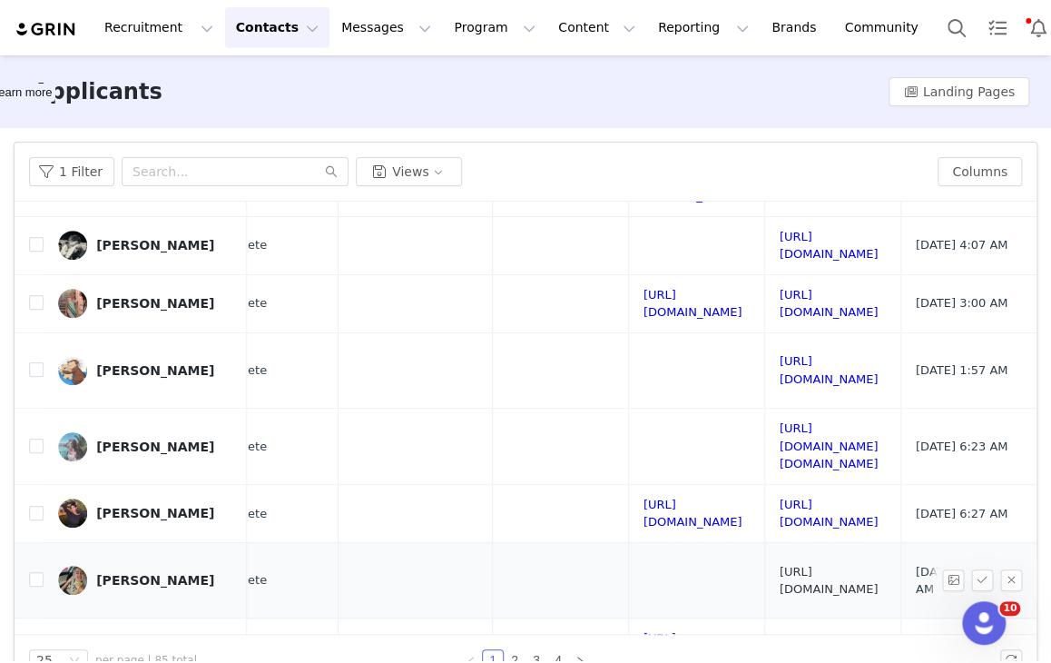
click at [803, 565] on link "https://www.tiktok.com/@annarelamartinez" at bounding box center [829, 581] width 99 height 32
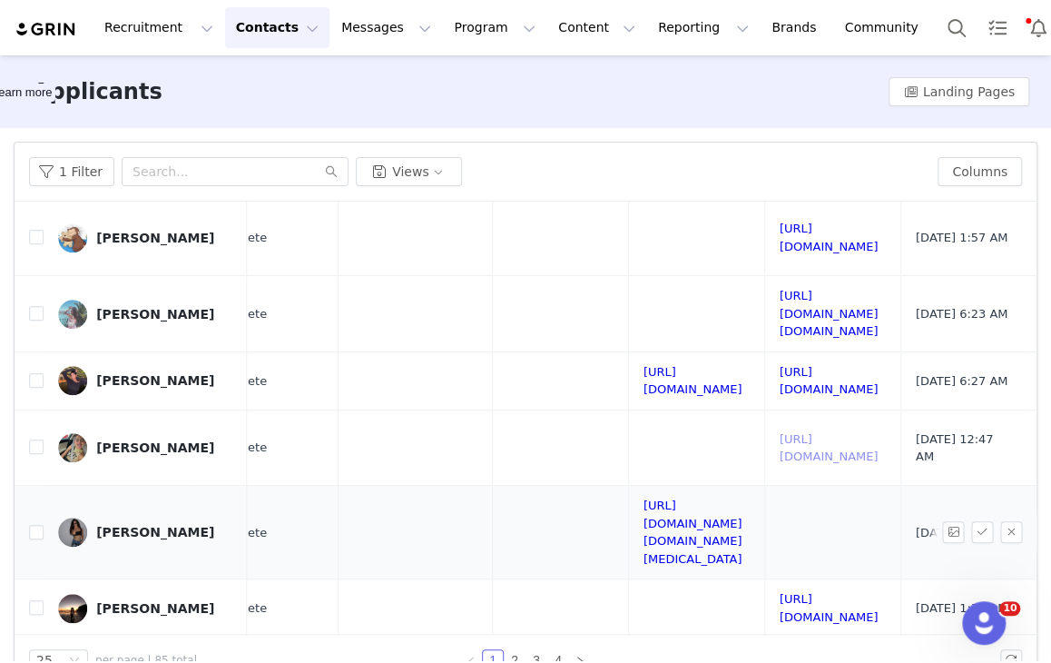
scroll to position [458, 792]
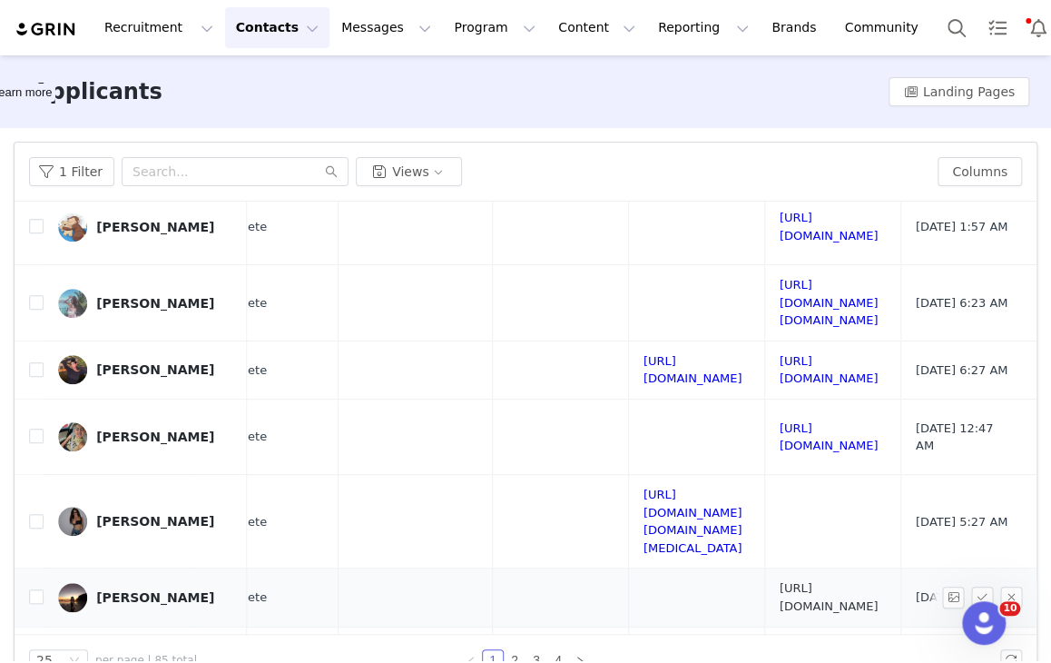
click at [780, 581] on link "https://www.tiktok.com/@katiesakura" at bounding box center [829, 597] width 99 height 32
click at [790, 640] on link "https://www.tiktok.com/@iloveuzivert4" at bounding box center [829, 656] width 99 height 32
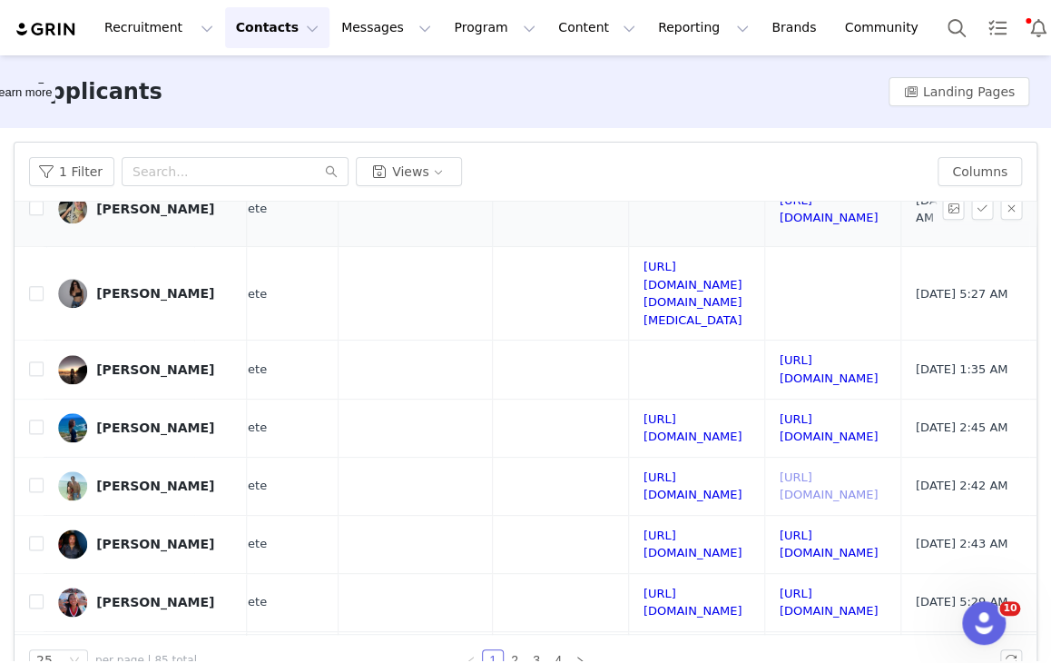
scroll to position [686, 792]
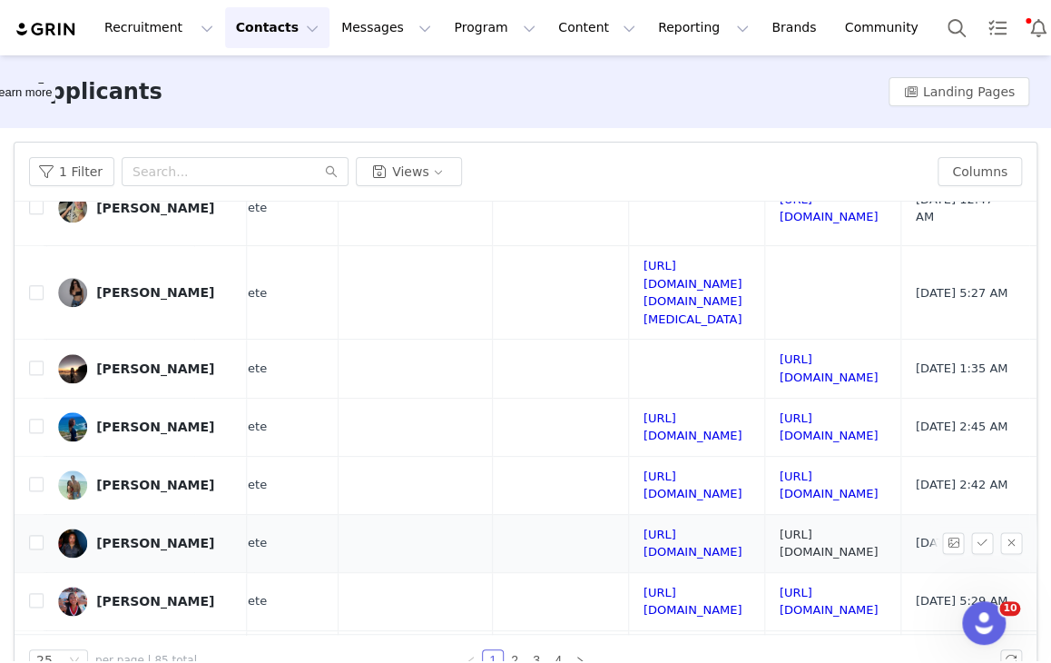
click at [788, 528] on link "https://www.tiktok.com/@superhotprettysag" at bounding box center [829, 544] width 99 height 32
click at [791, 586] on link "https://www.tiktok.com/@user618372920" at bounding box center [829, 602] width 99 height 32
click at [780, 644] on link "https://www.tiktok.com/@marjourie_" at bounding box center [829, 660] width 99 height 32
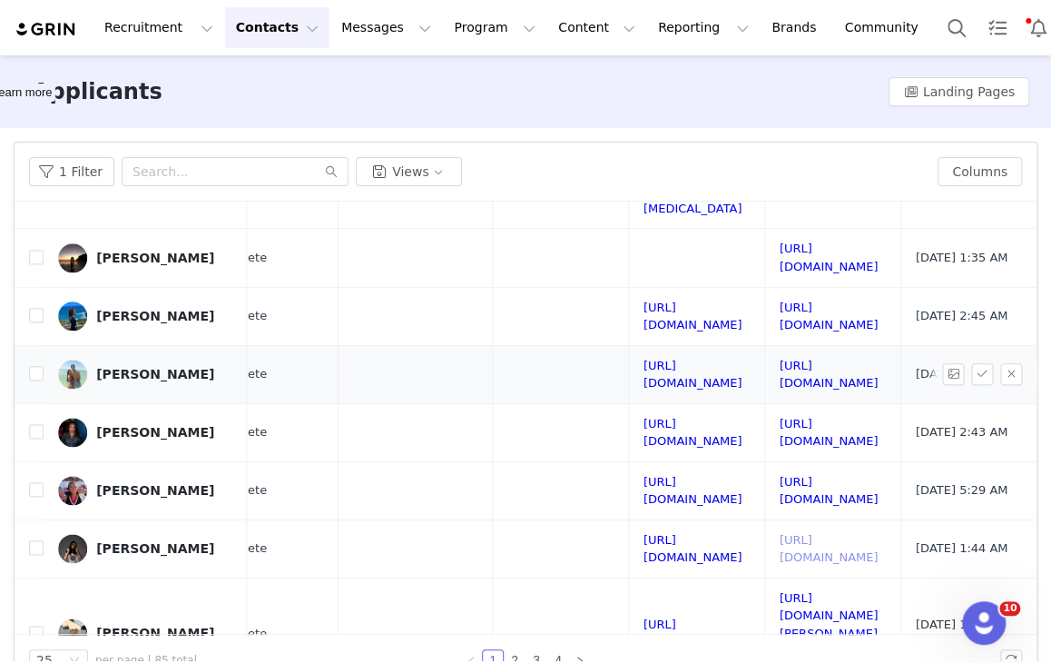
scroll to position [798, 792]
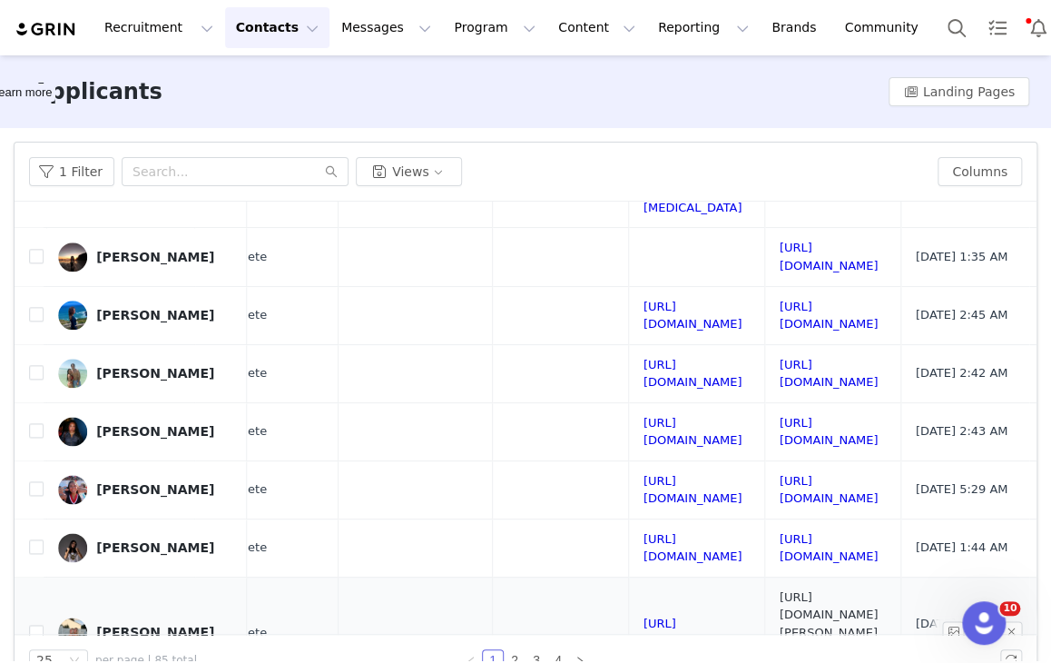
click at [792, 590] on link "https://www.tiktok.com/@alejandra.neal" at bounding box center [829, 632] width 99 height 84
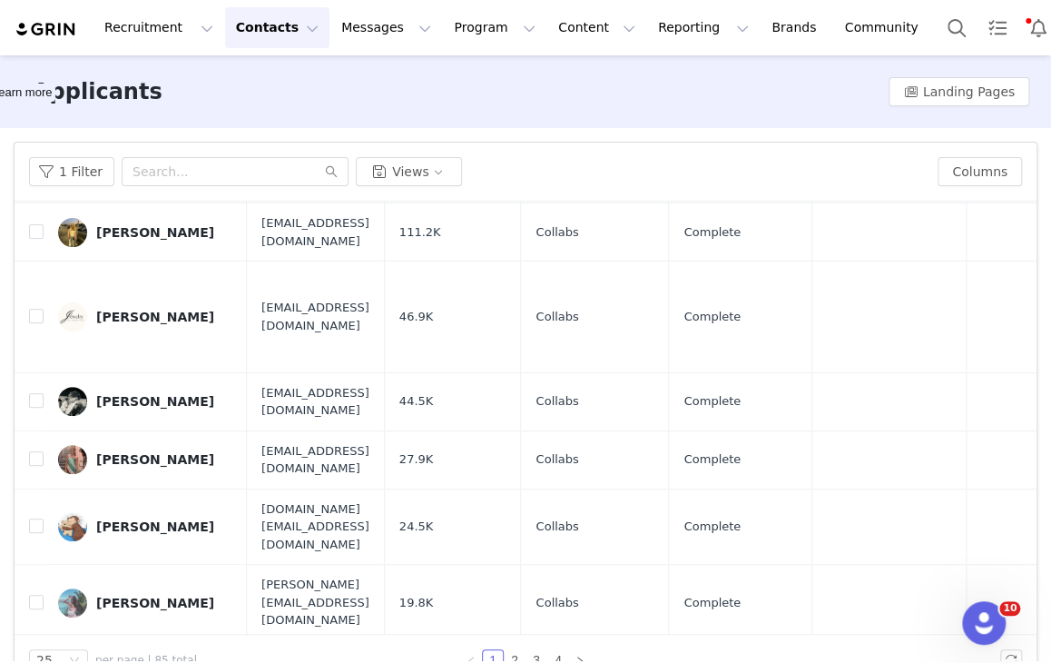
scroll to position [0, 0]
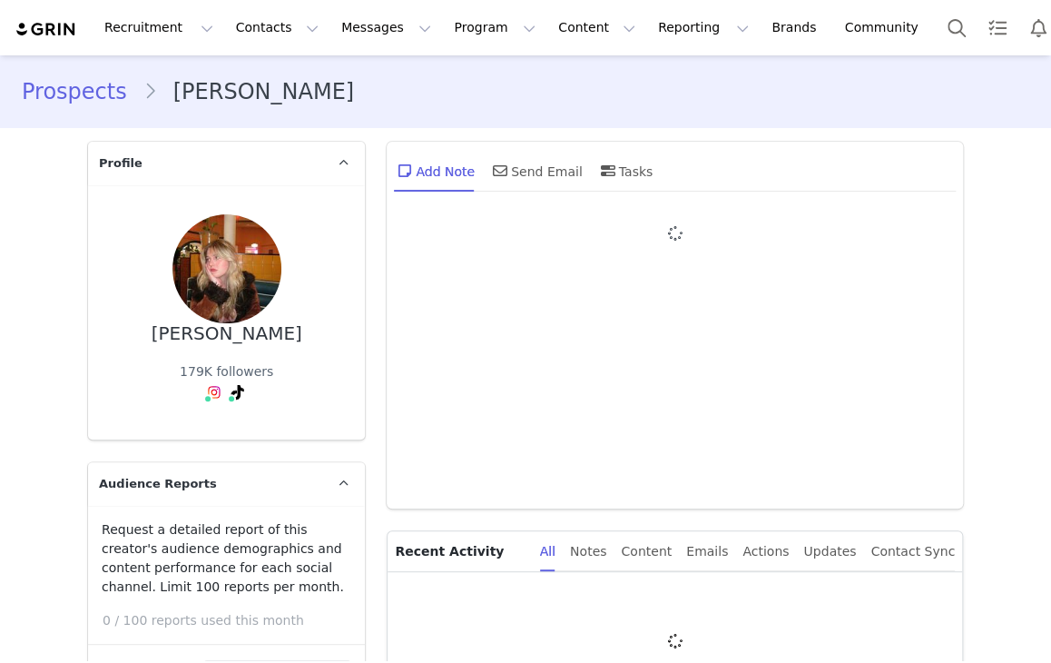
type input "+1 ([GEOGRAPHIC_DATA])"
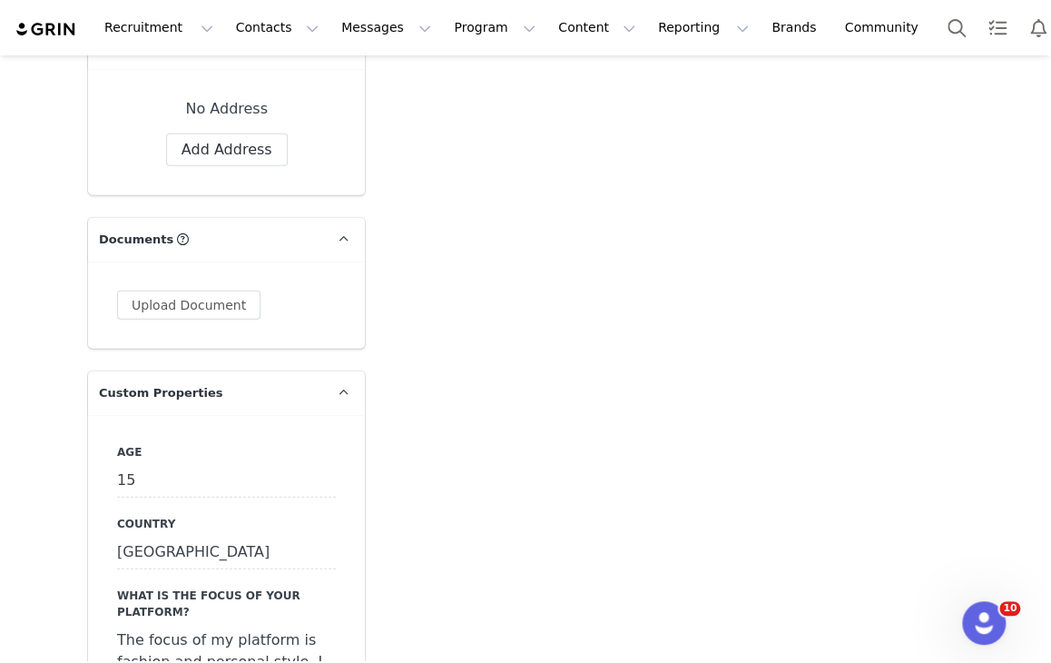
scroll to position [1662, 0]
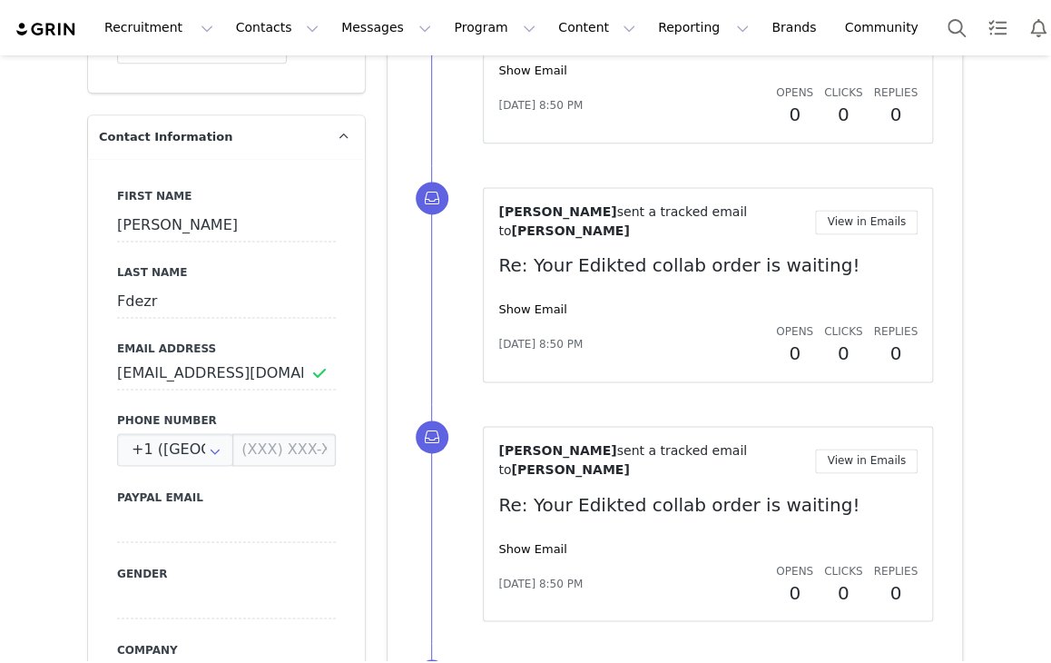
scroll to position [883, 0]
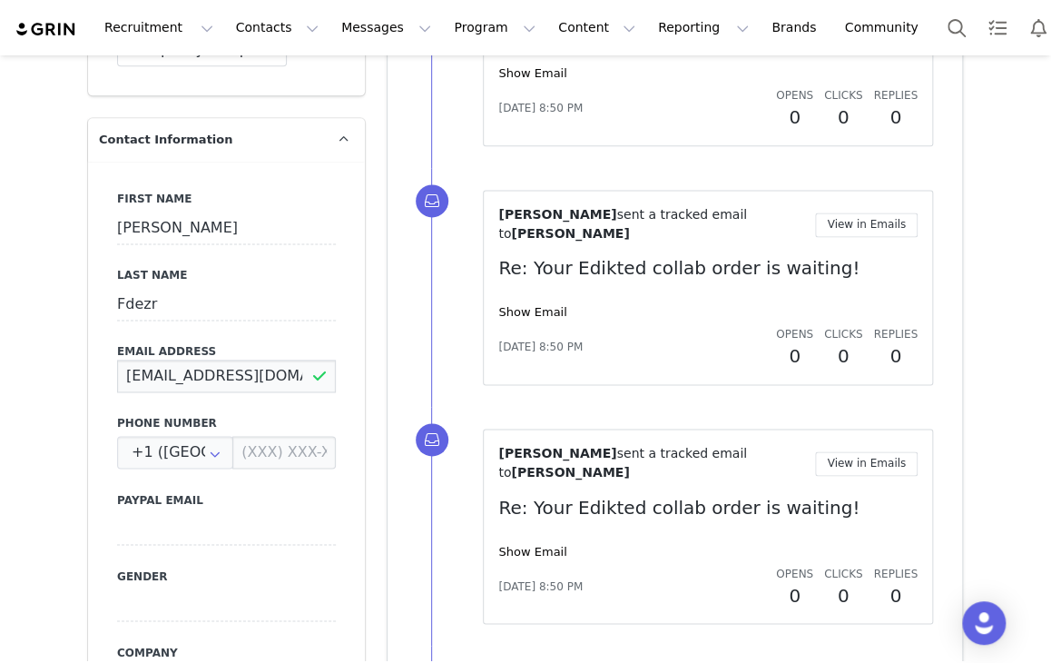
click at [279, 373] on input "[EMAIL_ADDRESS][DOMAIN_NAME]" at bounding box center [226, 376] width 219 height 33
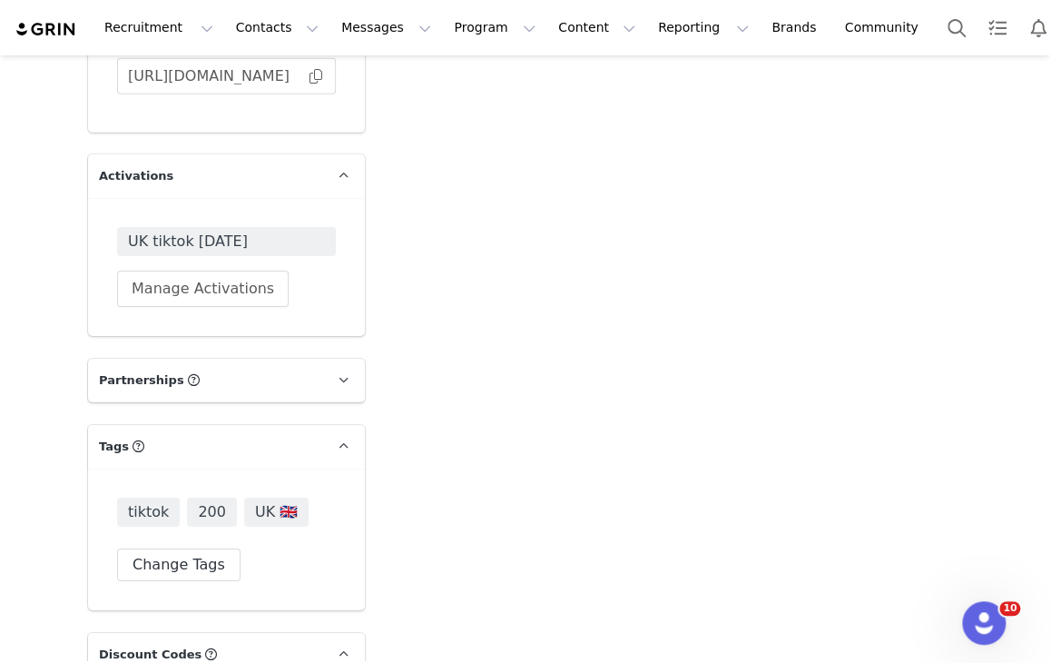
scroll to position [5341, 0]
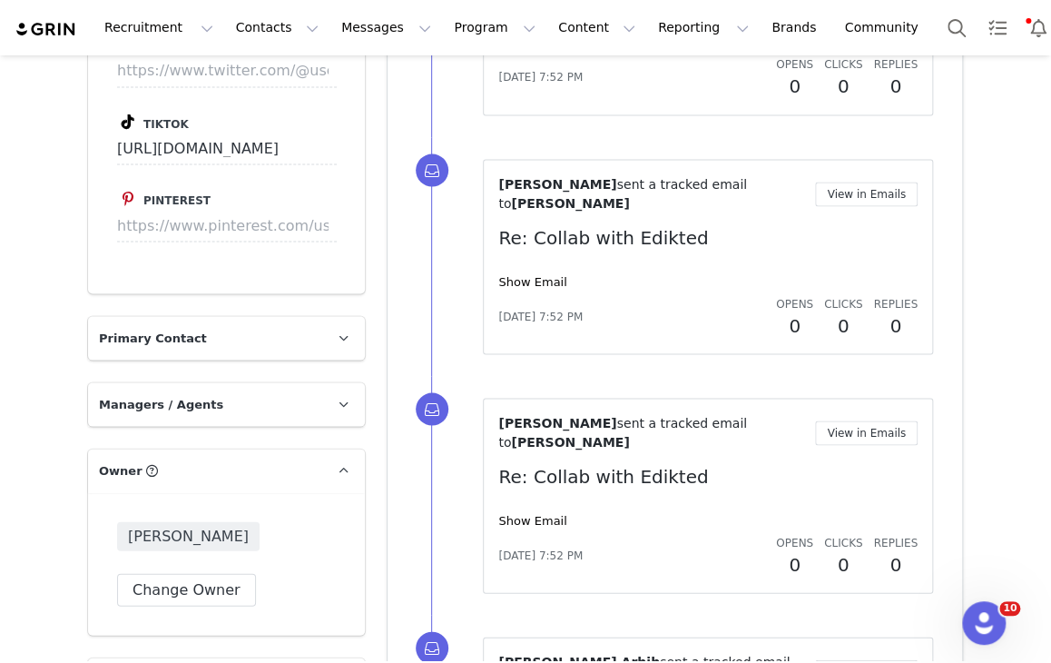
scroll to position [4180, 0]
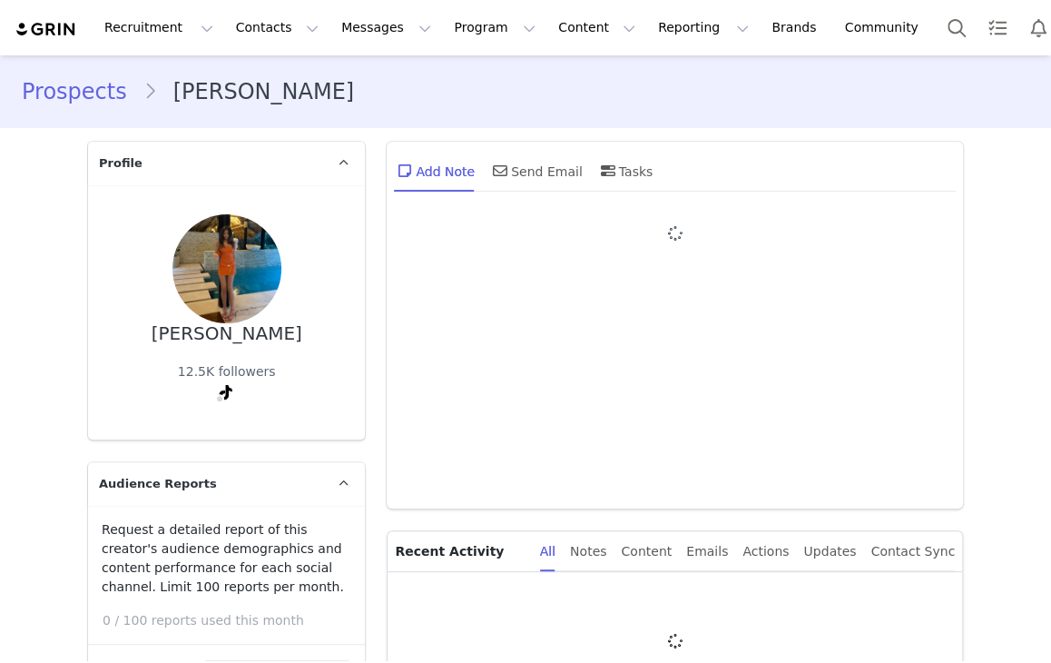
type input "+1 ([GEOGRAPHIC_DATA])"
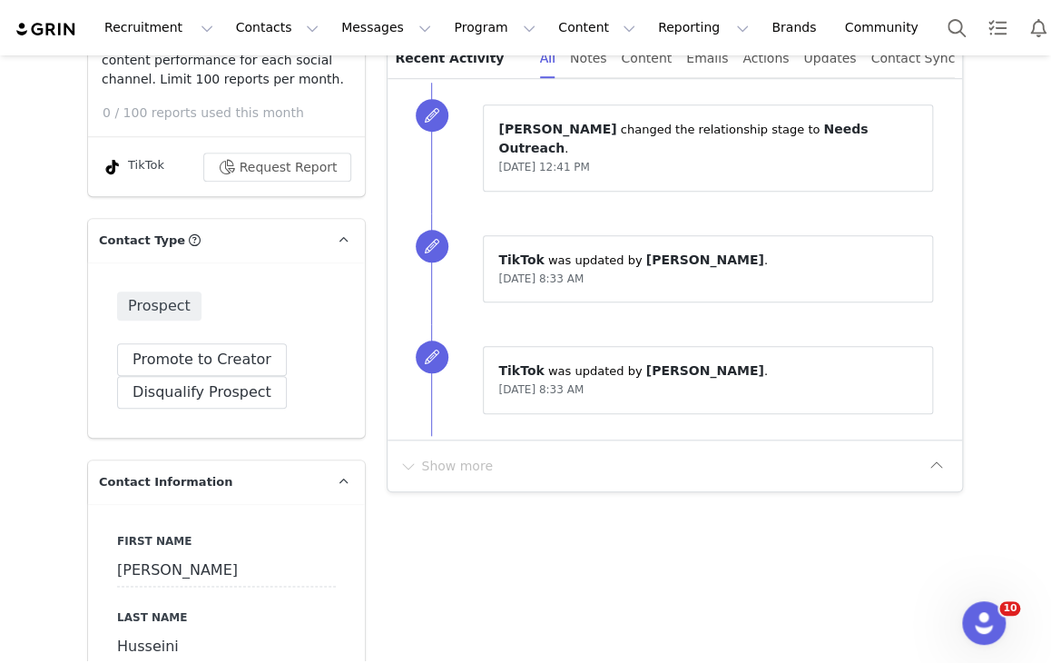
scroll to position [508, 0]
